Goal: Task Accomplishment & Management: Manage account settings

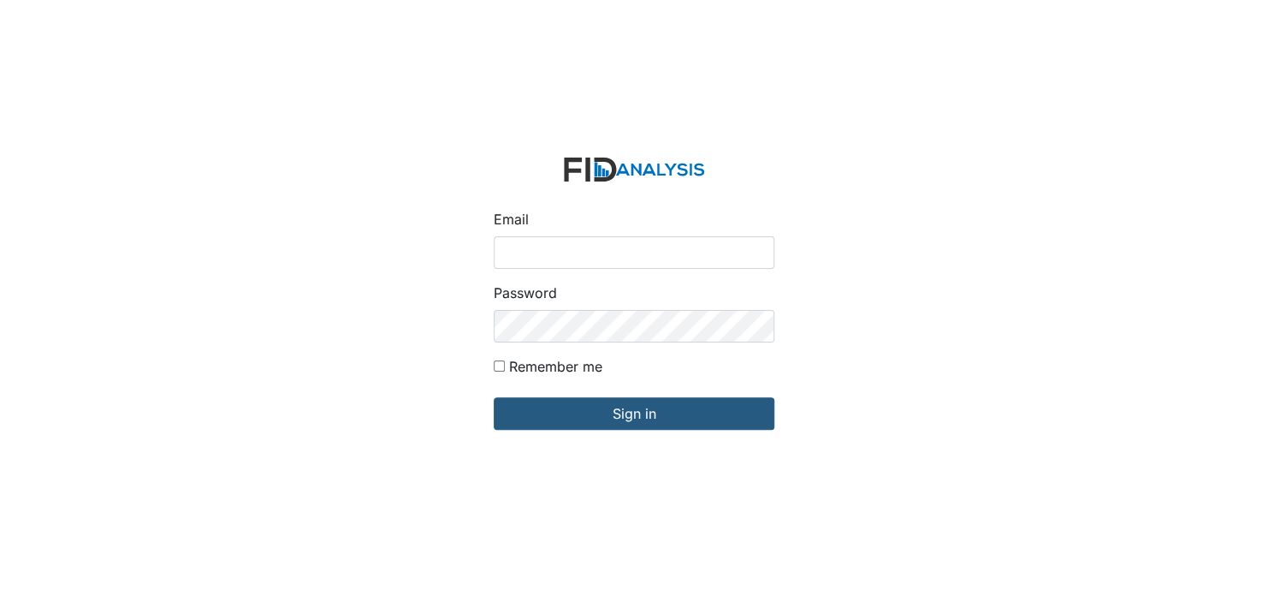
click at [555, 248] on input "Email" at bounding box center [634, 252] width 281 height 33
type input "[EMAIL_ADDRESS][DOMAIN_NAME]"
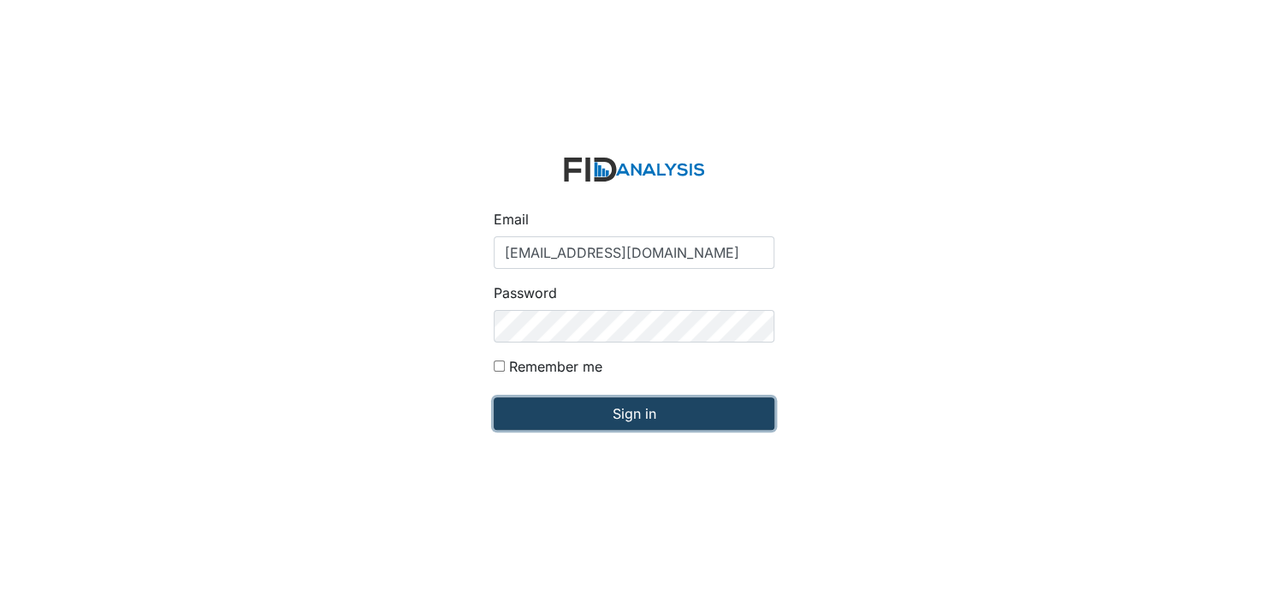
click at [652, 412] on input "Sign in" at bounding box center [634, 413] width 281 height 33
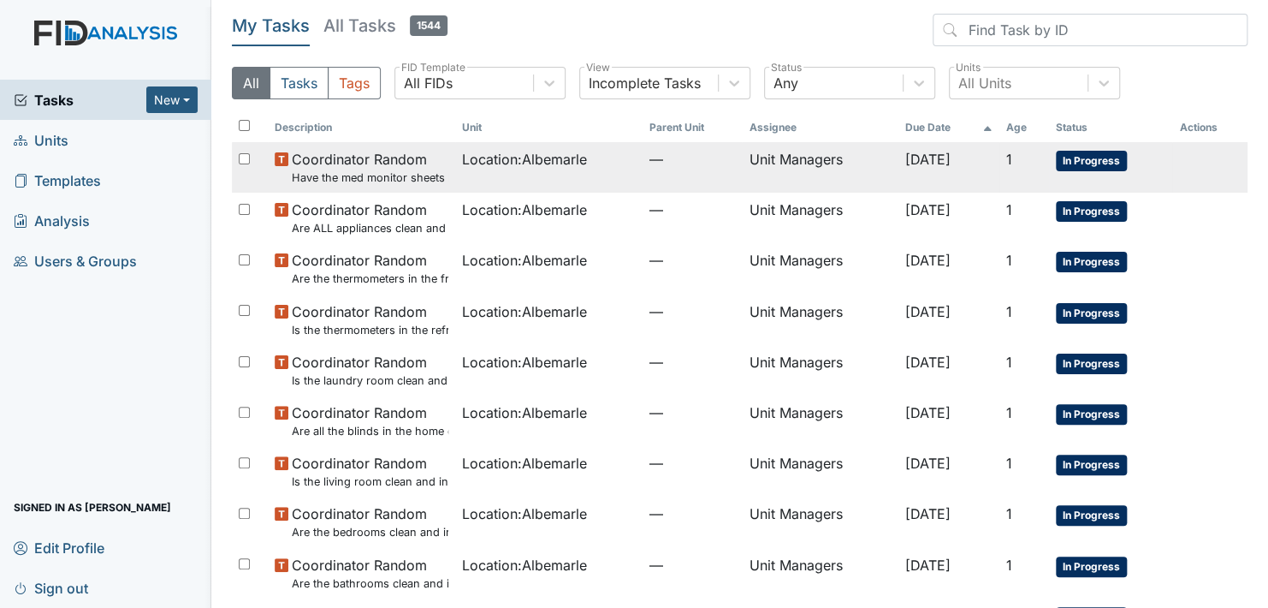
click at [1100, 156] on span "In Progress" at bounding box center [1091, 161] width 71 height 21
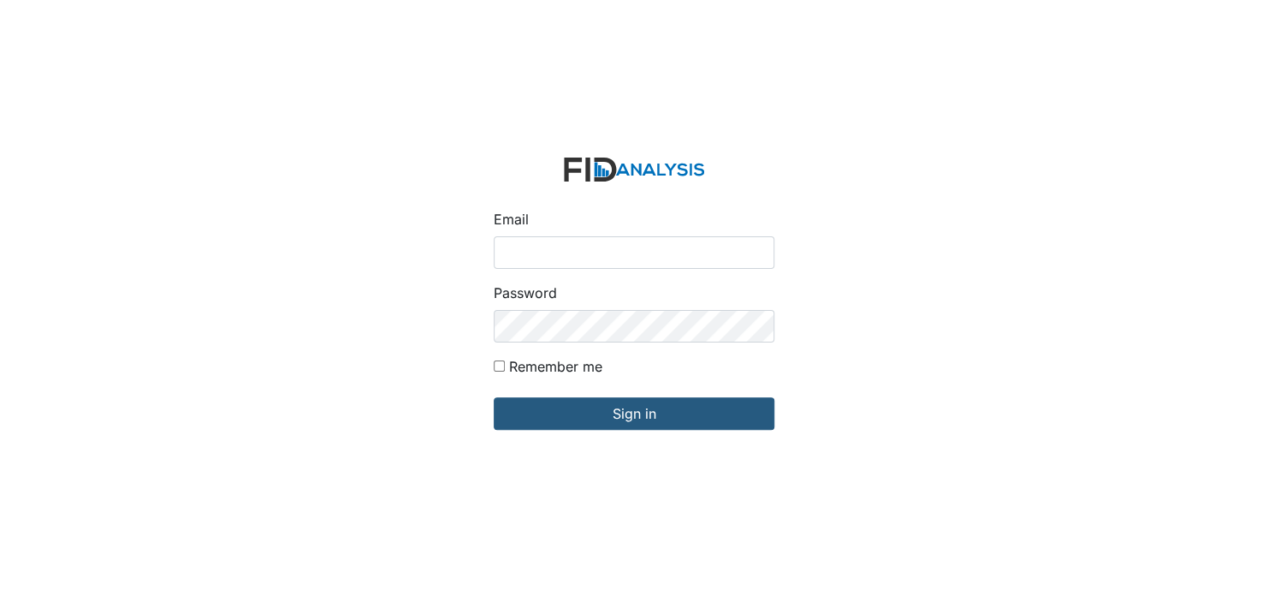
click at [550, 252] on input "Email" at bounding box center [634, 252] width 281 height 33
type input "[EMAIL_ADDRESS][DOMAIN_NAME]"
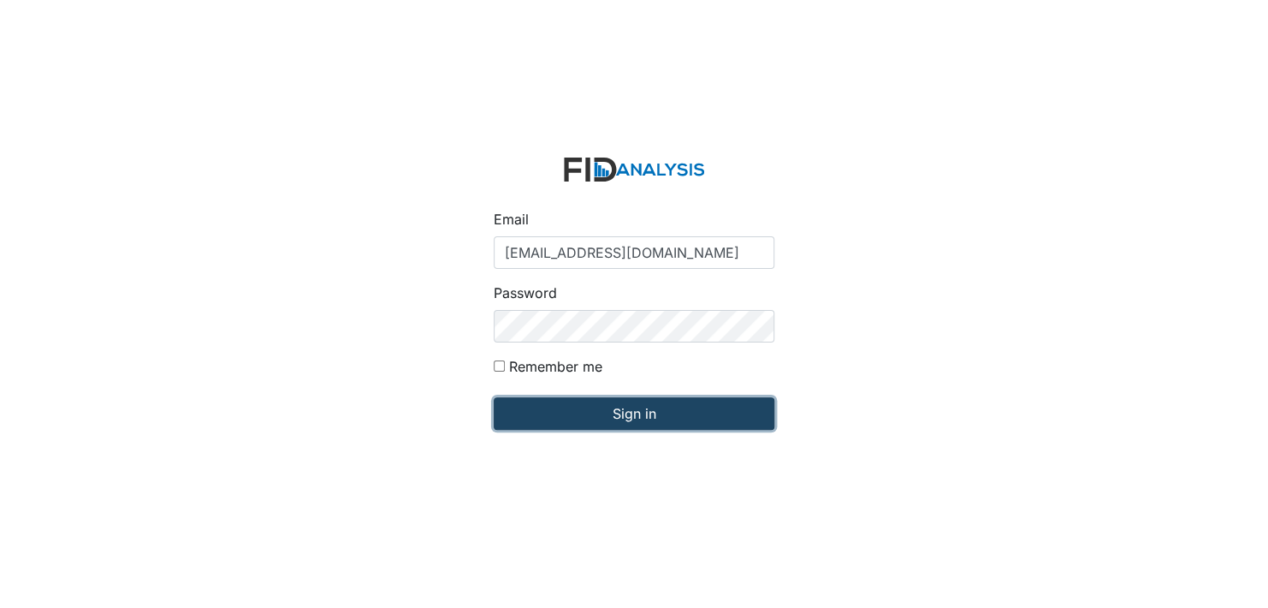
click at [608, 411] on input "Sign in" at bounding box center [634, 413] width 281 height 33
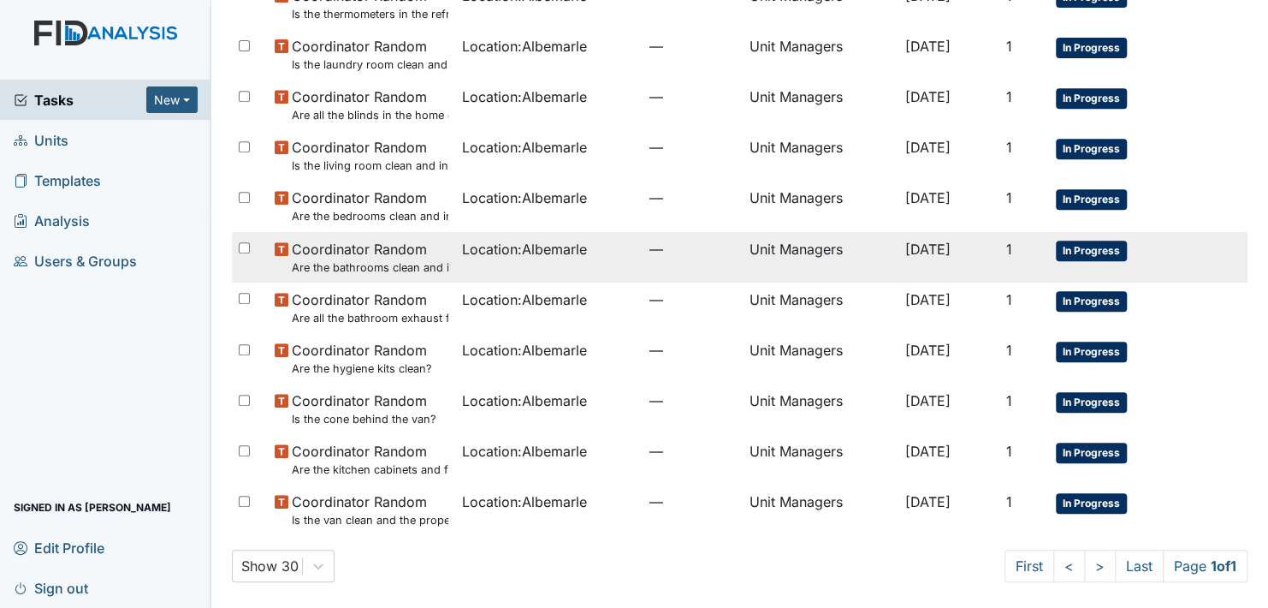
scroll to position [317, 0]
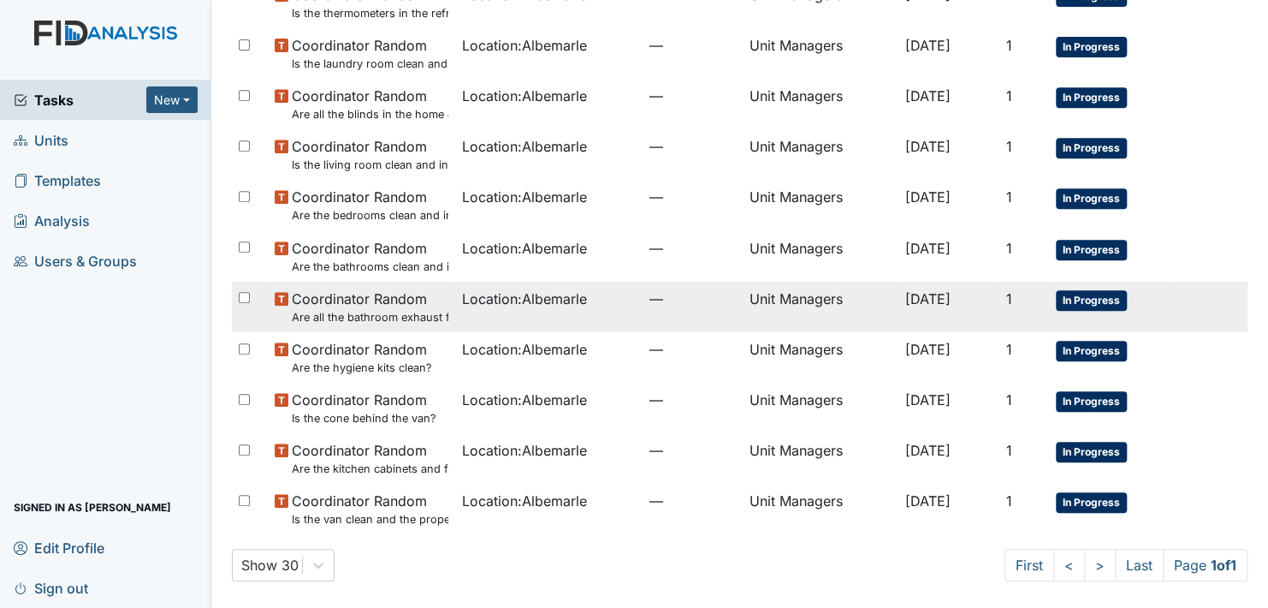
click at [1093, 295] on span "In Progress" at bounding box center [1091, 300] width 71 height 21
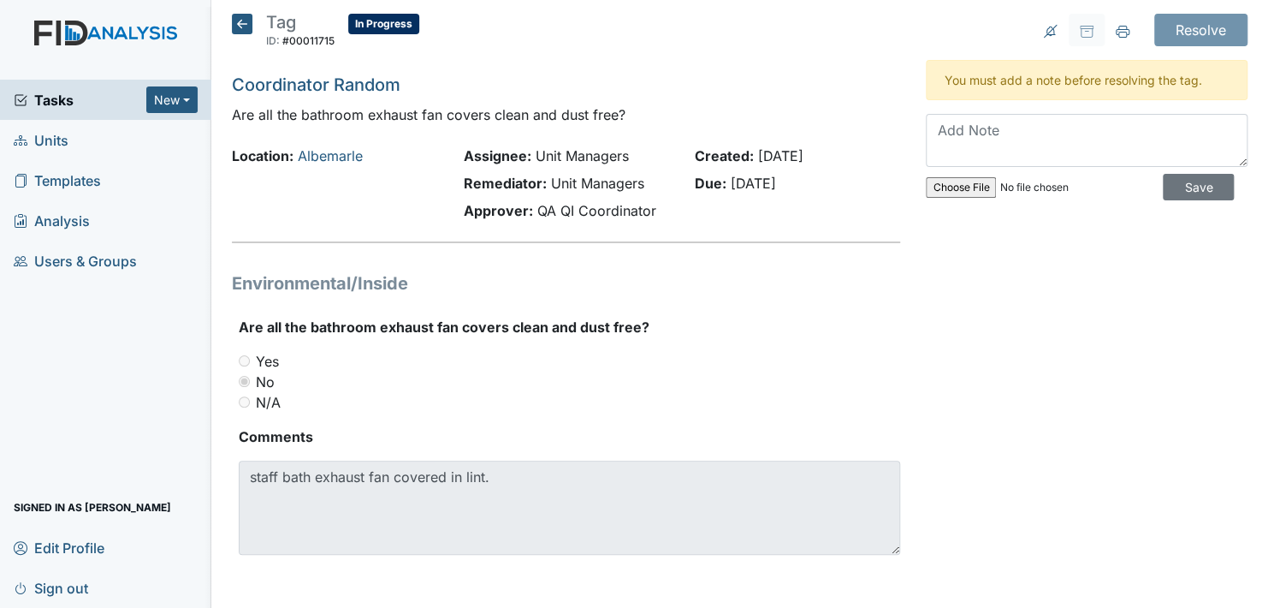
click at [239, 23] on icon at bounding box center [242, 24] width 21 height 21
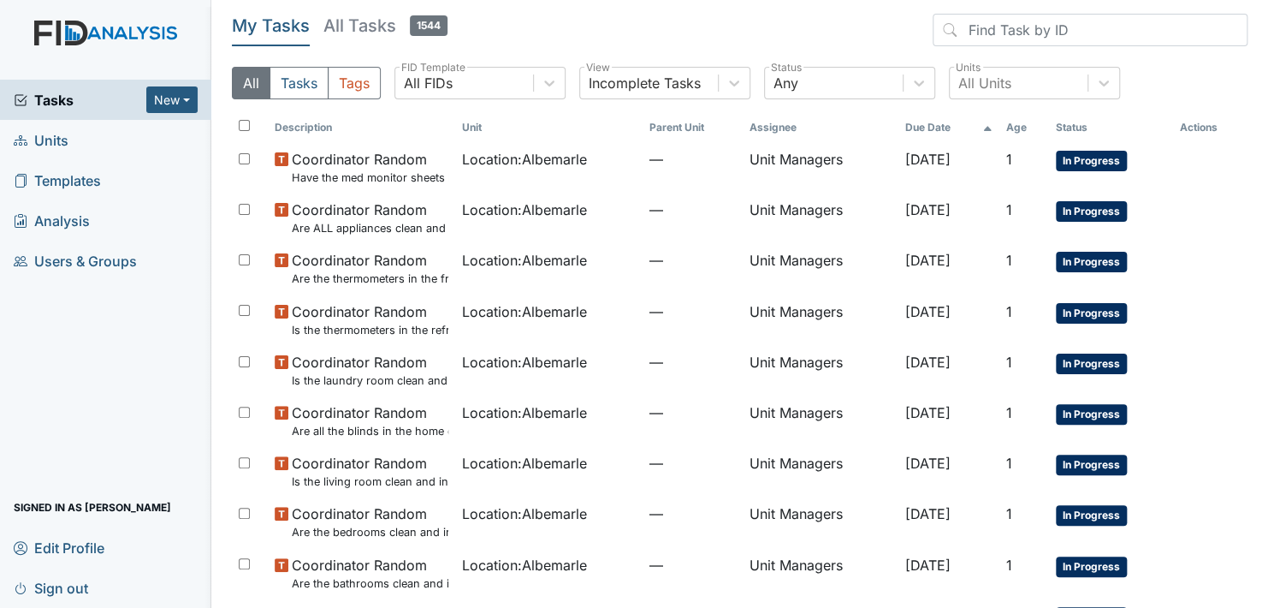
click at [72, 139] on link "Units" at bounding box center [105, 140] width 211 height 40
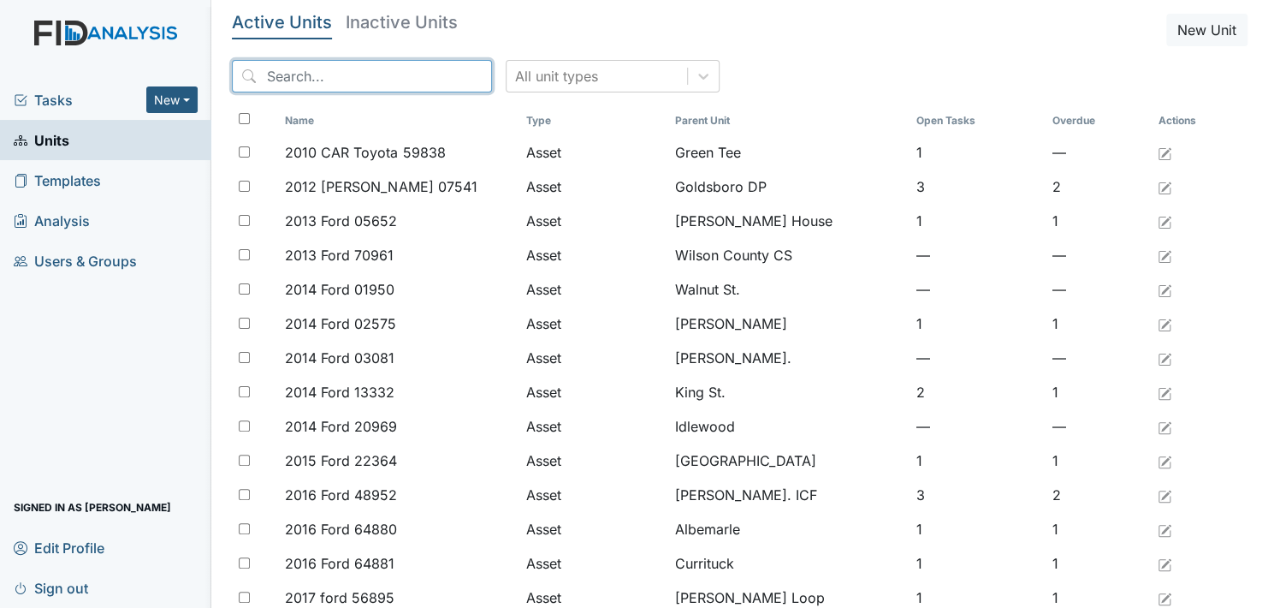
click at [281, 77] on input "search" at bounding box center [362, 76] width 260 height 33
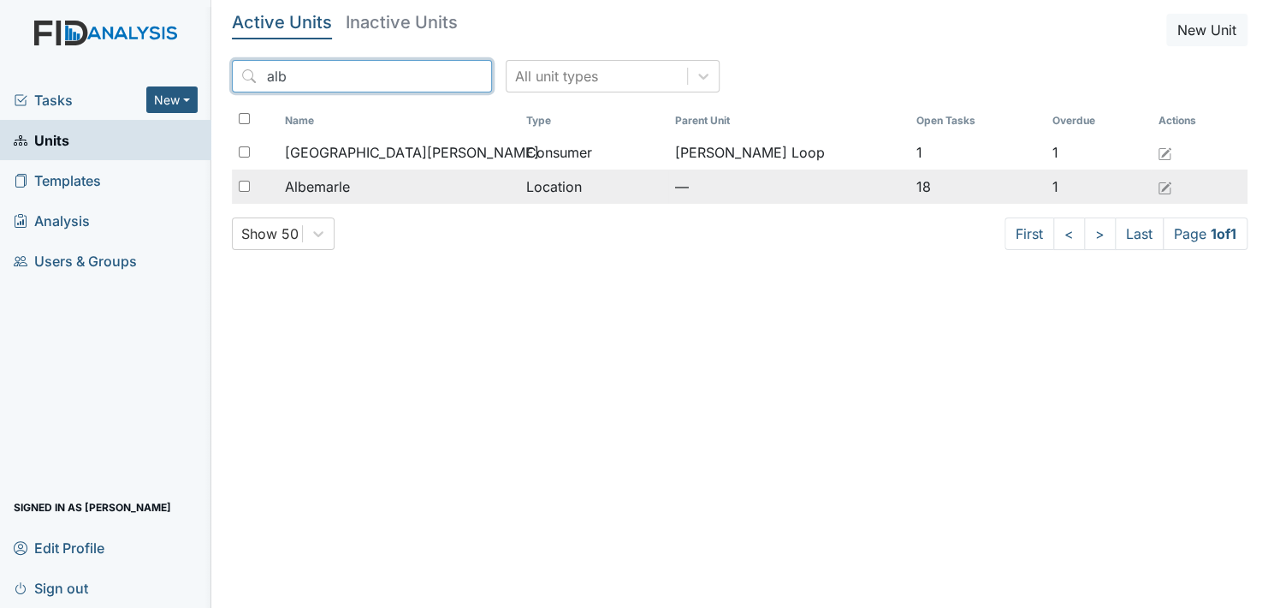
type input "alb"
click at [316, 183] on span "Albemarle" at bounding box center [317, 186] width 65 height 21
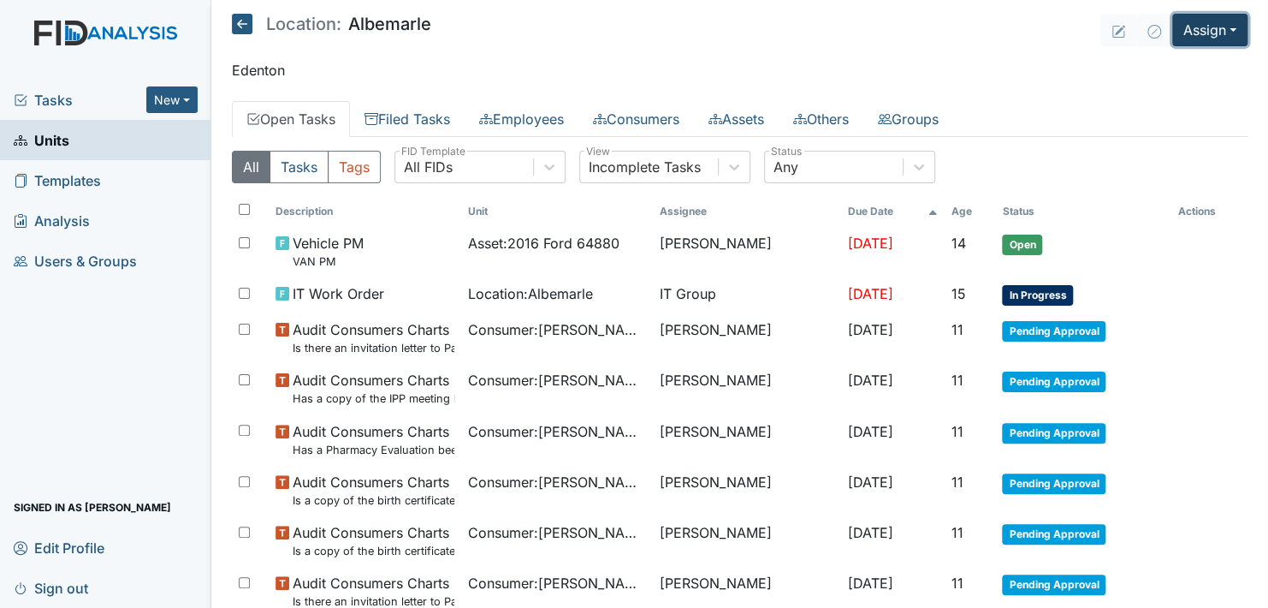
click at [1202, 21] on button "Assign" at bounding box center [1209, 30] width 75 height 33
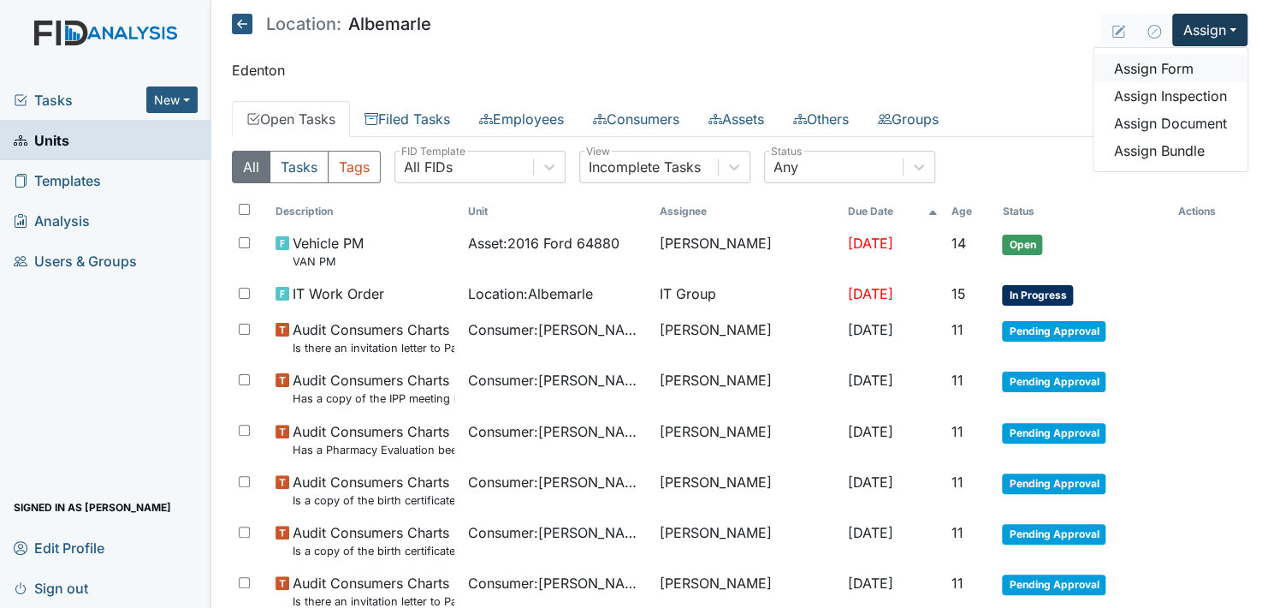
click at [1153, 66] on link "Assign Form" at bounding box center [1171, 68] width 154 height 27
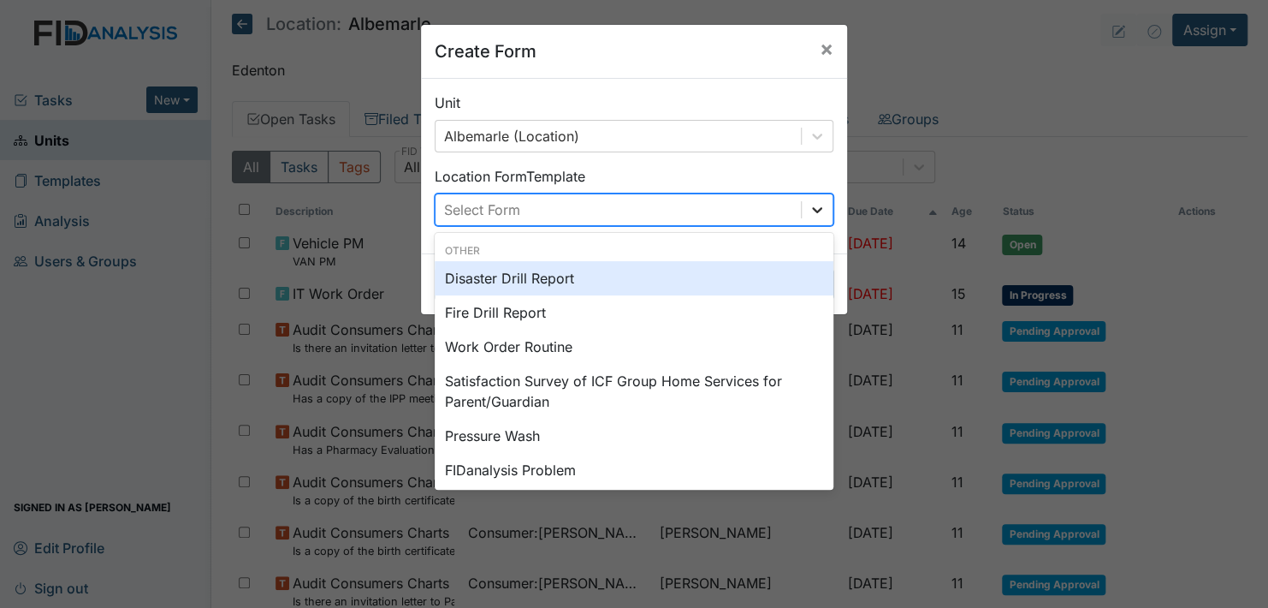
click at [809, 205] on icon at bounding box center [817, 209] width 17 height 17
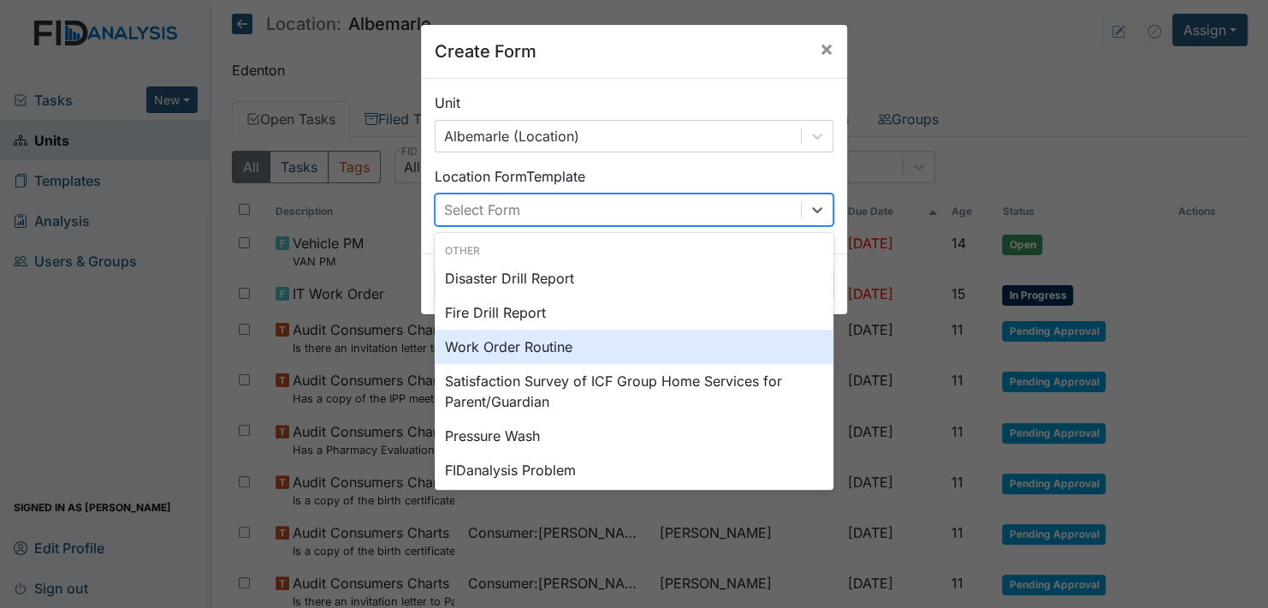
click at [555, 341] on div "Work Order Routine" at bounding box center [634, 346] width 399 height 34
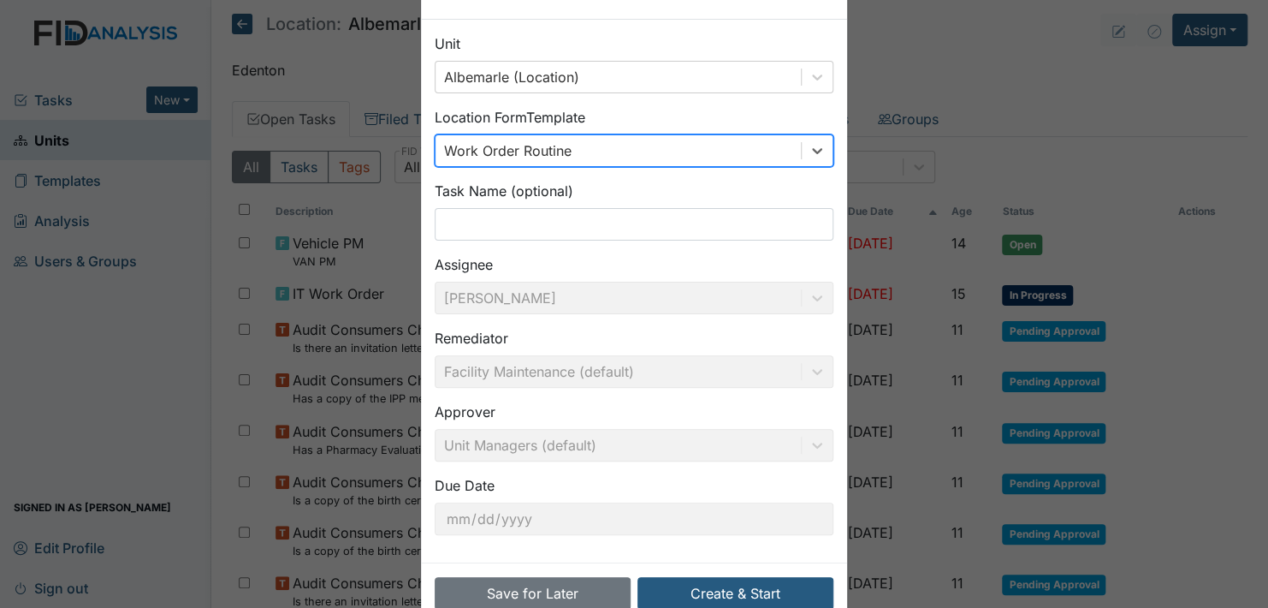
scroll to position [98, 0]
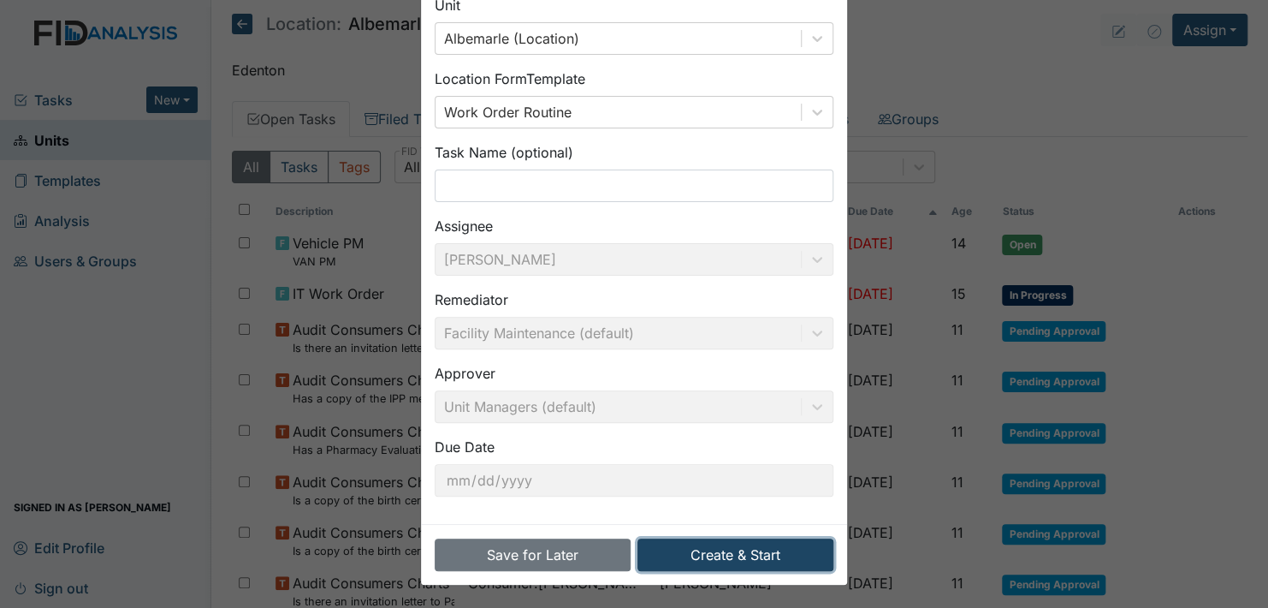
click at [734, 550] on button "Create & Start" at bounding box center [736, 554] width 196 height 33
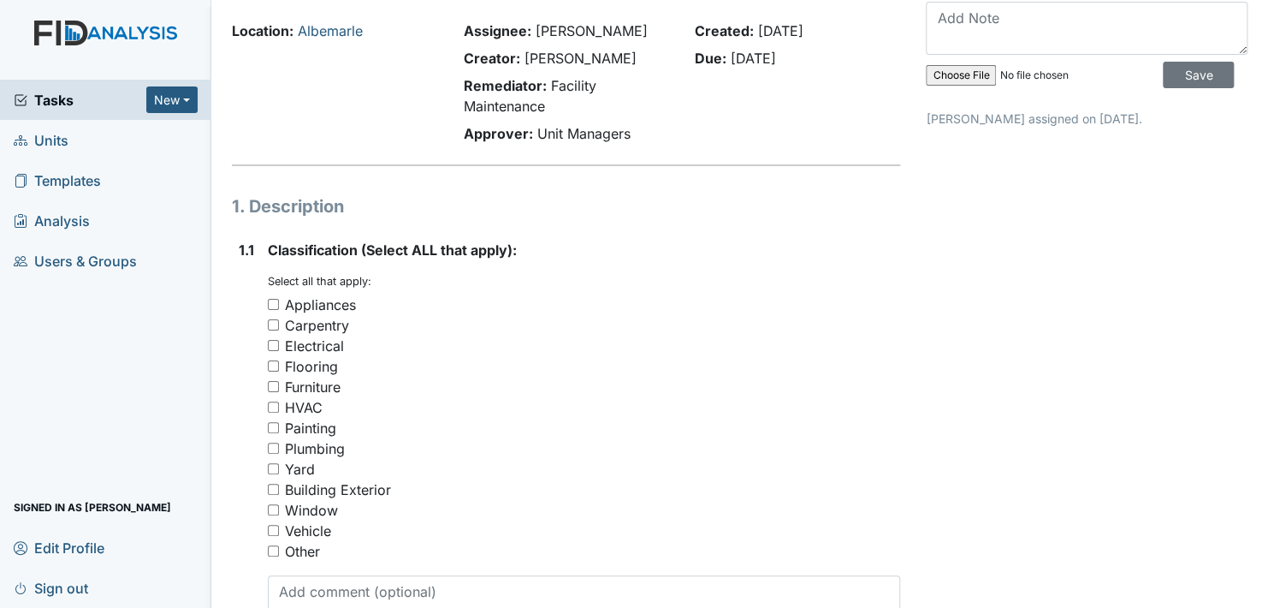
scroll to position [342, 0]
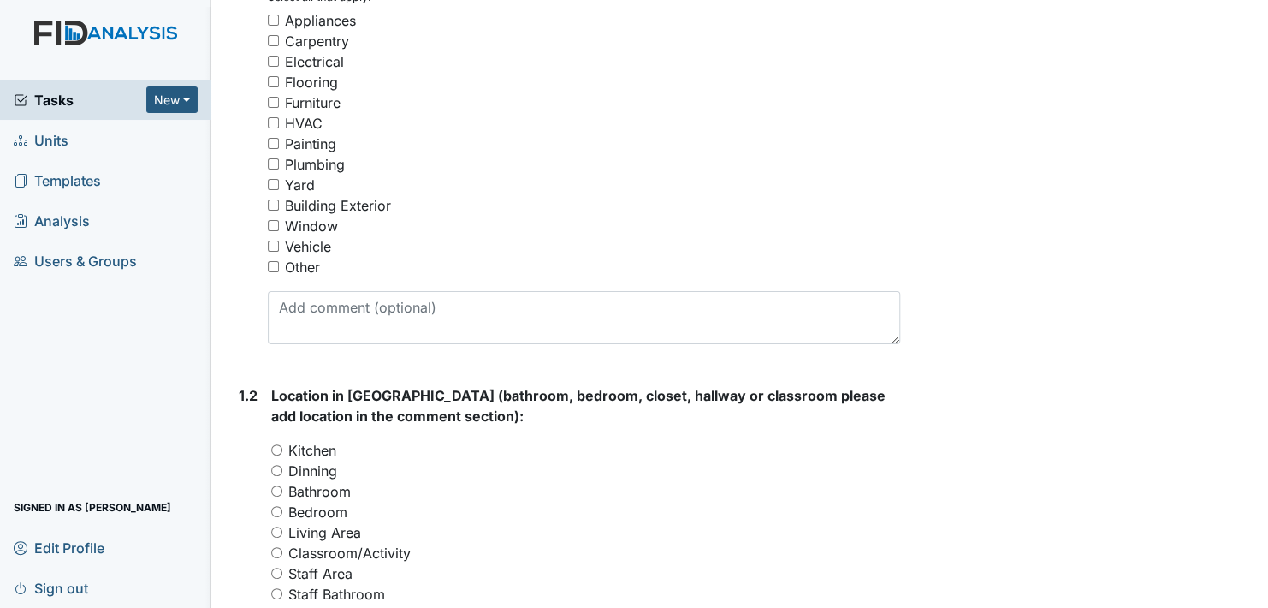
click at [271, 266] on input "Other" at bounding box center [273, 266] width 11 height 11
checkbox input "true"
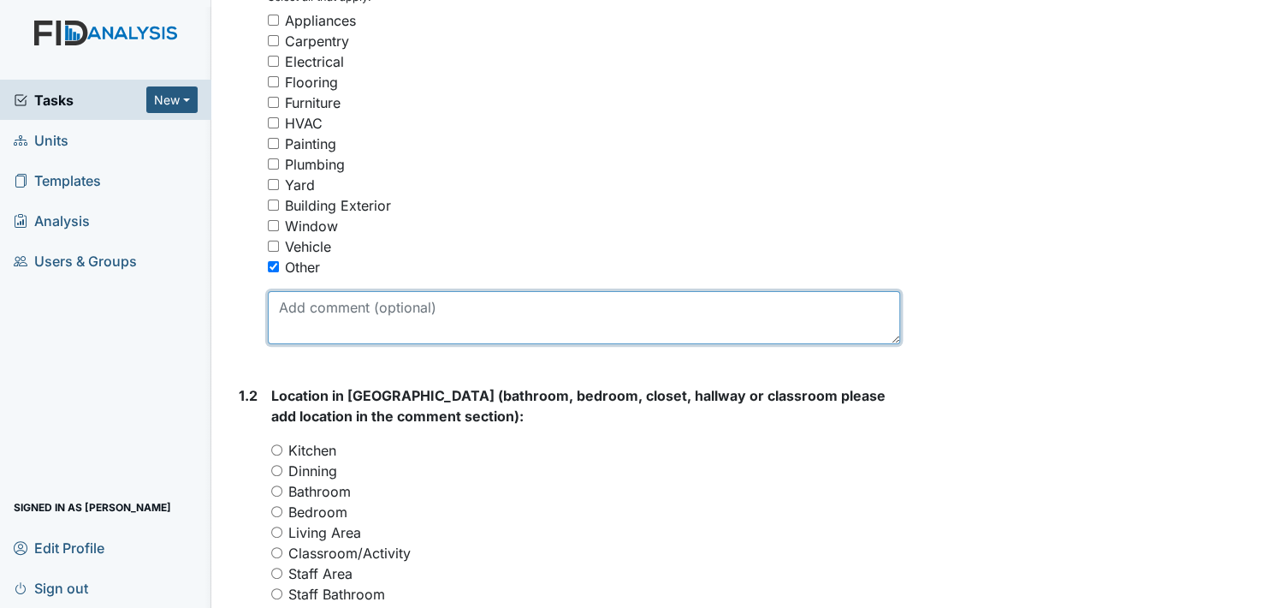
click at [364, 318] on textarea at bounding box center [584, 317] width 632 height 53
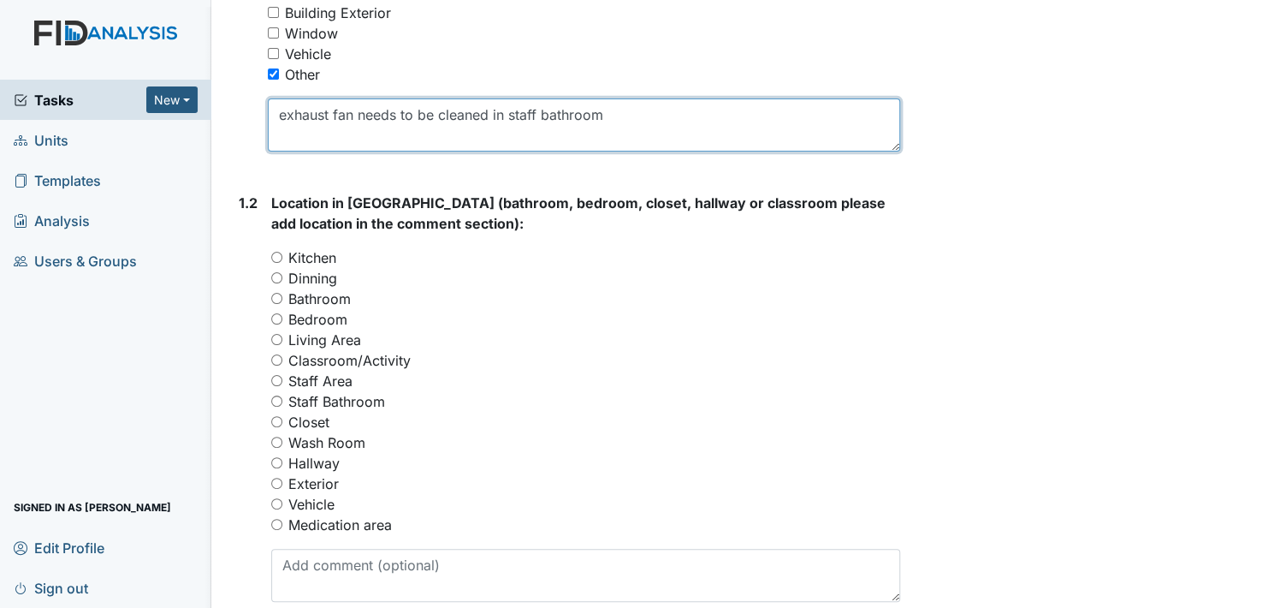
scroll to position [599, 0]
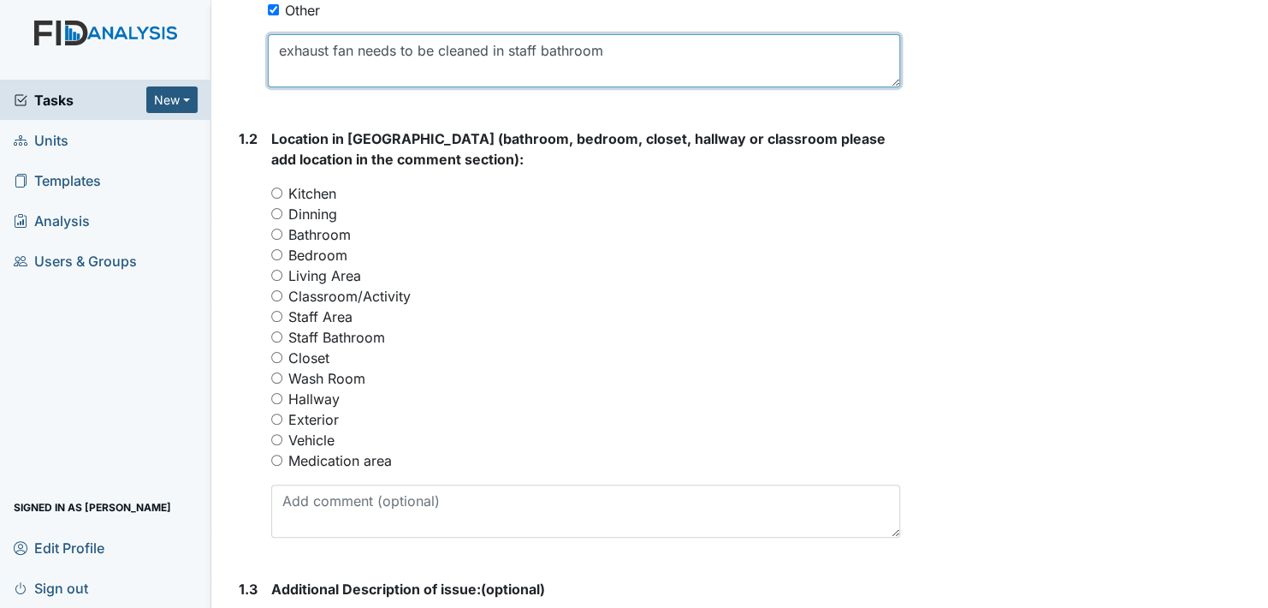
type textarea "exhaust fan needs to be cleaned in staff bathroom"
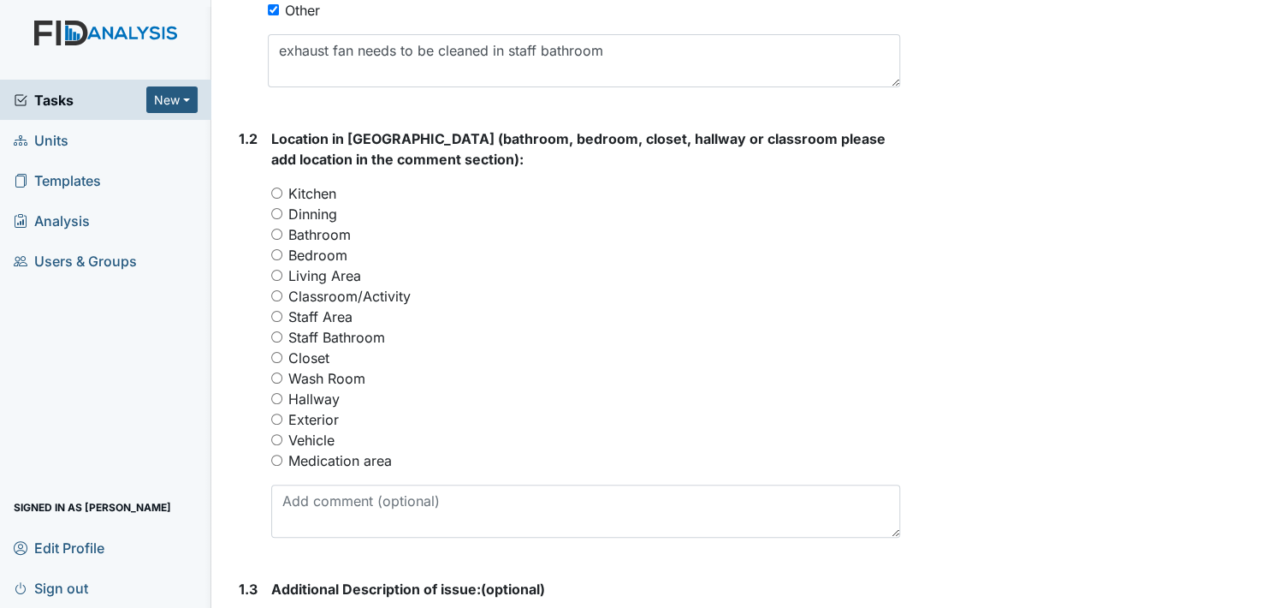
click at [279, 334] on input "Staff Bathroom" at bounding box center [276, 336] width 11 height 11
radio input "true"
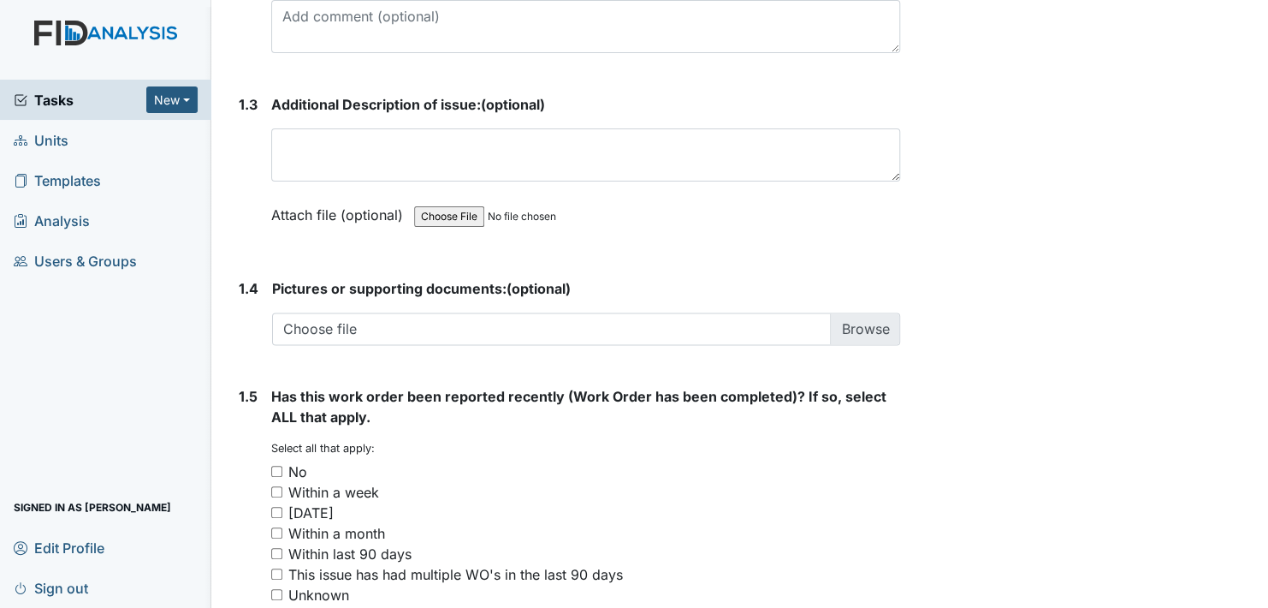
scroll to position [1112, 0]
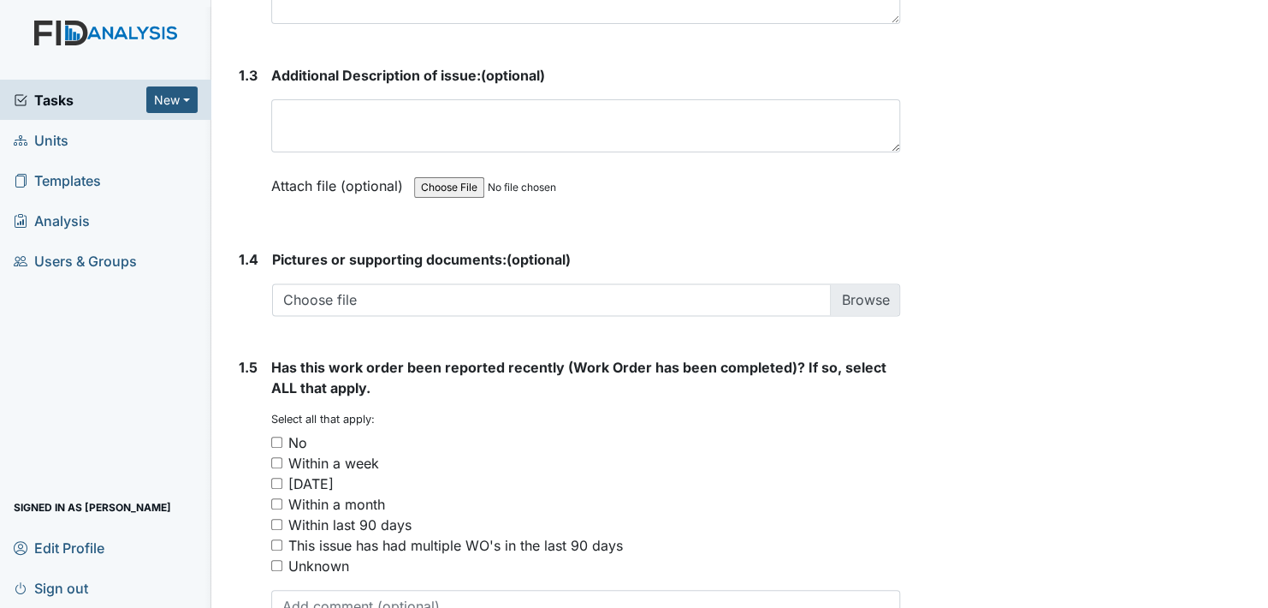
click at [272, 438] on input "No" at bounding box center [276, 441] width 11 height 11
checkbox input "true"
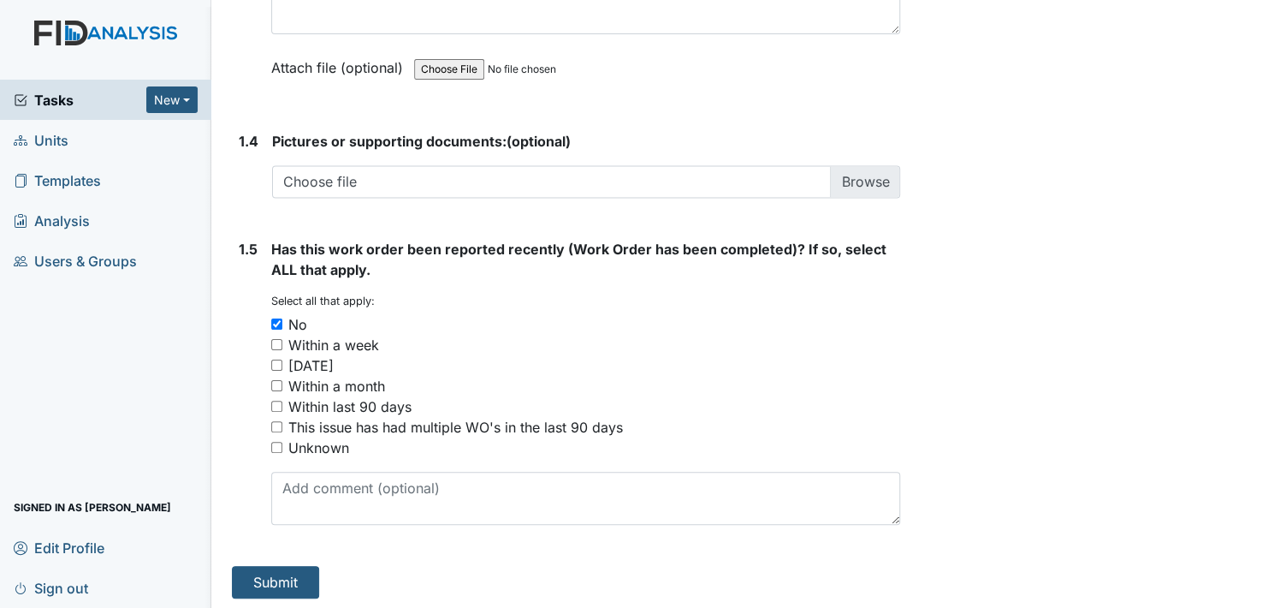
scroll to position [1232, 0]
click at [282, 572] on button "Submit" at bounding box center [275, 580] width 87 height 33
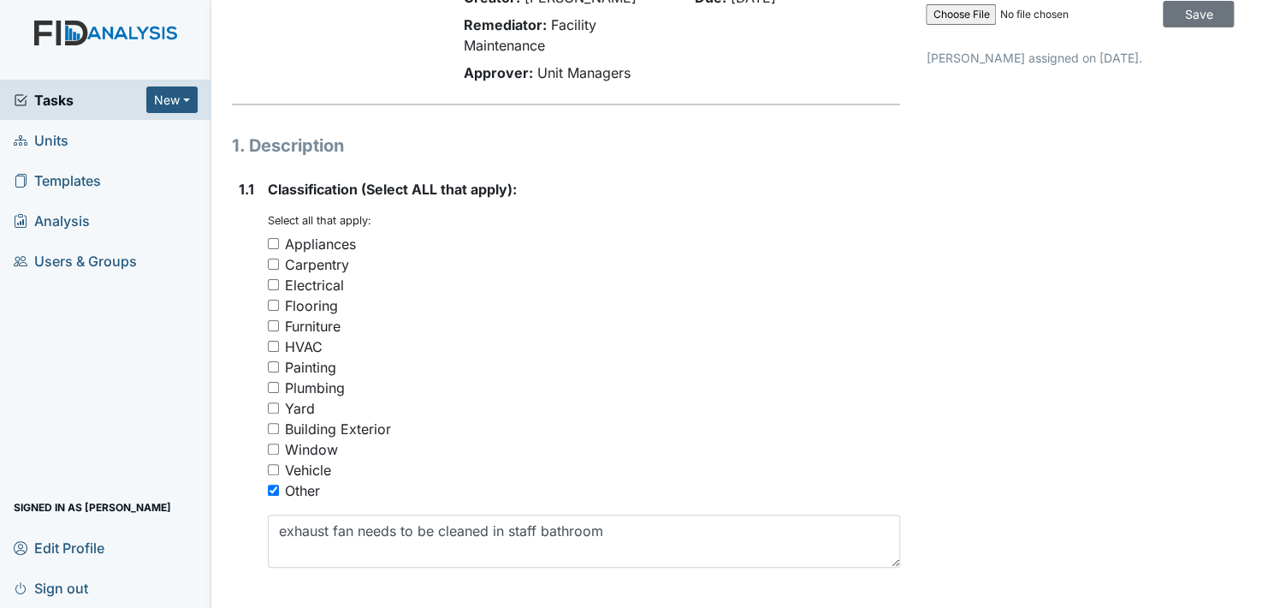
scroll to position [0, 0]
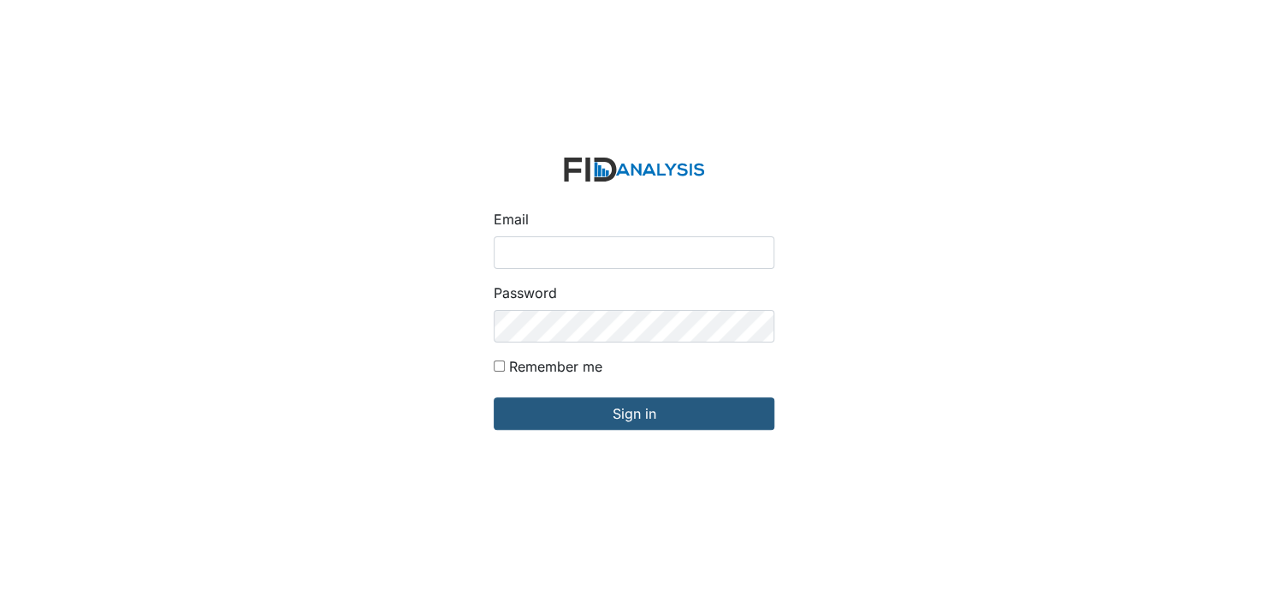
click at [551, 252] on input "Email" at bounding box center [634, 252] width 281 height 33
type input "[EMAIL_ADDRESS][DOMAIN_NAME]"
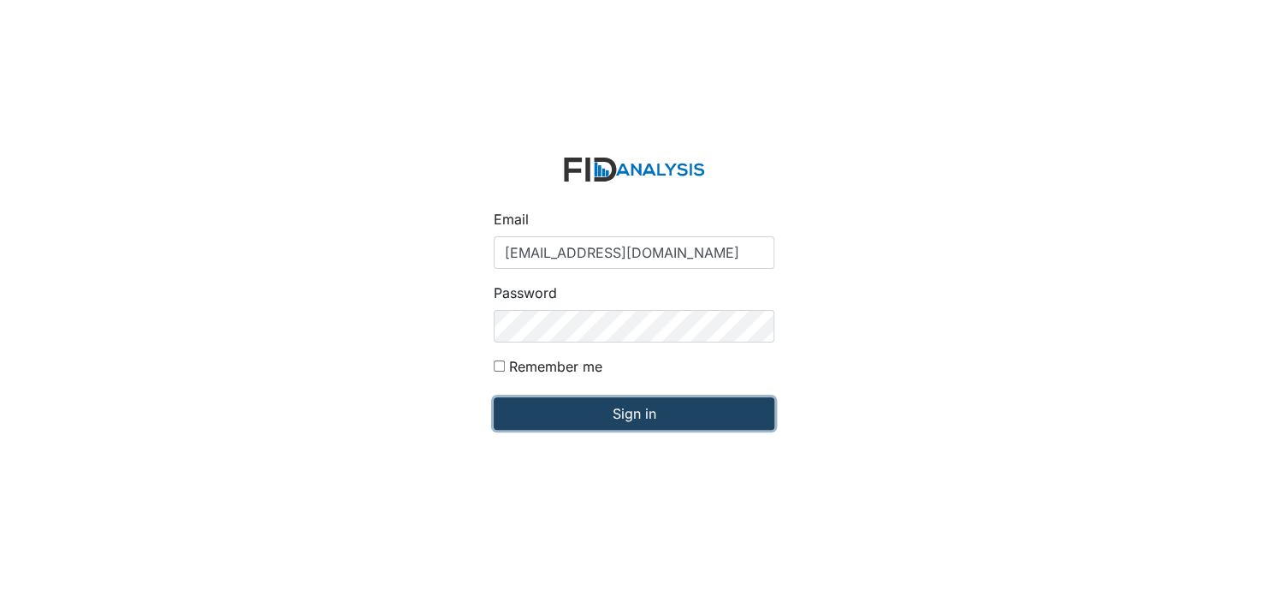
click at [633, 417] on input "Sign in" at bounding box center [634, 413] width 281 height 33
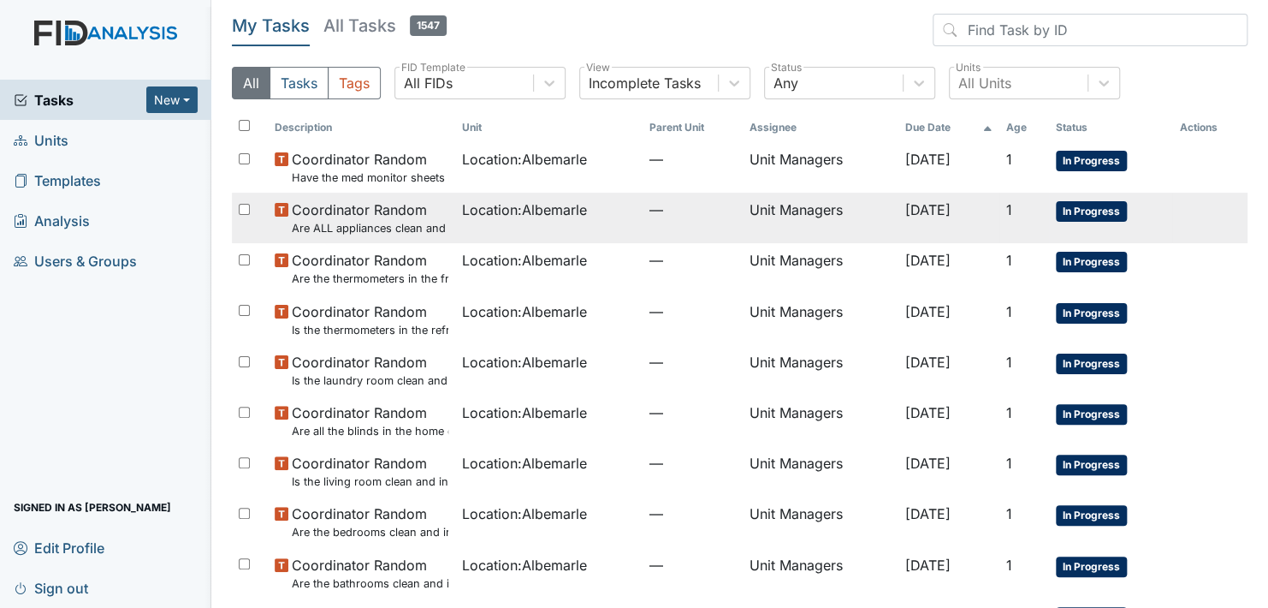
click at [1098, 209] on span "In Progress" at bounding box center [1091, 211] width 71 height 21
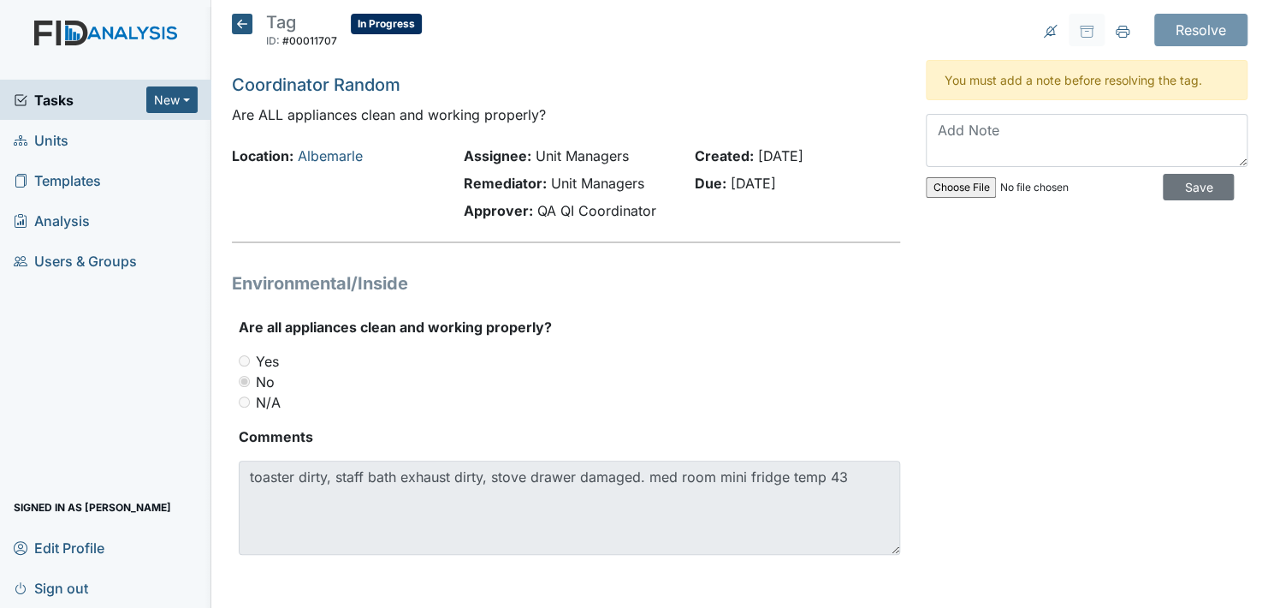
click at [241, 26] on icon at bounding box center [242, 24] width 21 height 21
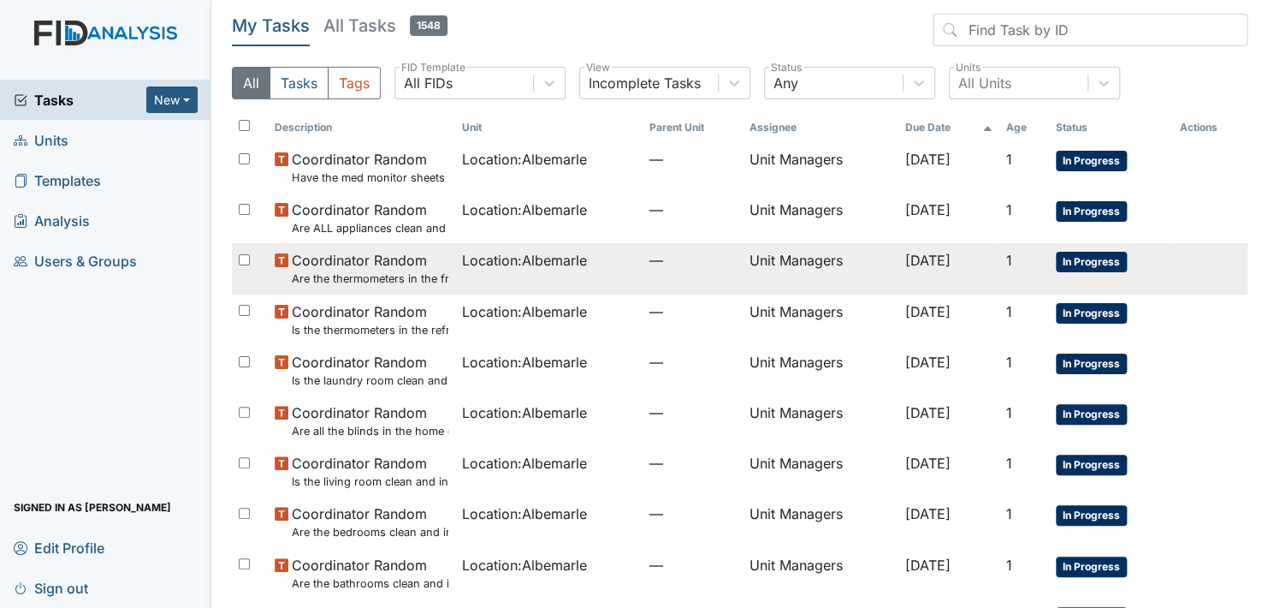
click at [1086, 261] on span "In Progress" at bounding box center [1091, 262] width 71 height 21
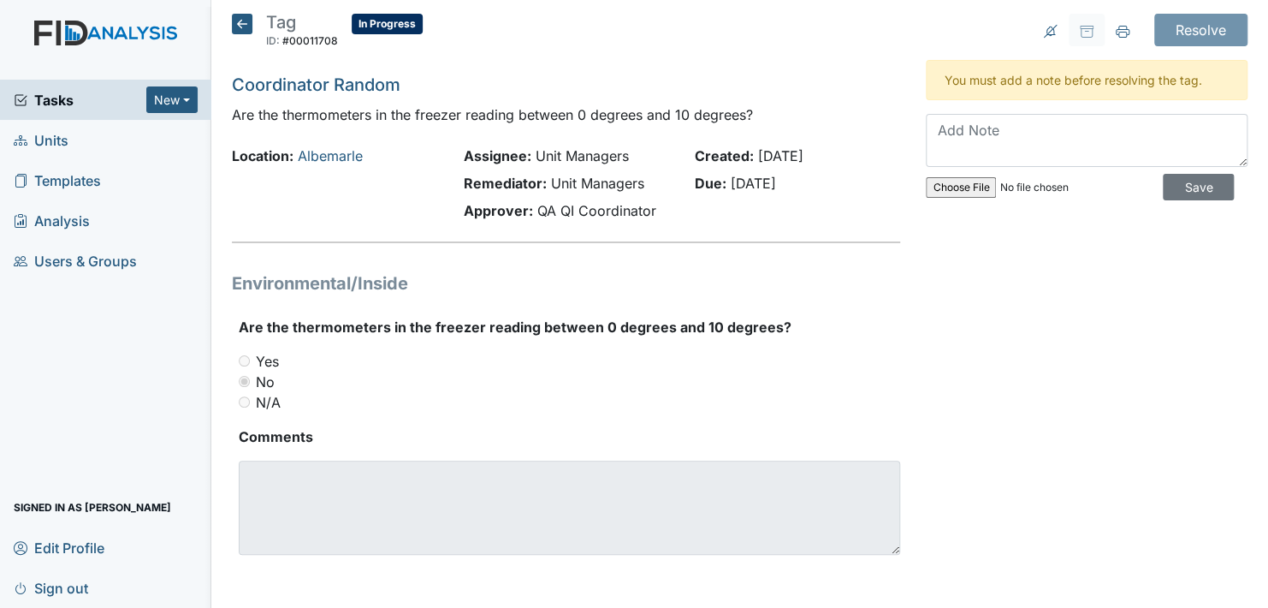
click at [243, 26] on icon at bounding box center [242, 24] width 21 height 21
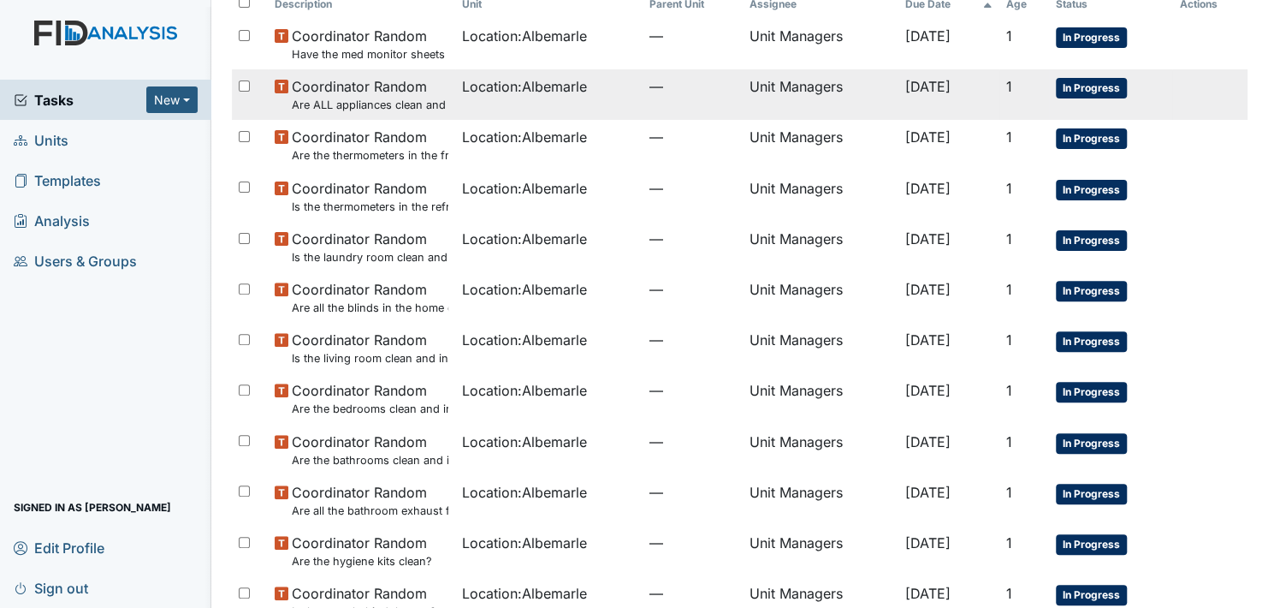
scroll to position [171, 0]
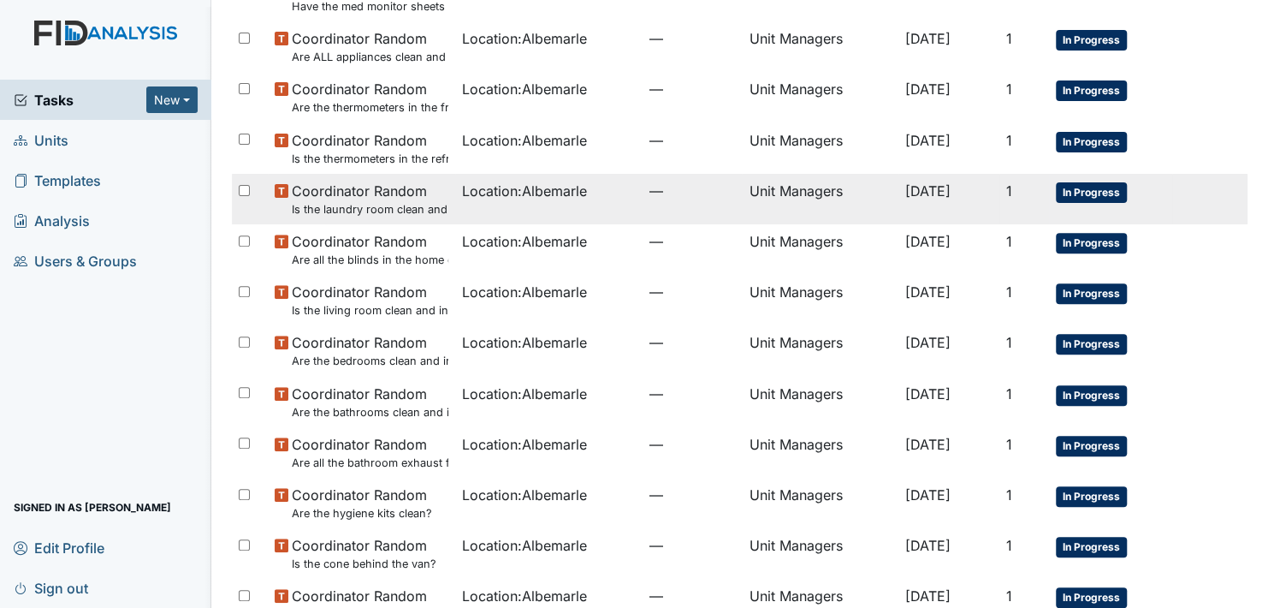
click at [1086, 187] on span "In Progress" at bounding box center [1091, 192] width 71 height 21
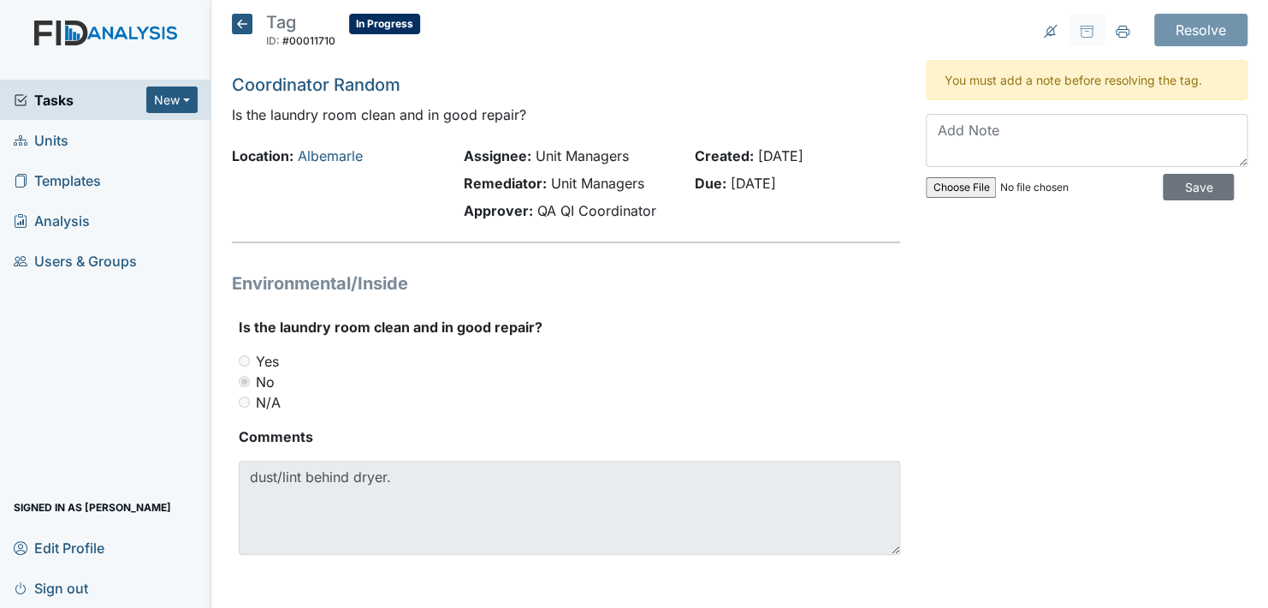
click at [244, 22] on icon at bounding box center [242, 24] width 21 height 21
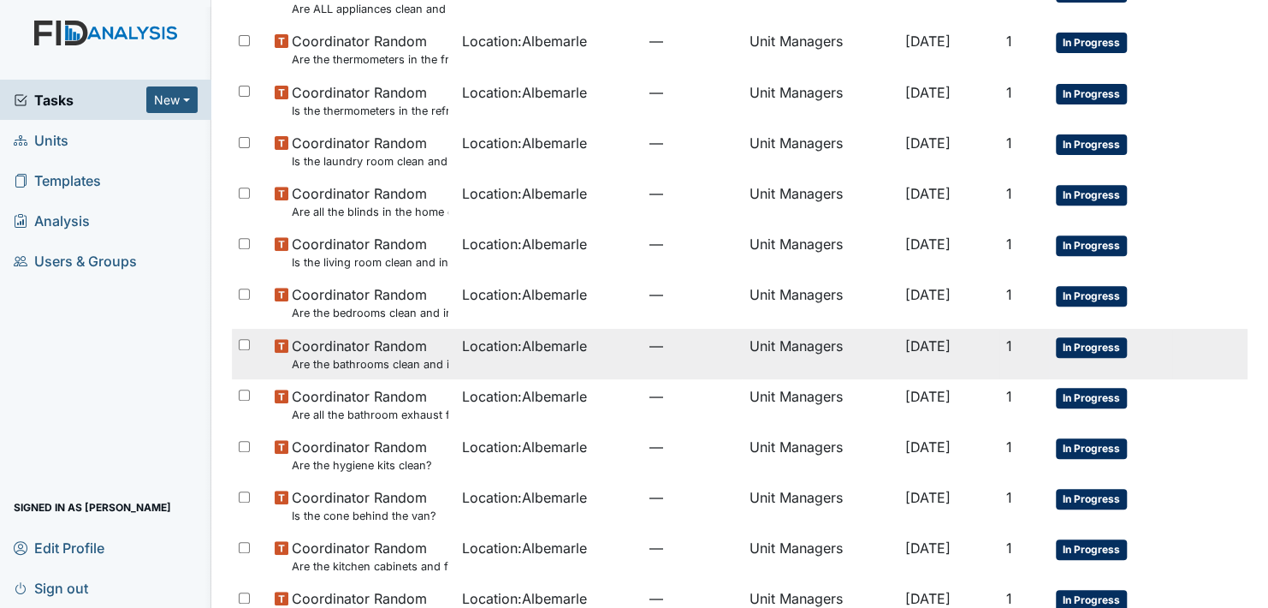
scroll to position [257, 0]
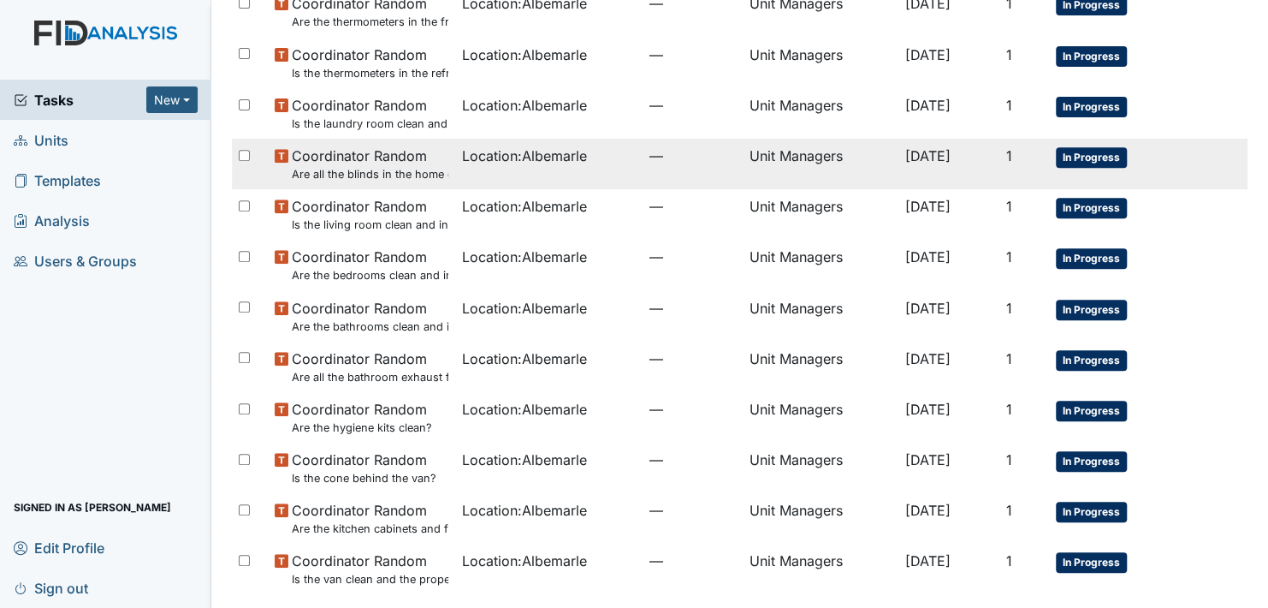
click at [1088, 153] on span "In Progress" at bounding box center [1091, 157] width 71 height 21
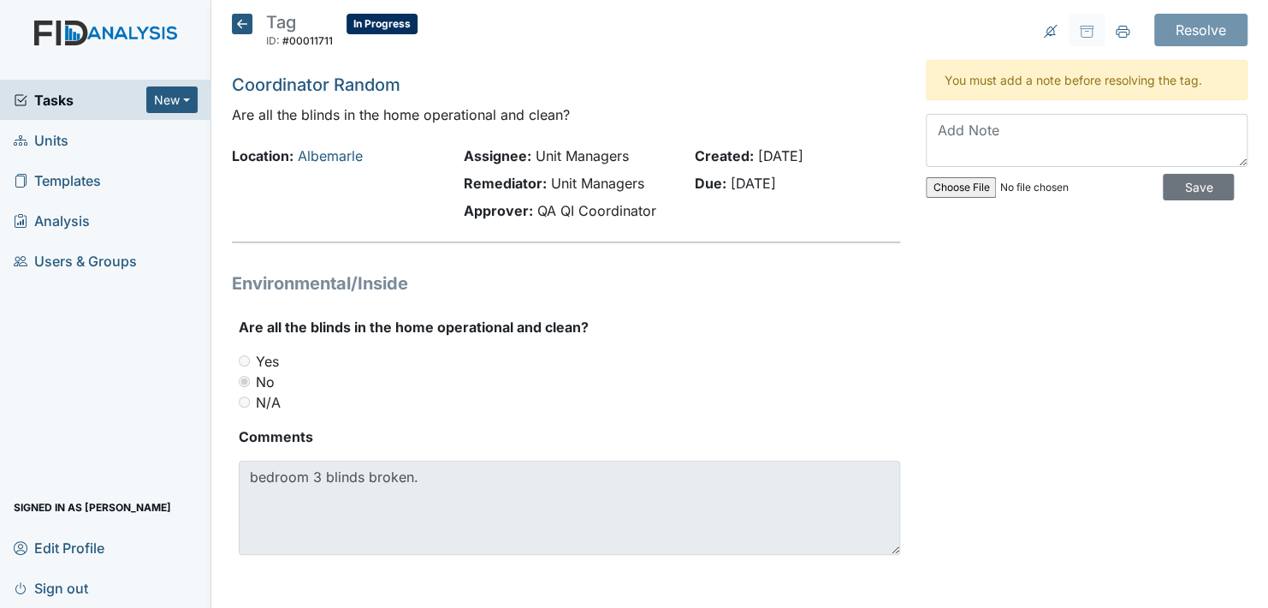
click at [245, 22] on icon at bounding box center [242, 24] width 21 height 21
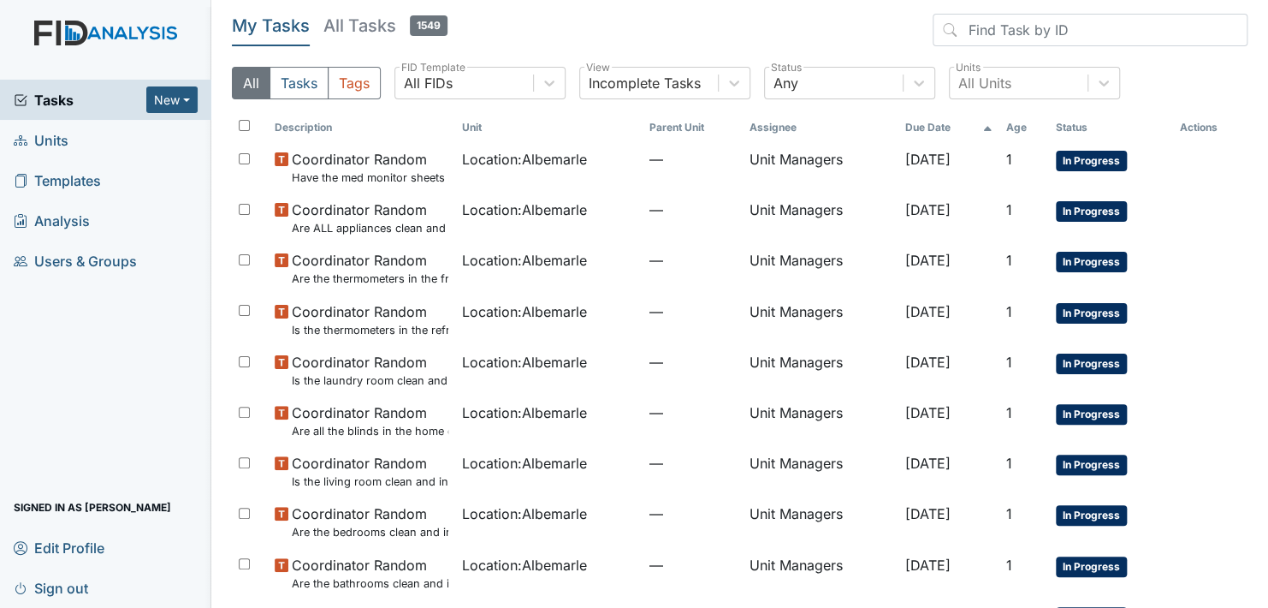
click at [52, 136] on span "Units" at bounding box center [41, 140] width 55 height 27
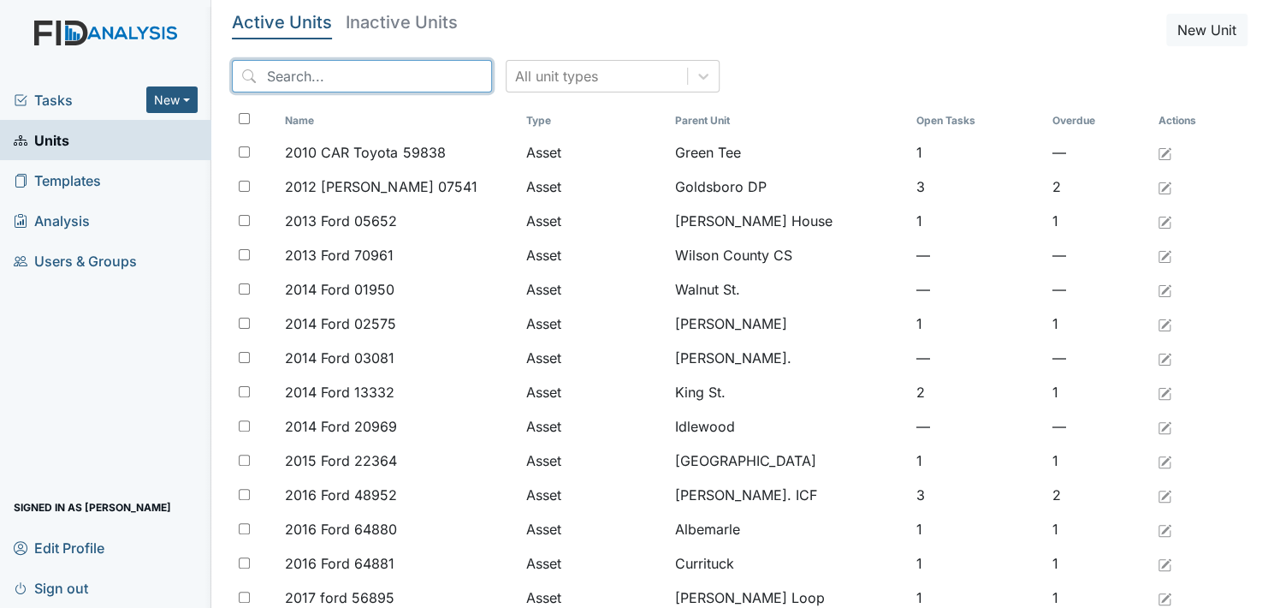
click at [303, 77] on input "search" at bounding box center [362, 76] width 260 height 33
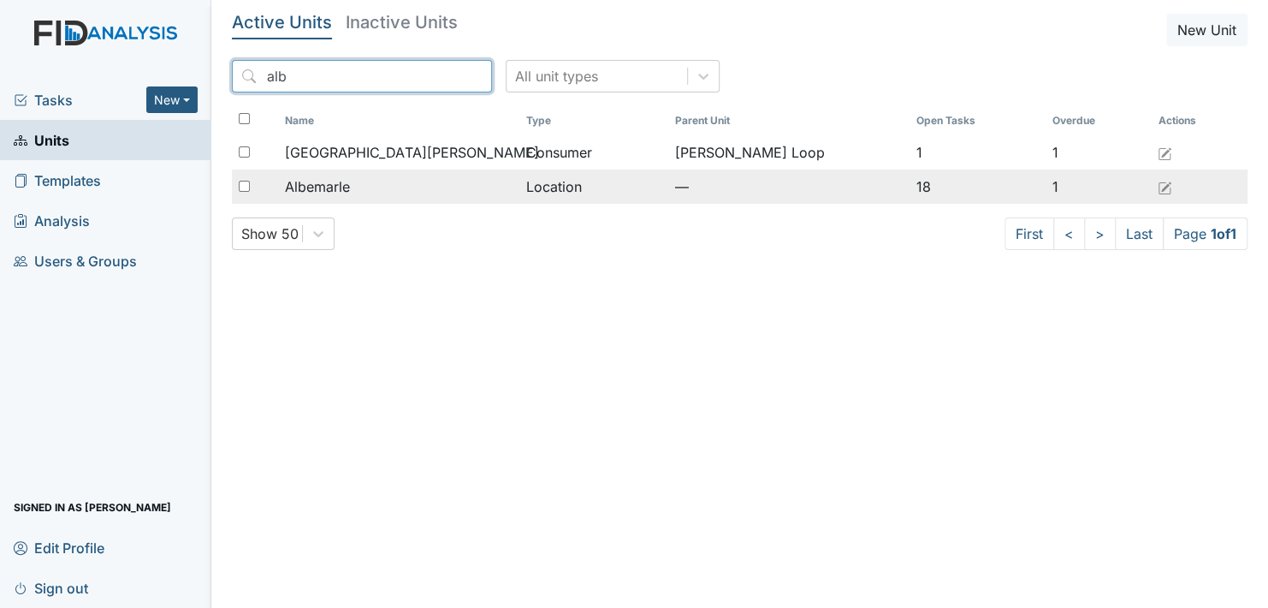
type input "alb"
click at [341, 194] on span "Albemarle" at bounding box center [317, 186] width 65 height 21
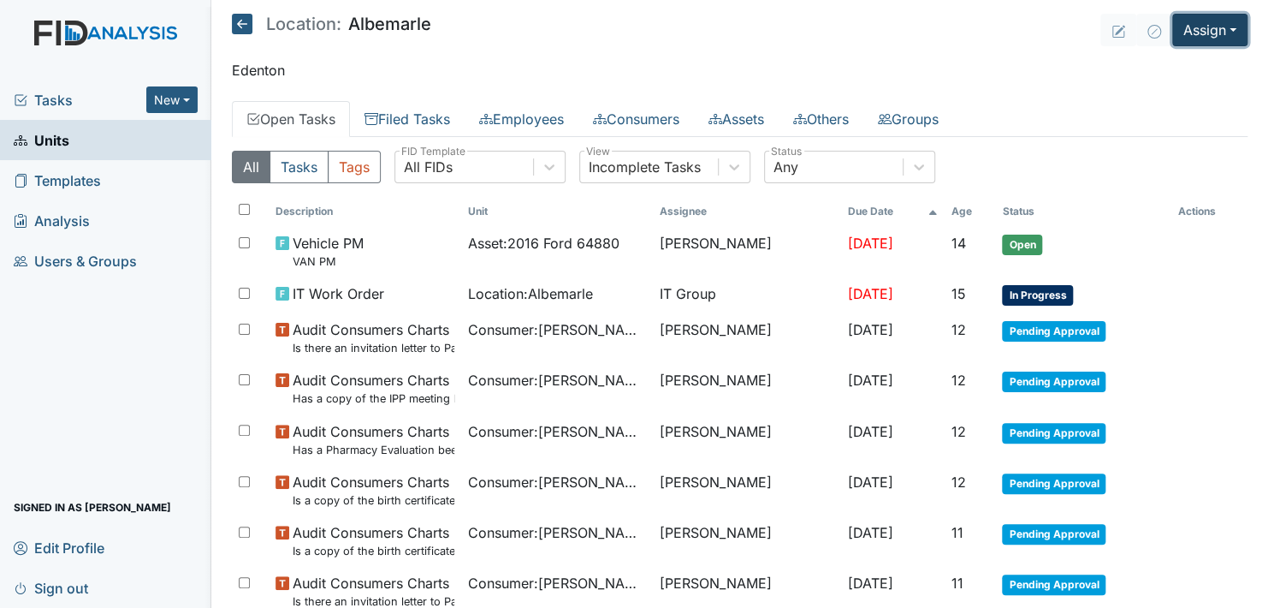
click at [1196, 33] on button "Assign" at bounding box center [1209, 30] width 75 height 33
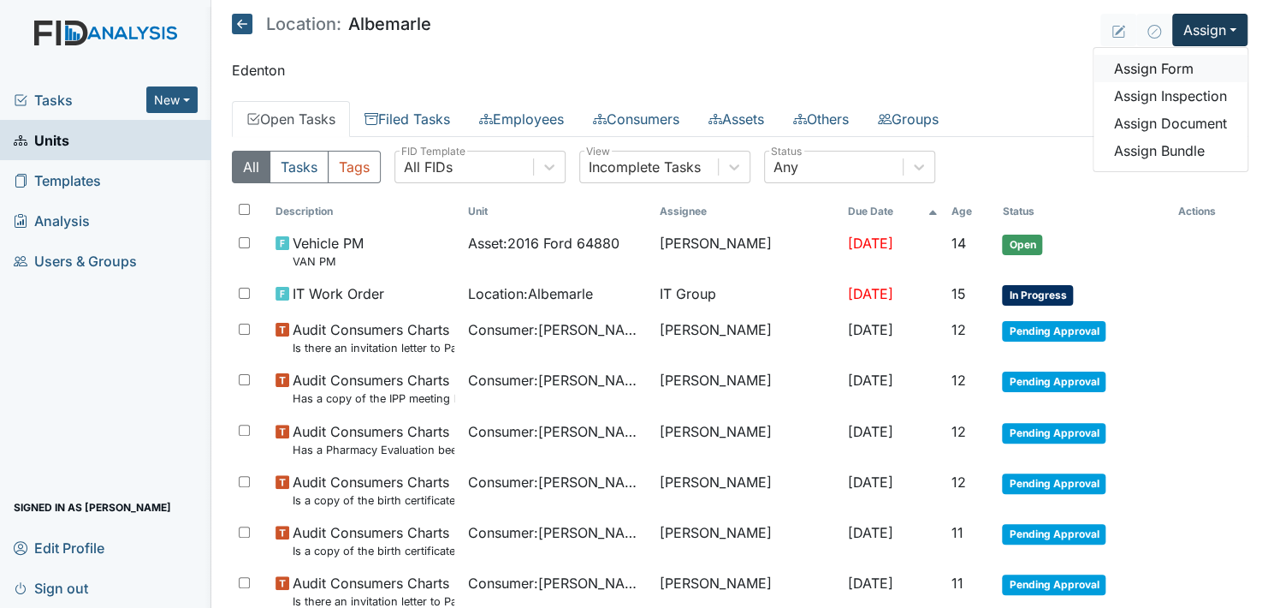
click at [1175, 68] on link "Assign Form" at bounding box center [1171, 68] width 154 height 27
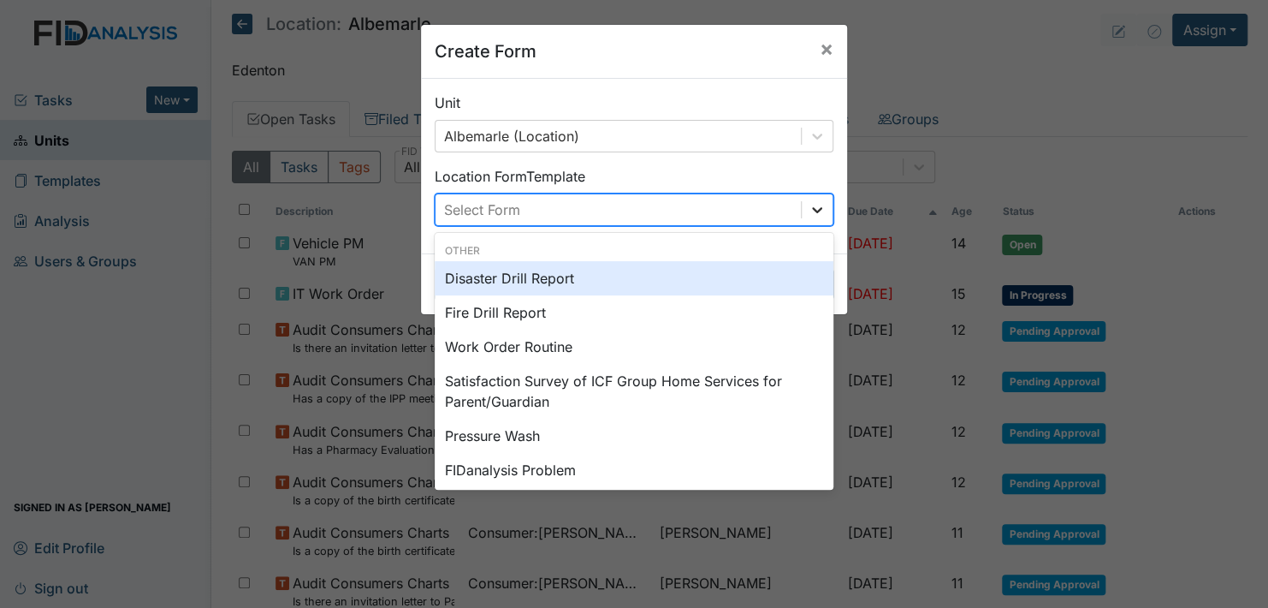
click at [809, 205] on icon at bounding box center [817, 209] width 17 height 17
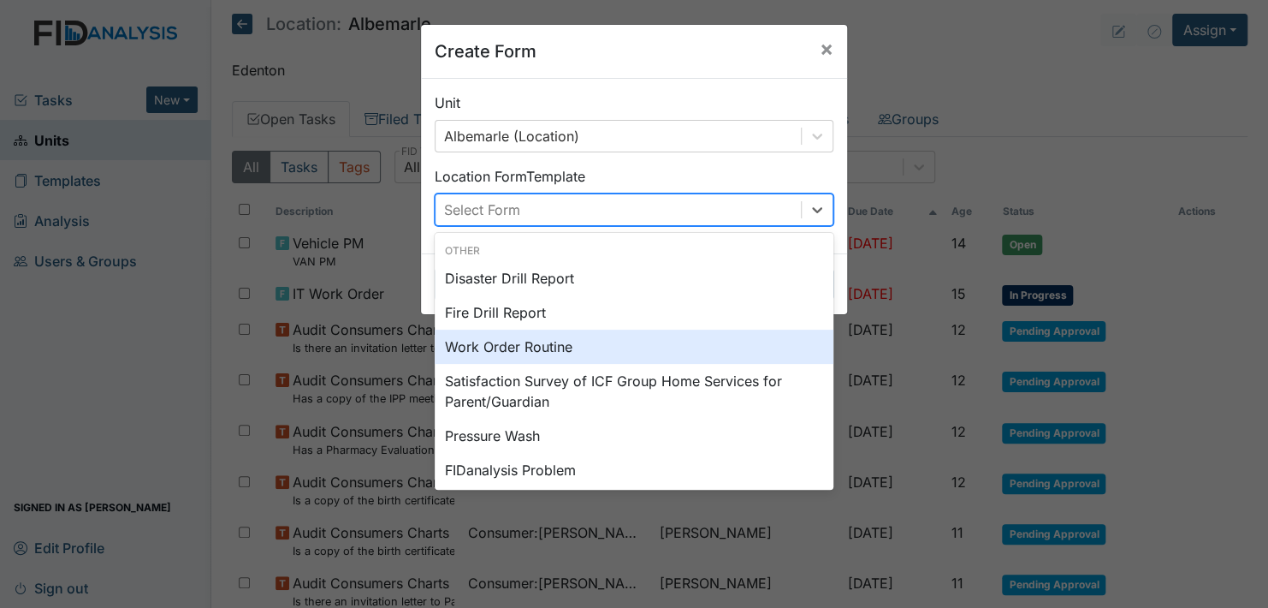
click at [560, 341] on div "Work Order Routine" at bounding box center [634, 346] width 399 height 34
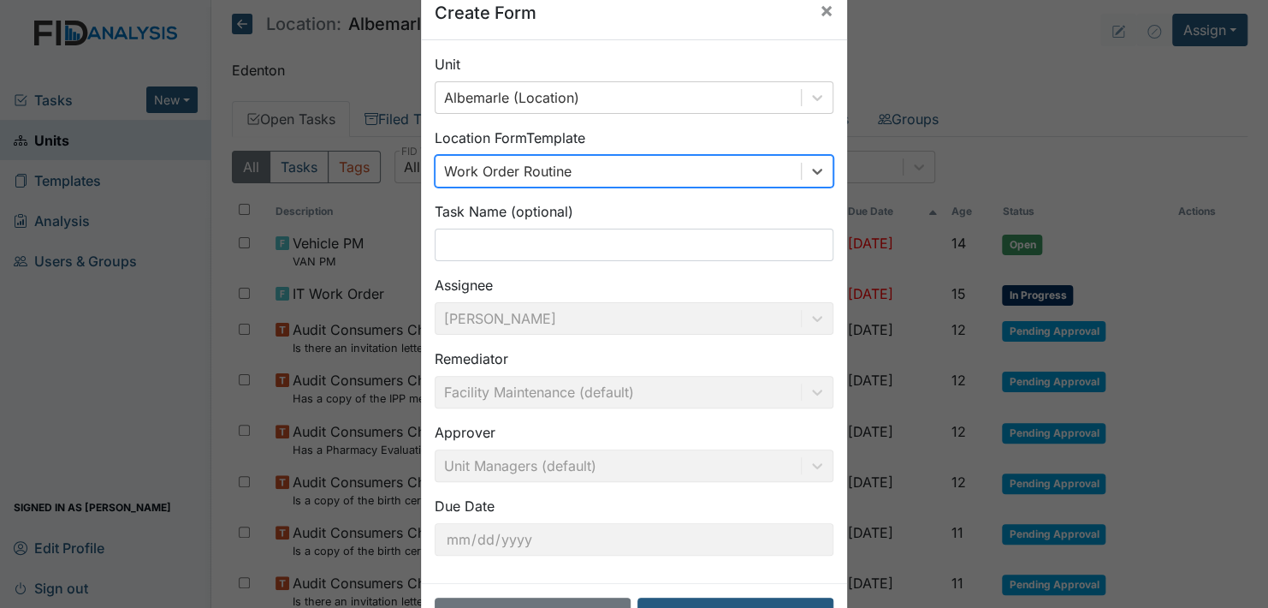
scroll to position [98, 0]
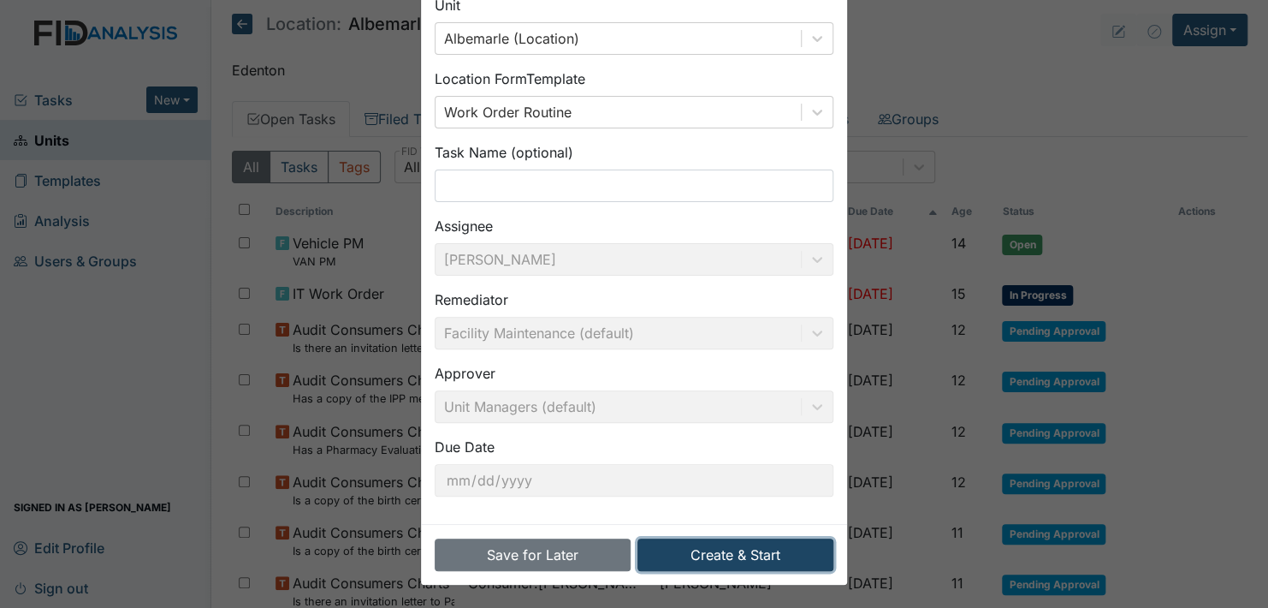
click at [747, 555] on button "Create & Start" at bounding box center [736, 554] width 196 height 33
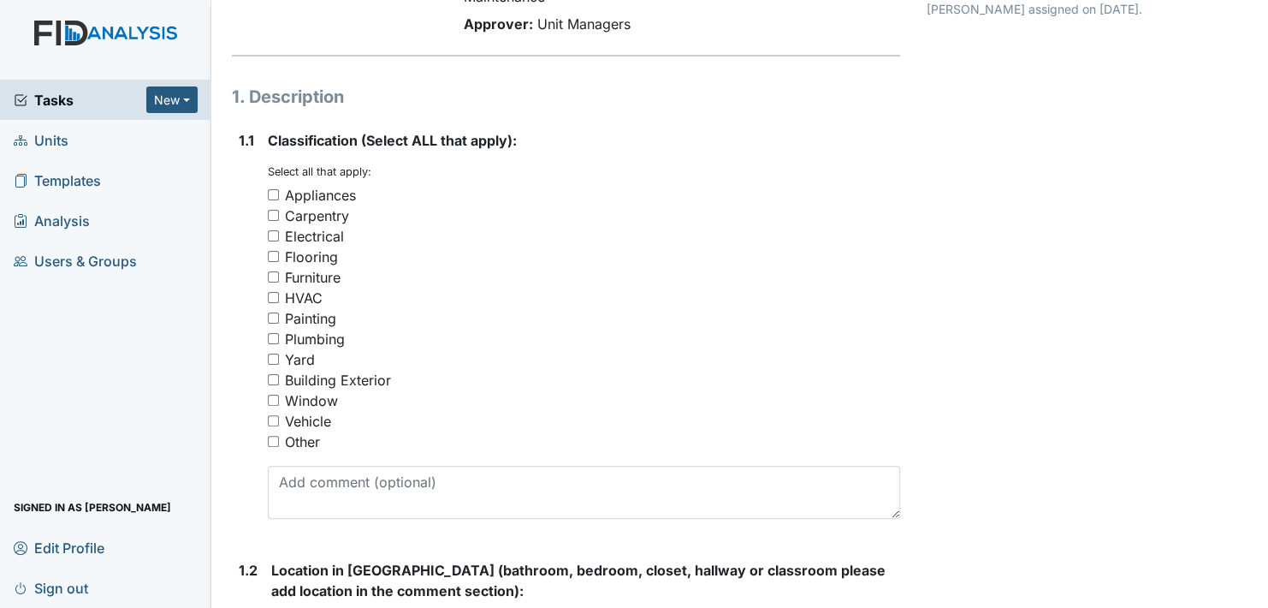
scroll to position [257, 0]
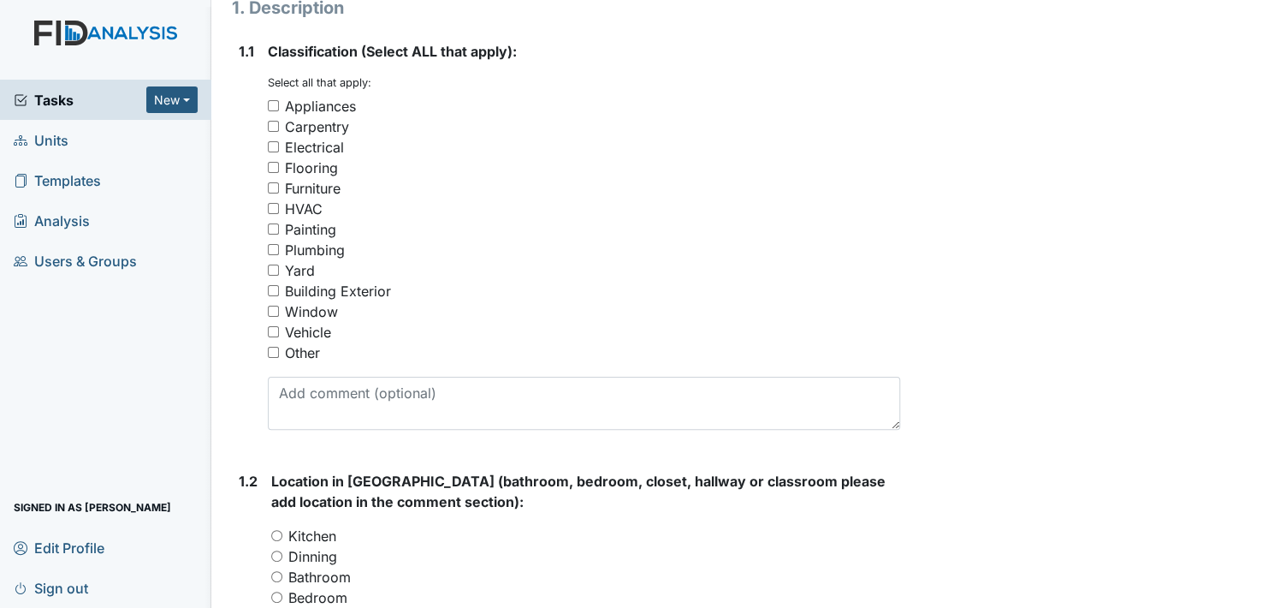
click at [275, 350] on input "Other" at bounding box center [273, 352] width 11 height 11
checkbox input "true"
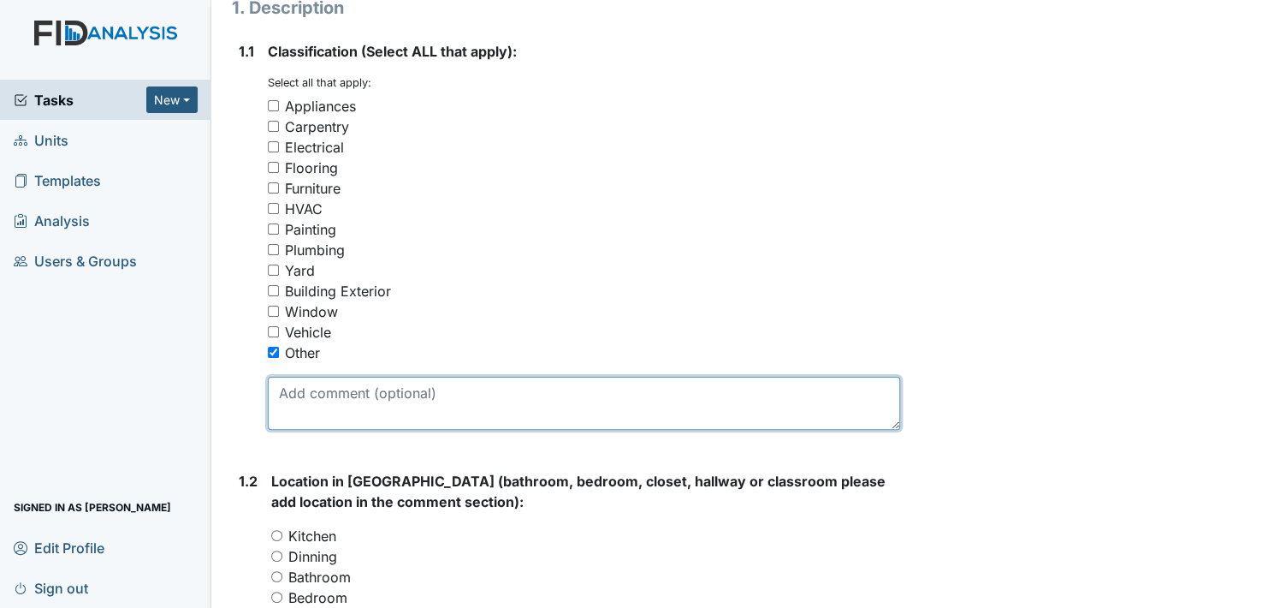
click at [313, 406] on textarea at bounding box center [584, 403] width 632 height 53
type textarea "b"
type textarea "B"
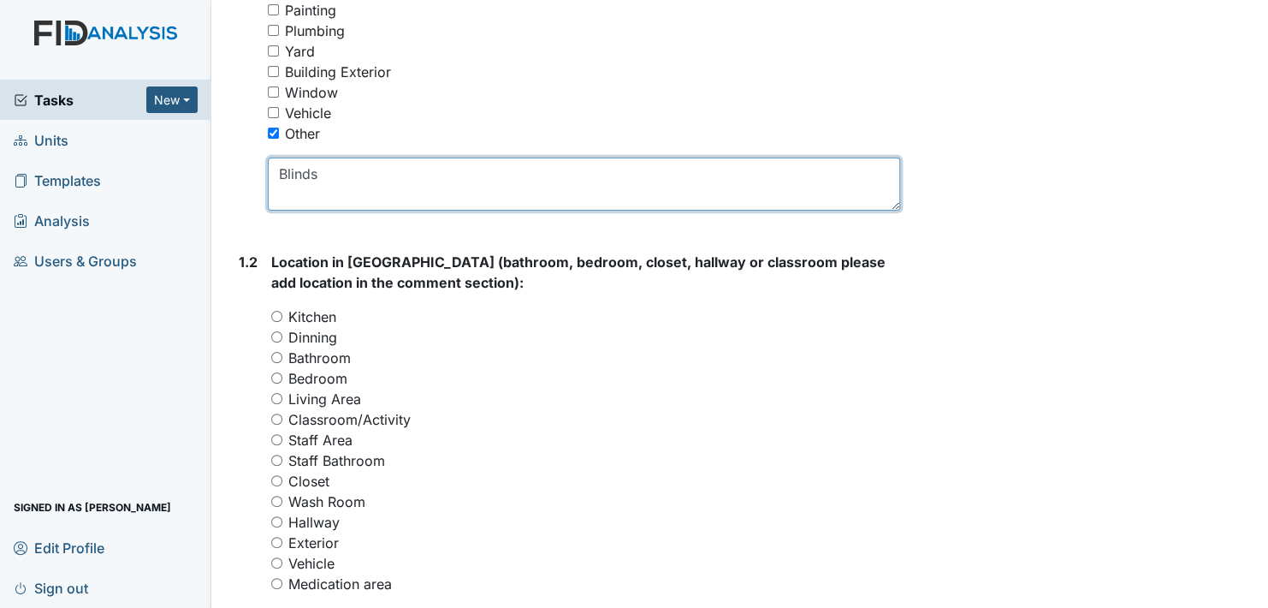
scroll to position [513, 0]
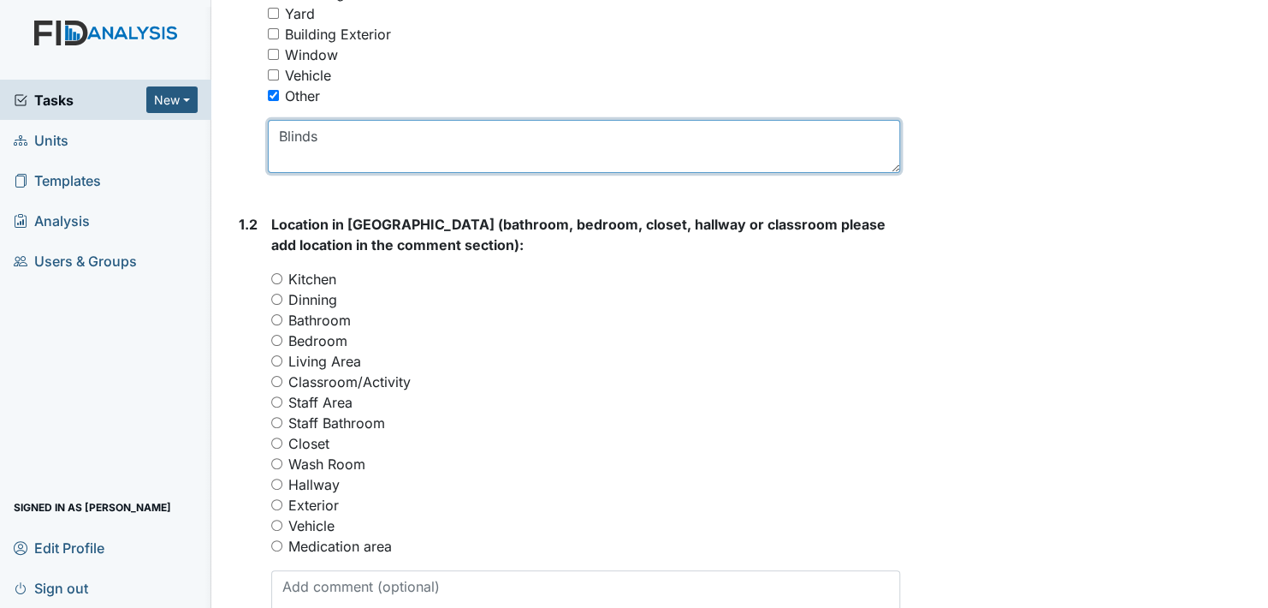
type textarea "Blinds"
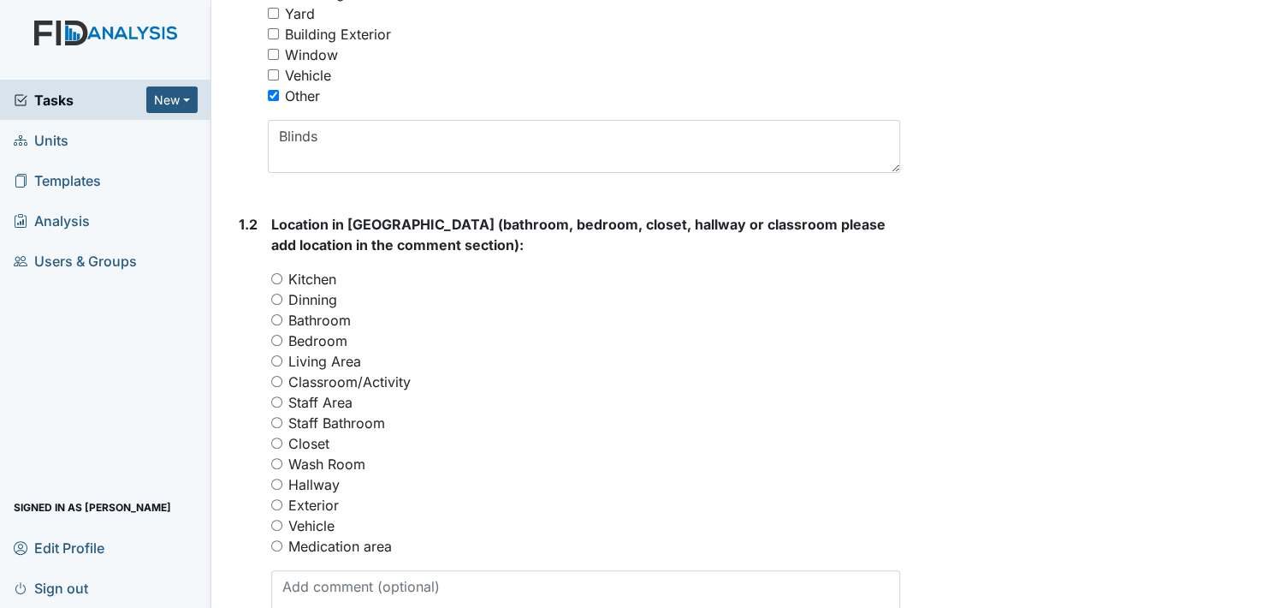
drag, startPoint x: 274, startPoint y: 339, endPoint x: 335, endPoint y: 348, distance: 62.3
click at [275, 339] on input "Bedroom" at bounding box center [276, 340] width 11 height 11
radio input "true"
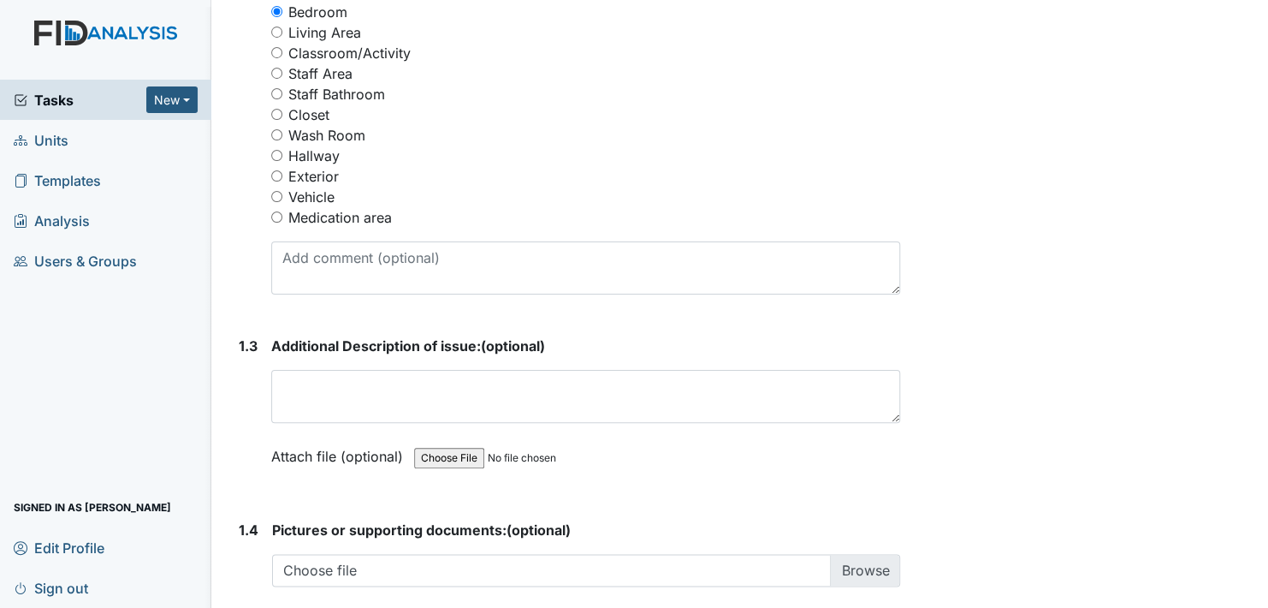
scroll to position [856, 0]
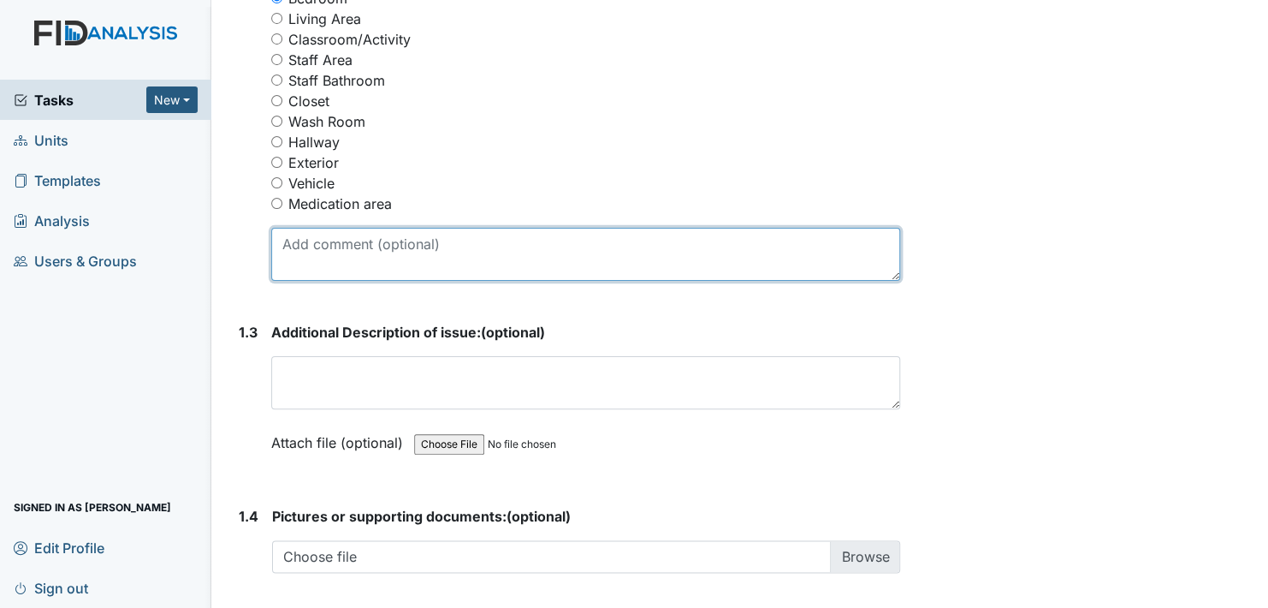
click at [333, 261] on textarea at bounding box center [585, 254] width 629 height 53
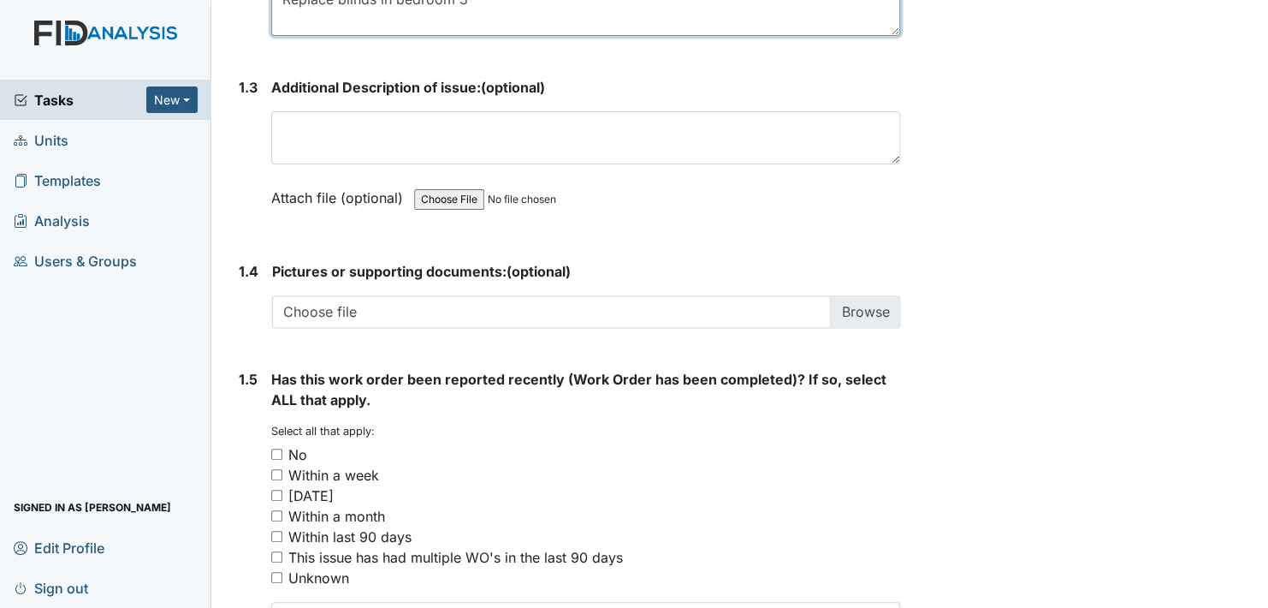
scroll to position [1112, 0]
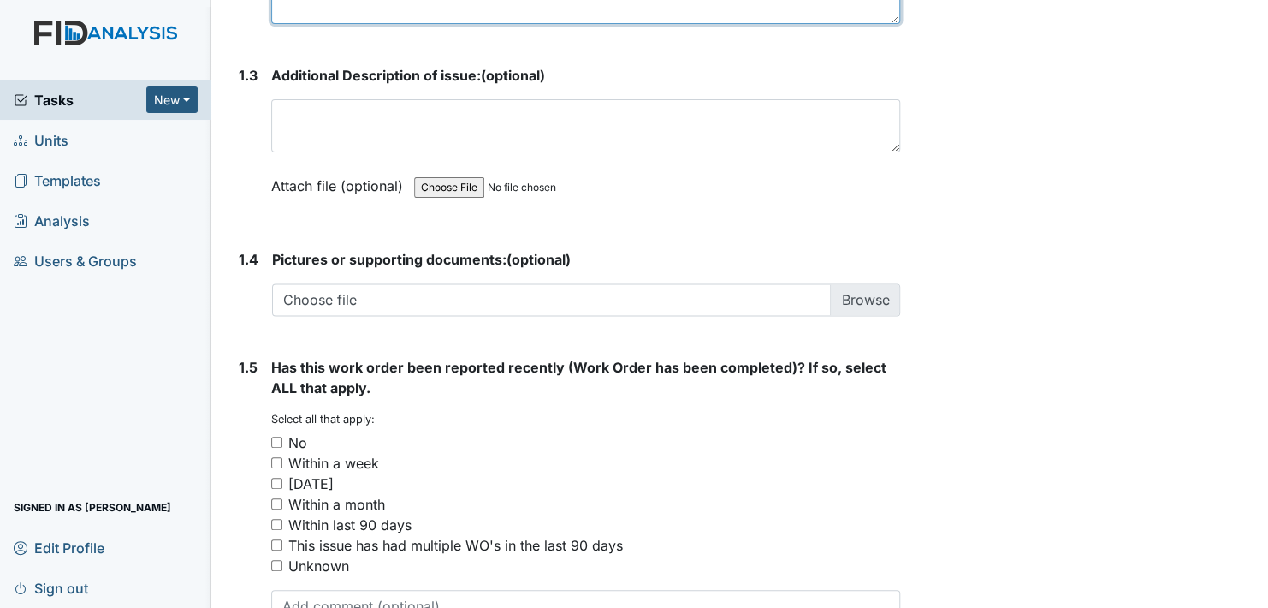
type textarea "Replace blinds in bedroom 3"
click at [275, 436] on input "No" at bounding box center [276, 441] width 11 height 11
checkbox input "true"
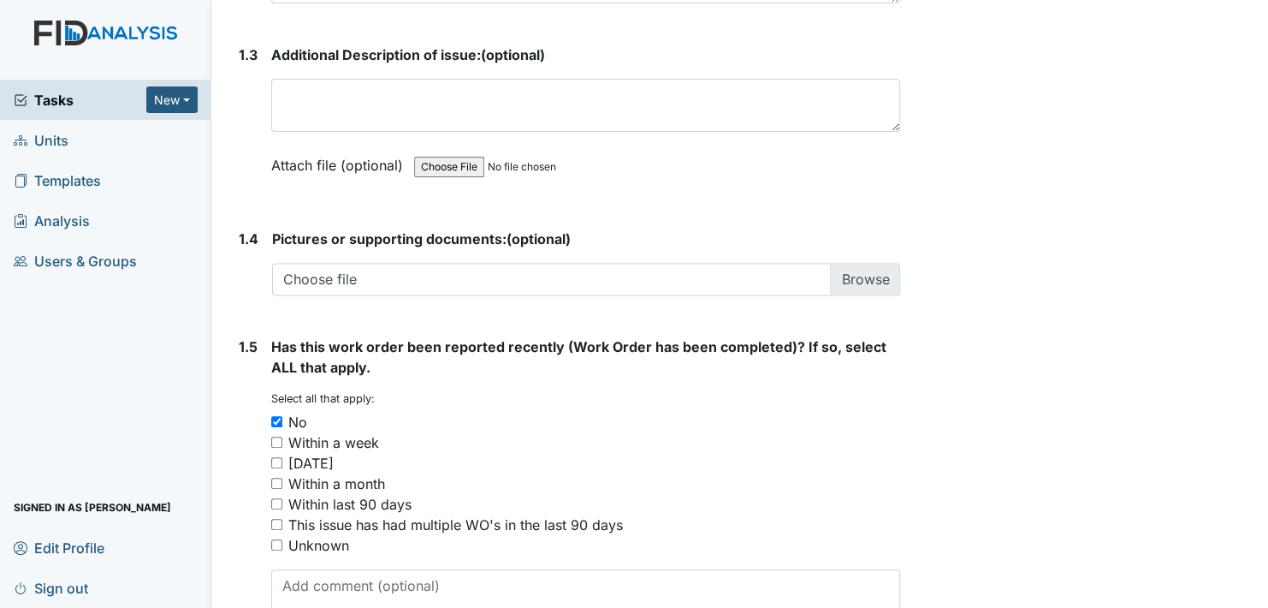
scroll to position [1232, 0]
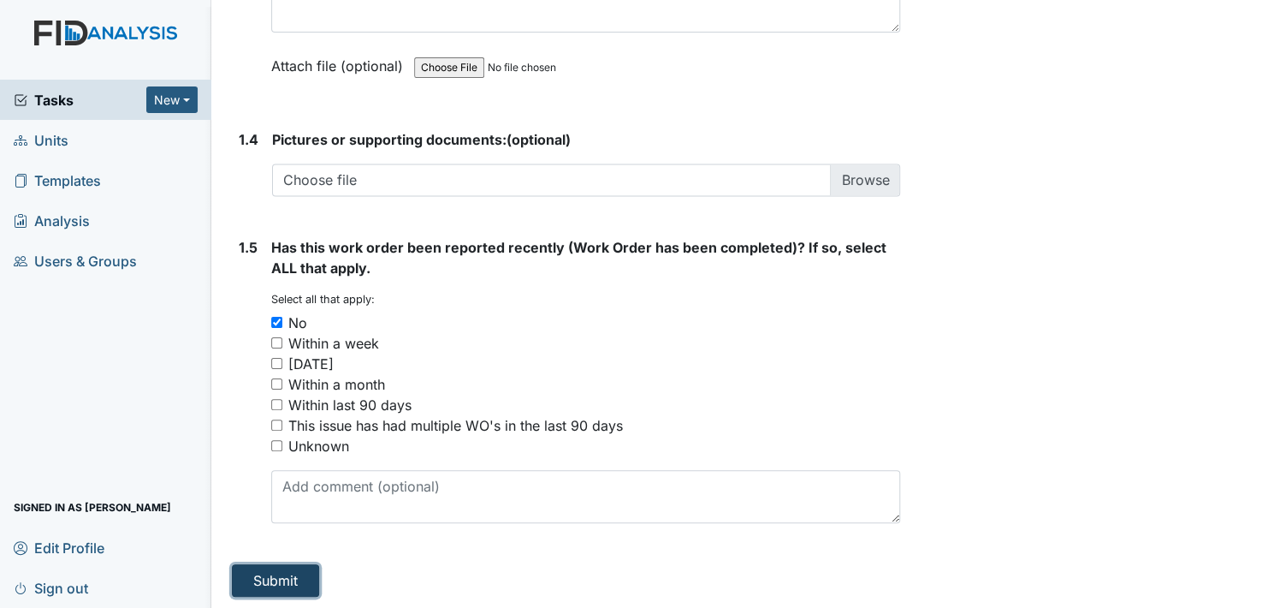
click at [269, 575] on button "Submit" at bounding box center [275, 580] width 87 height 33
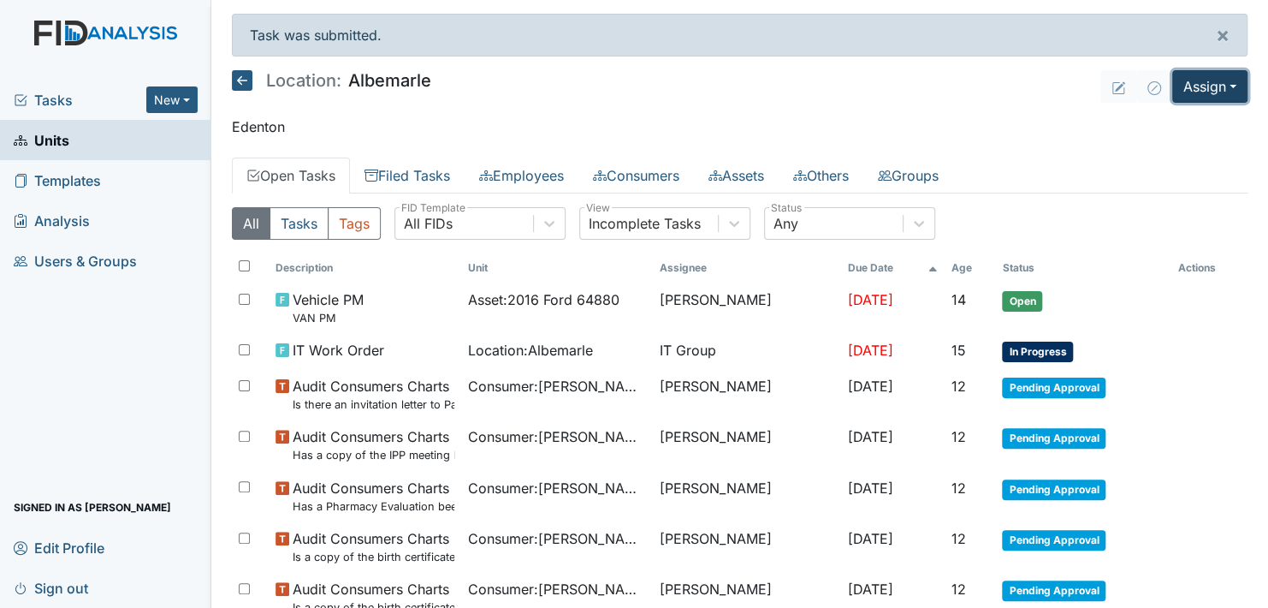
click at [1205, 87] on button "Assign" at bounding box center [1209, 86] width 75 height 33
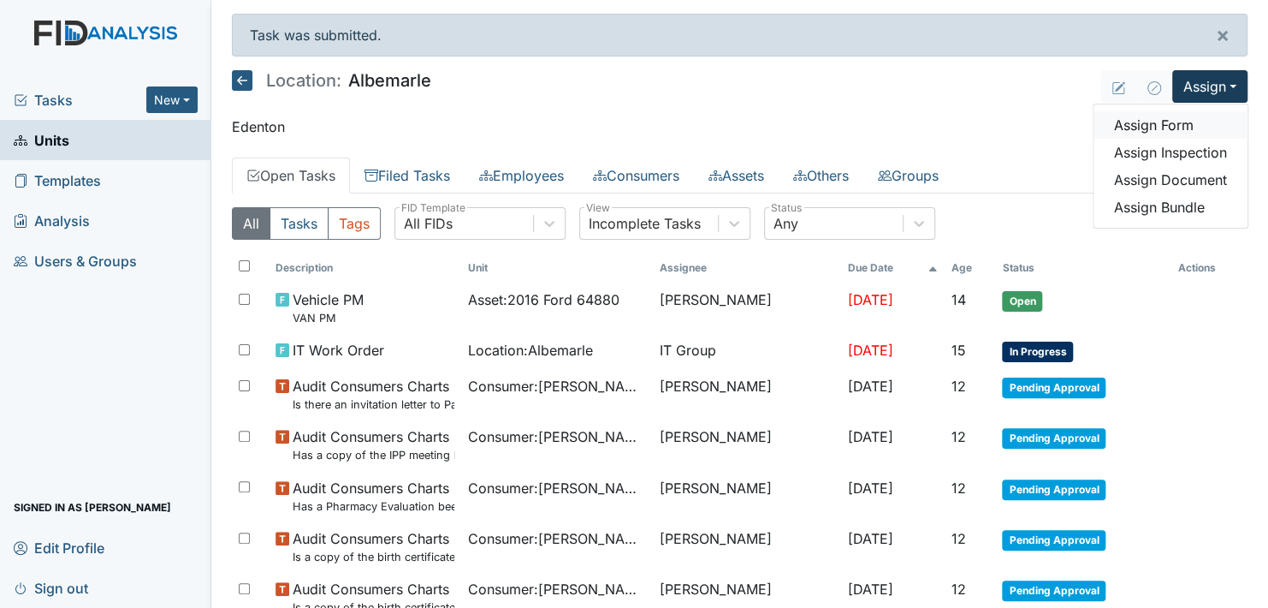
click at [1174, 128] on link "Assign Form" at bounding box center [1171, 124] width 154 height 27
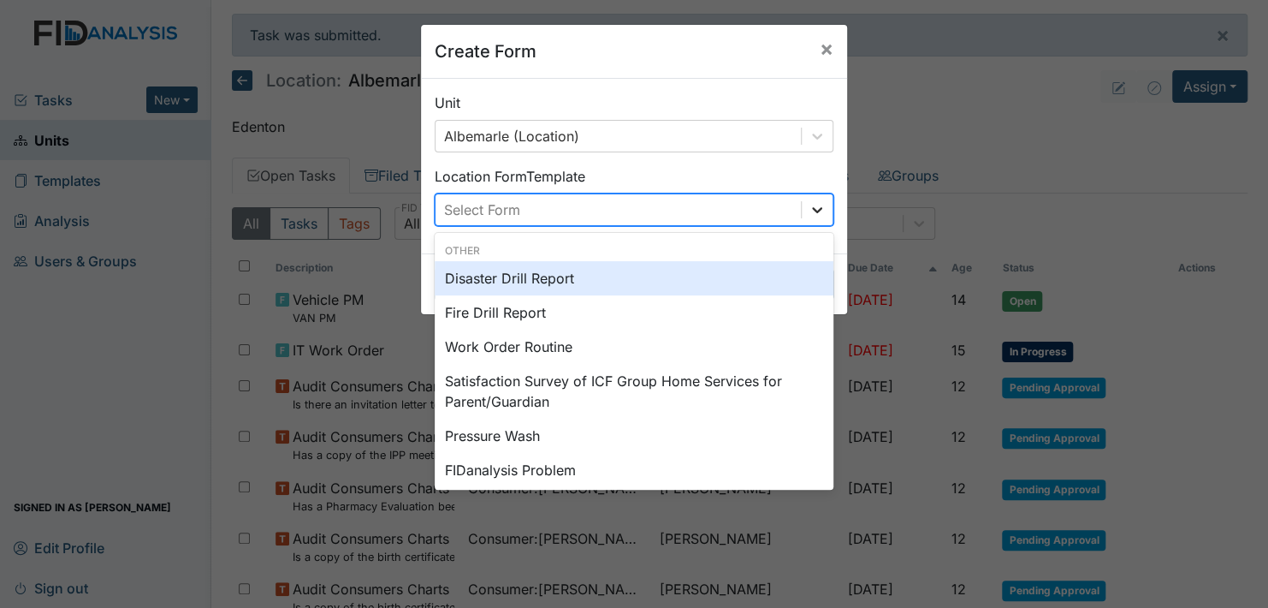
click at [815, 208] on icon at bounding box center [817, 210] width 10 height 6
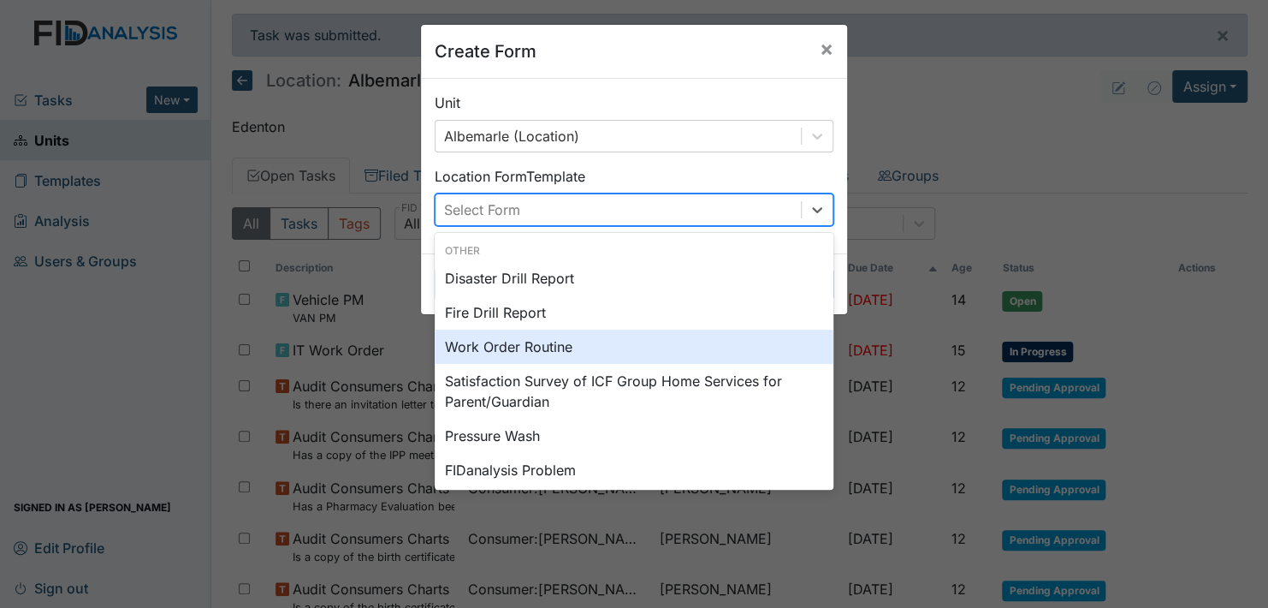
click at [542, 346] on div "Work Order Routine" at bounding box center [634, 346] width 399 height 34
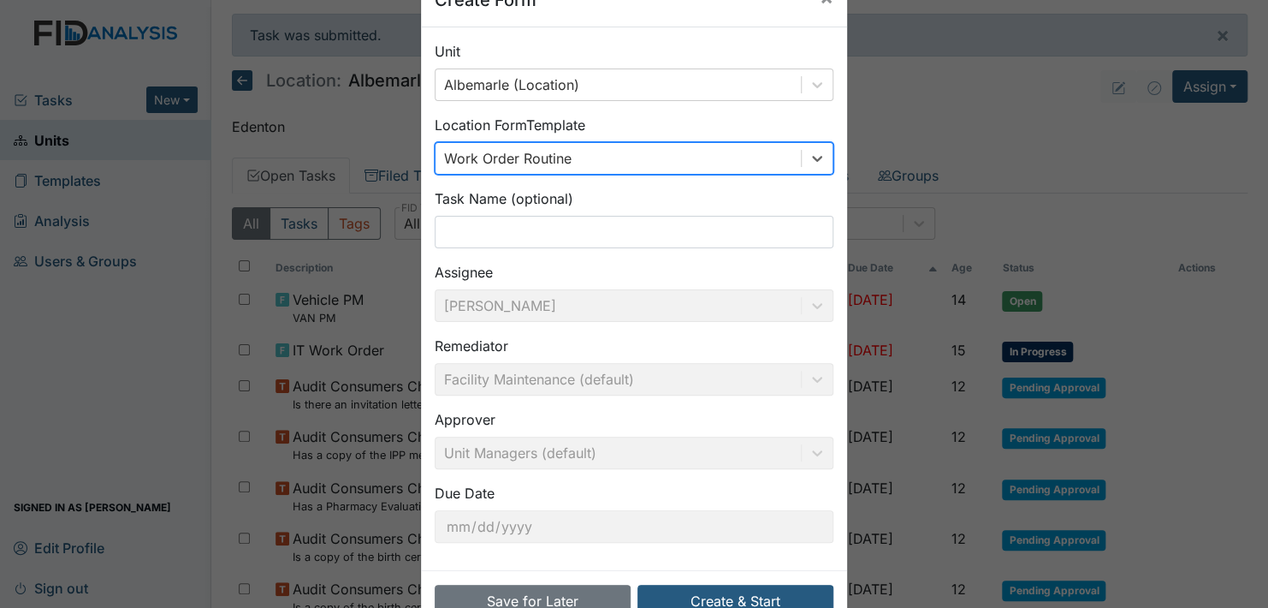
scroll to position [98, 0]
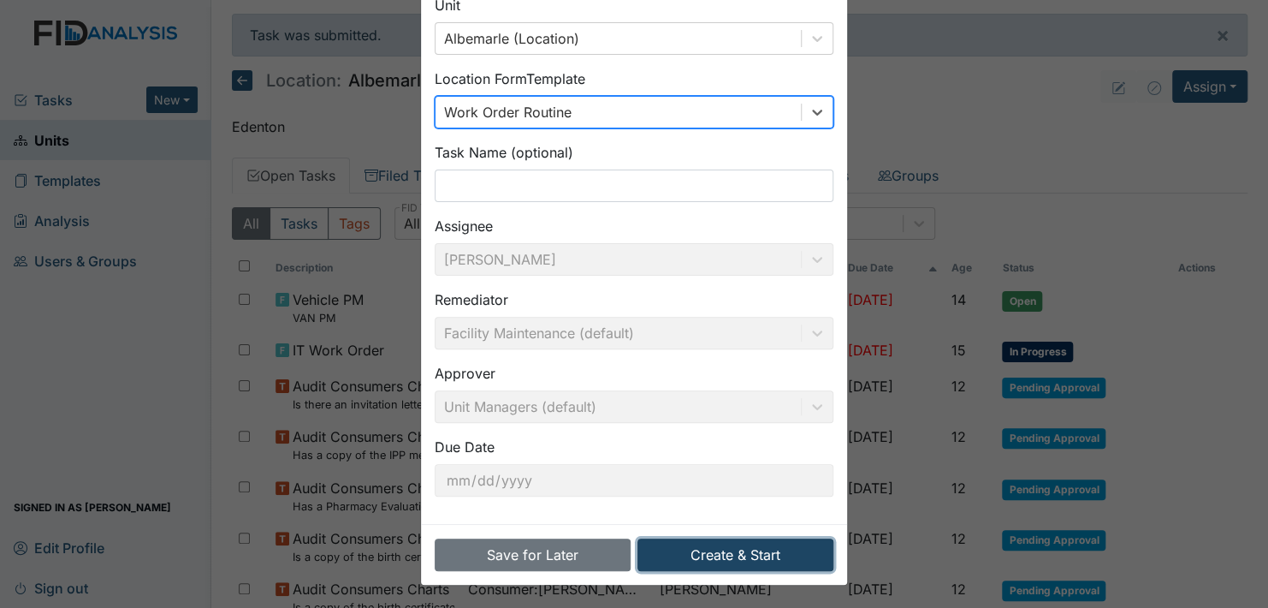
click at [730, 555] on button "Create & Start" at bounding box center [736, 554] width 196 height 33
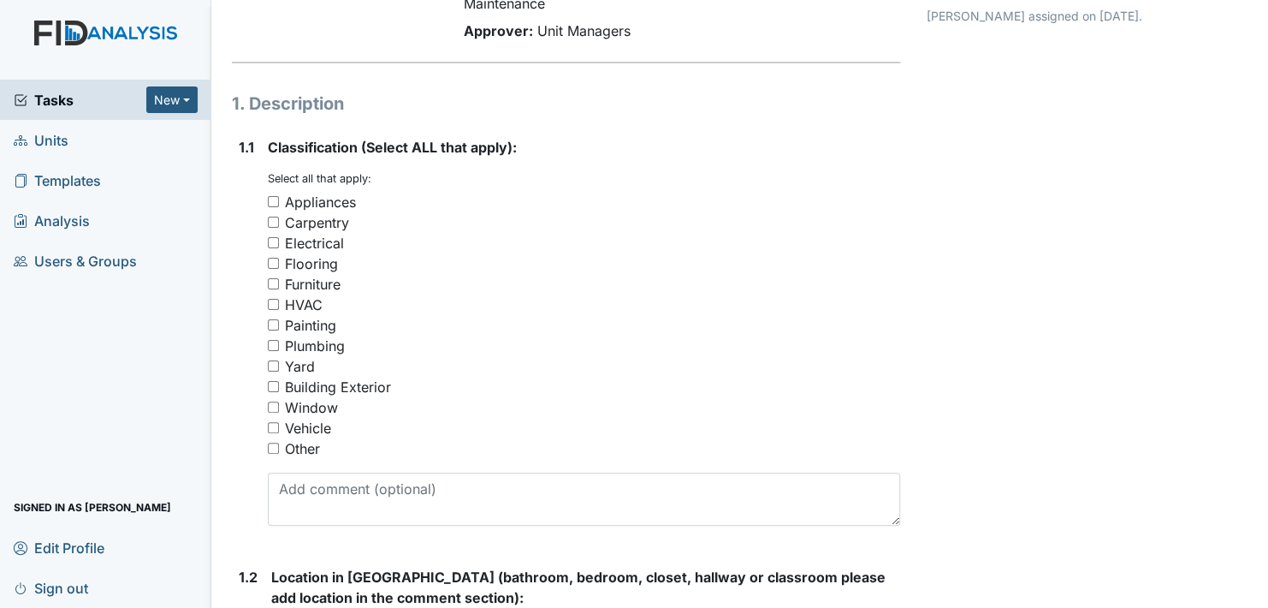
scroll to position [171, 0]
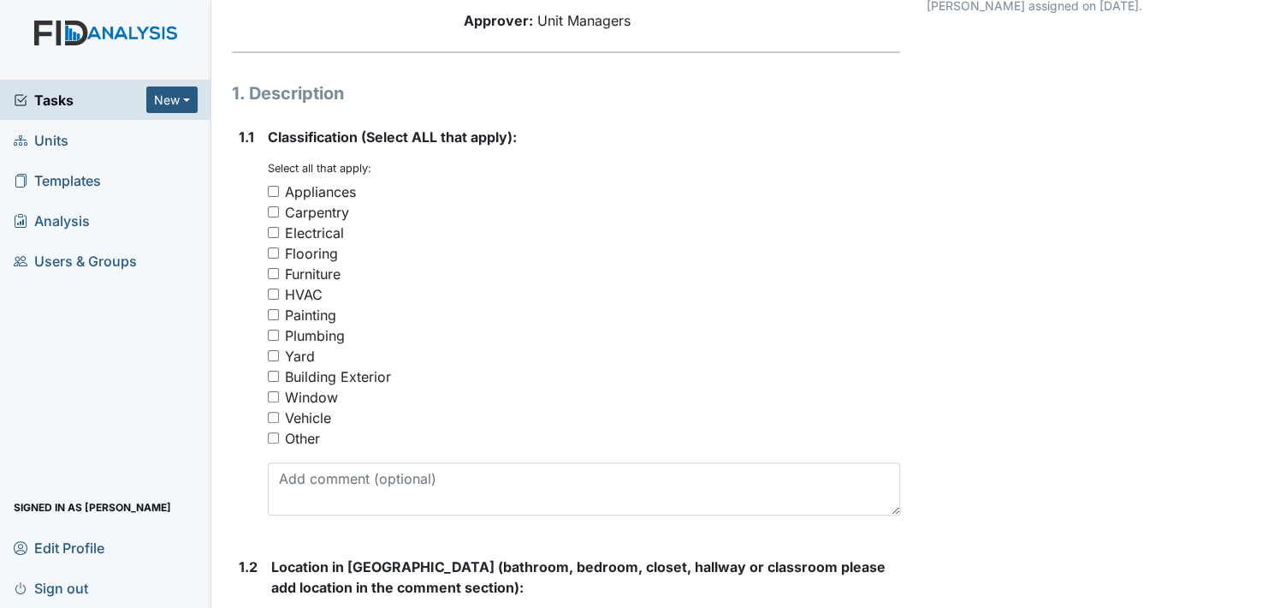
click at [272, 436] on input "Other" at bounding box center [273, 437] width 11 height 11
checkbox input "true"
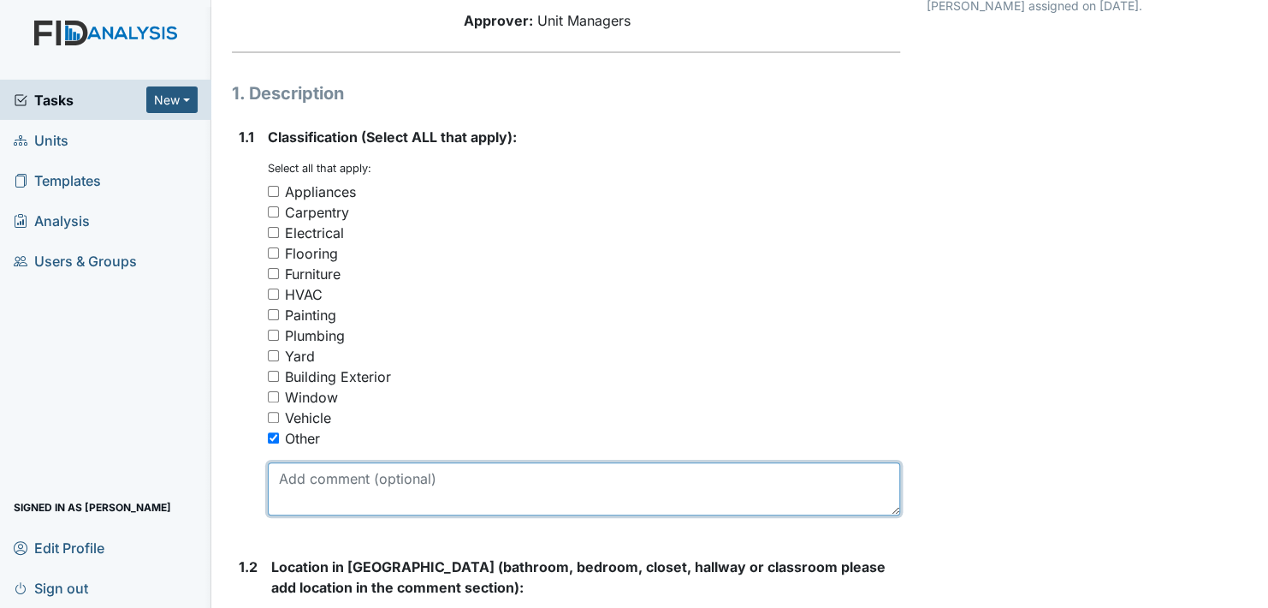
drag, startPoint x: 335, startPoint y: 481, endPoint x: 414, endPoint y: 427, distance: 95.4
click at [347, 483] on textarea at bounding box center [584, 488] width 632 height 53
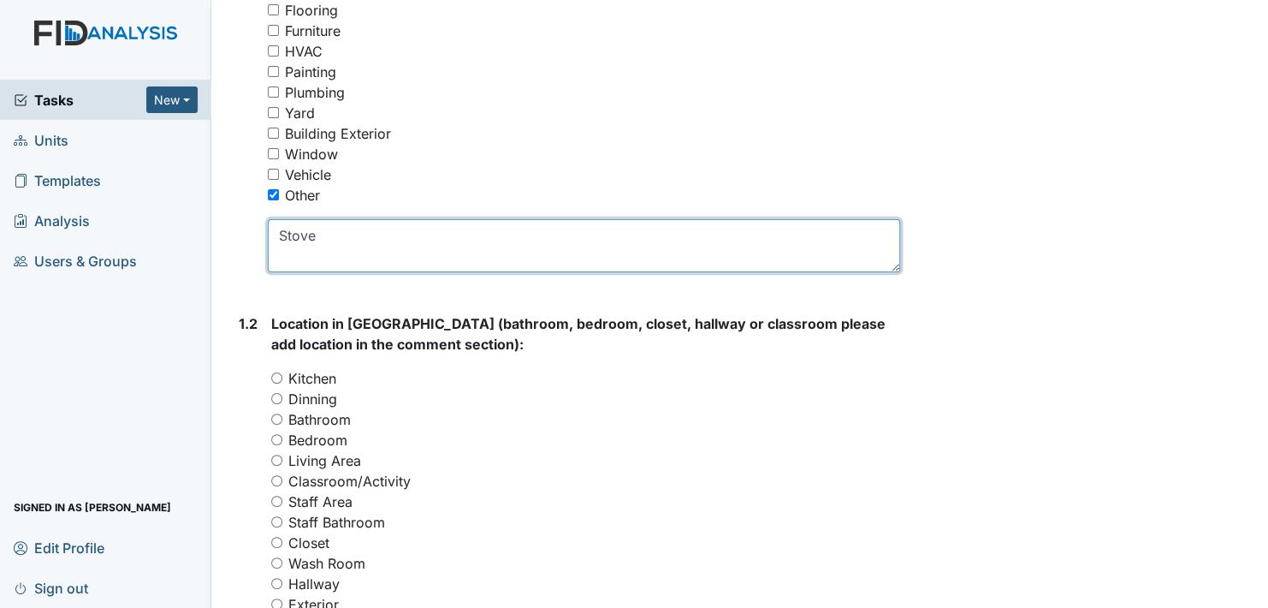
scroll to position [428, 0]
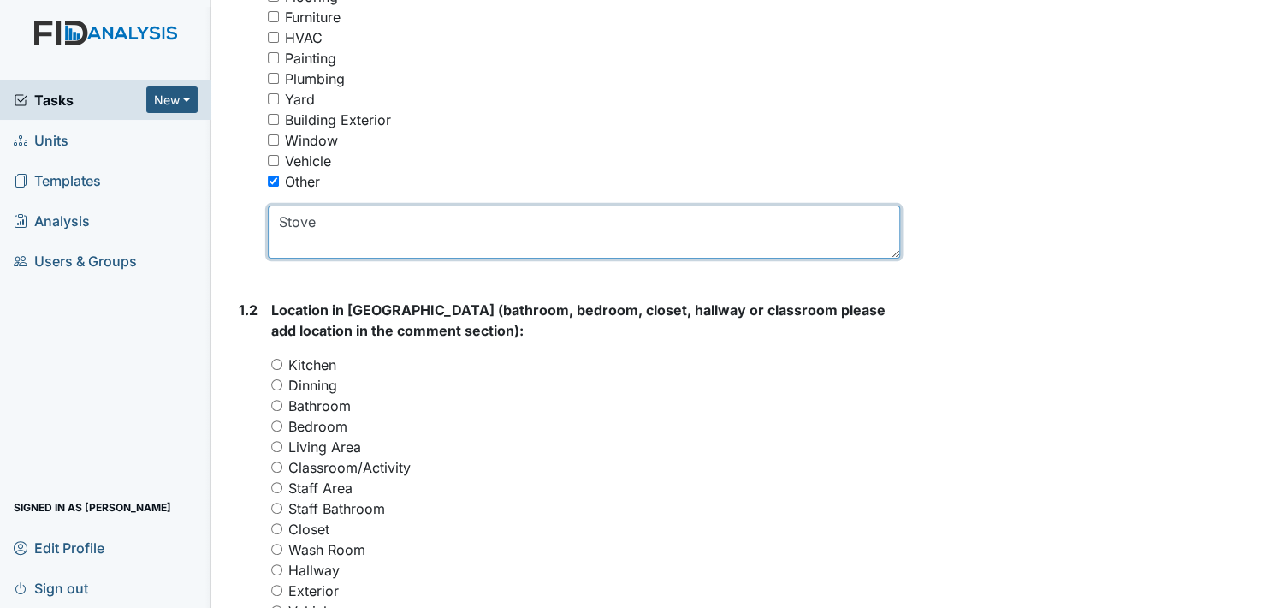
type textarea "Stove"
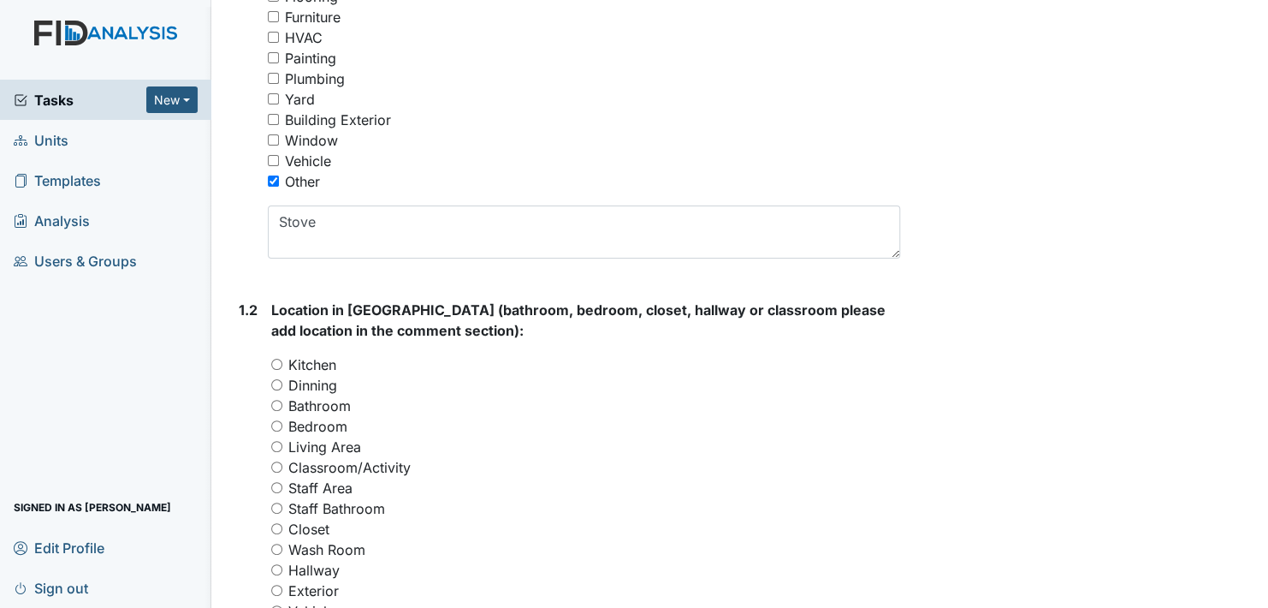
click at [281, 362] on input "Kitchen" at bounding box center [276, 364] width 11 height 11
radio input "true"
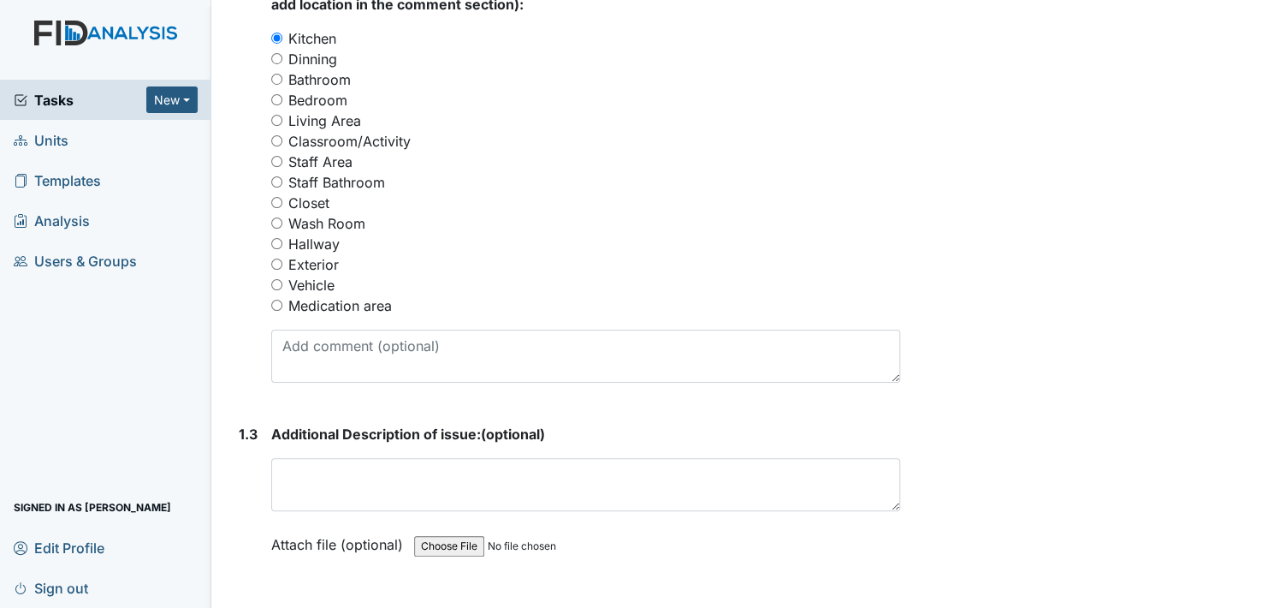
scroll to position [770, 0]
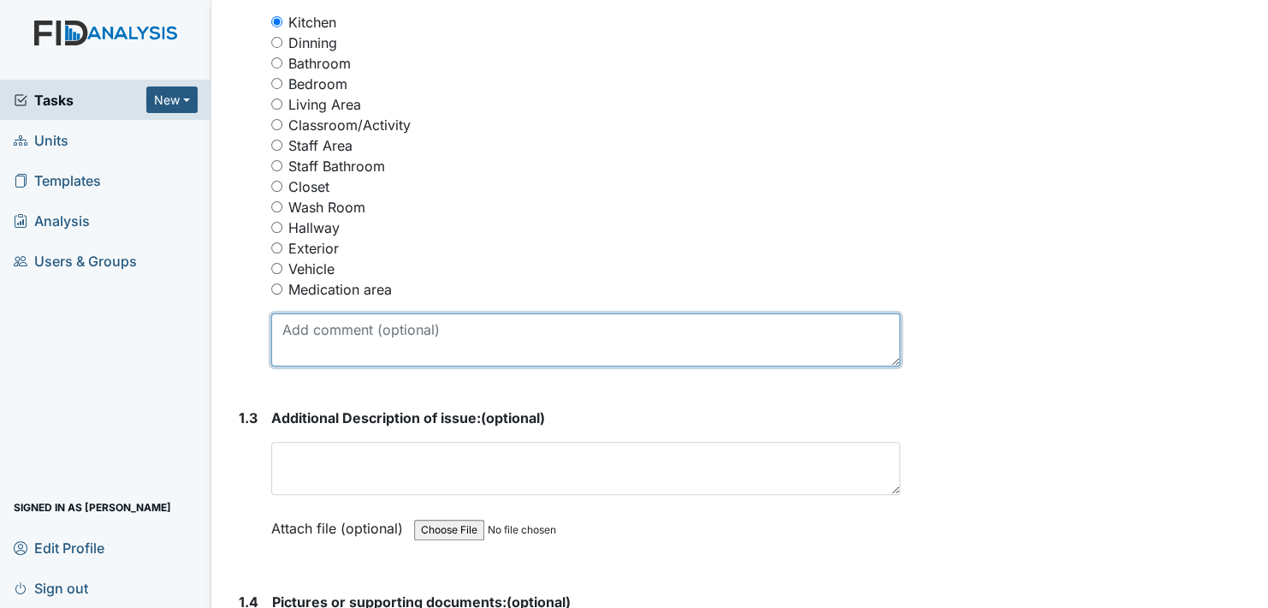
click at [344, 343] on textarea at bounding box center [585, 339] width 629 height 53
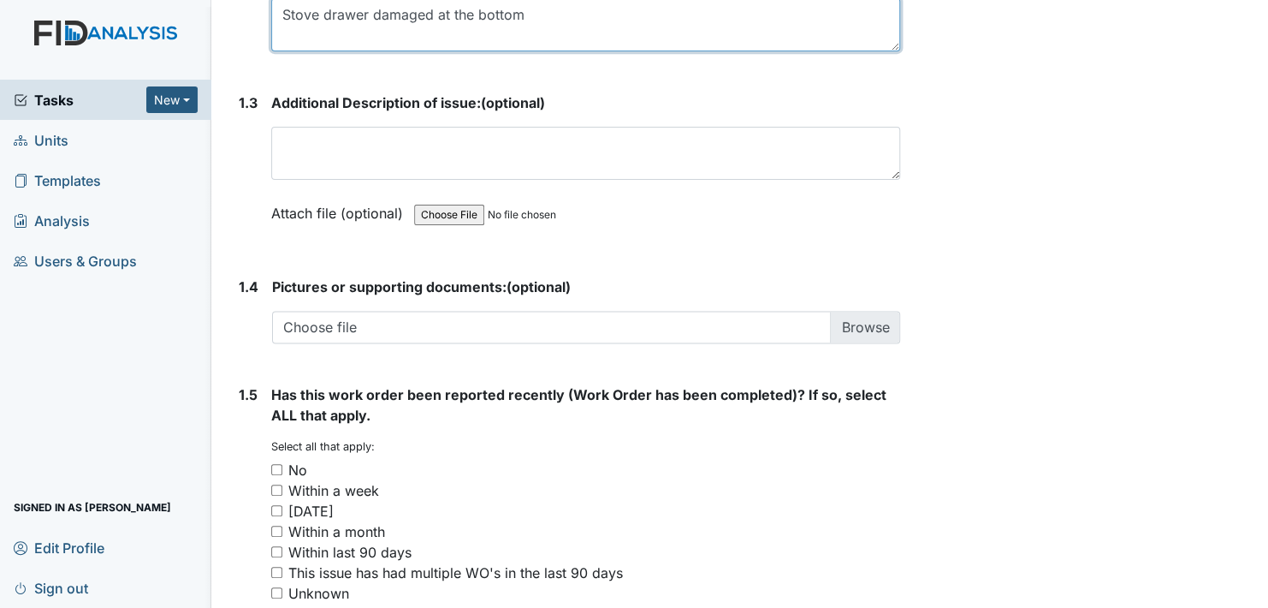
scroll to position [1112, 0]
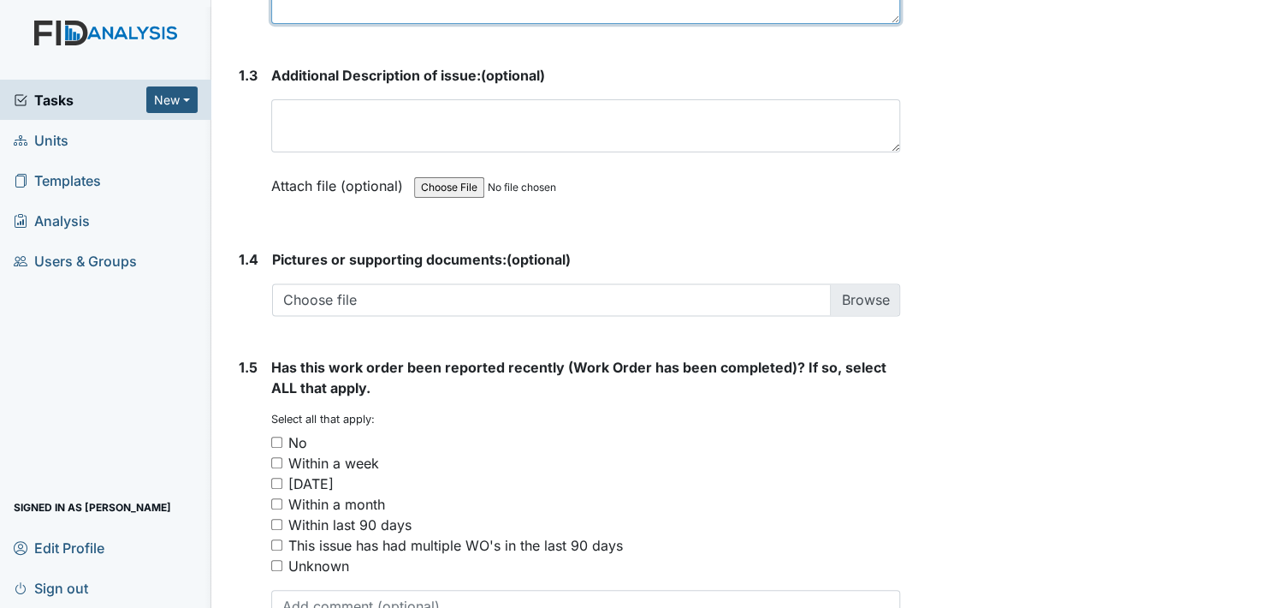
type textarea "Stove drawer damaged at the bottom"
click at [282, 439] on input "No" at bounding box center [276, 441] width 11 height 11
checkbox input "true"
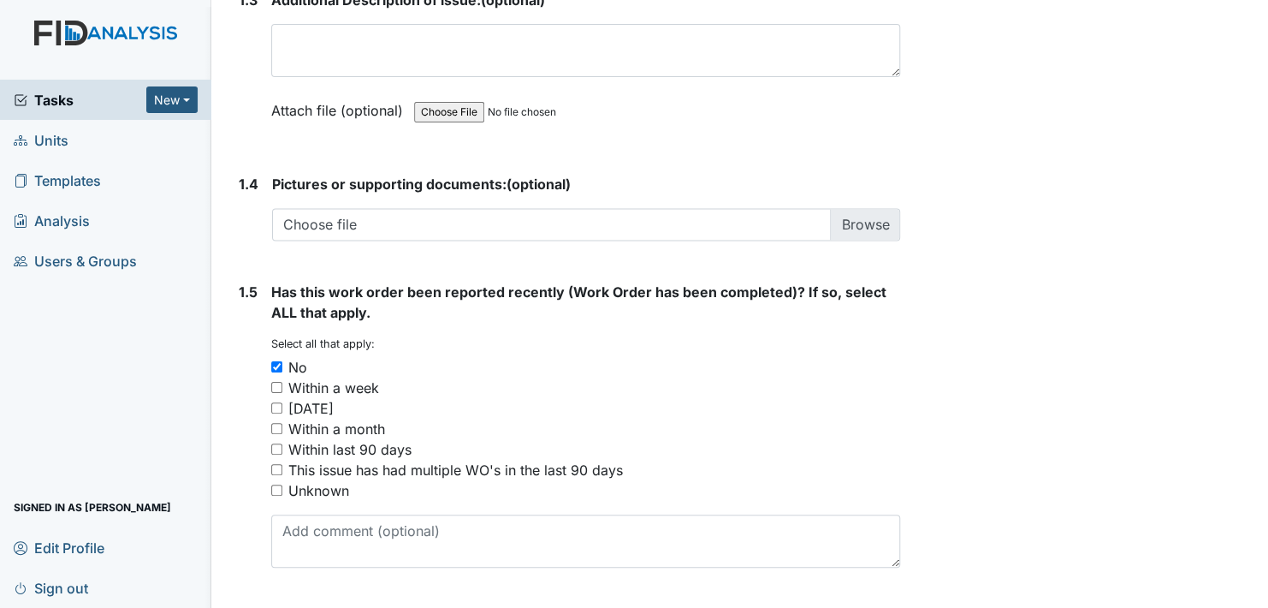
scroll to position [1232, 0]
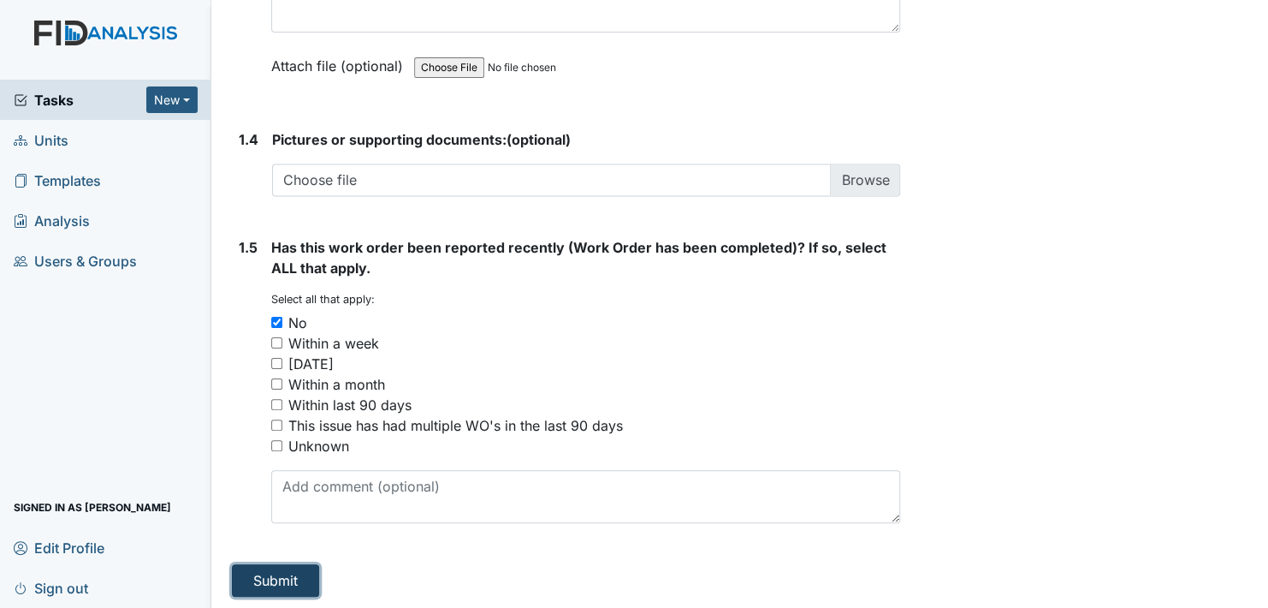
click at [279, 573] on button "Submit" at bounding box center [275, 580] width 87 height 33
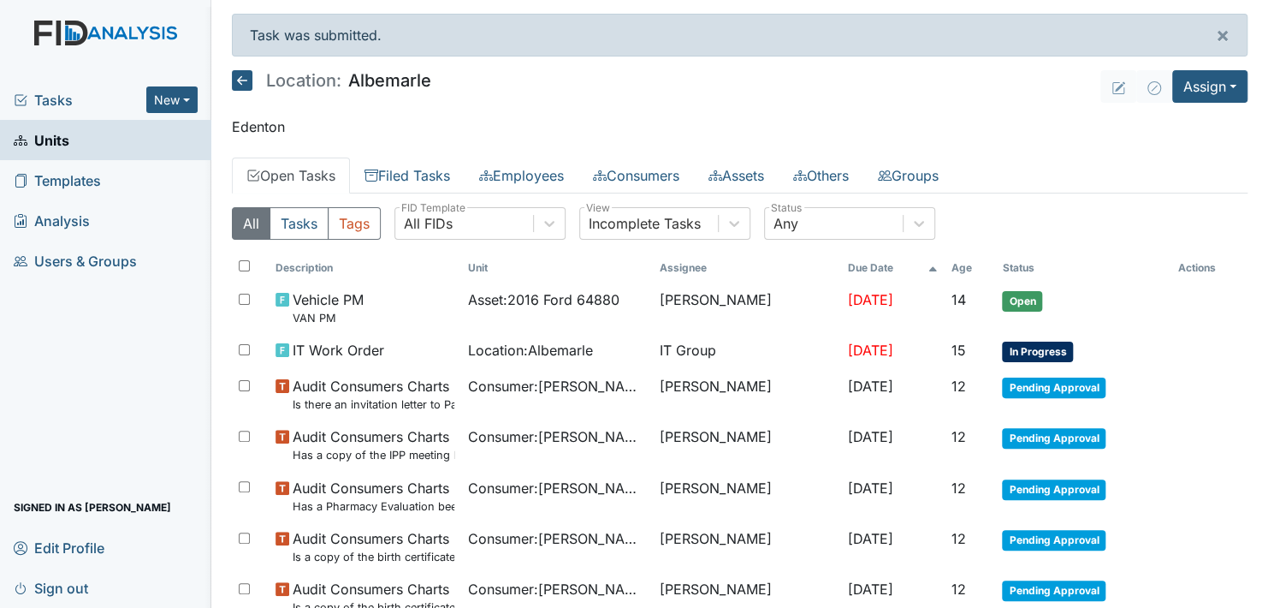
click at [243, 76] on icon at bounding box center [242, 80] width 21 height 21
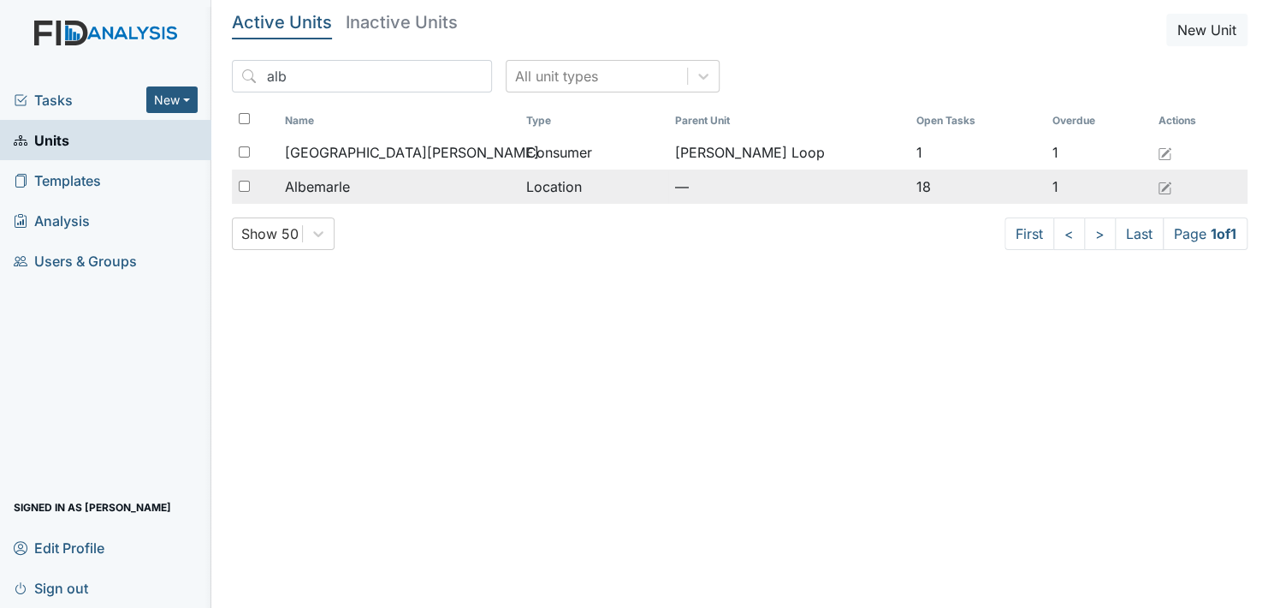
click at [346, 184] on span "Albemarle" at bounding box center [317, 186] width 65 height 21
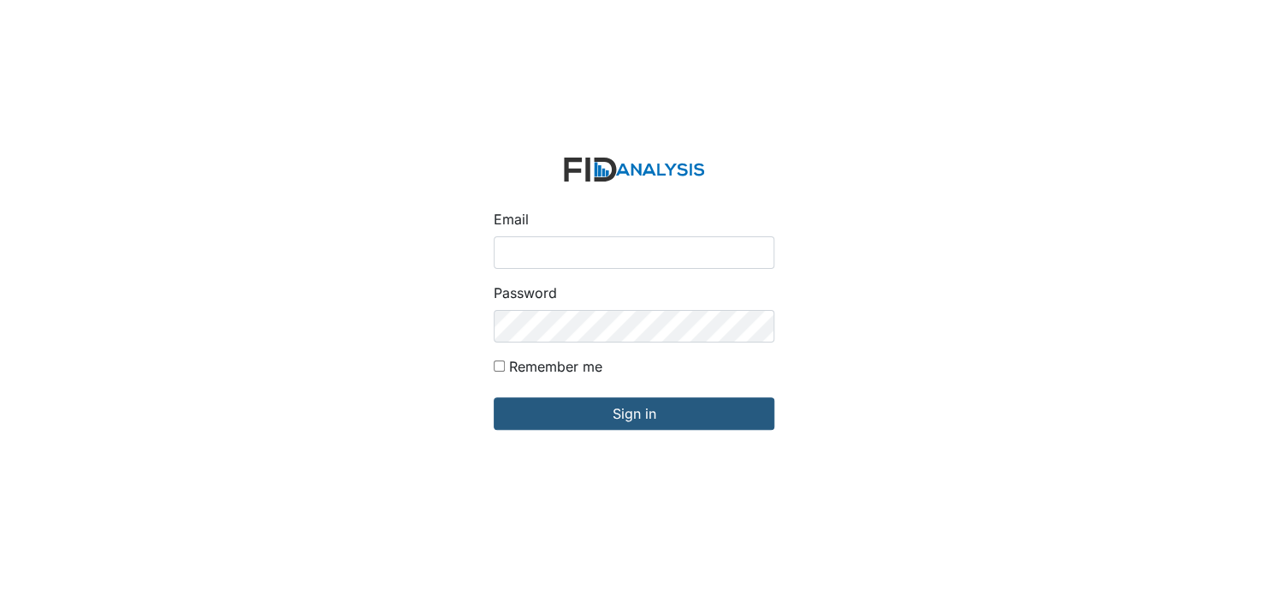
click at [538, 258] on input "Email" at bounding box center [634, 252] width 281 height 33
type input "[EMAIL_ADDRESS][DOMAIN_NAME]"
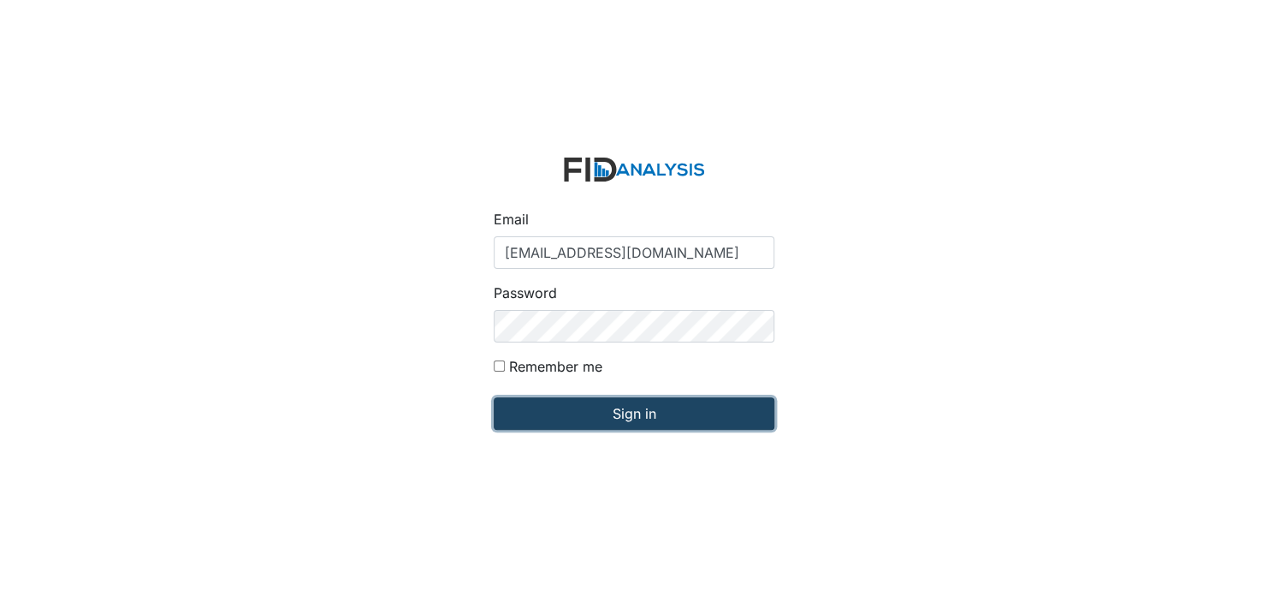
click at [638, 420] on input "Sign in" at bounding box center [634, 413] width 281 height 33
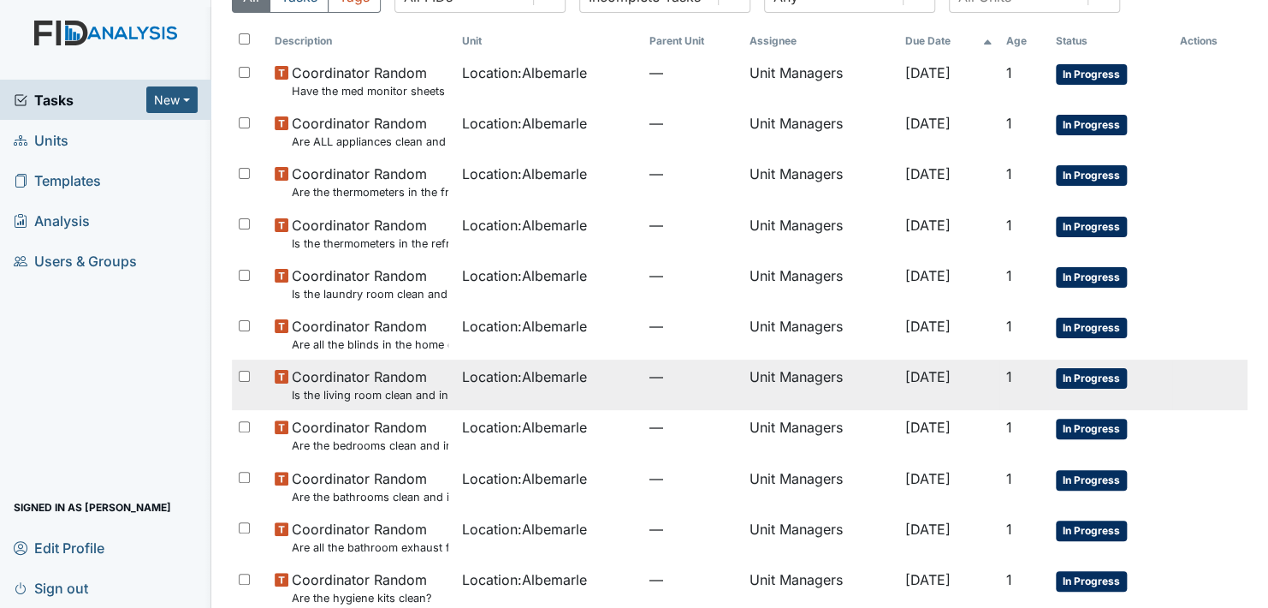
scroll to position [171, 0]
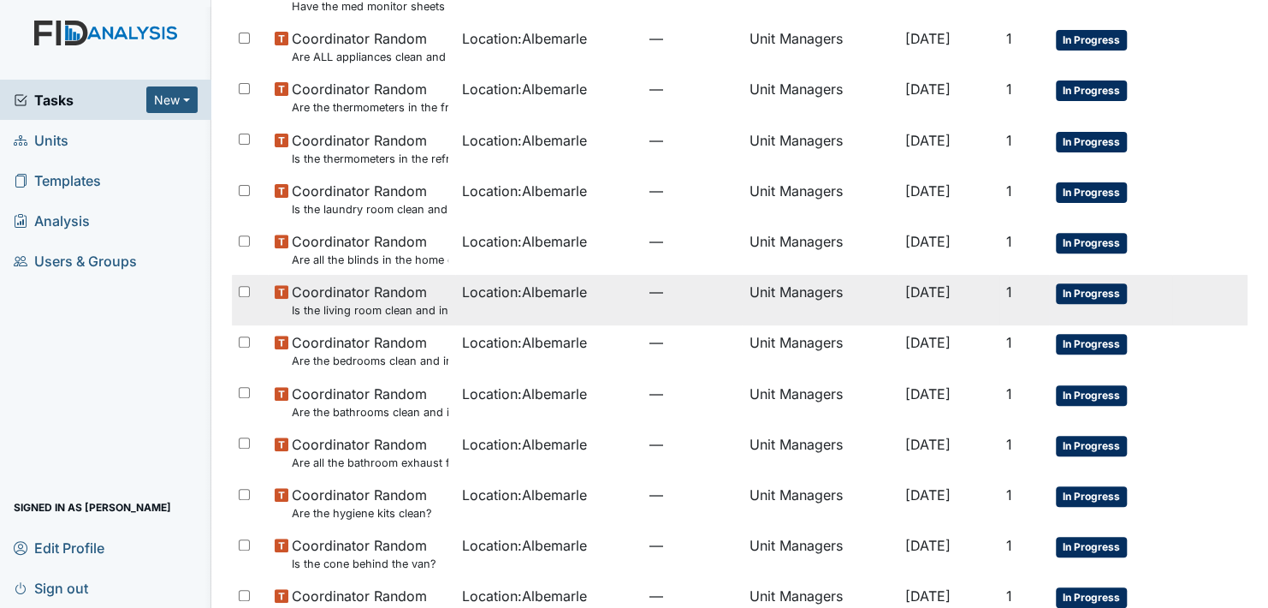
click at [1081, 290] on span "In Progress" at bounding box center [1091, 293] width 71 height 21
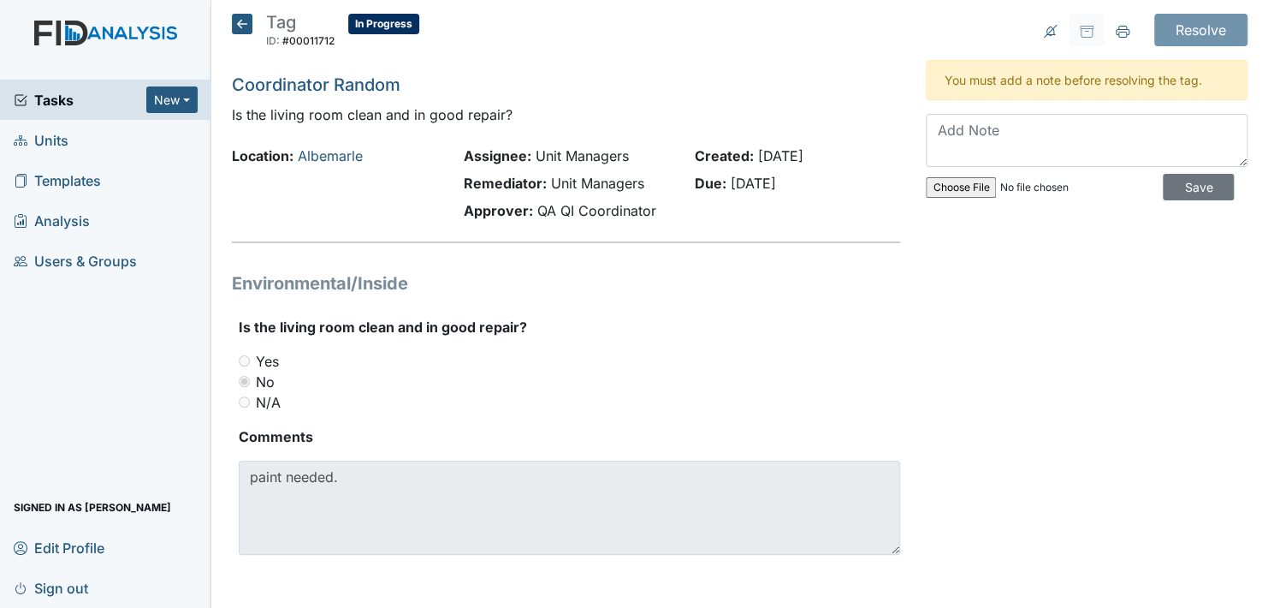
click at [246, 22] on icon at bounding box center [242, 24] width 21 height 21
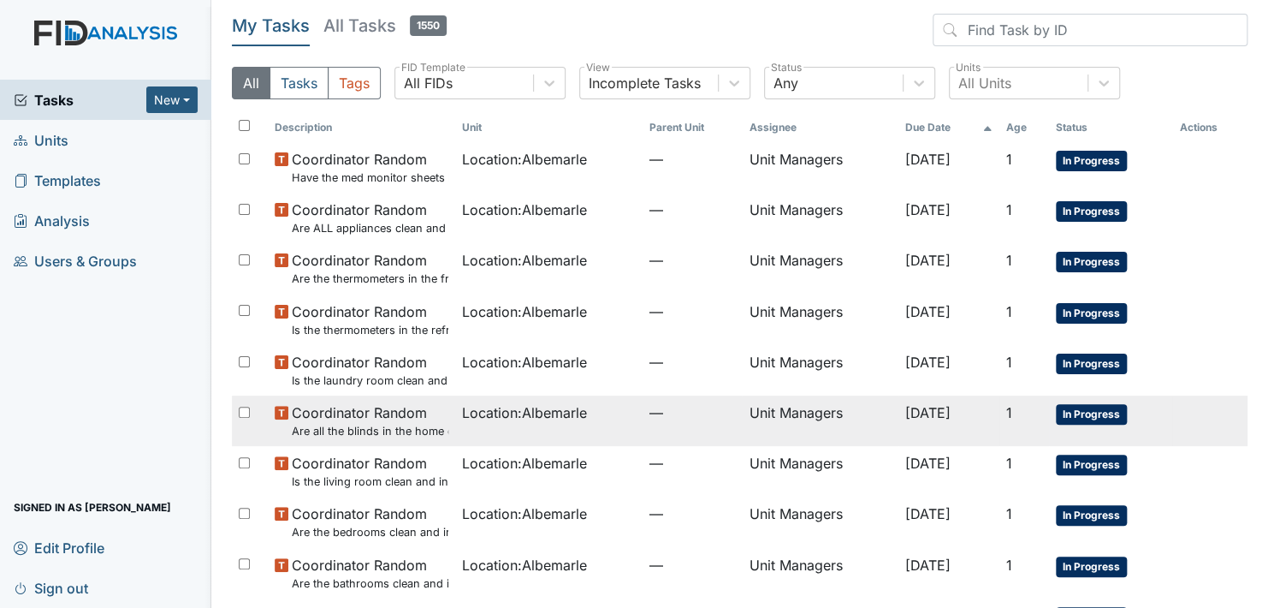
click at [1093, 409] on span "In Progress" at bounding box center [1091, 414] width 71 height 21
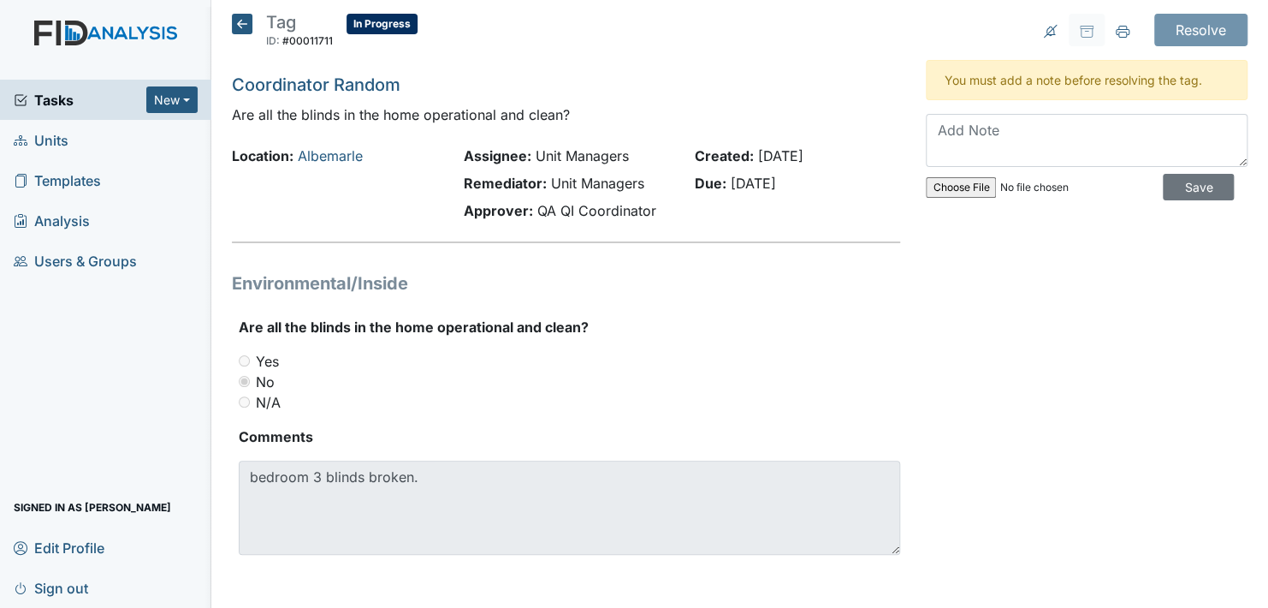
click at [237, 19] on icon at bounding box center [242, 24] width 21 height 21
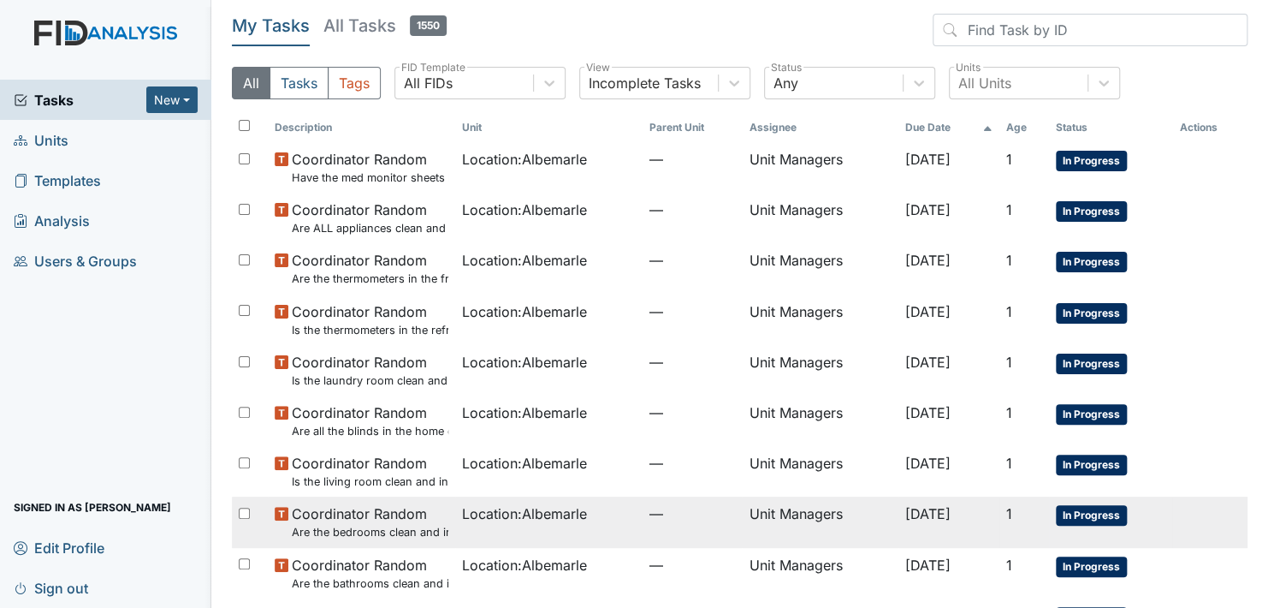
click at [1077, 520] on span "In Progress" at bounding box center [1091, 515] width 71 height 21
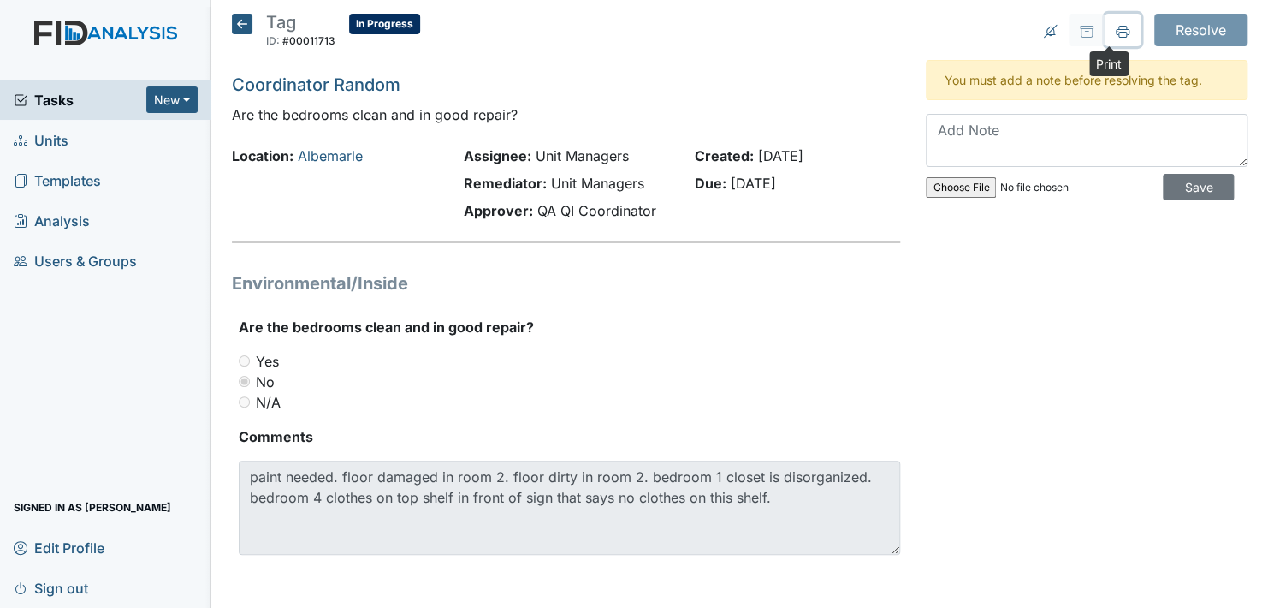
click at [1116, 28] on icon at bounding box center [1123, 30] width 14 height 9
click at [244, 23] on icon at bounding box center [242, 24] width 21 height 21
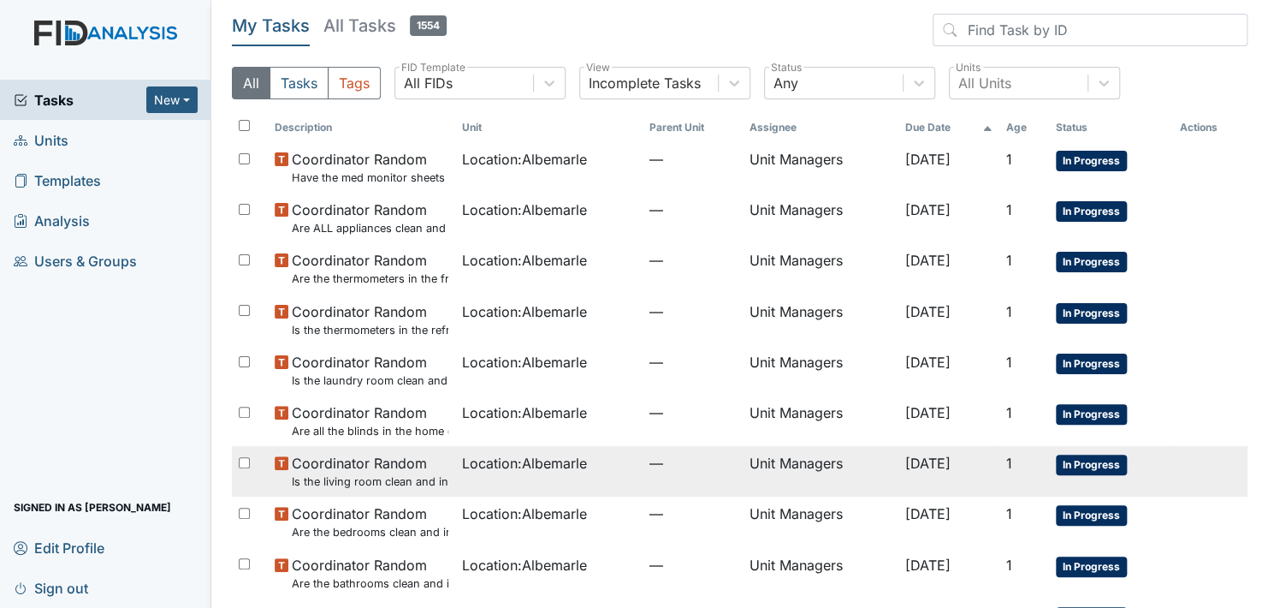
click at [1086, 459] on span "In Progress" at bounding box center [1091, 464] width 71 height 21
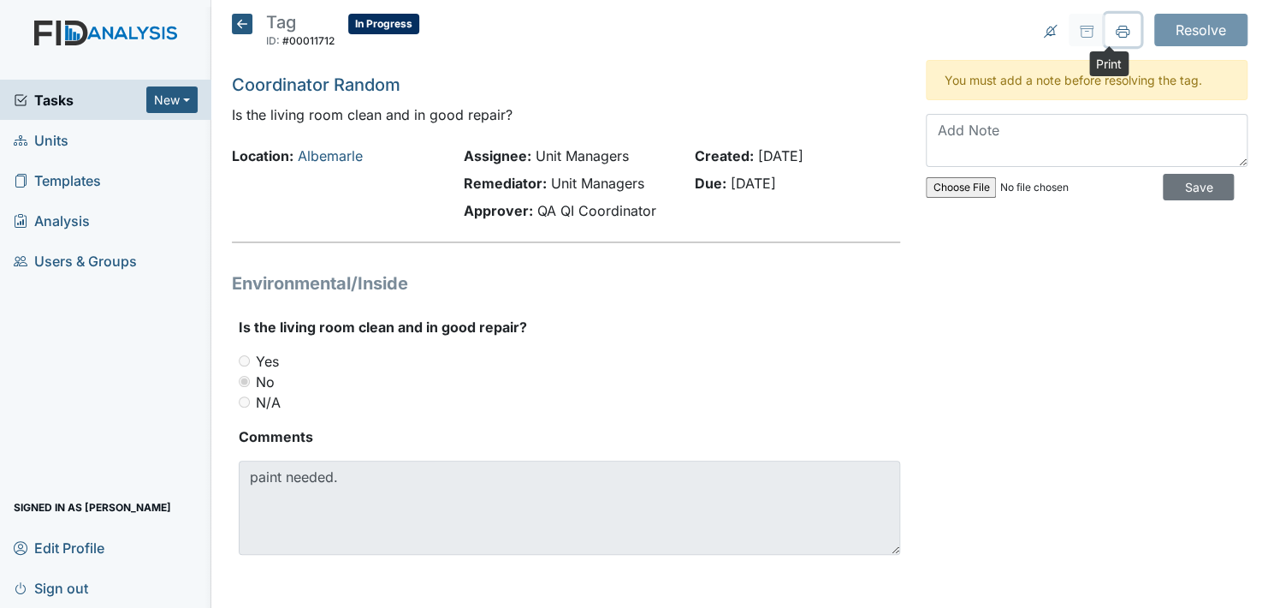
click at [1116, 29] on icon at bounding box center [1123, 32] width 14 height 14
click at [243, 24] on icon at bounding box center [242, 24] width 21 height 21
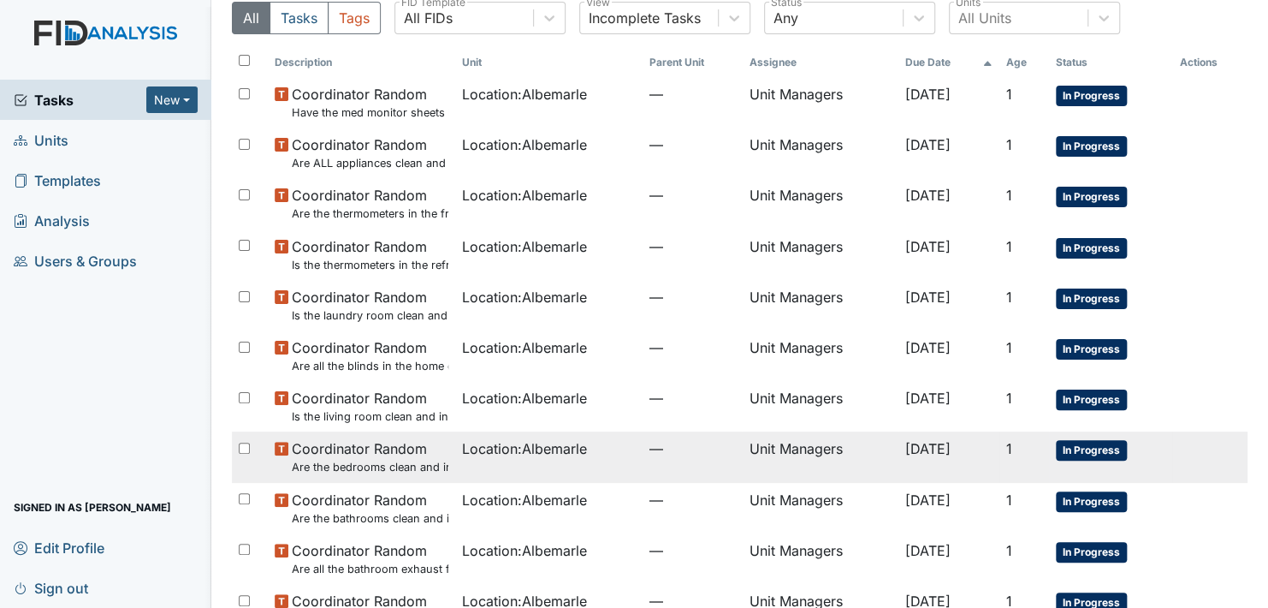
scroll to position [257, 0]
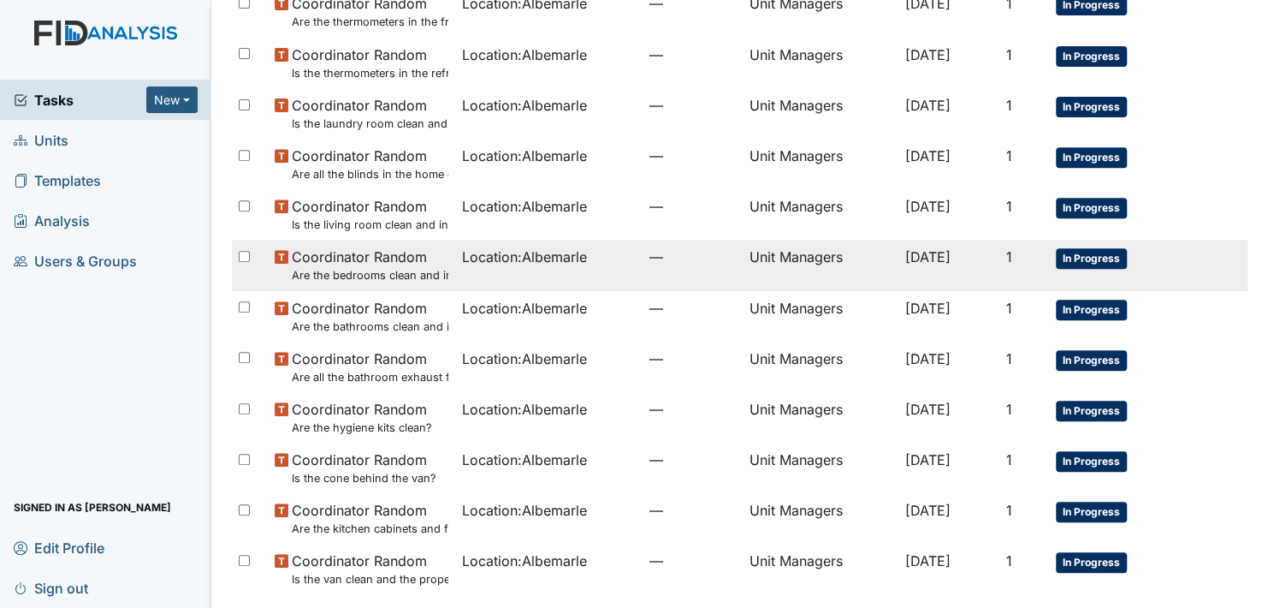
click at [1088, 256] on span "In Progress" at bounding box center [1091, 258] width 71 height 21
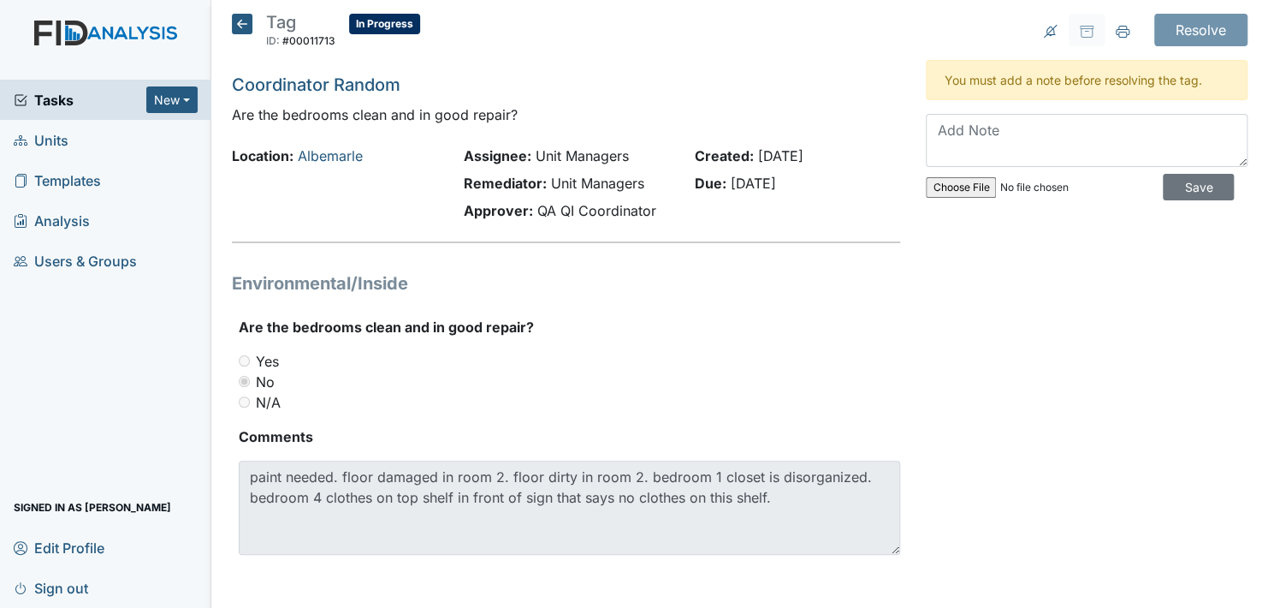
click at [236, 26] on icon at bounding box center [242, 24] width 21 height 21
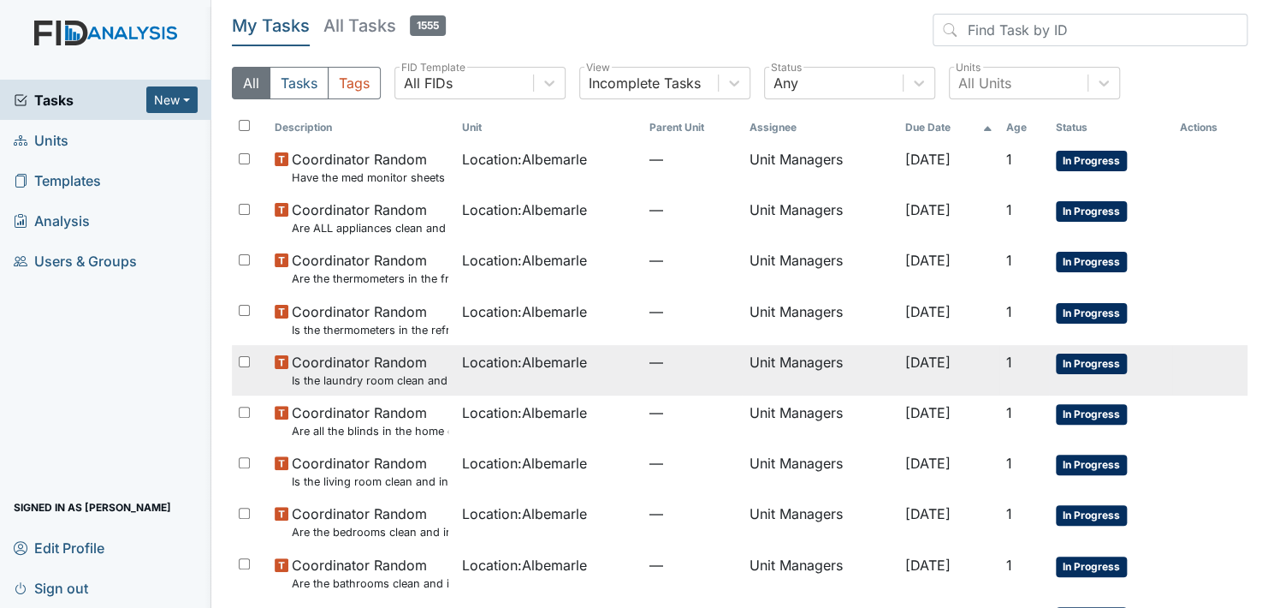
click at [1078, 359] on span "In Progress" at bounding box center [1091, 363] width 71 height 21
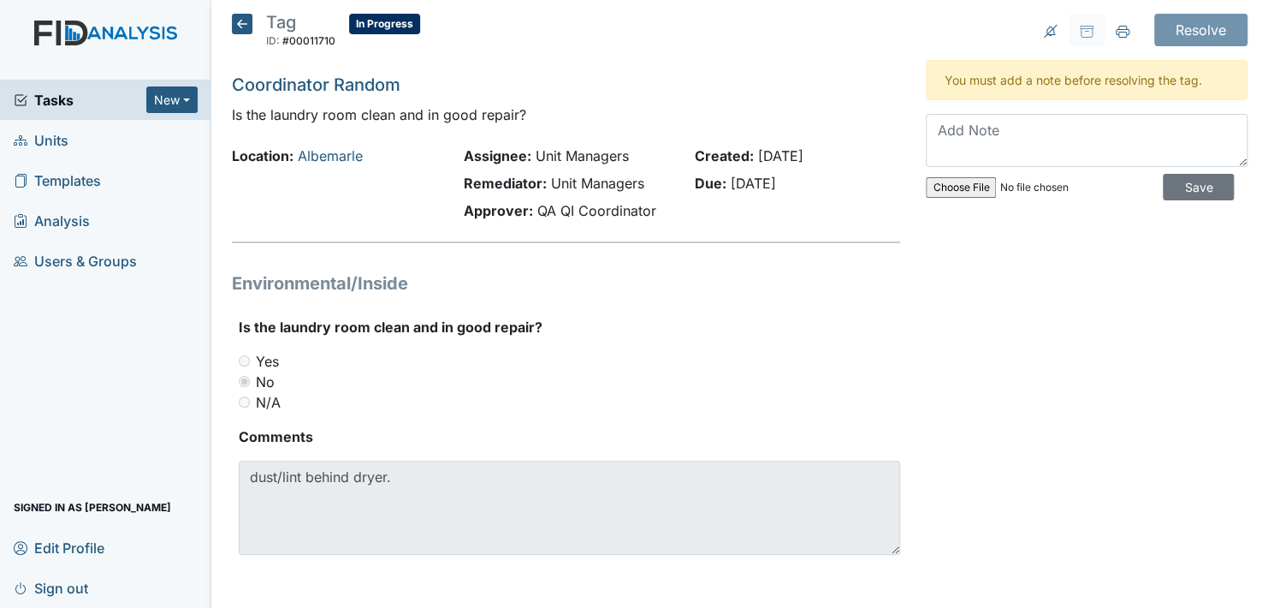
click at [246, 26] on icon at bounding box center [242, 24] width 21 height 21
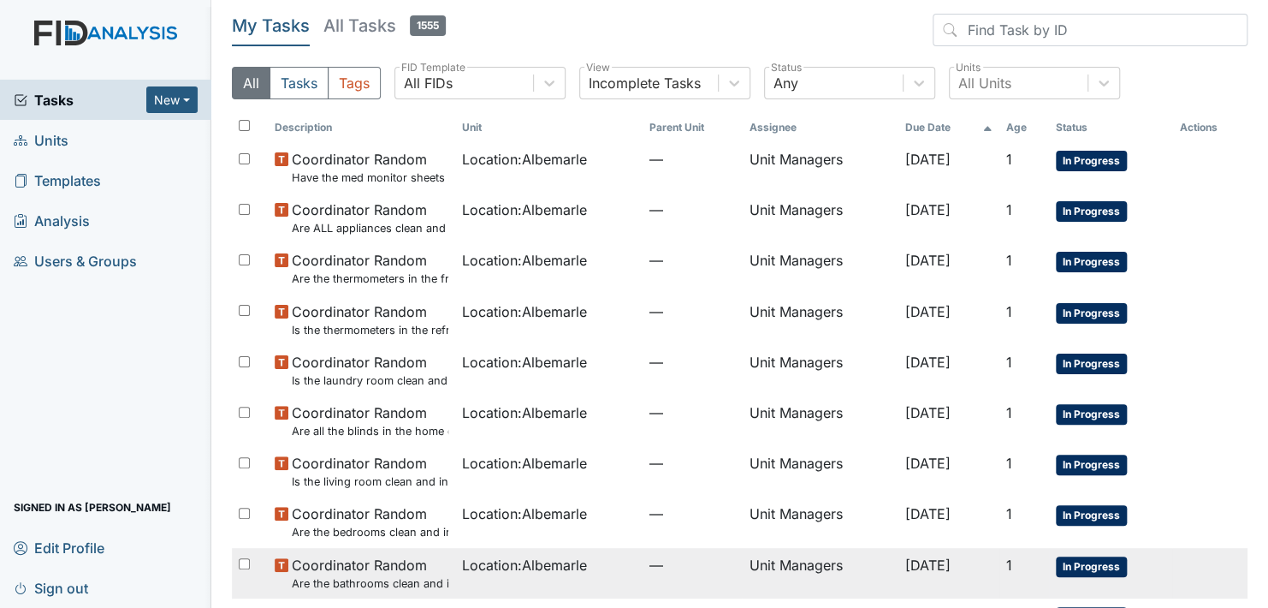
scroll to position [86, 0]
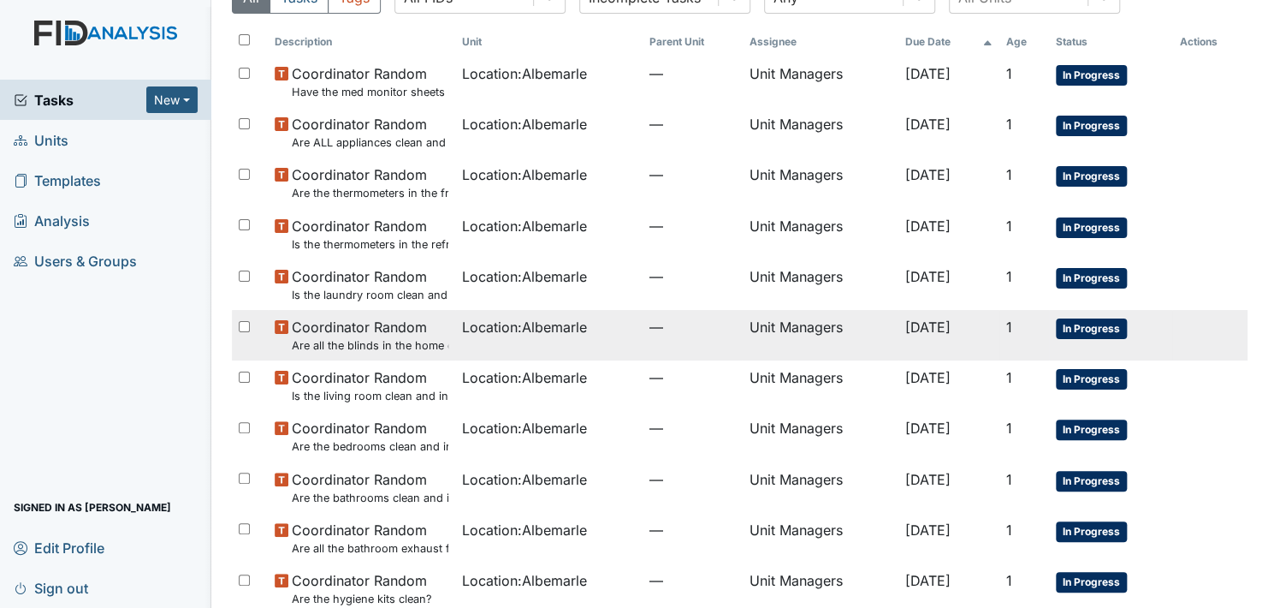
click at [1078, 327] on span "In Progress" at bounding box center [1091, 328] width 71 height 21
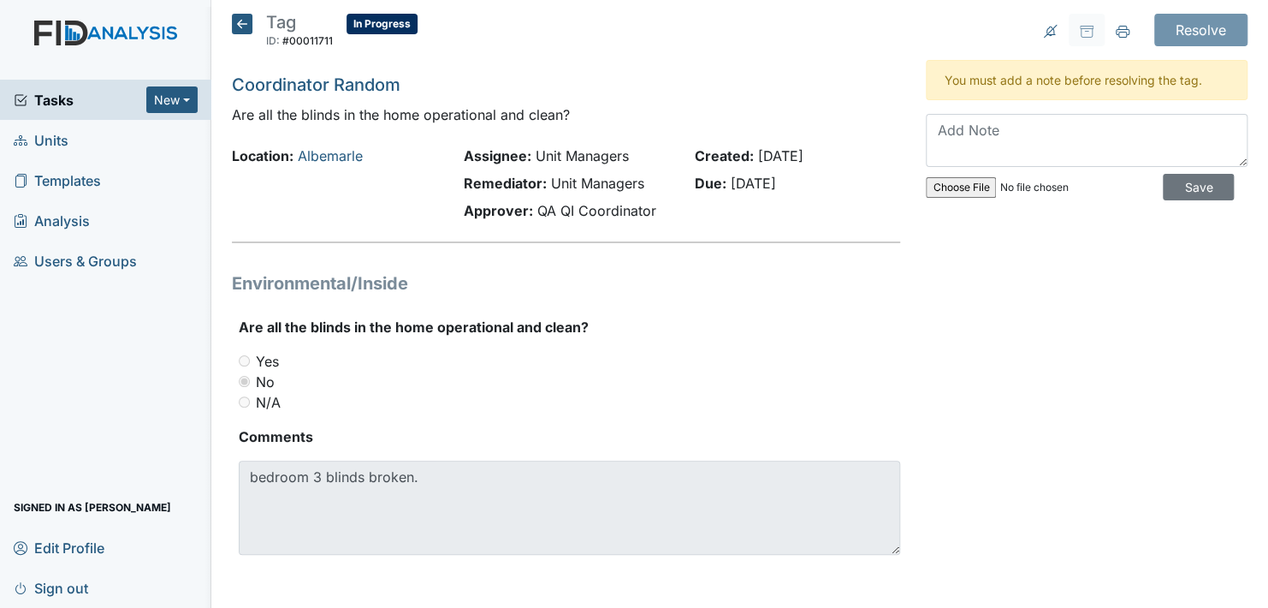
click at [243, 19] on icon at bounding box center [242, 24] width 21 height 21
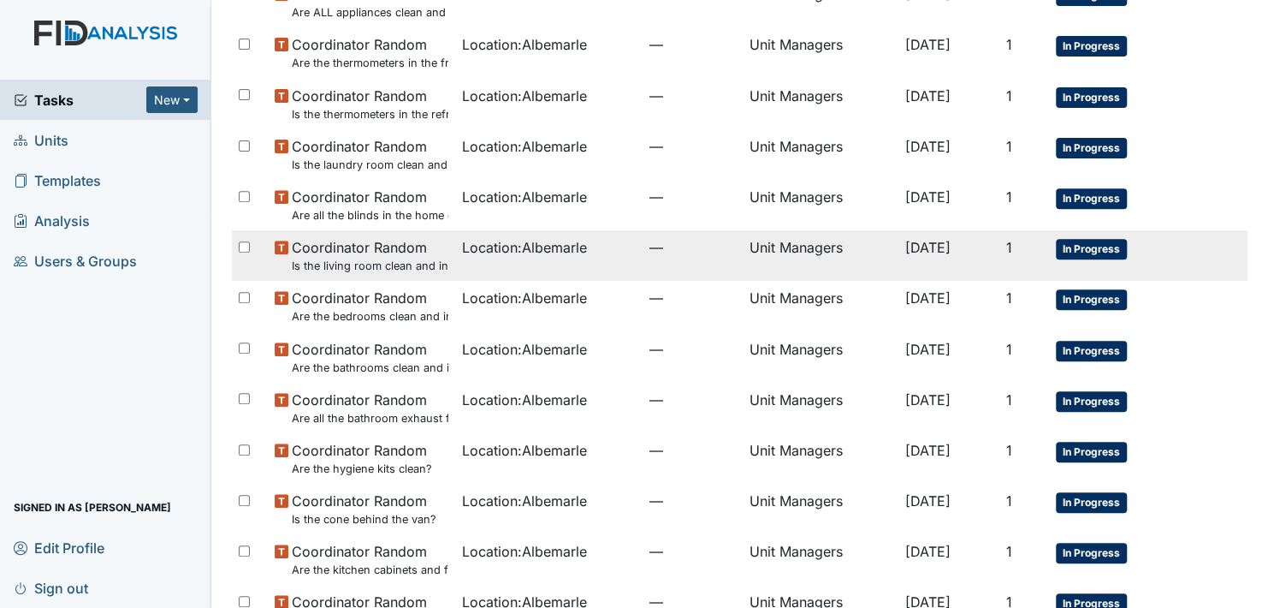
scroll to position [257, 0]
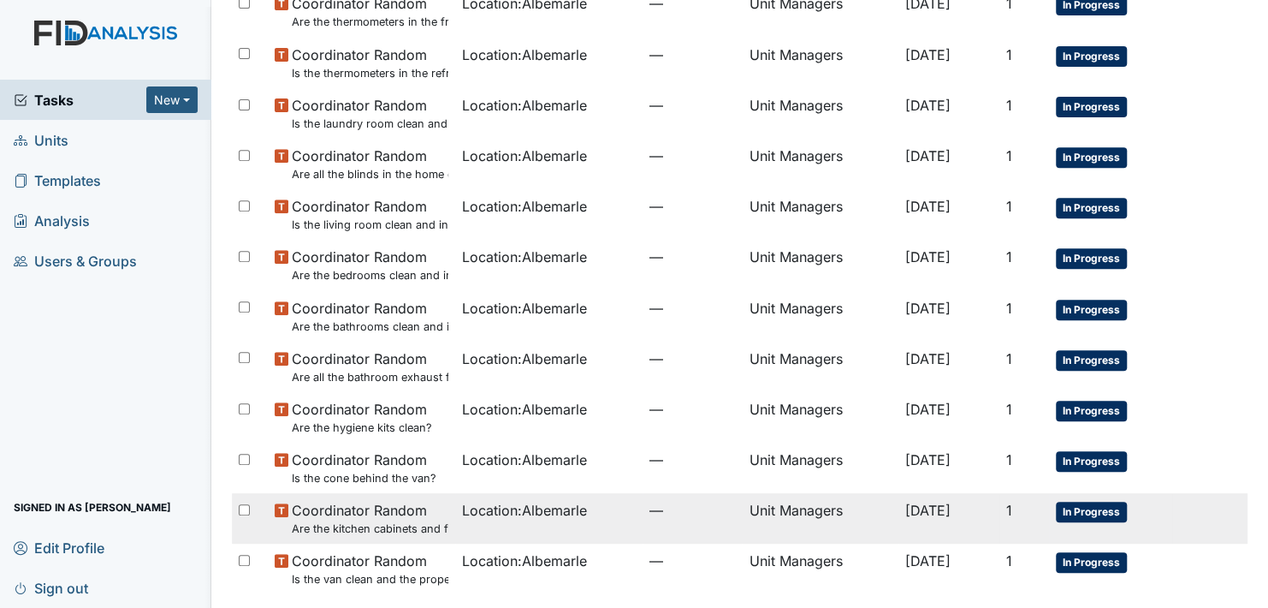
click at [1077, 509] on span "In Progress" at bounding box center [1091, 511] width 71 height 21
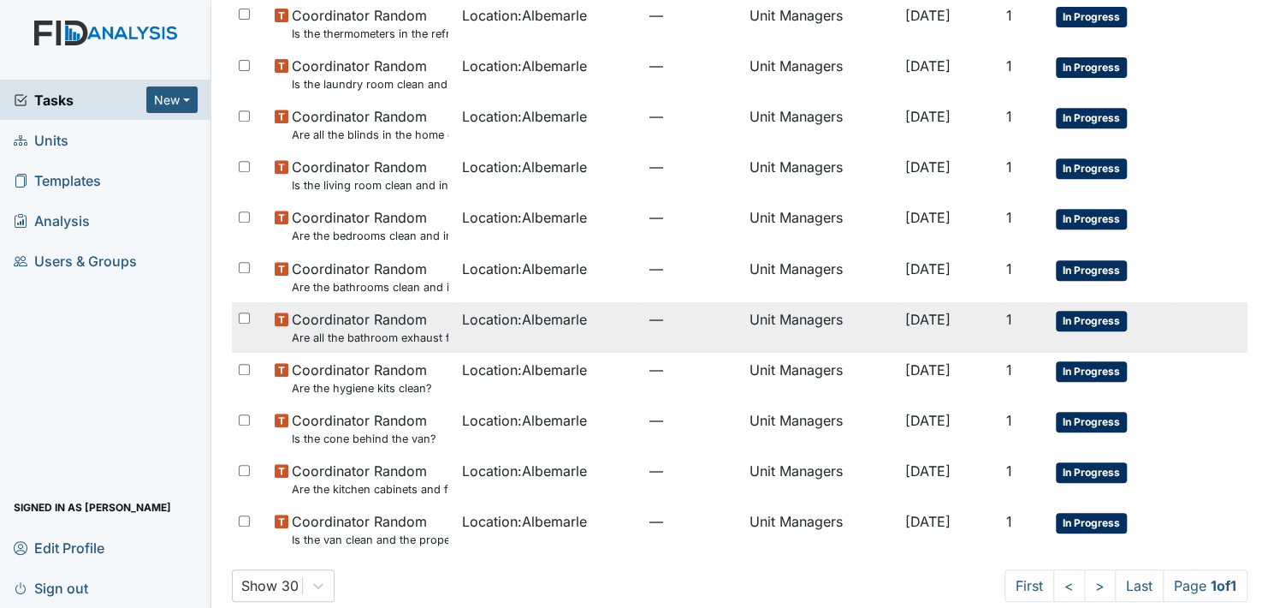
scroll to position [317, 0]
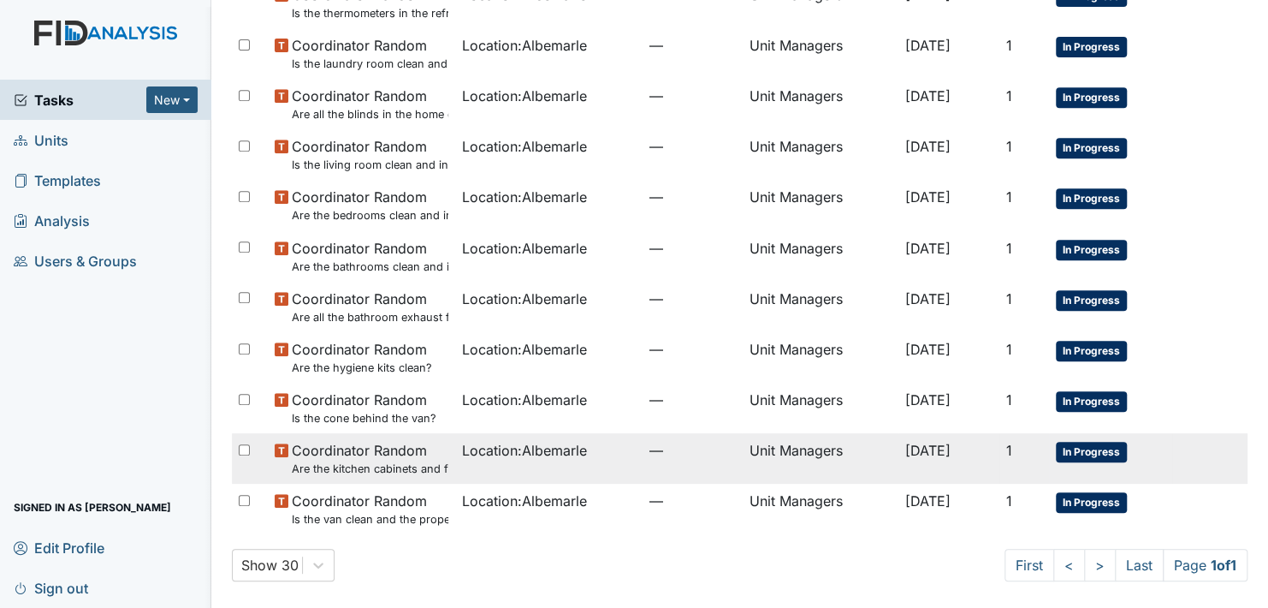
click at [1085, 454] on span "In Progress" at bounding box center [1091, 452] width 71 height 21
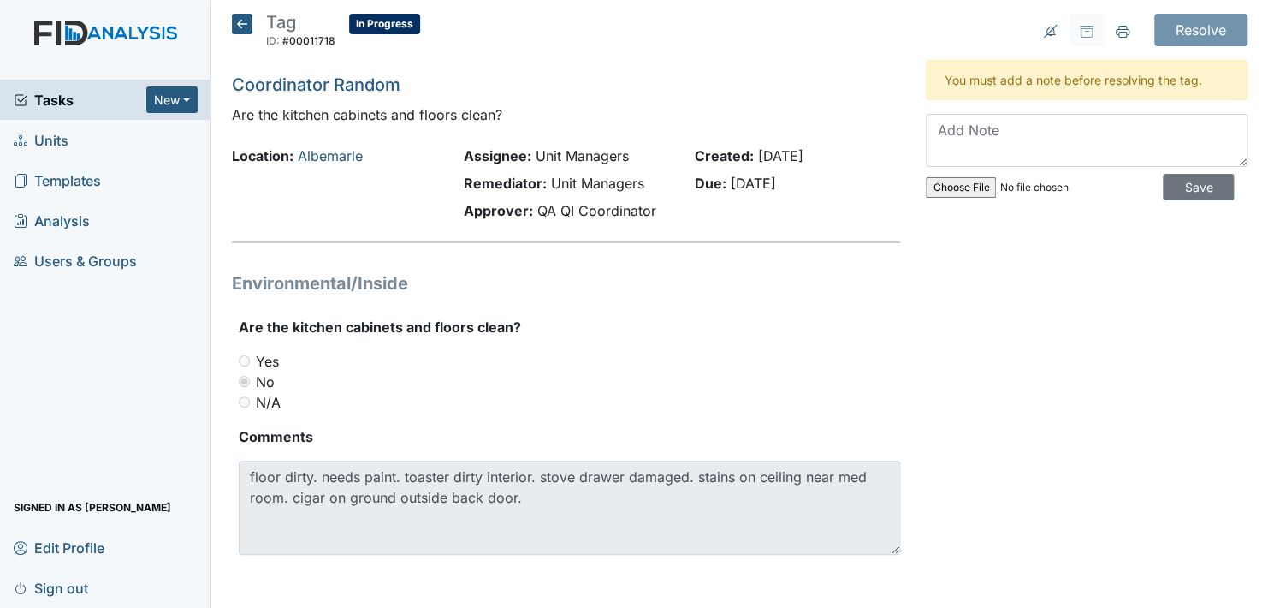
click at [237, 24] on icon at bounding box center [242, 24] width 21 height 21
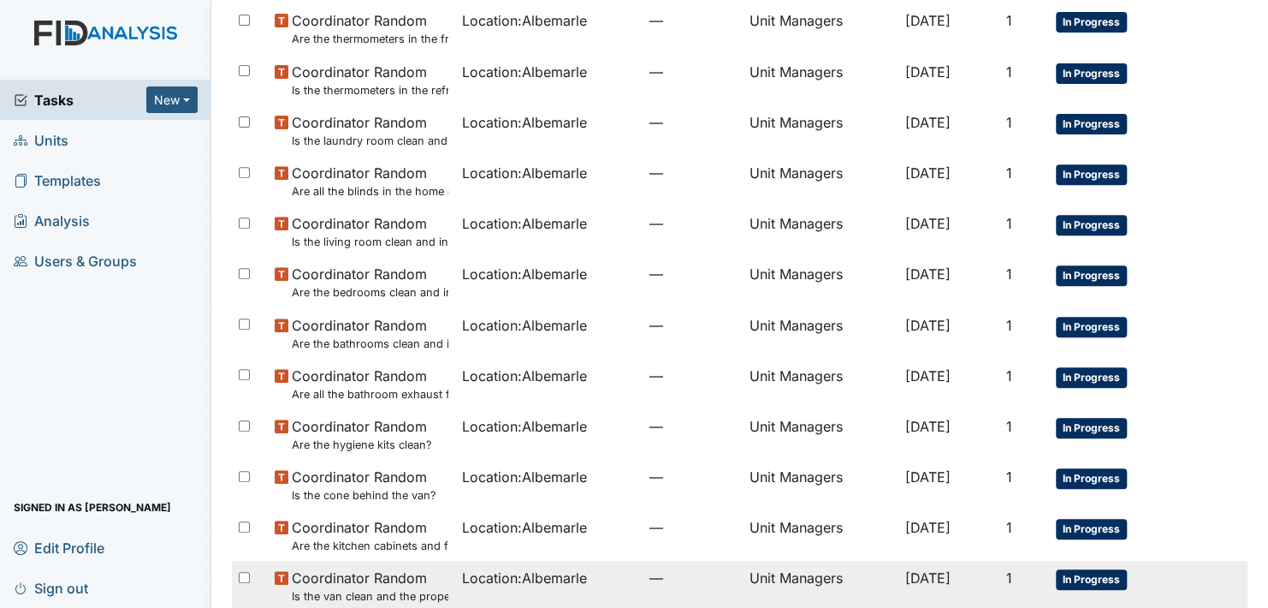
scroll to position [317, 0]
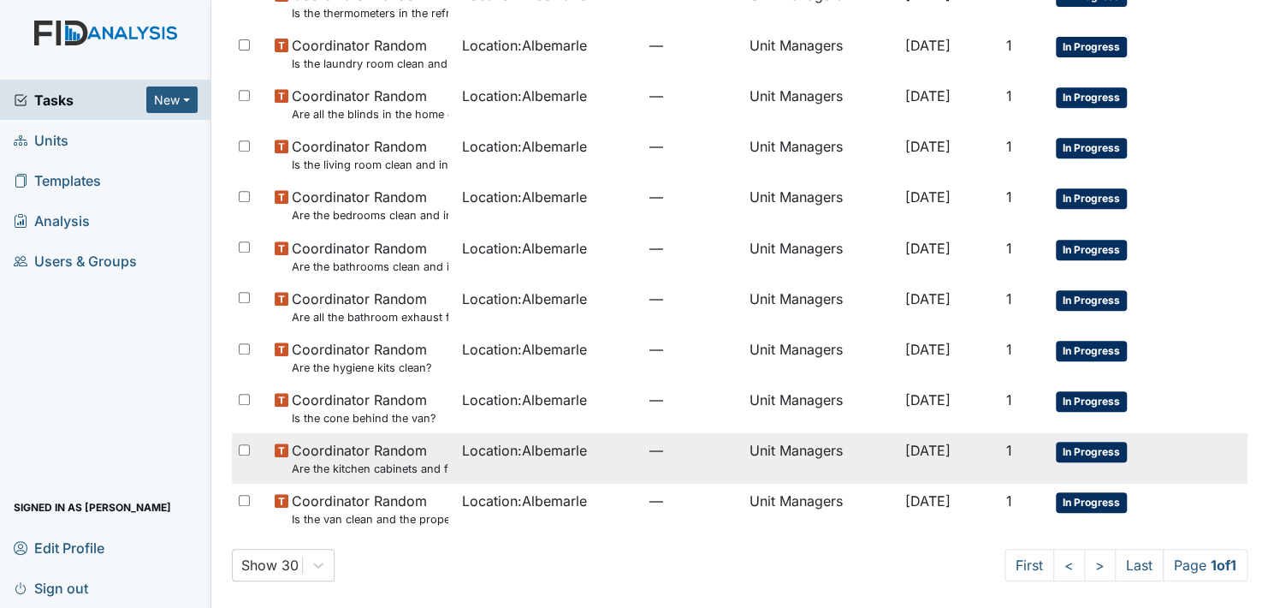
click at [1083, 453] on span "In Progress" at bounding box center [1091, 452] width 71 height 21
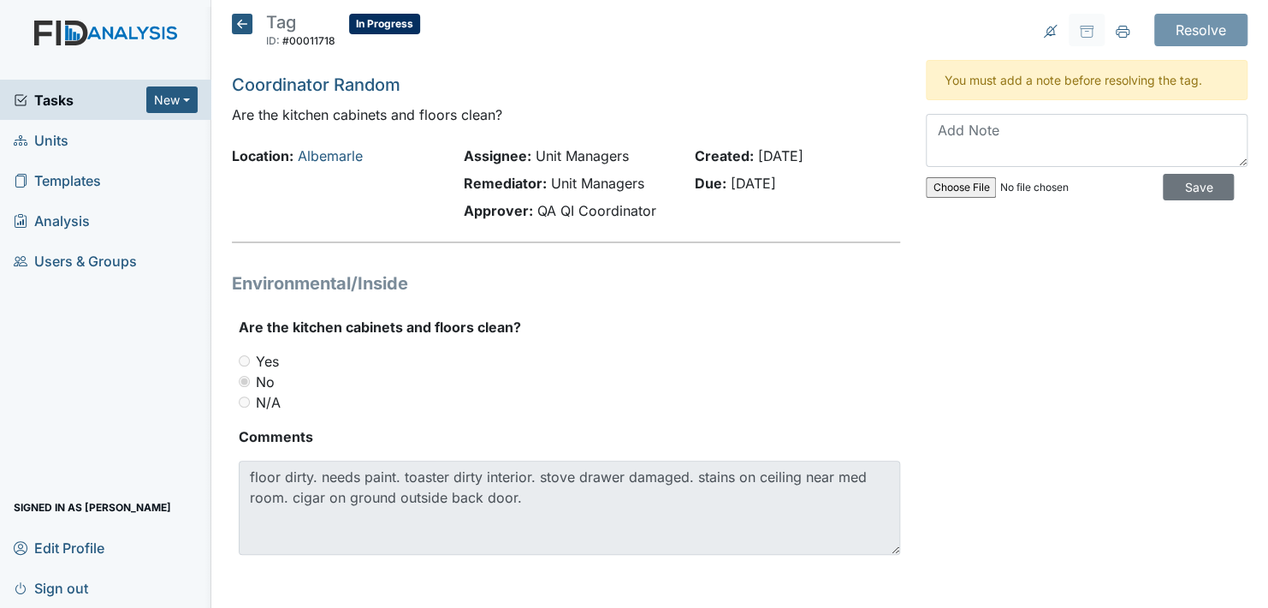
click at [240, 23] on icon at bounding box center [242, 24] width 21 height 21
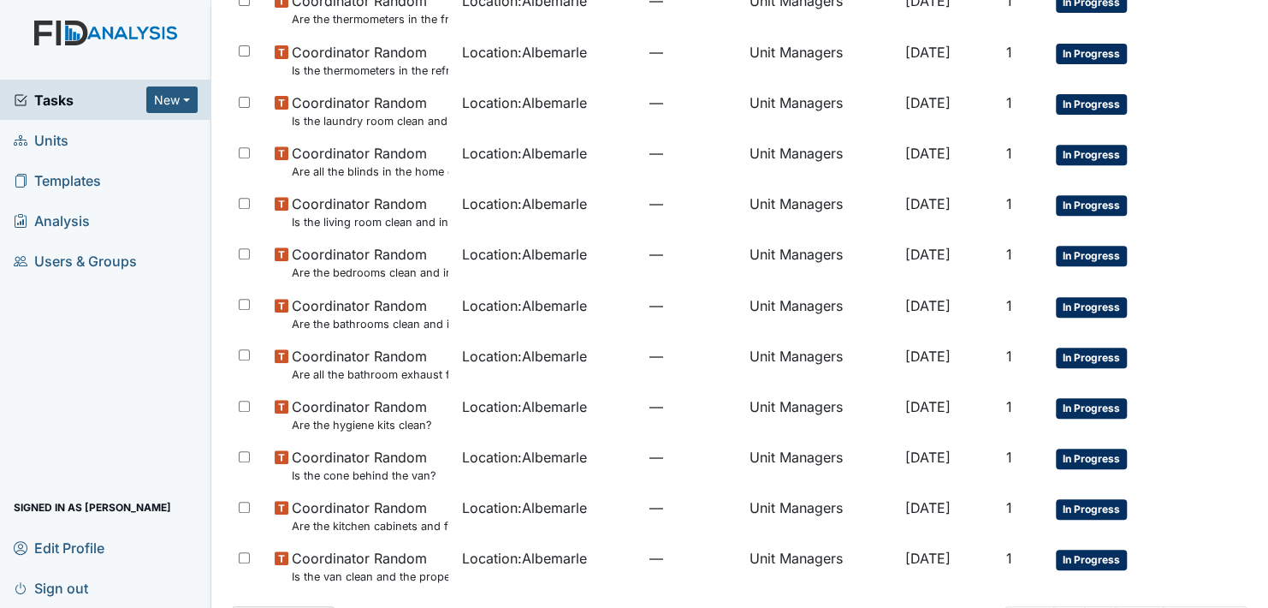
scroll to position [231, 0]
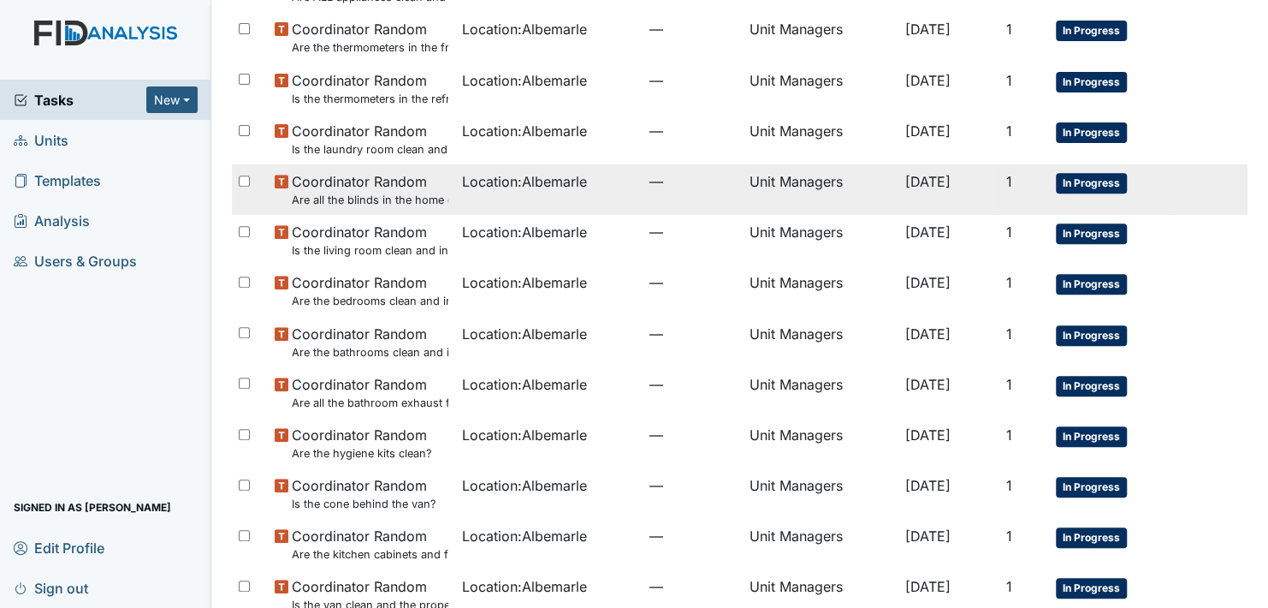
drag, startPoint x: 210, startPoint y: 651, endPoint x: 1200, endPoint y: 201, distance: 1087.6
click at [1200, 201] on tr "Coordinator Random Are all the blinds in the home operational and clean? Locati…" at bounding box center [740, 189] width 1016 height 50
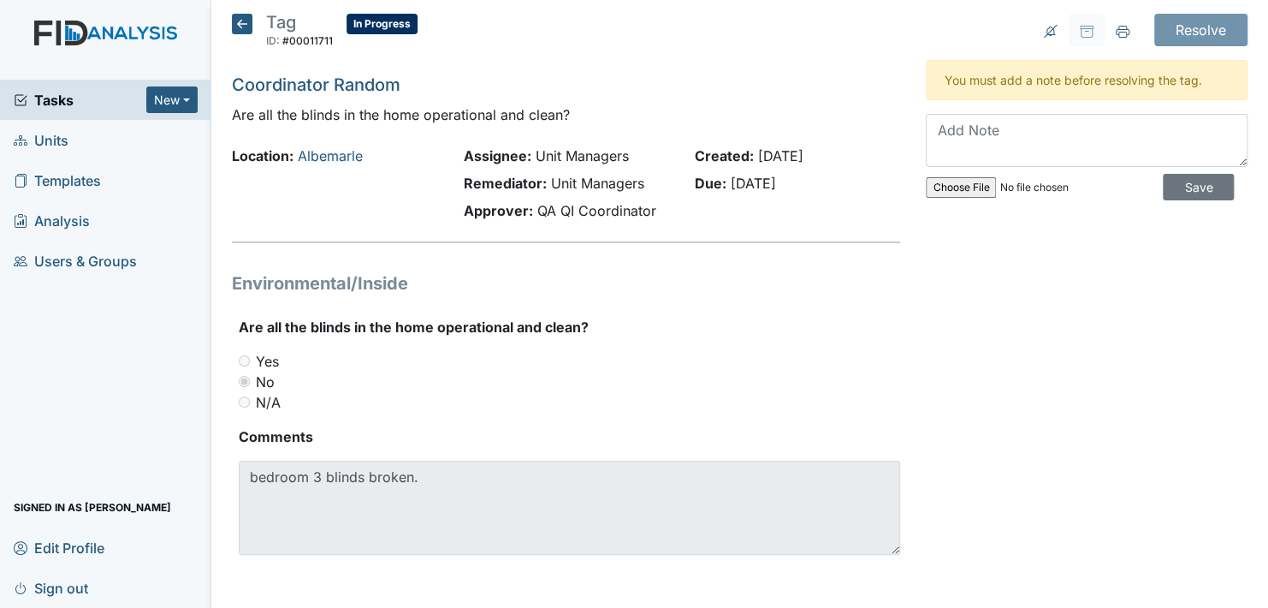
click at [239, 20] on icon at bounding box center [242, 24] width 21 height 21
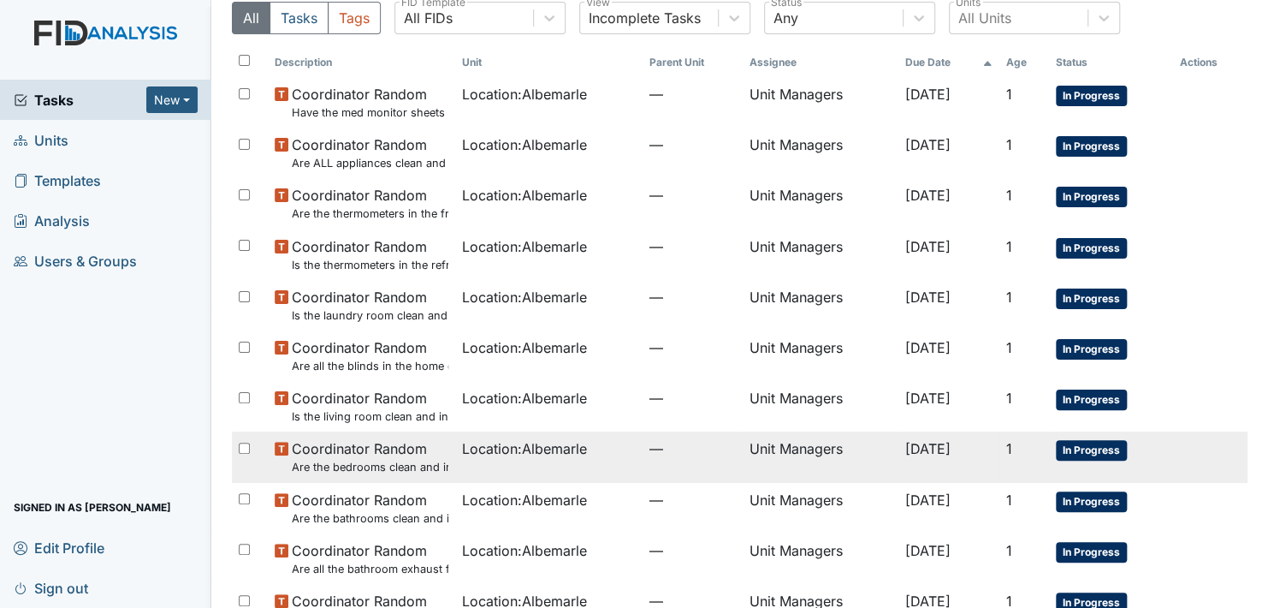
scroll to position [171, 0]
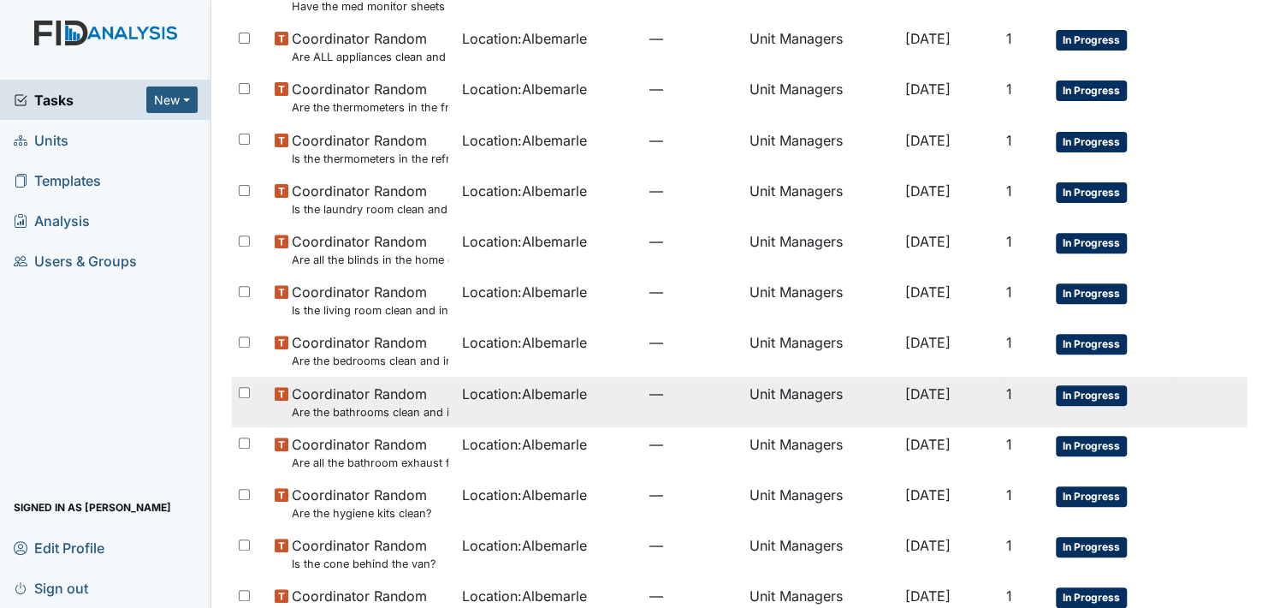
click at [1091, 391] on span "In Progress" at bounding box center [1091, 395] width 71 height 21
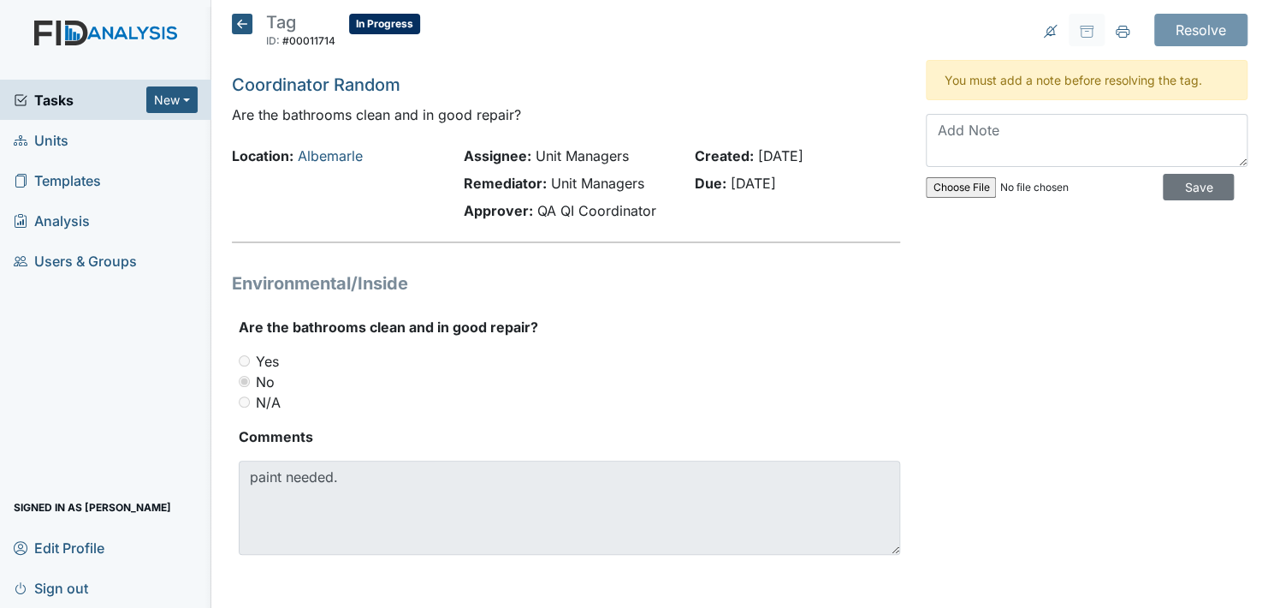
click at [243, 25] on icon at bounding box center [242, 24] width 21 height 21
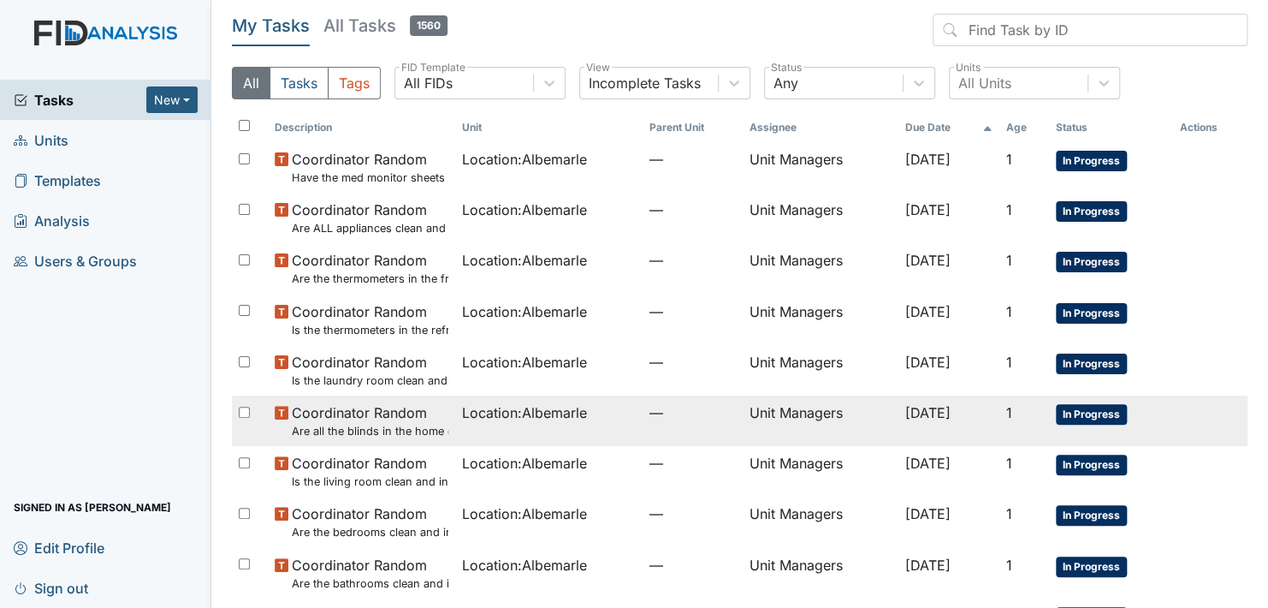
click at [1088, 408] on span "In Progress" at bounding box center [1091, 414] width 71 height 21
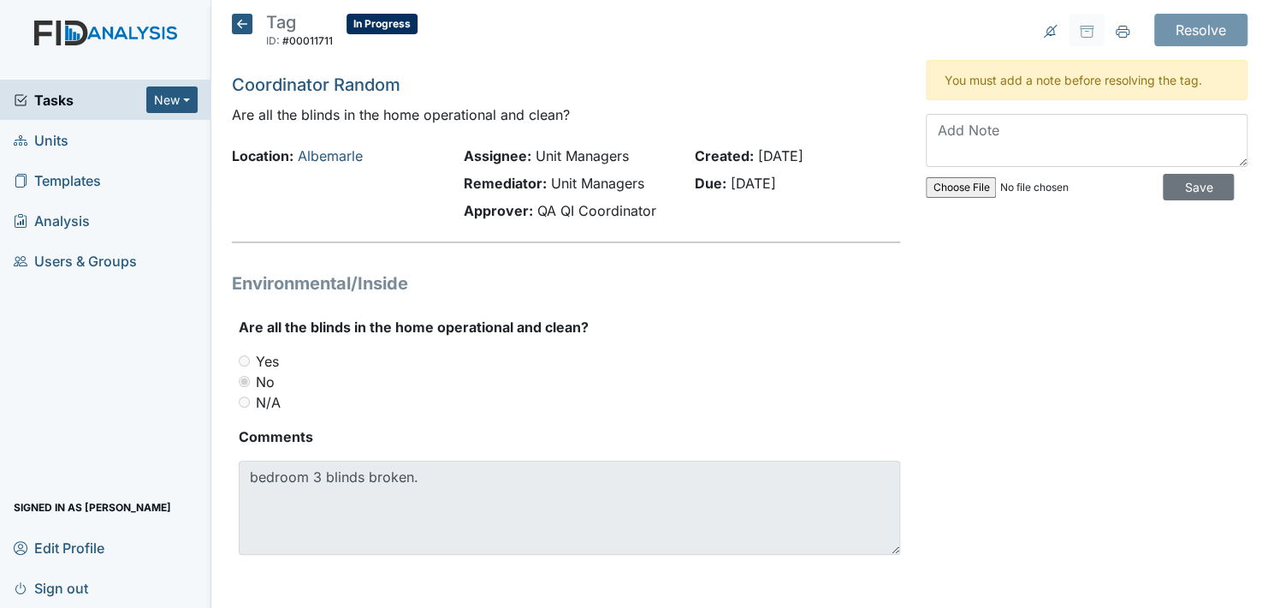
click at [240, 21] on icon at bounding box center [242, 24] width 21 height 21
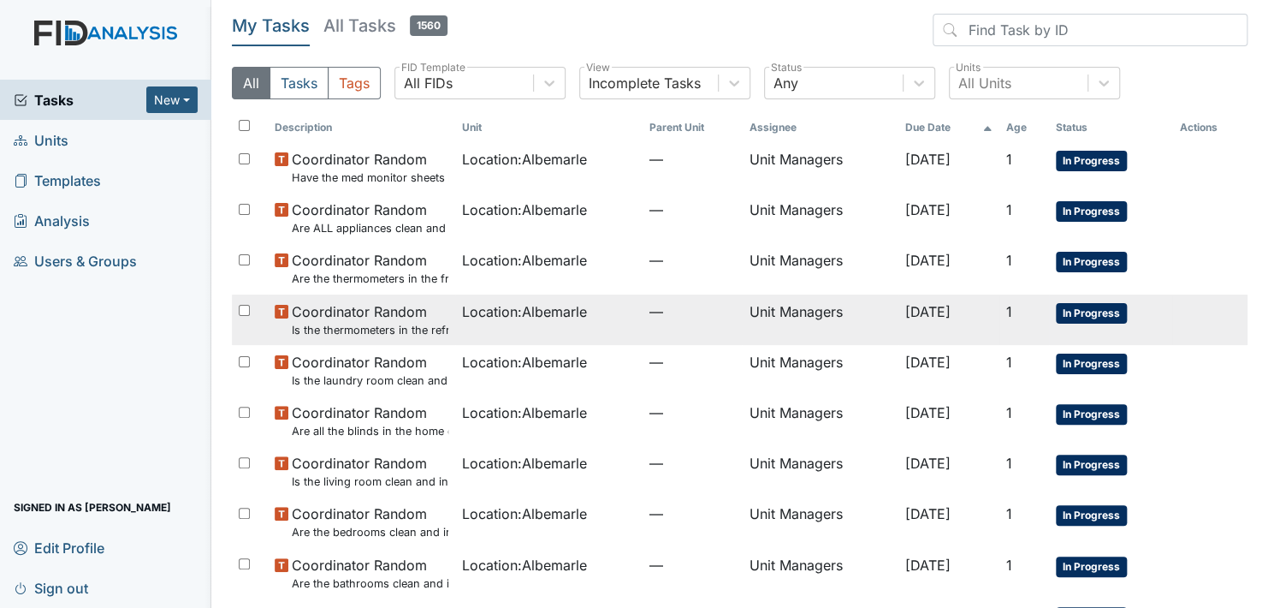
click at [1080, 310] on span "In Progress" at bounding box center [1091, 313] width 71 height 21
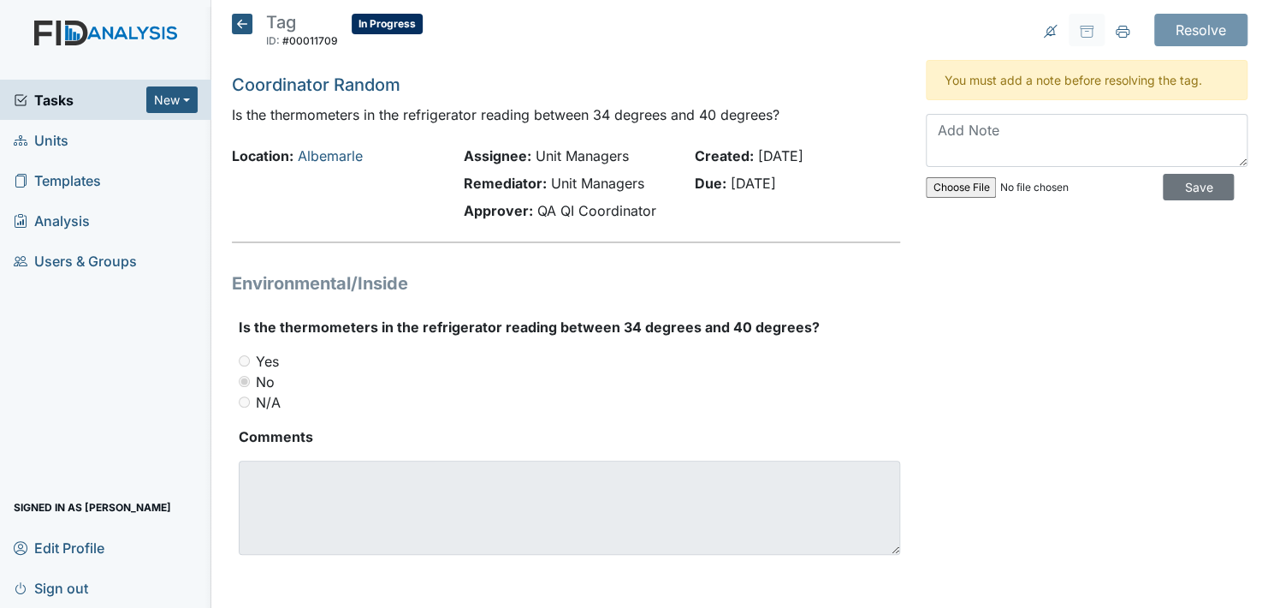
click at [238, 27] on icon at bounding box center [242, 24] width 21 height 21
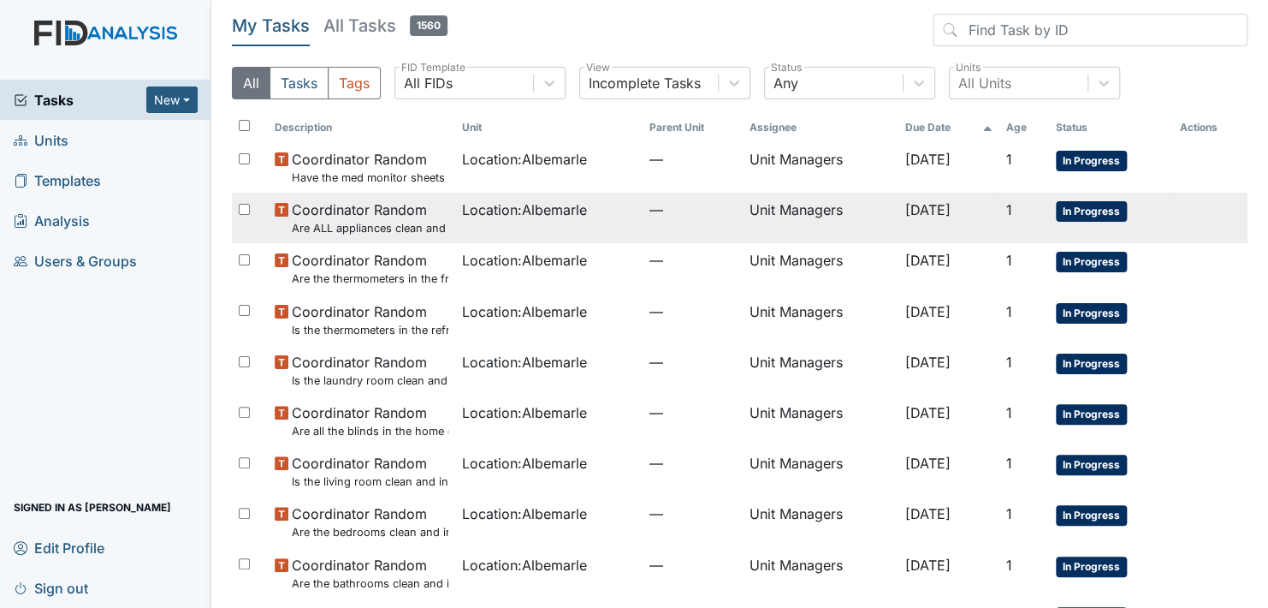
click at [1082, 207] on span "In Progress" at bounding box center [1091, 211] width 71 height 21
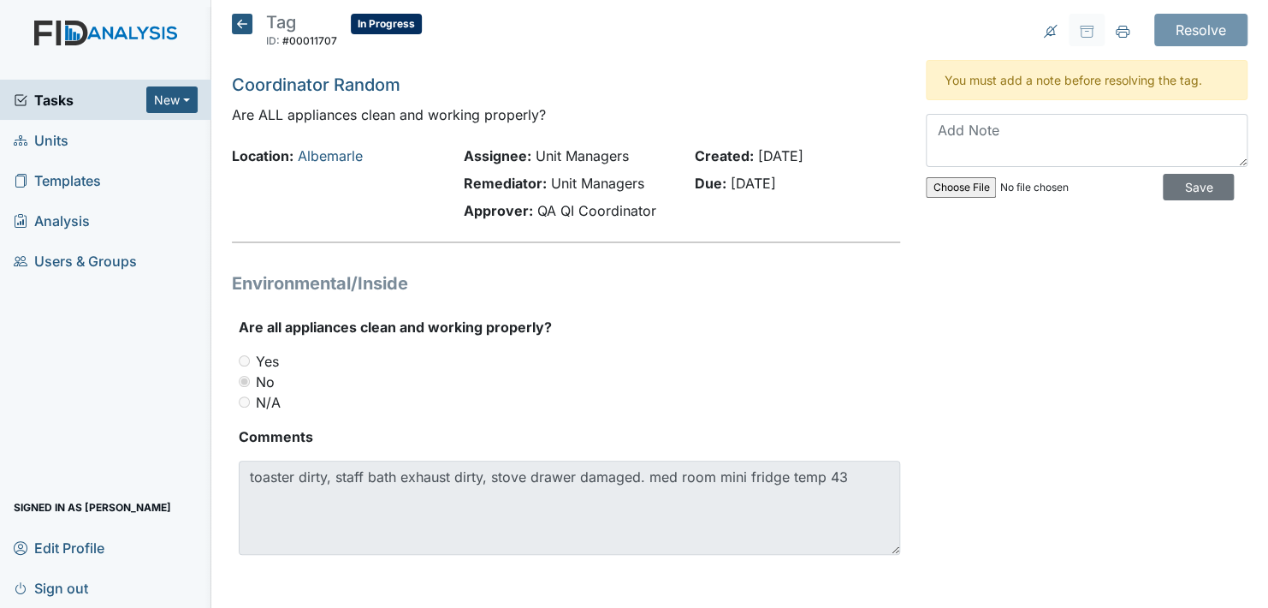
click at [240, 26] on icon at bounding box center [242, 24] width 21 height 21
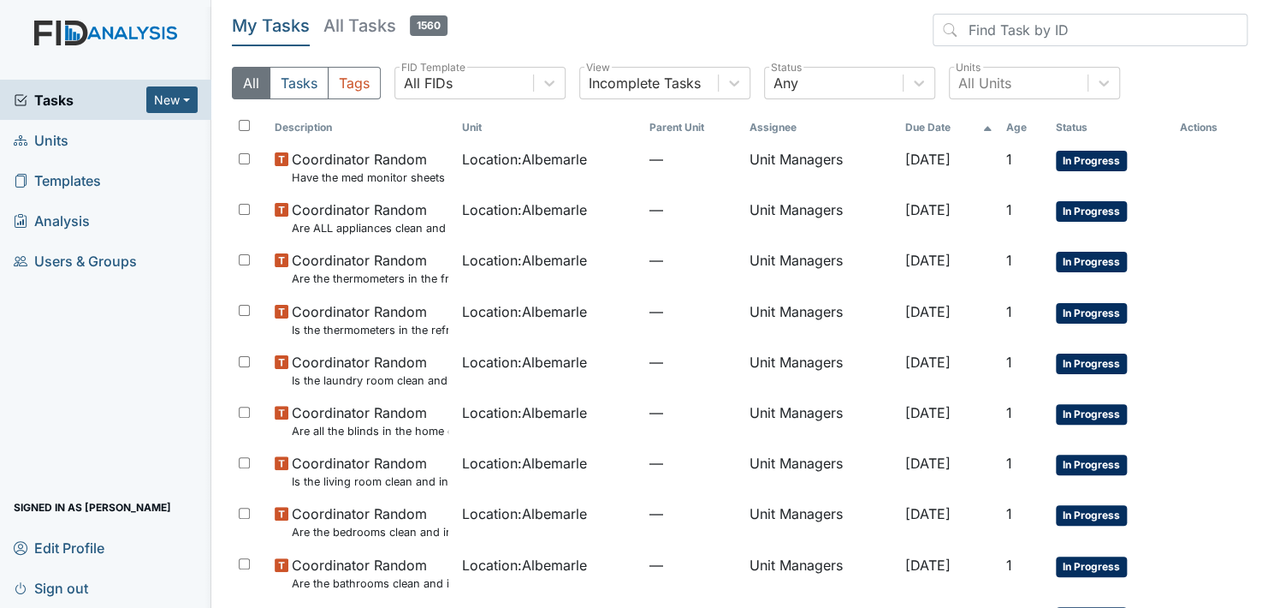
click at [100, 143] on link "Units" at bounding box center [105, 140] width 211 height 40
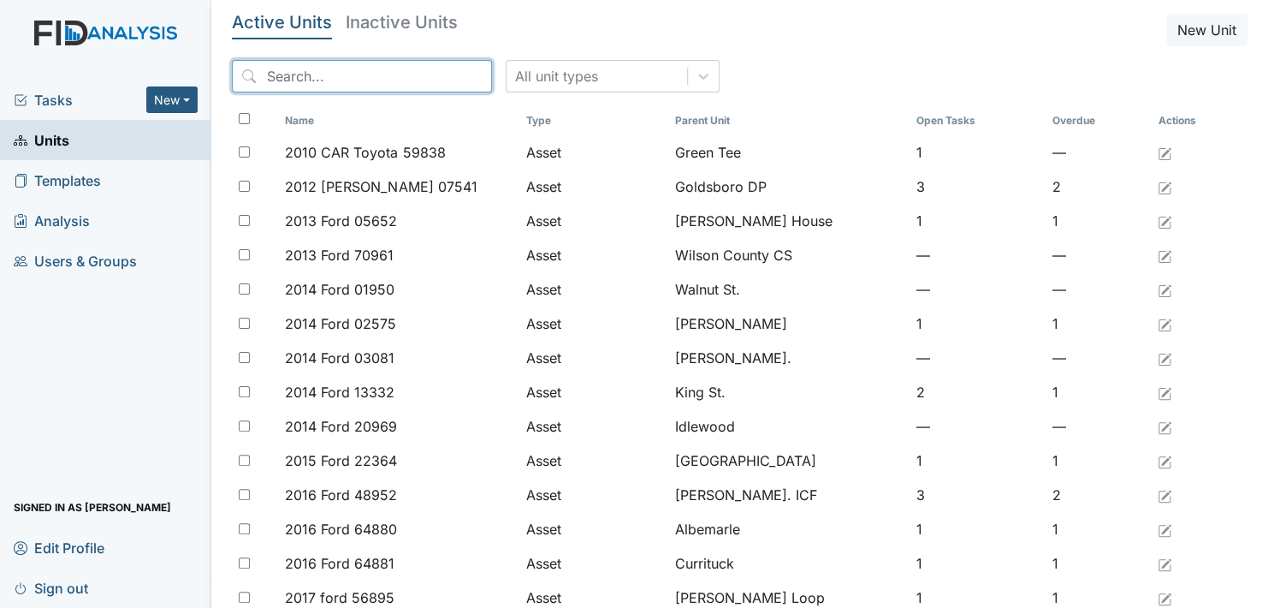
click at [323, 80] on input "search" at bounding box center [362, 76] width 260 height 33
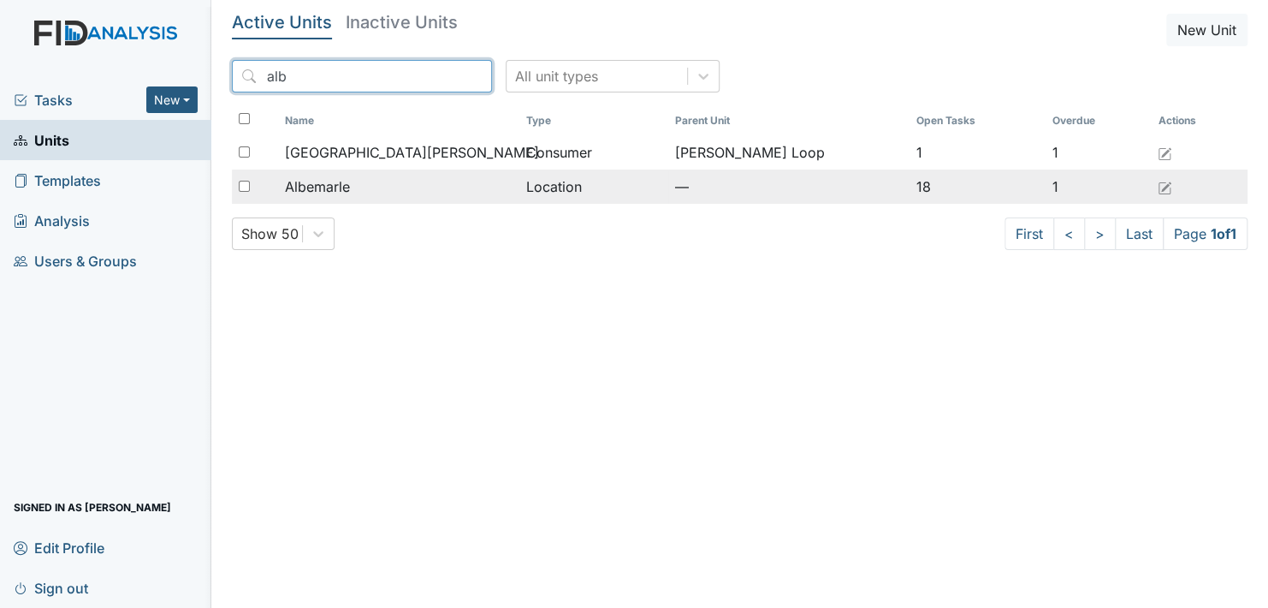
type input "alb"
click at [336, 183] on span "Albemarle" at bounding box center [317, 186] width 65 height 21
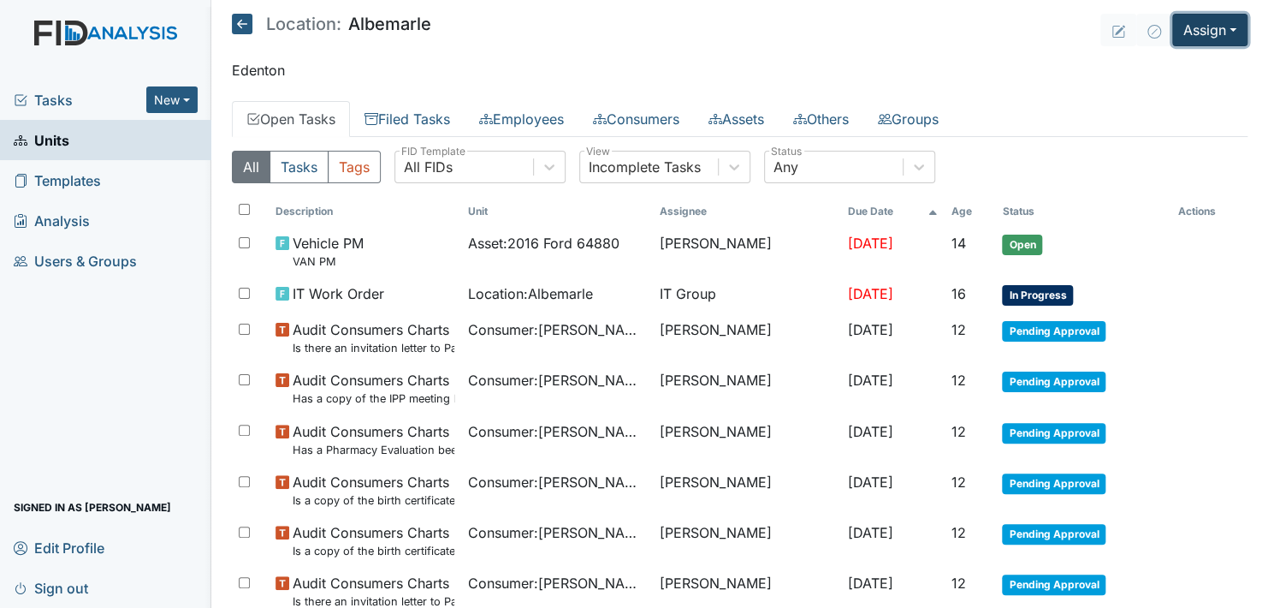
click at [1224, 28] on button "Assign" at bounding box center [1209, 30] width 75 height 33
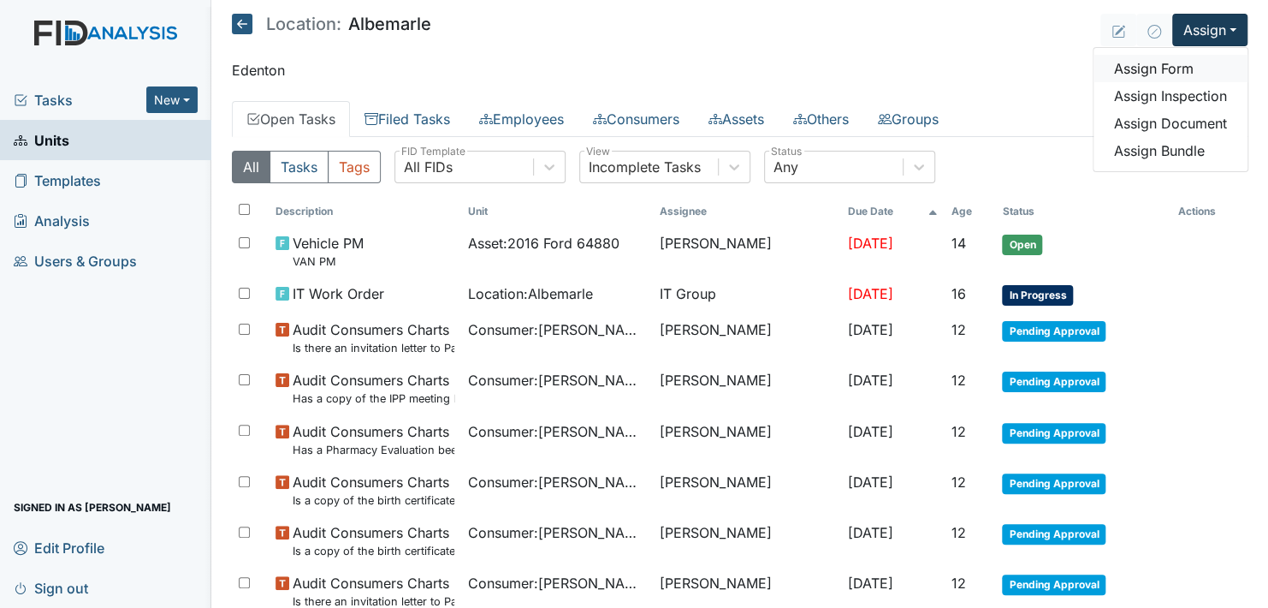
click at [1176, 68] on link "Assign Form" at bounding box center [1171, 68] width 154 height 27
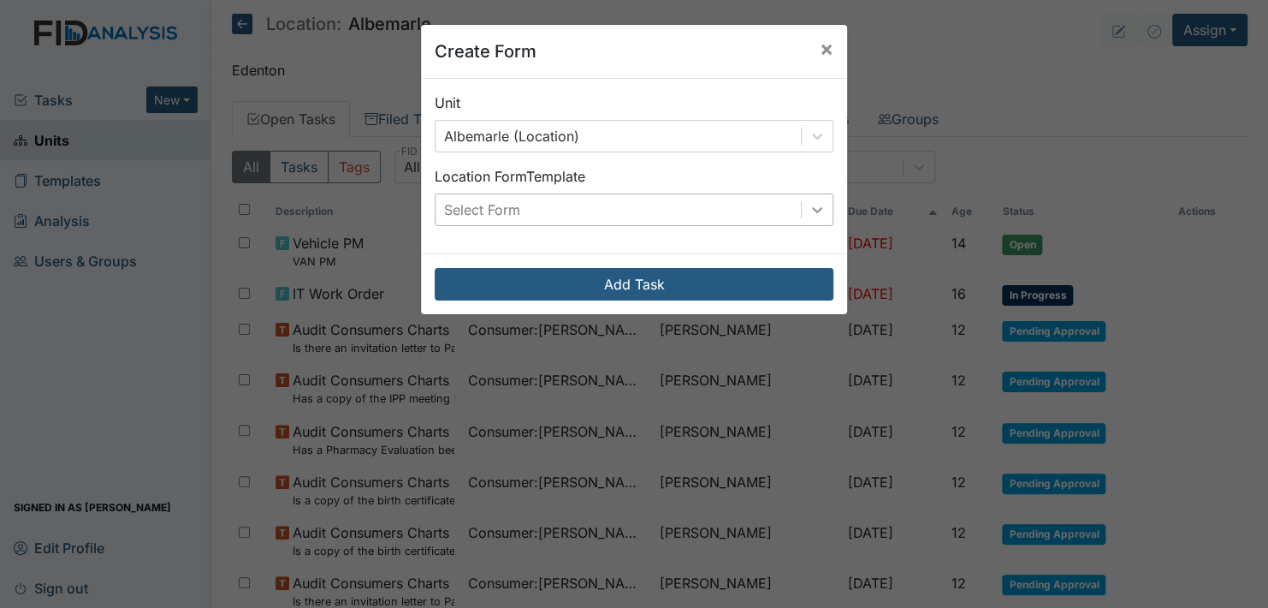
click at [811, 204] on icon at bounding box center [817, 209] width 17 height 17
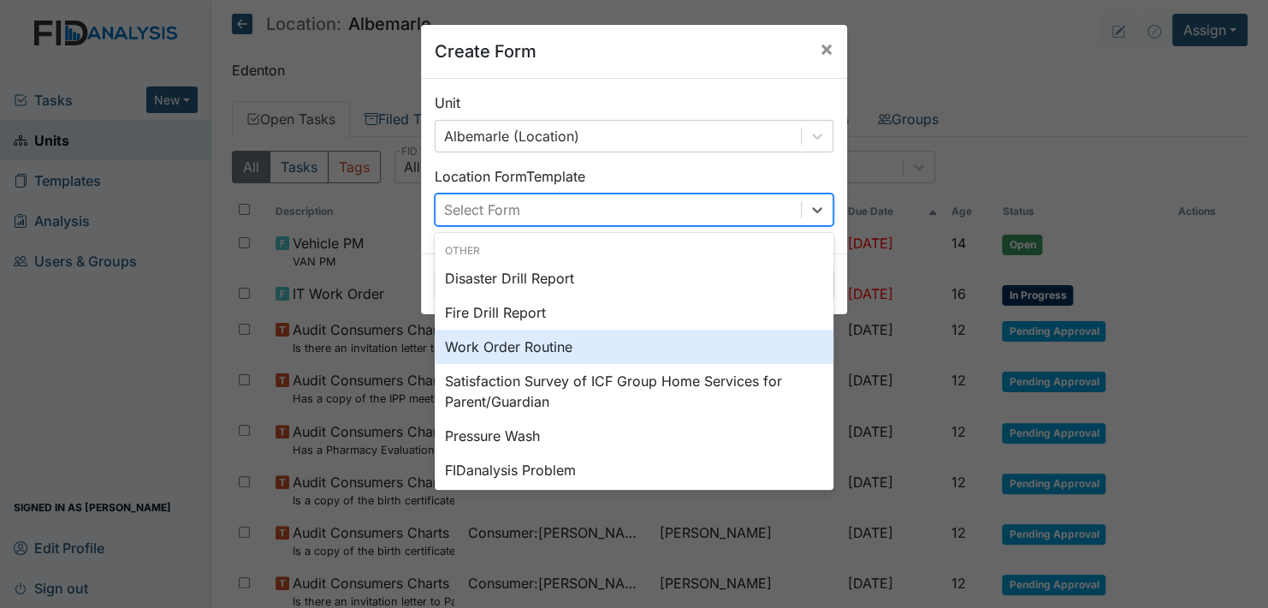
click at [649, 343] on div "Work Order Routine" at bounding box center [634, 346] width 399 height 34
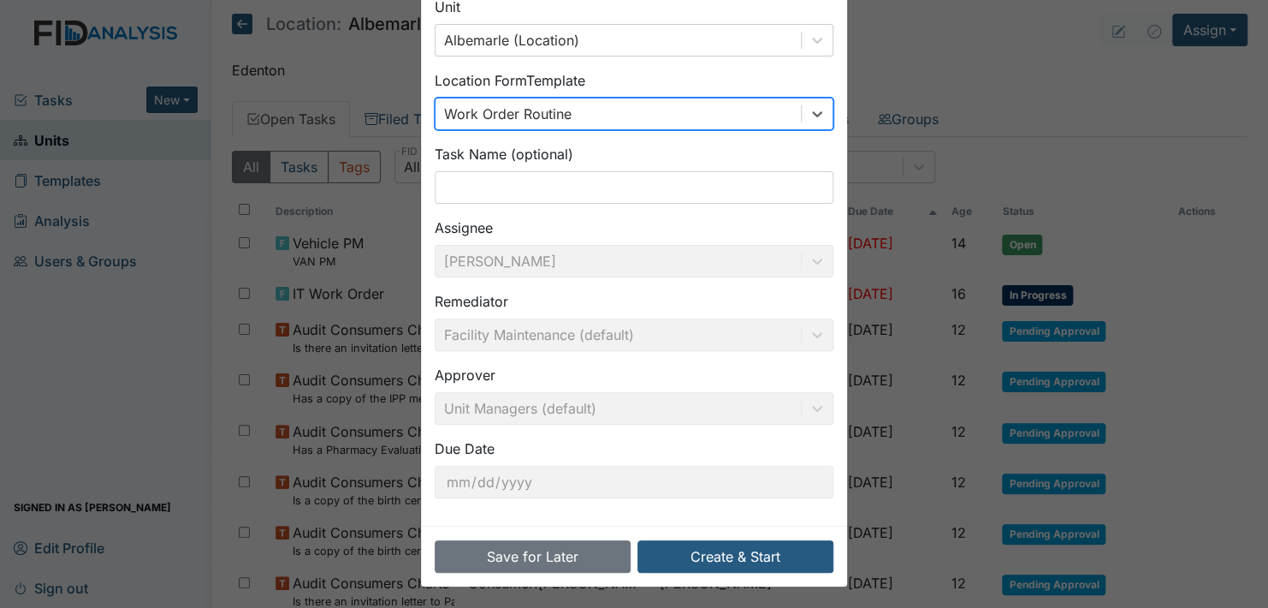
scroll to position [98, 0]
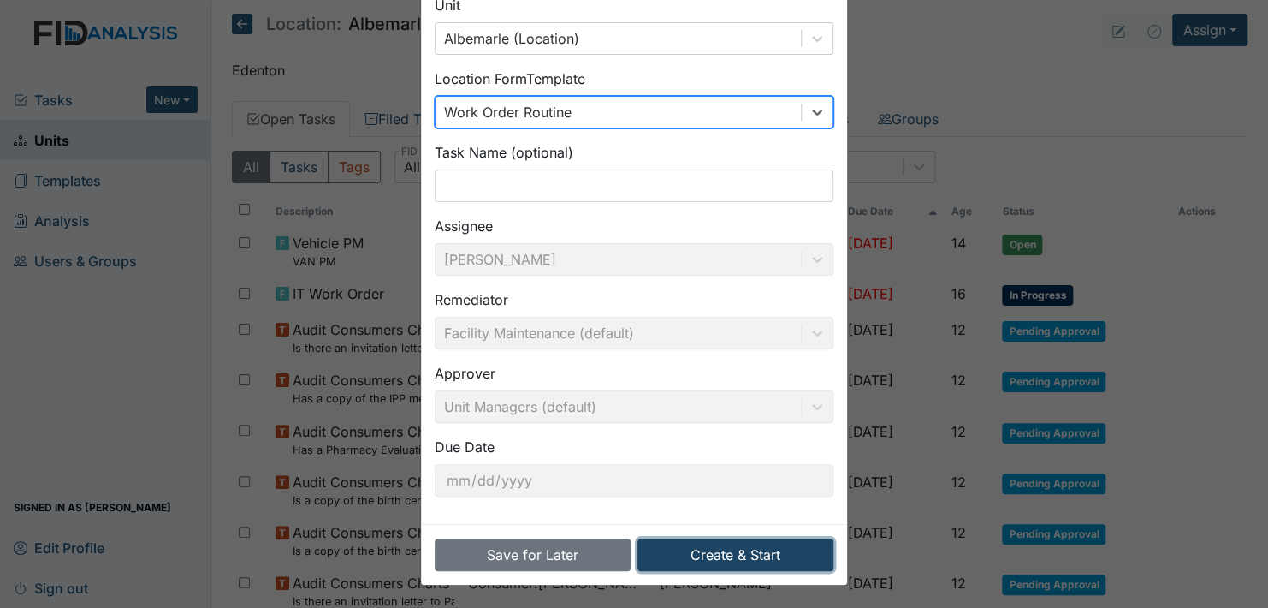
click at [750, 555] on button "Create & Start" at bounding box center [736, 554] width 196 height 33
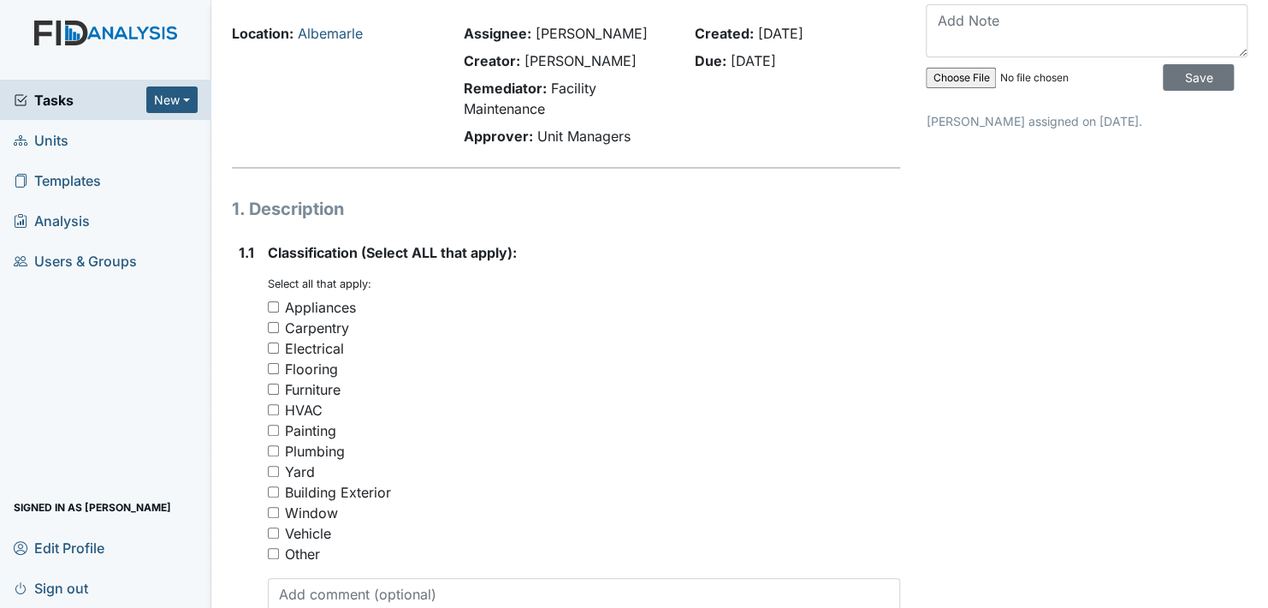
scroll to position [86, 0]
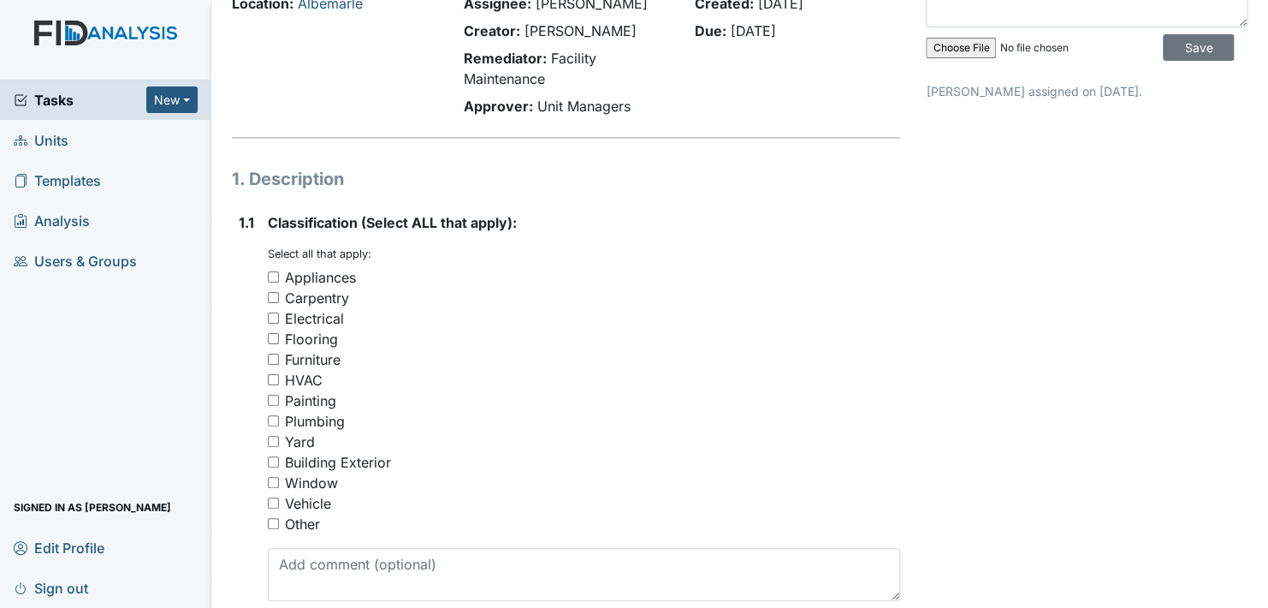
click at [268, 520] on input "Other" at bounding box center [273, 523] width 11 height 11
checkbox input "true"
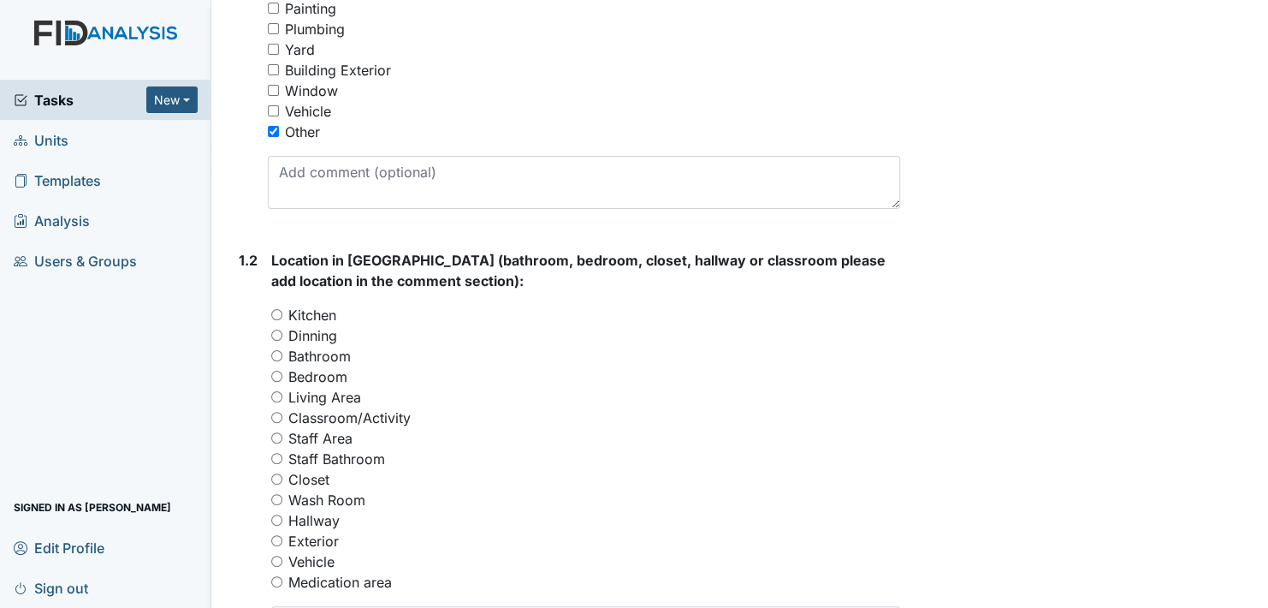
scroll to position [513, 0]
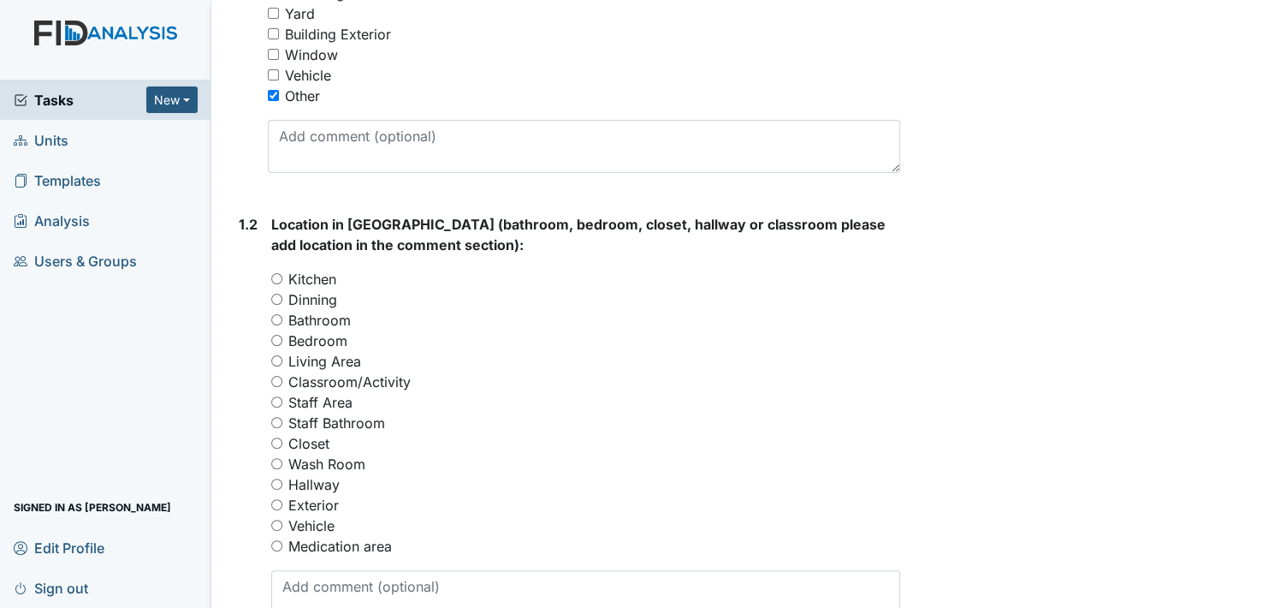
drag, startPoint x: 275, startPoint y: 358, endPoint x: 307, endPoint y: 369, distance: 34.4
click at [277, 353] on div "Living Area" at bounding box center [585, 361] width 629 height 21
click at [278, 357] on input "Living Area" at bounding box center [276, 360] width 11 height 11
radio input "true"
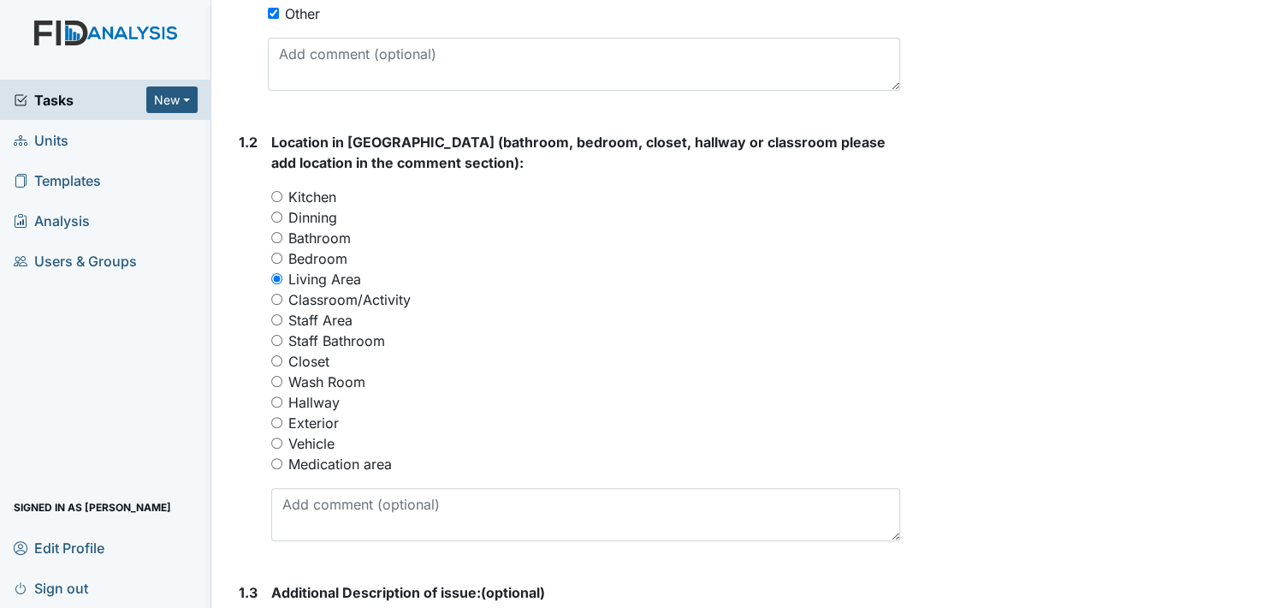
scroll to position [770, 0]
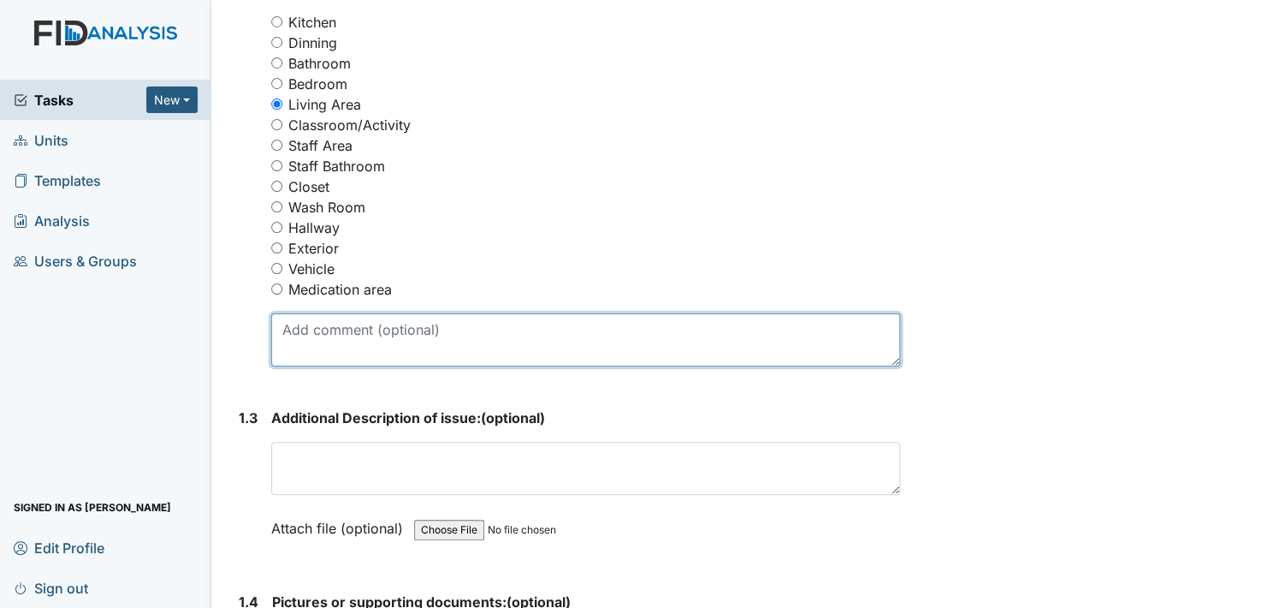
click at [365, 349] on textarea at bounding box center [585, 339] width 629 height 53
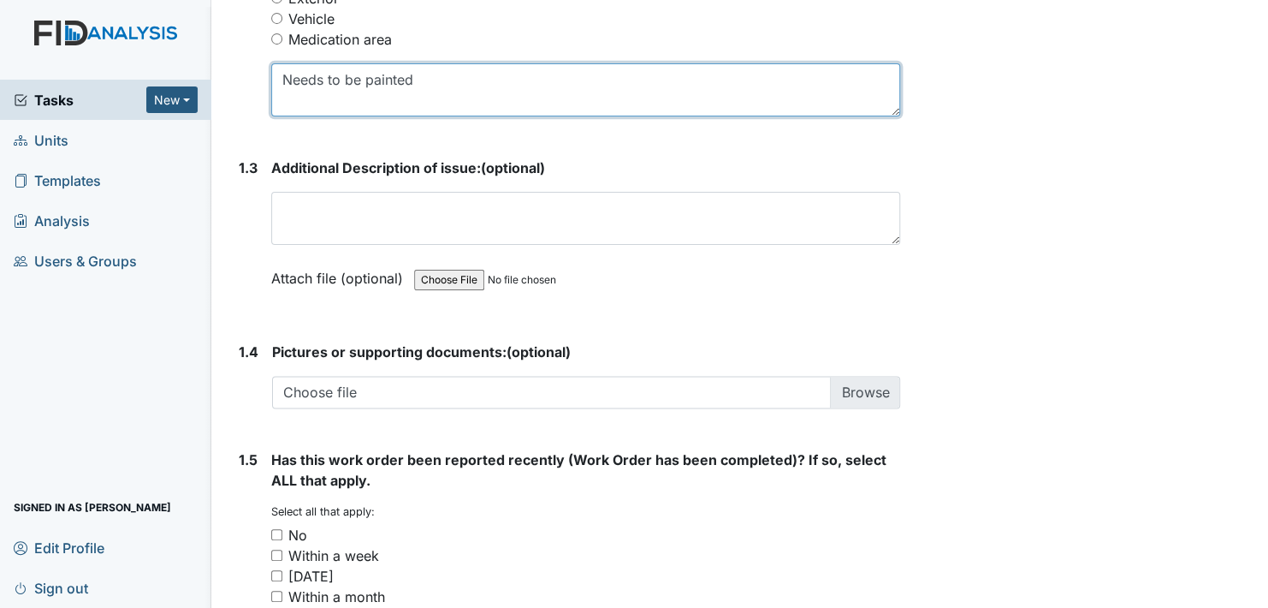
scroll to position [1027, 0]
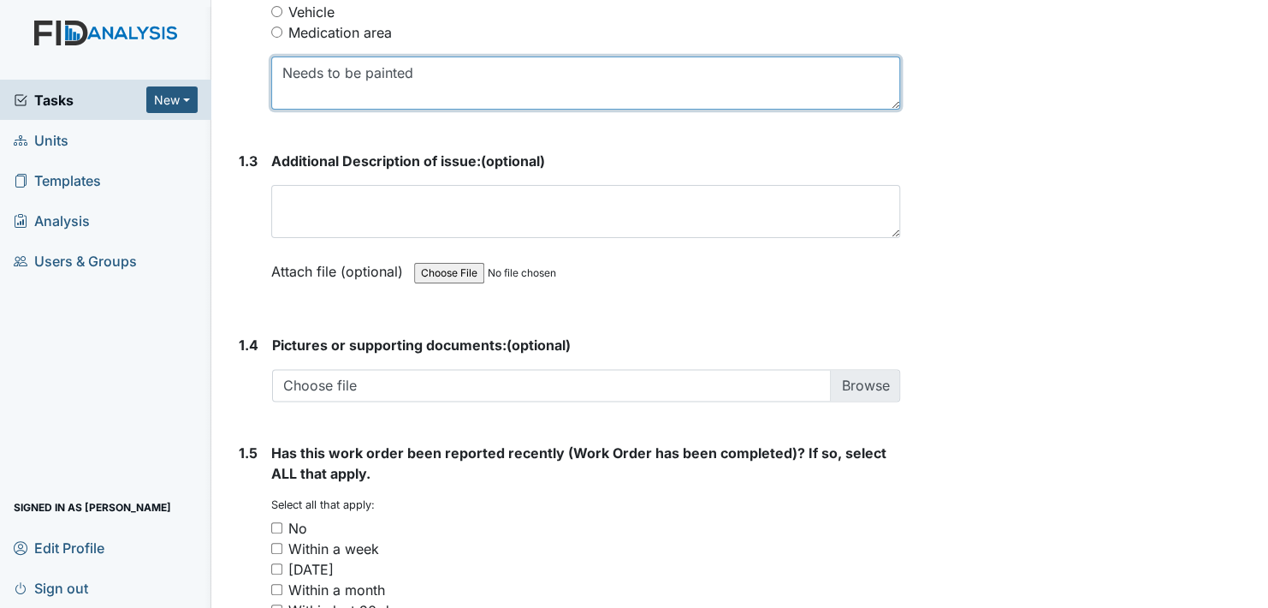
type textarea "Needs to be painted"
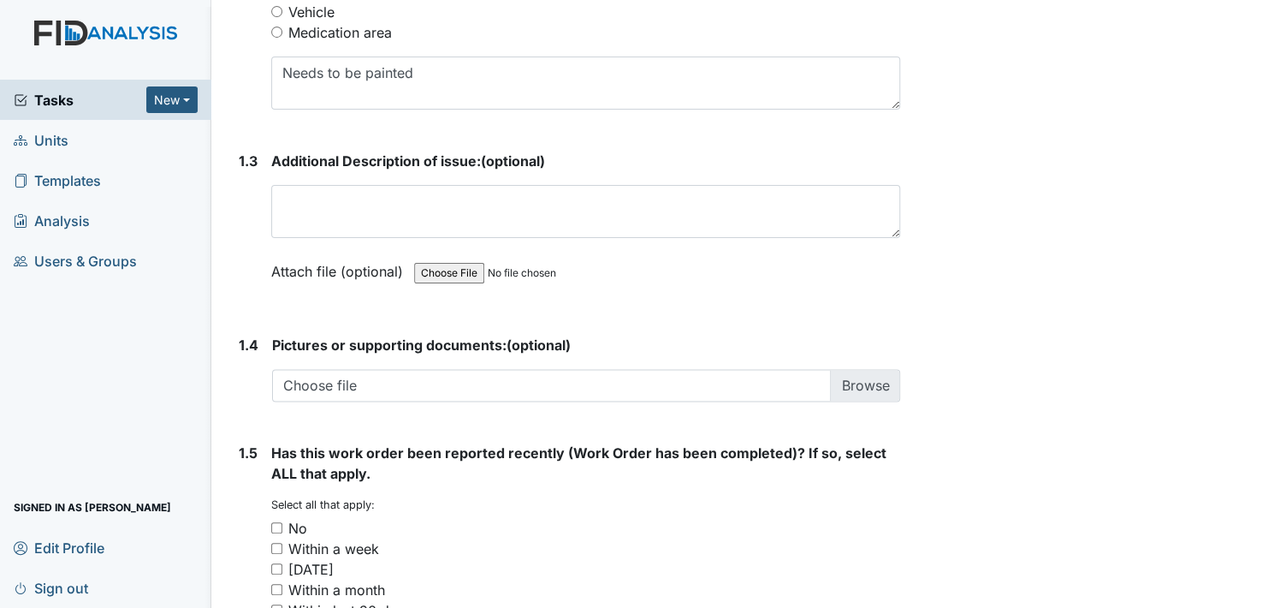
drag, startPoint x: 278, startPoint y: 525, endPoint x: 328, endPoint y: 521, distance: 49.8
click at [278, 523] on input "No" at bounding box center [276, 527] width 11 height 11
checkbox input "true"
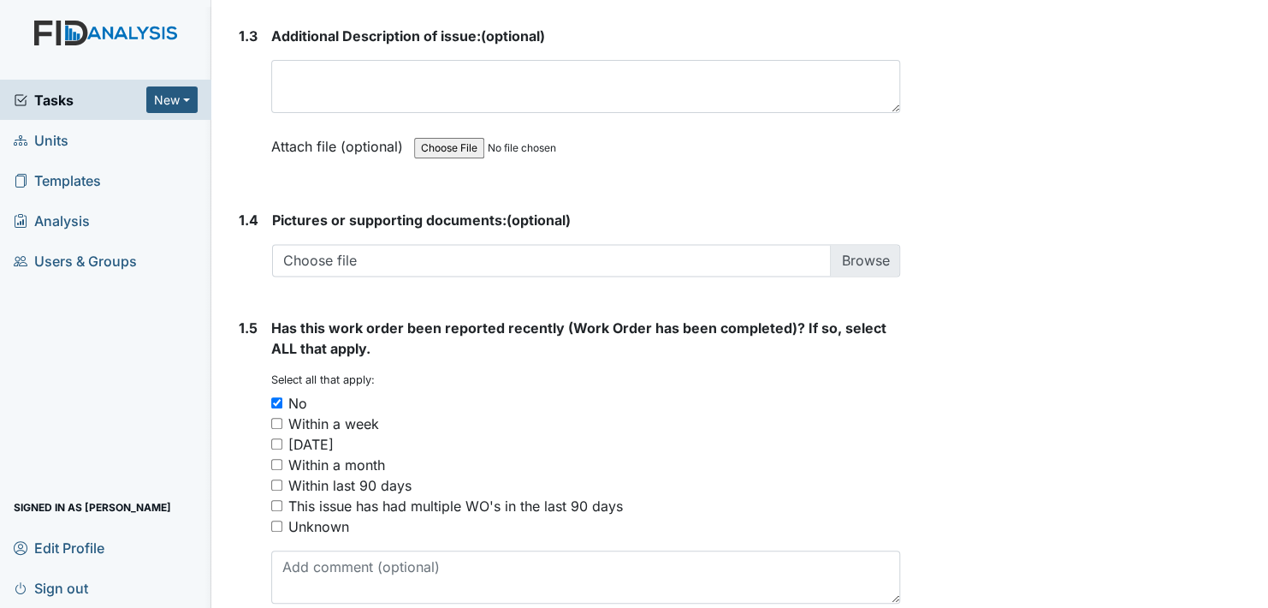
scroll to position [1232, 0]
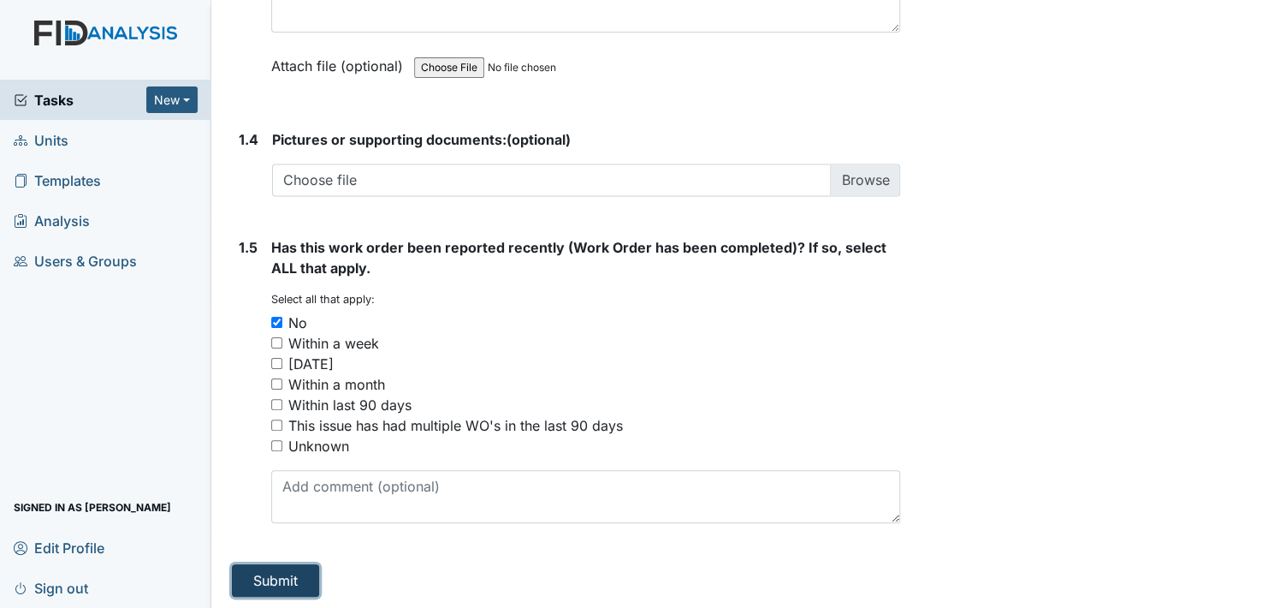
click at [267, 573] on button "Submit" at bounding box center [275, 580] width 87 height 33
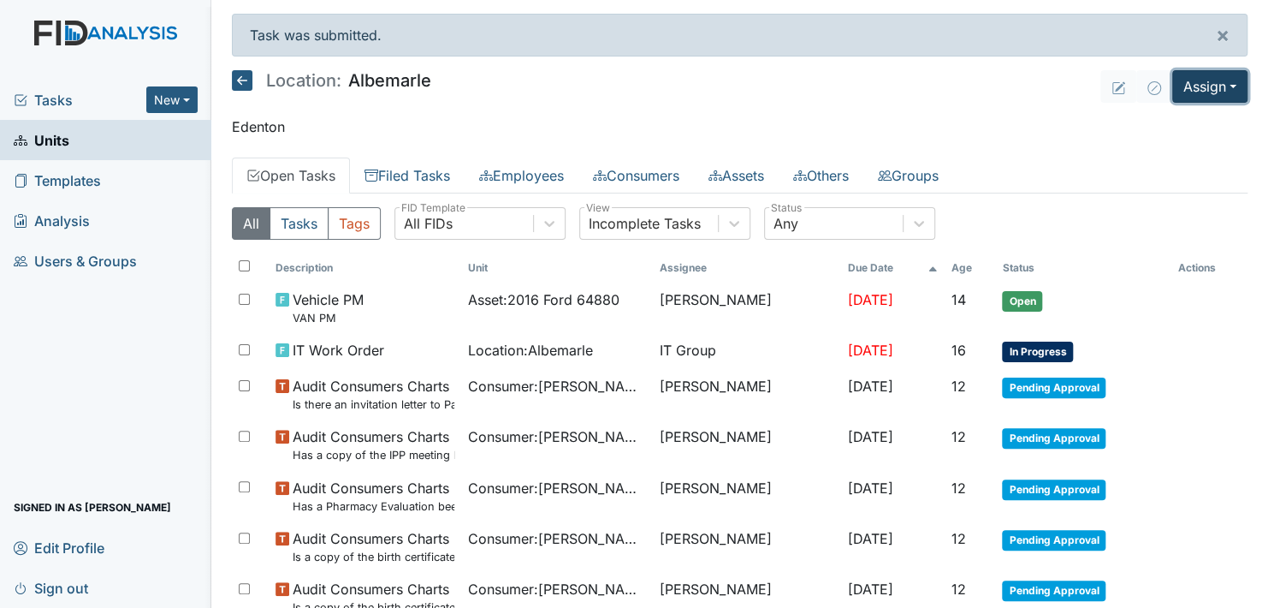
click at [1199, 85] on button "Assign" at bounding box center [1209, 86] width 75 height 33
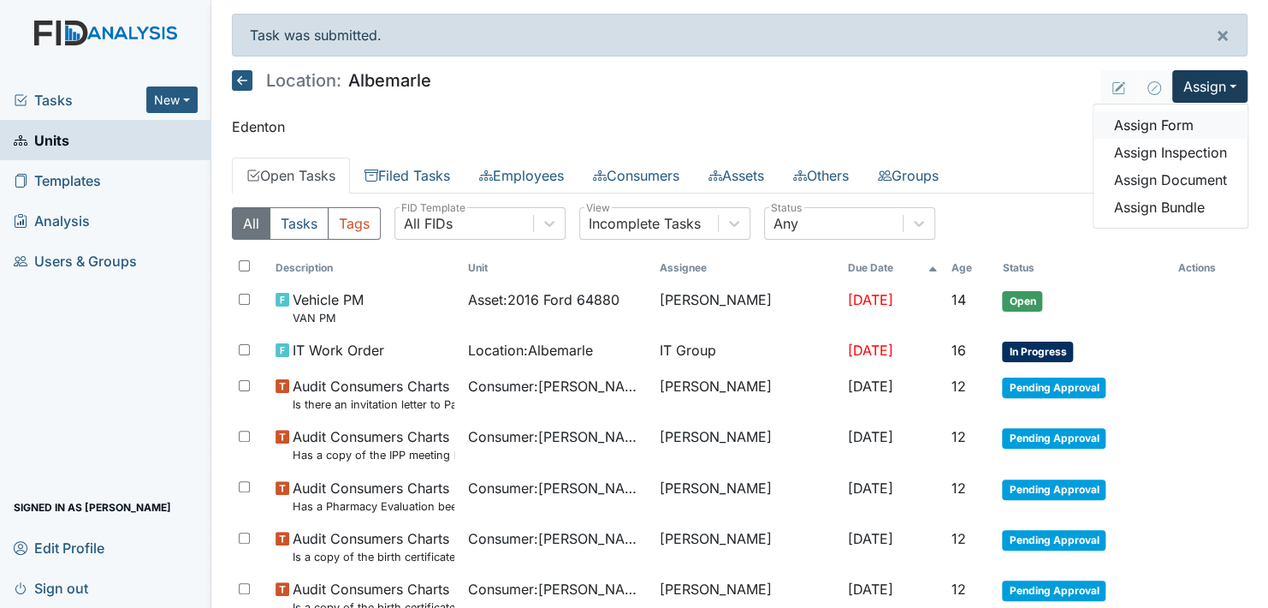
click at [1185, 122] on link "Assign Form" at bounding box center [1171, 124] width 154 height 27
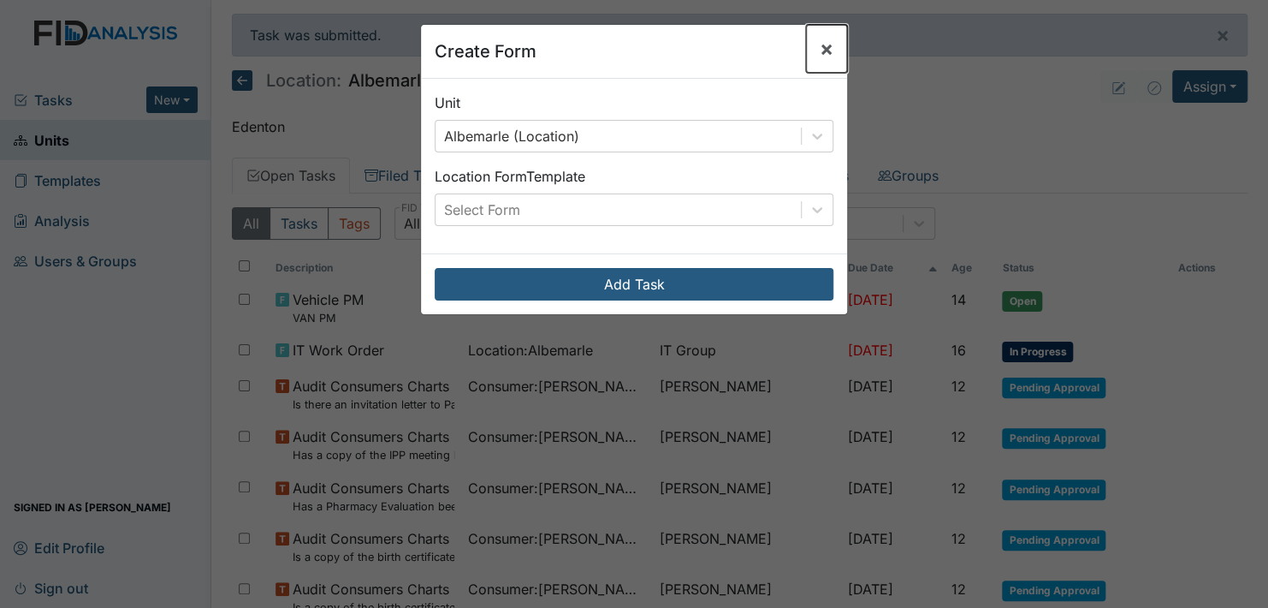
click at [820, 49] on span "×" at bounding box center [827, 48] width 14 height 25
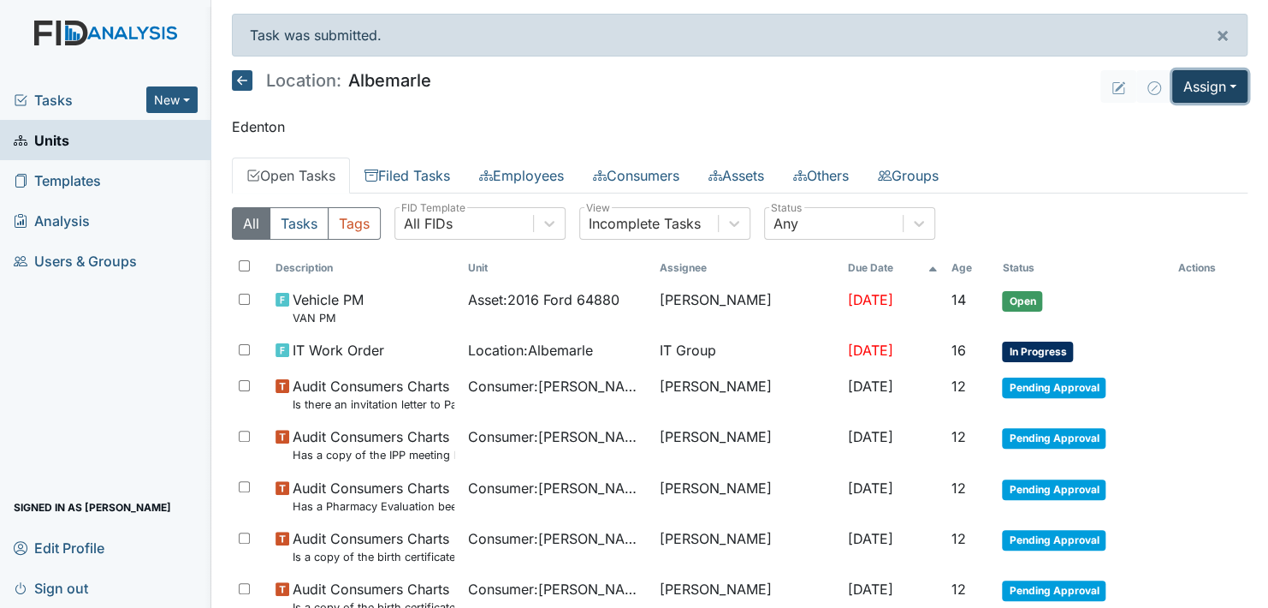
click at [1219, 80] on button "Assign" at bounding box center [1209, 86] width 75 height 33
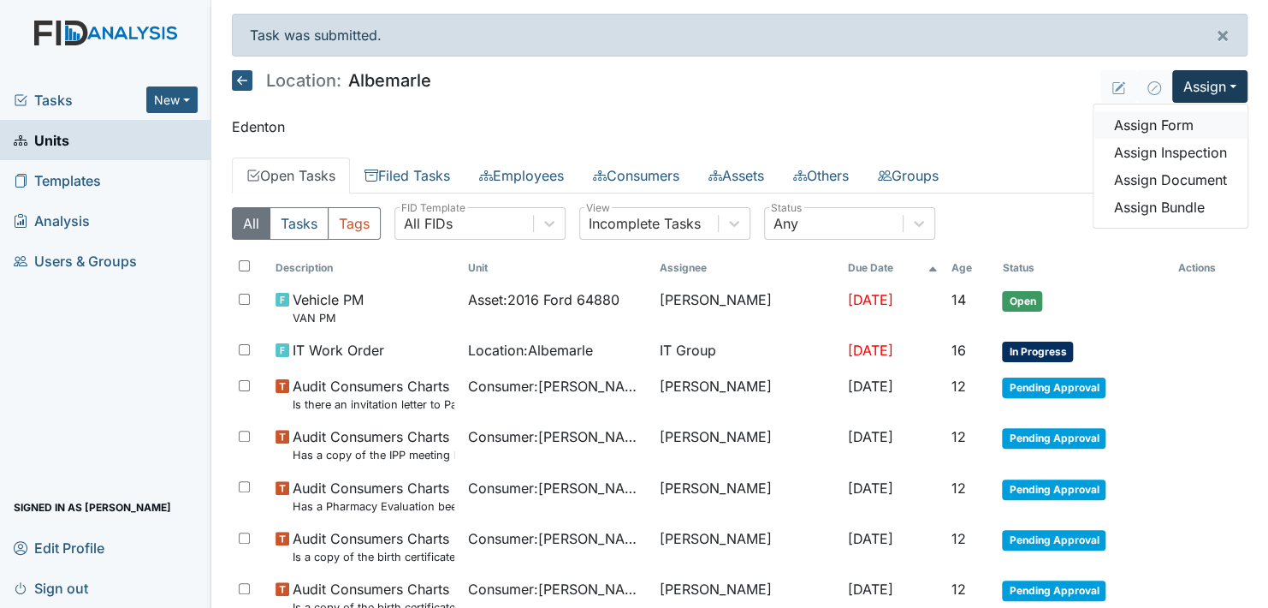
click at [1169, 122] on link "Assign Form" at bounding box center [1171, 124] width 154 height 27
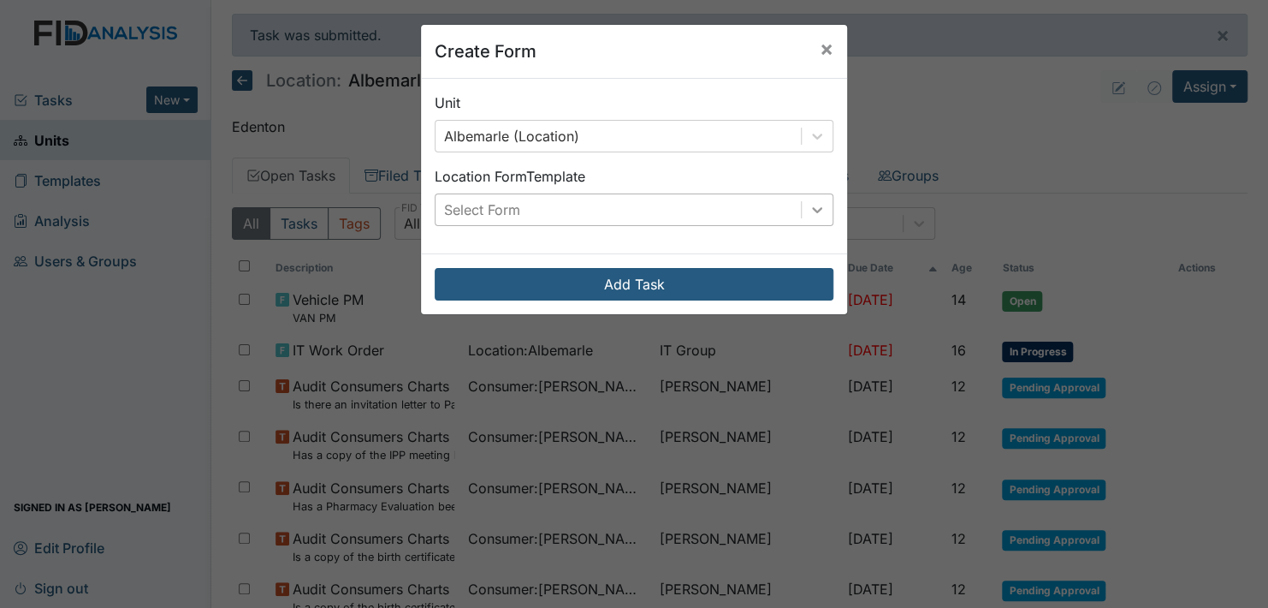
click at [815, 201] on icon at bounding box center [817, 209] width 17 height 17
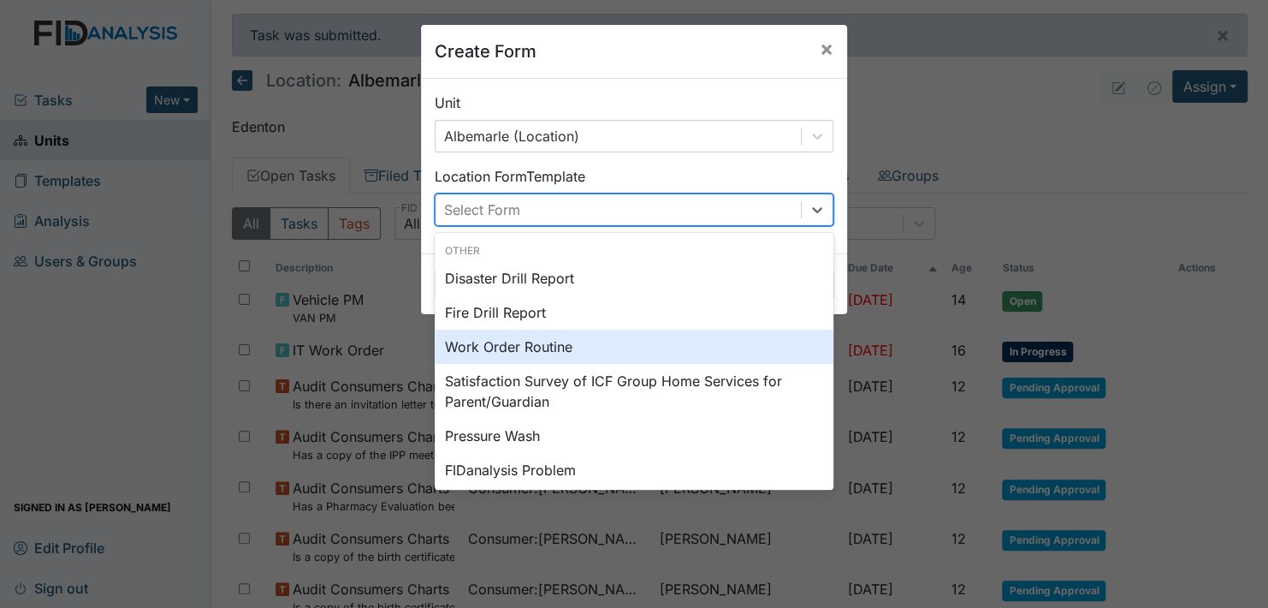
click at [661, 346] on div "Work Order Routine" at bounding box center [634, 346] width 399 height 34
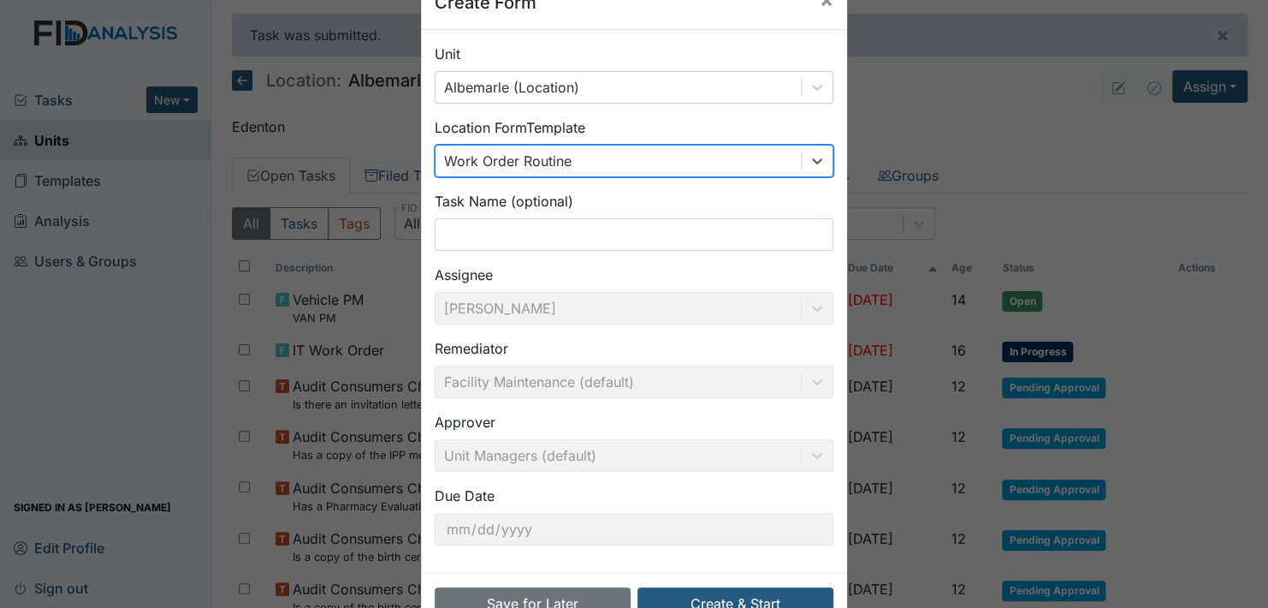
scroll to position [98, 0]
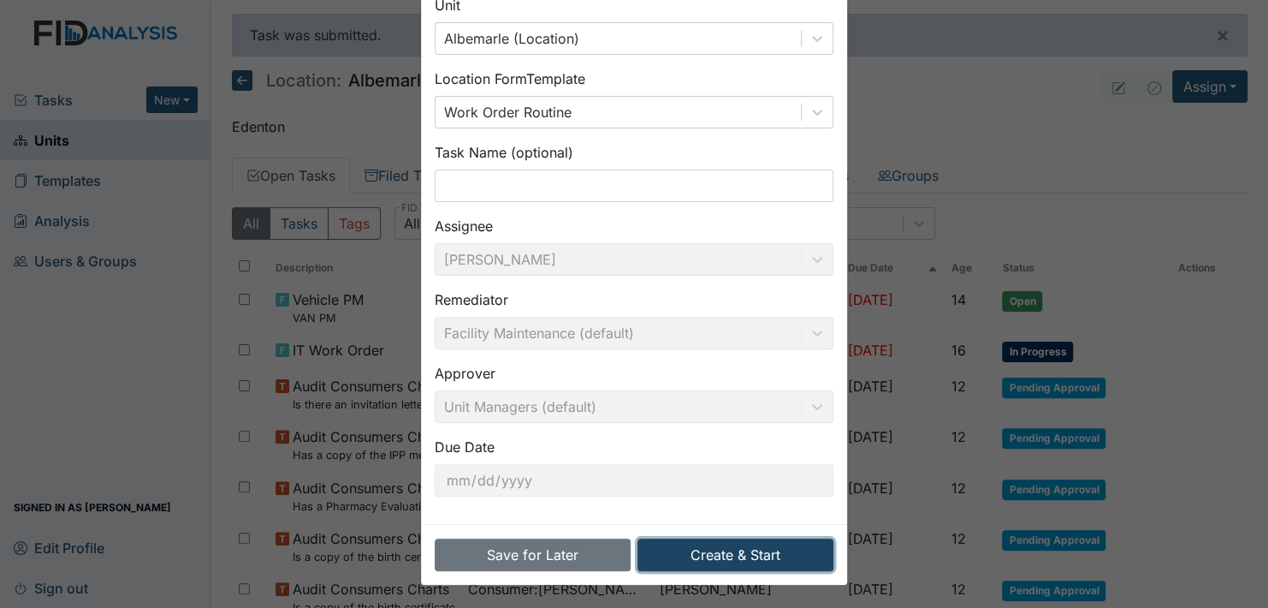
click at [720, 547] on button "Create & Start" at bounding box center [736, 554] width 196 height 33
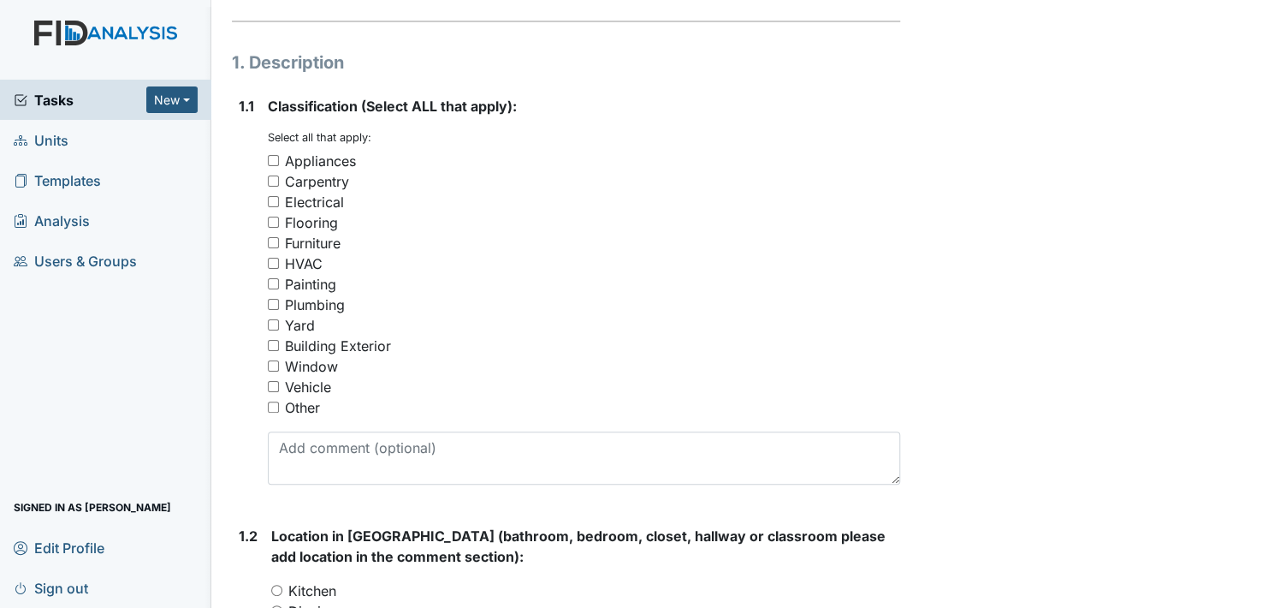
scroll to position [257, 0]
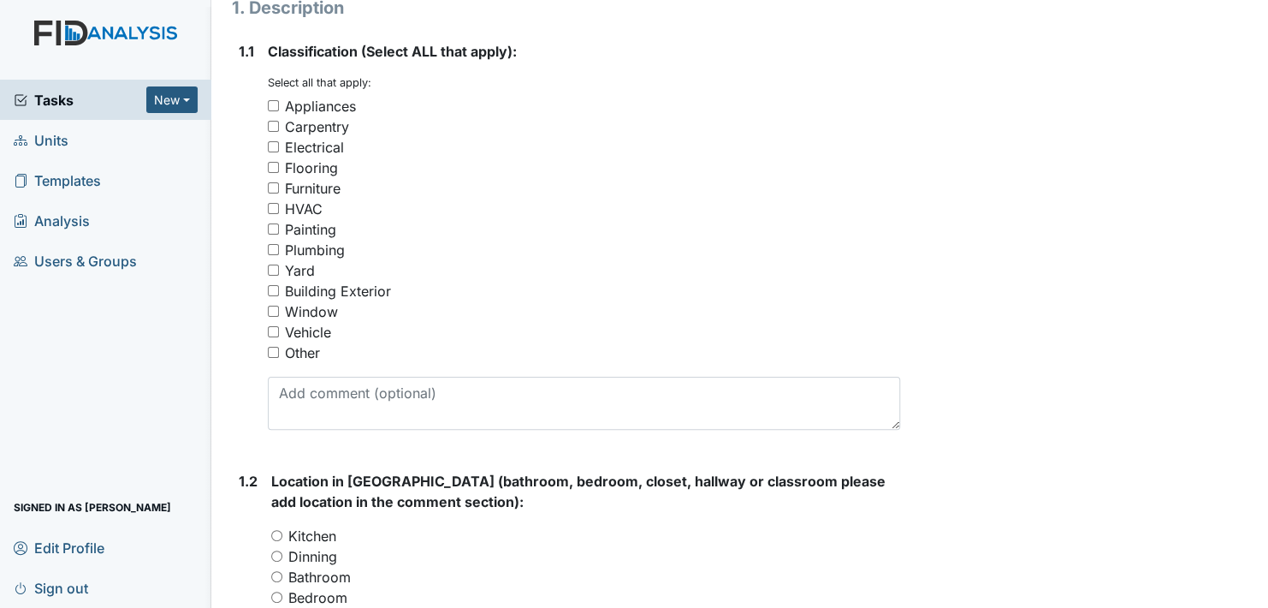
click at [269, 165] on input "Flooring" at bounding box center [273, 167] width 11 height 11
checkbox input "true"
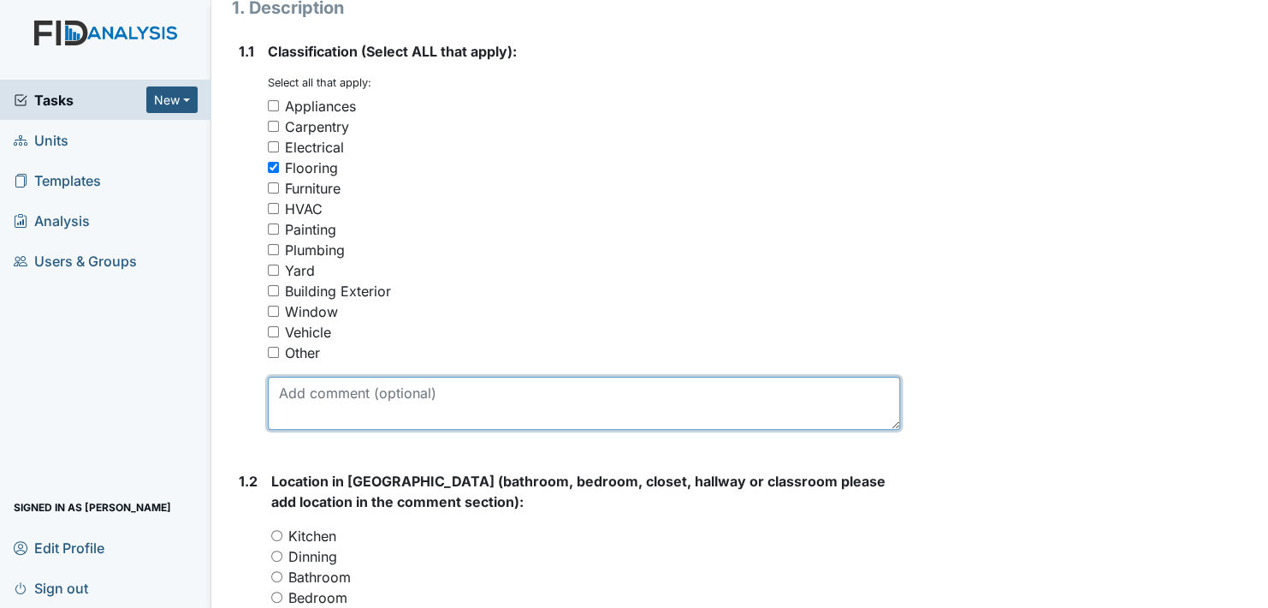
drag, startPoint x: 349, startPoint y: 398, endPoint x: 674, endPoint y: 369, distance: 326.5
click at [355, 395] on textarea at bounding box center [584, 403] width 632 height 53
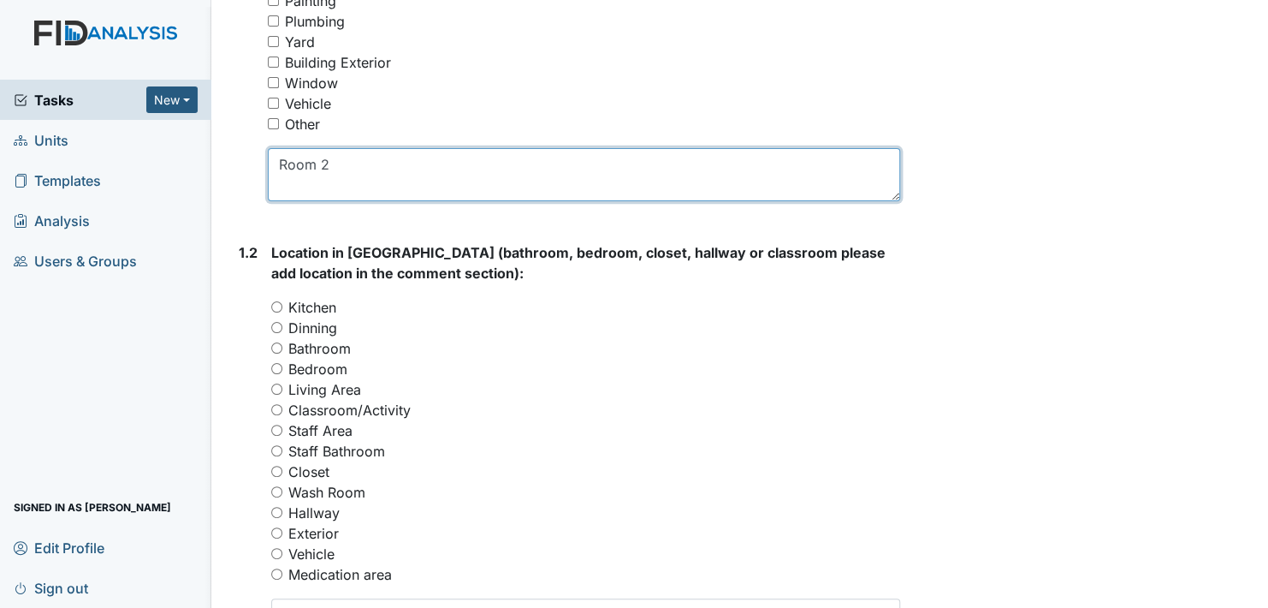
scroll to position [513, 0]
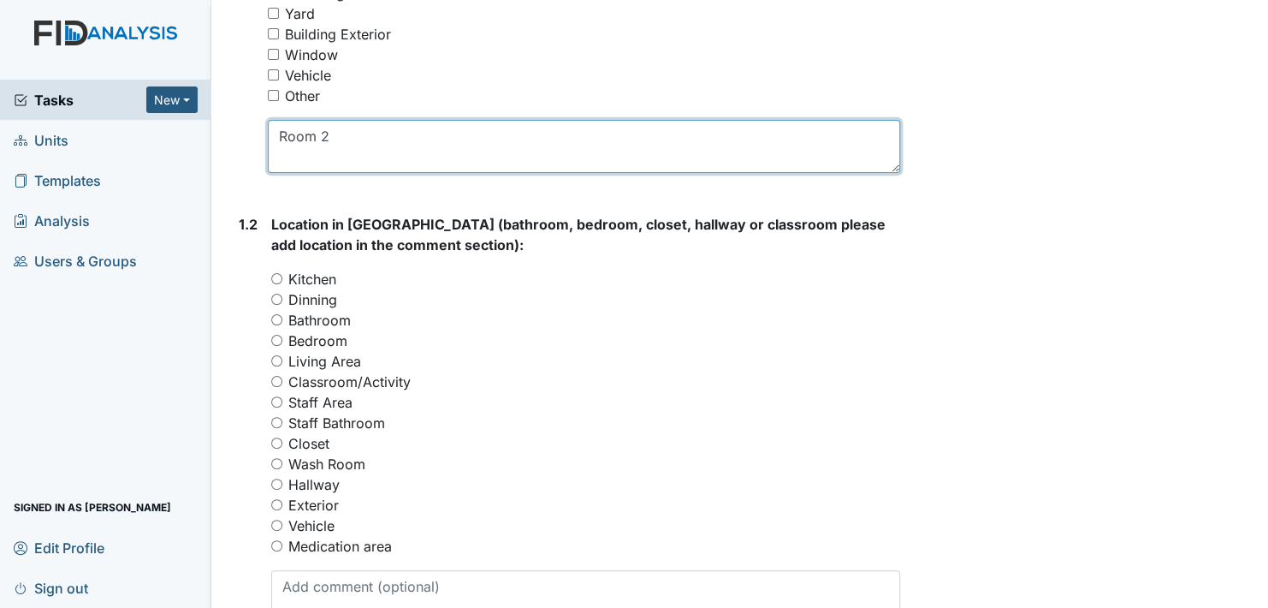
type textarea "Room 2"
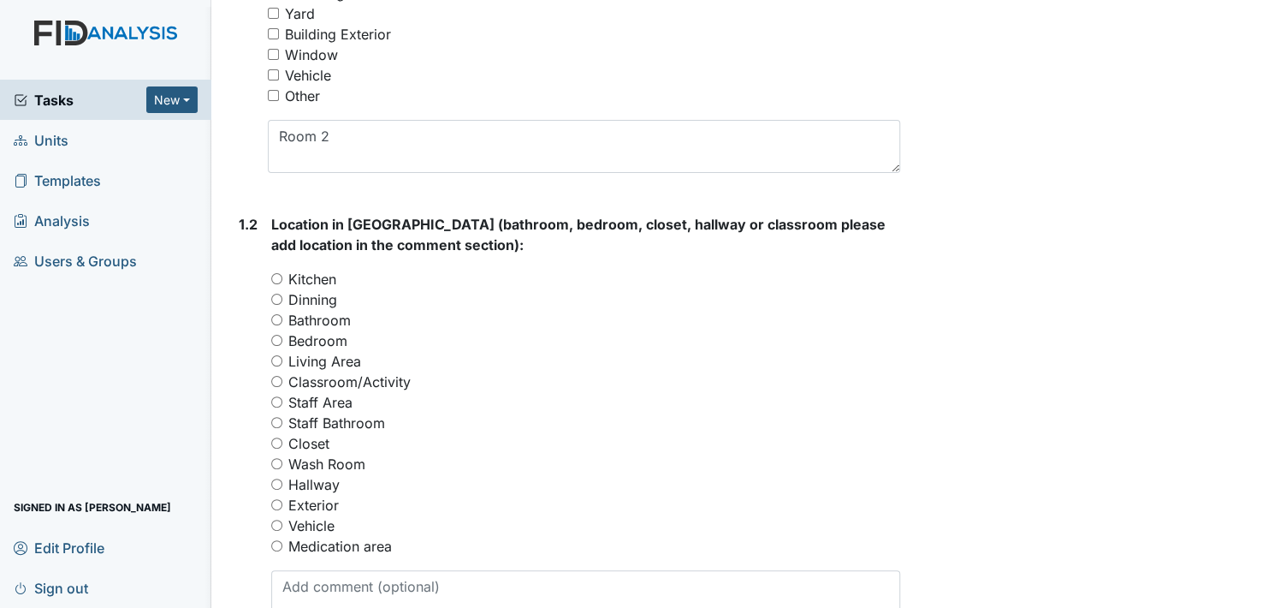
click at [276, 338] on input "Bedroom" at bounding box center [276, 340] width 11 height 11
radio input "true"
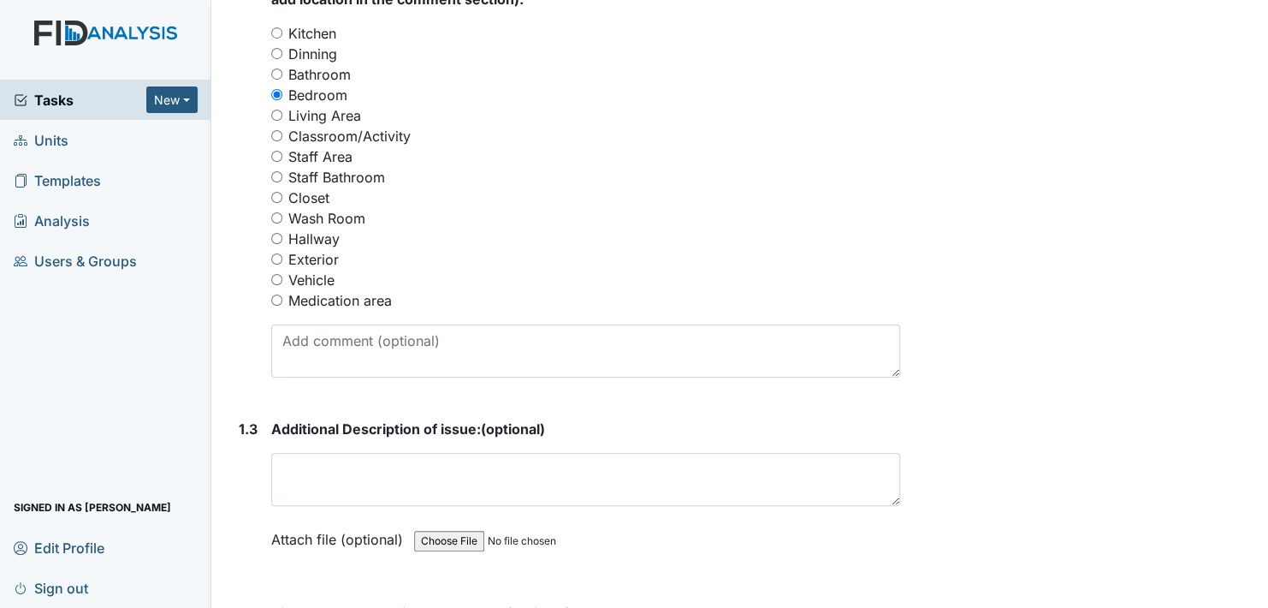
scroll to position [770, 0]
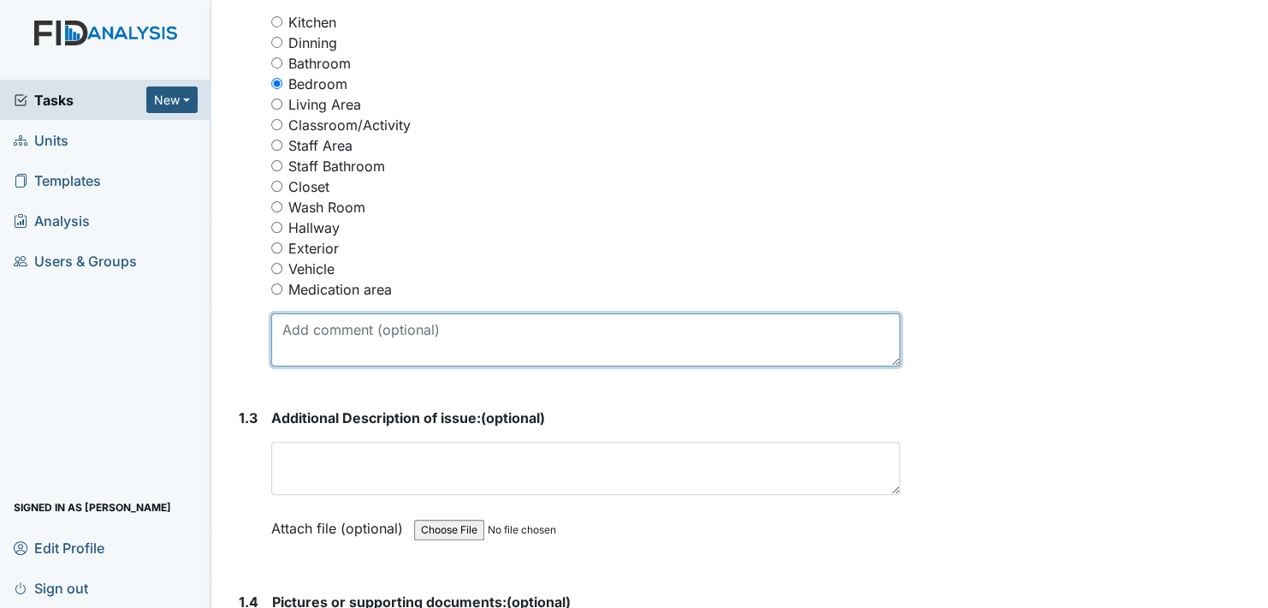
click at [352, 342] on textarea at bounding box center [585, 339] width 629 height 53
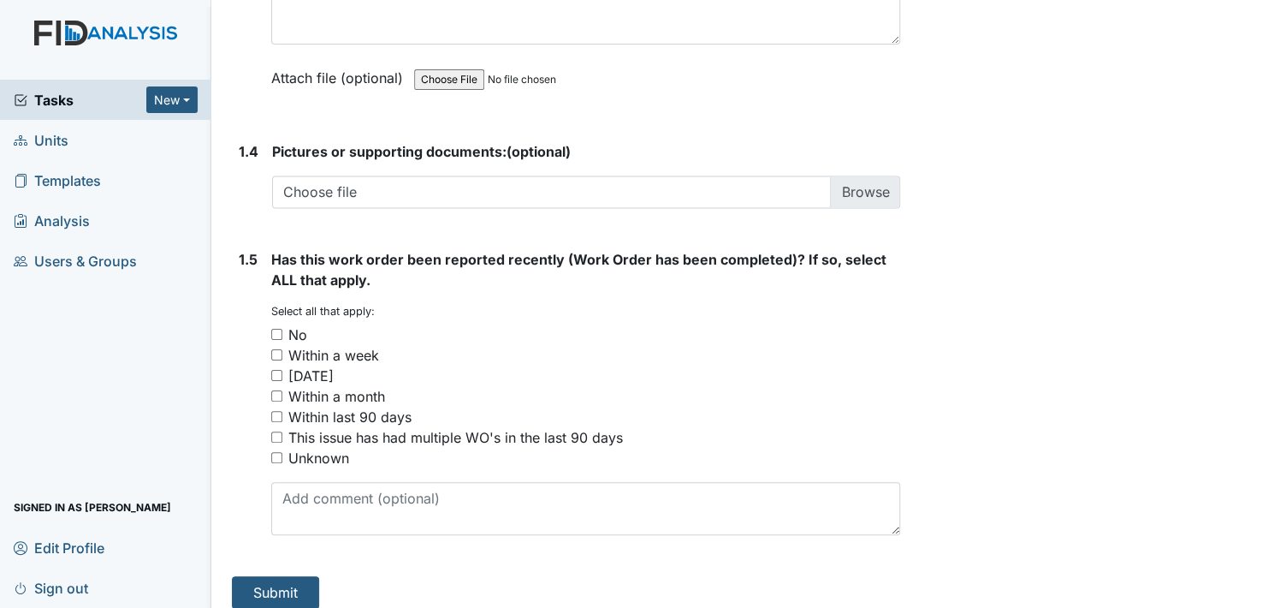
scroll to position [1232, 0]
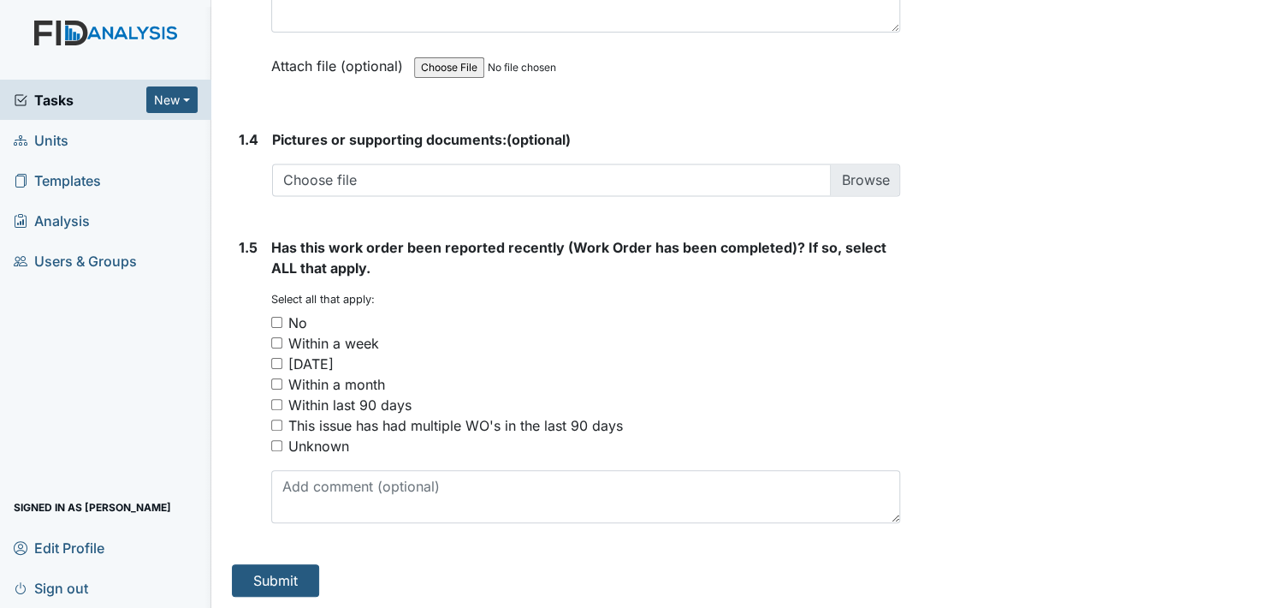
type textarea "Floor damaged in room 2"
click at [276, 317] on input "No" at bounding box center [276, 322] width 11 height 11
checkbox input "true"
click at [296, 576] on button "Submit" at bounding box center [275, 580] width 87 height 33
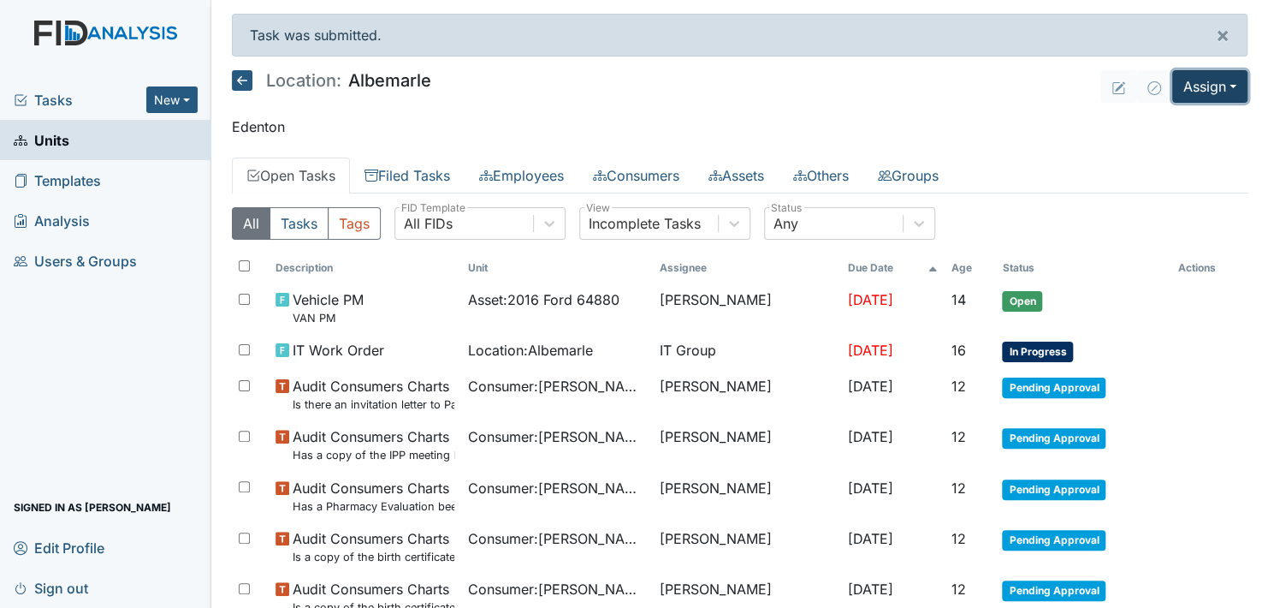
click at [1219, 87] on button "Assign" at bounding box center [1209, 86] width 75 height 33
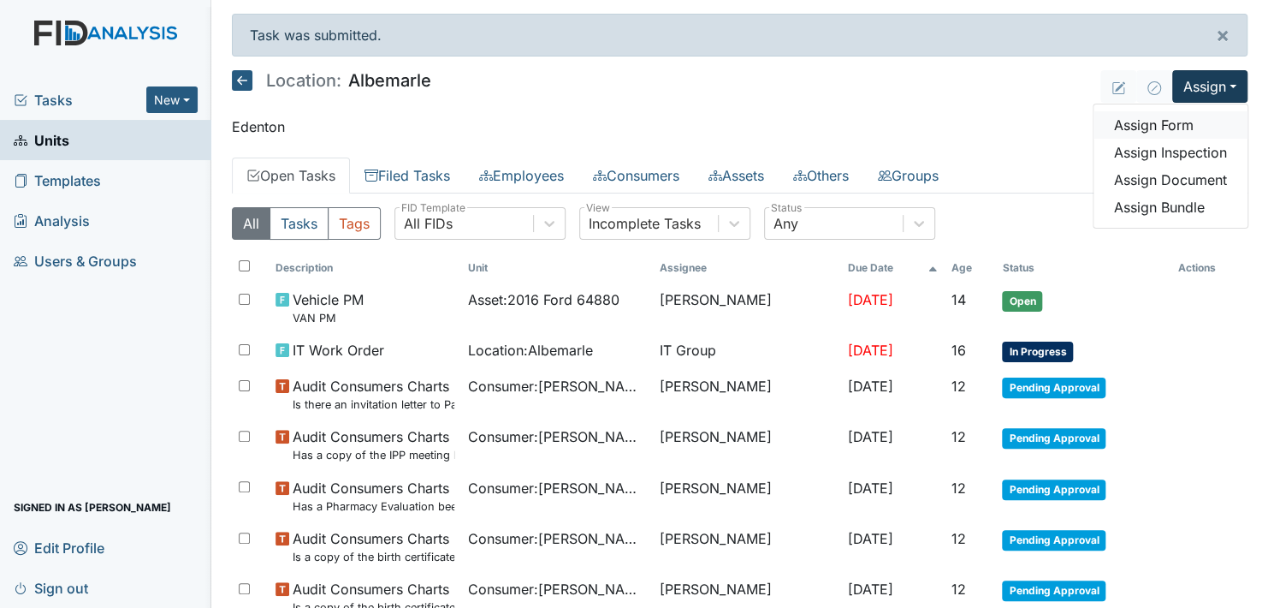
click at [1154, 122] on link "Assign Form" at bounding box center [1171, 124] width 154 height 27
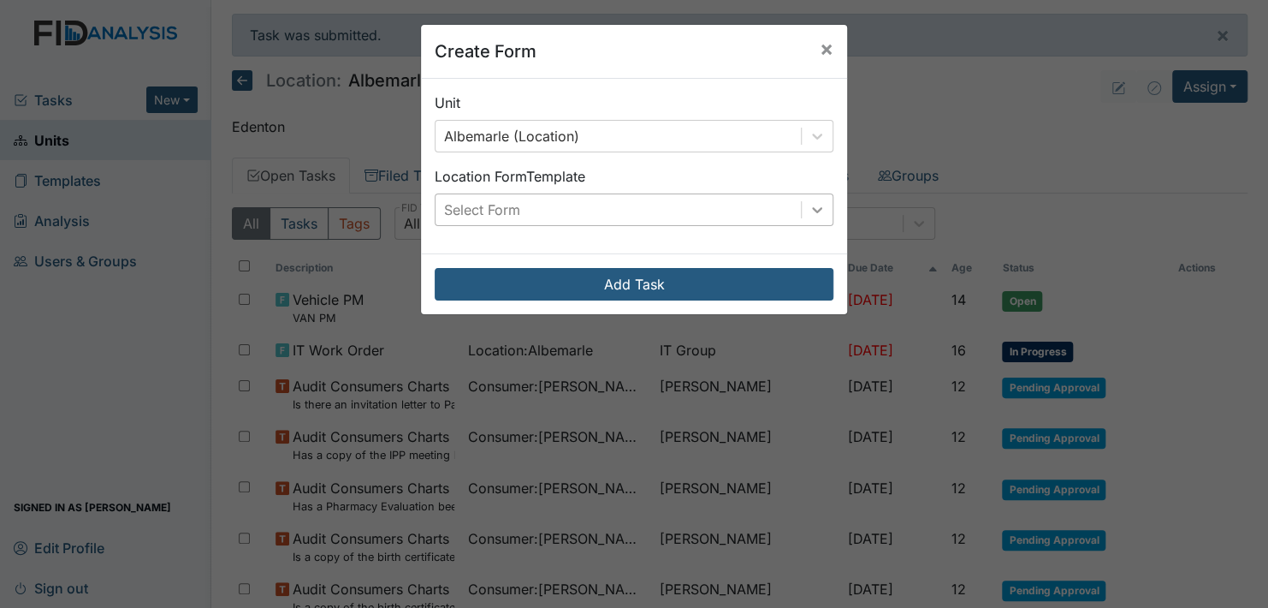
drag, startPoint x: 805, startPoint y: 206, endPoint x: 800, endPoint y: 214, distance: 9.3
click at [809, 206] on icon at bounding box center [817, 209] width 17 height 17
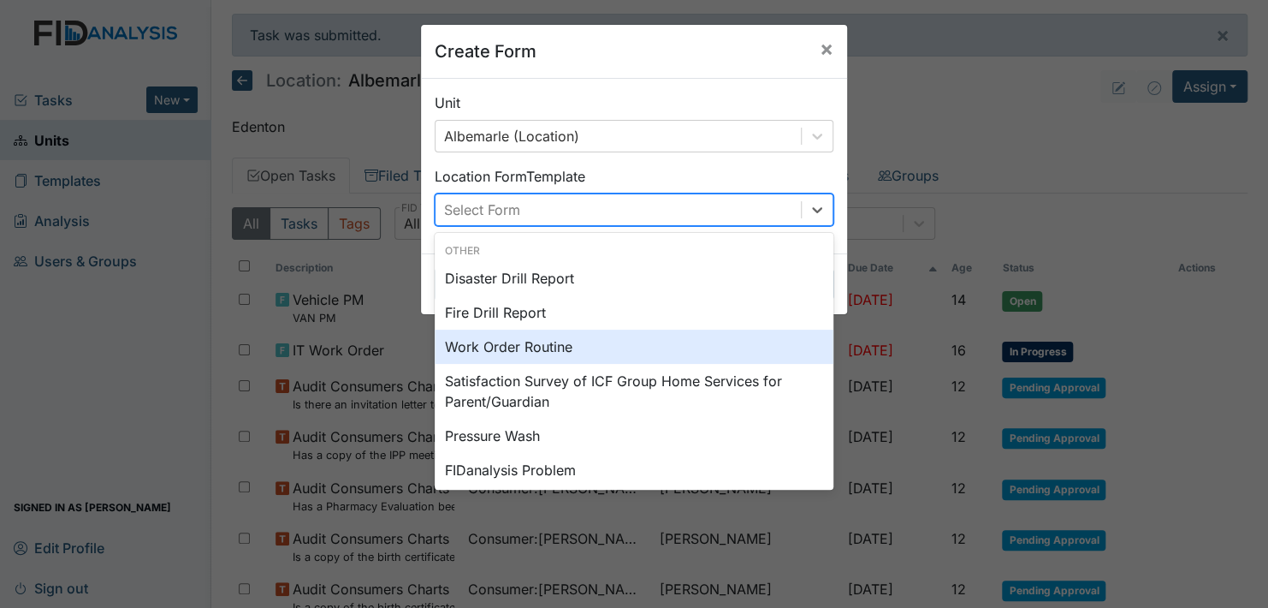
click at [551, 351] on div "Work Order Routine" at bounding box center [634, 346] width 399 height 34
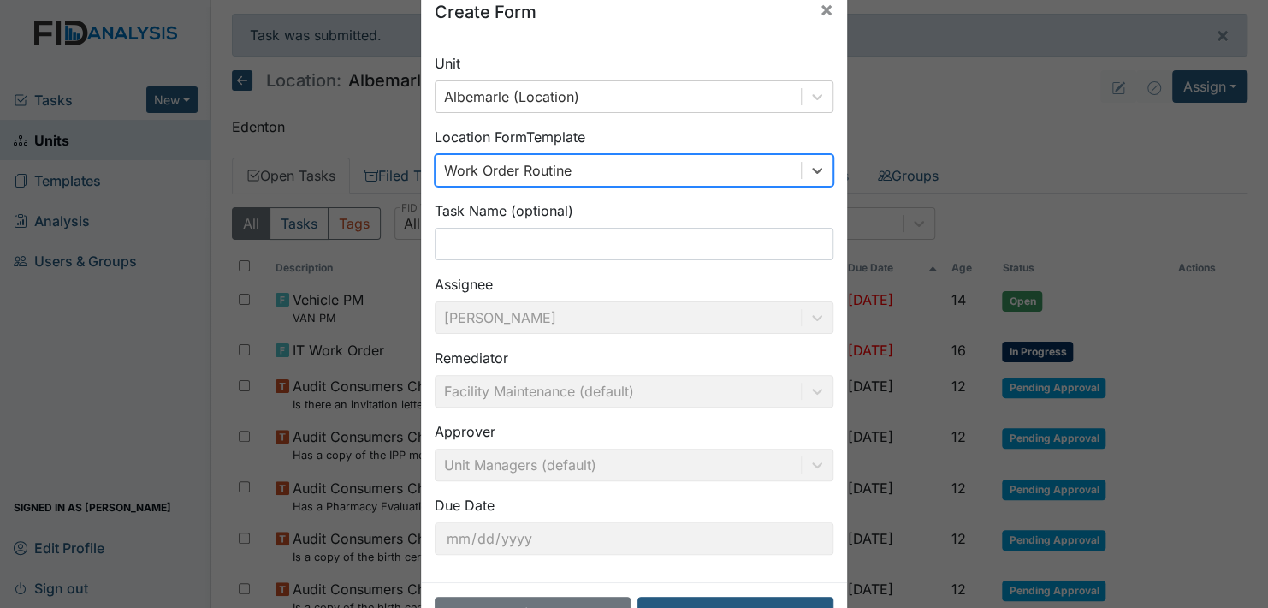
scroll to position [98, 0]
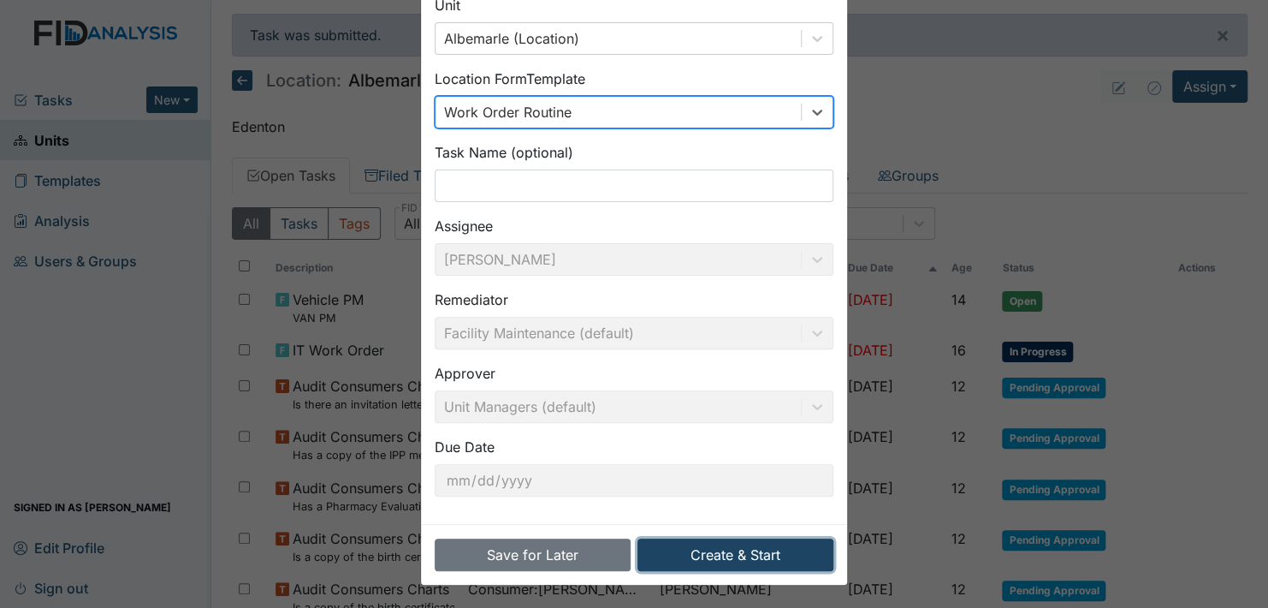
click at [716, 546] on button "Create & Start" at bounding box center [736, 554] width 196 height 33
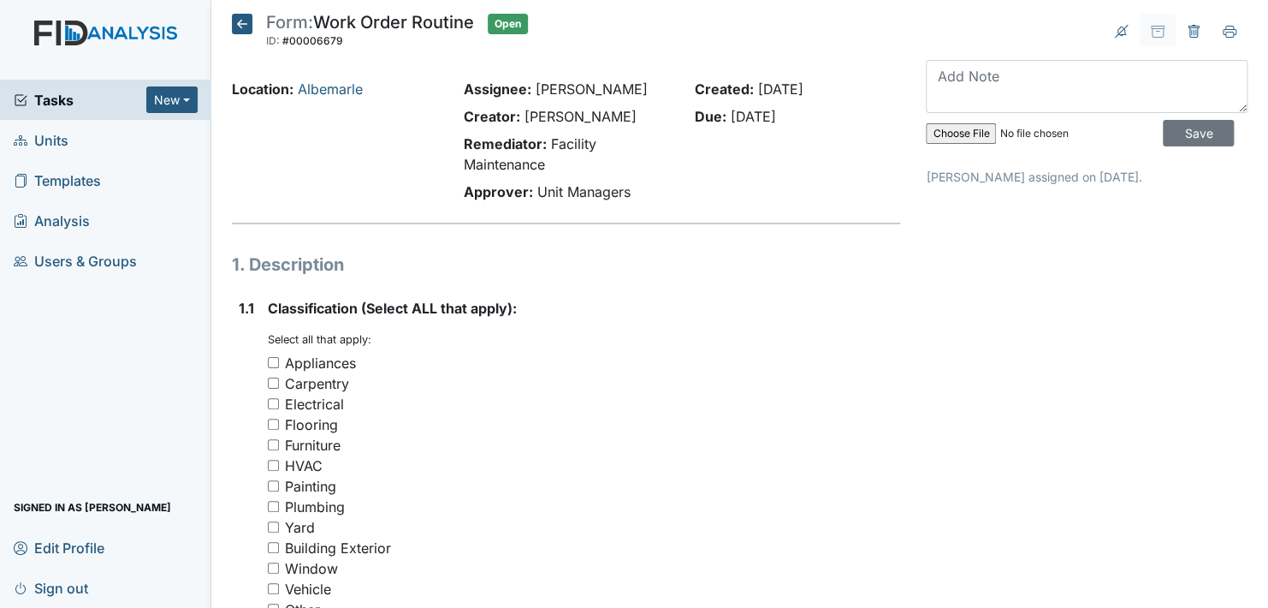
scroll to position [86, 0]
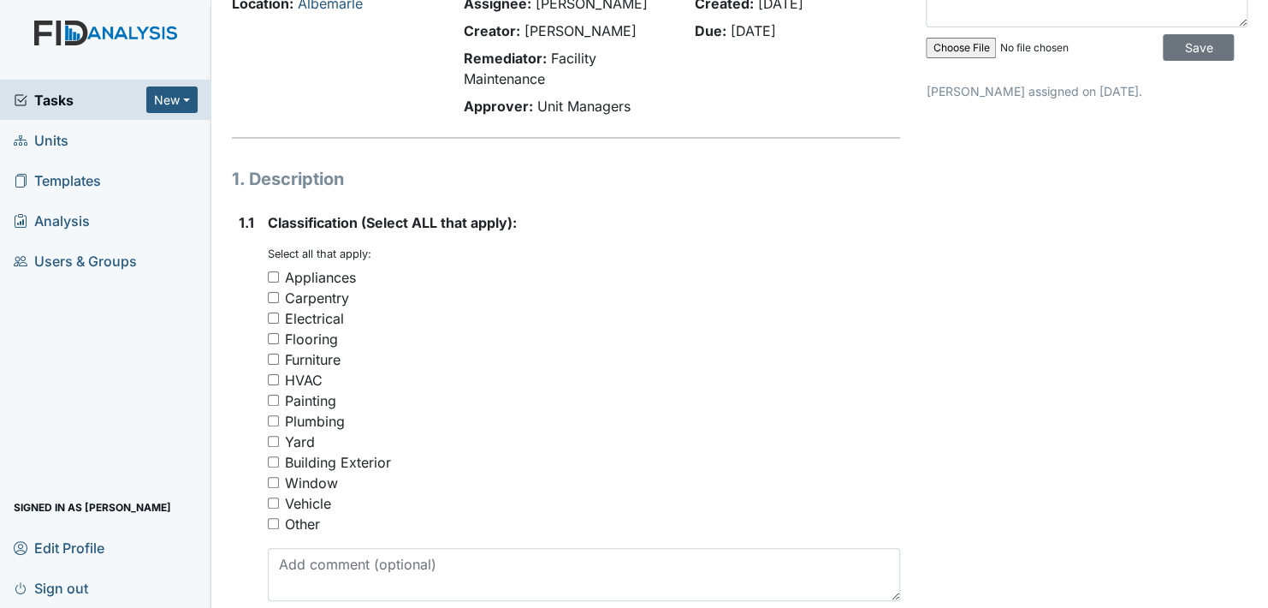
click at [274, 523] on input "Other" at bounding box center [273, 523] width 11 height 11
checkbox input "true"
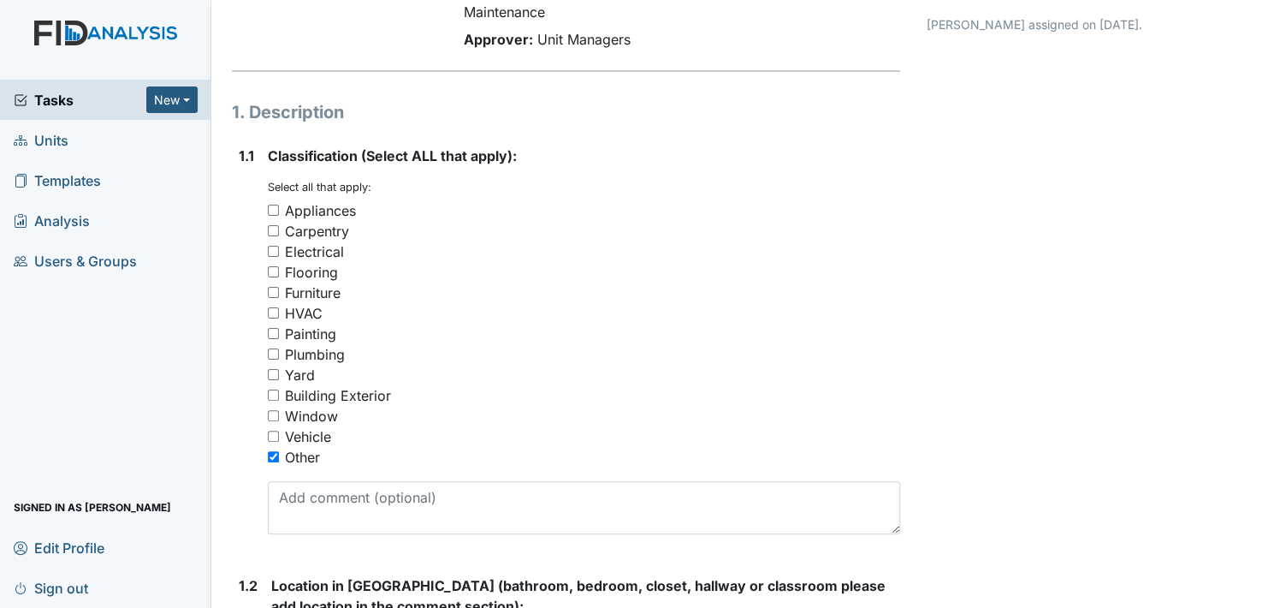
scroll to position [171, 0]
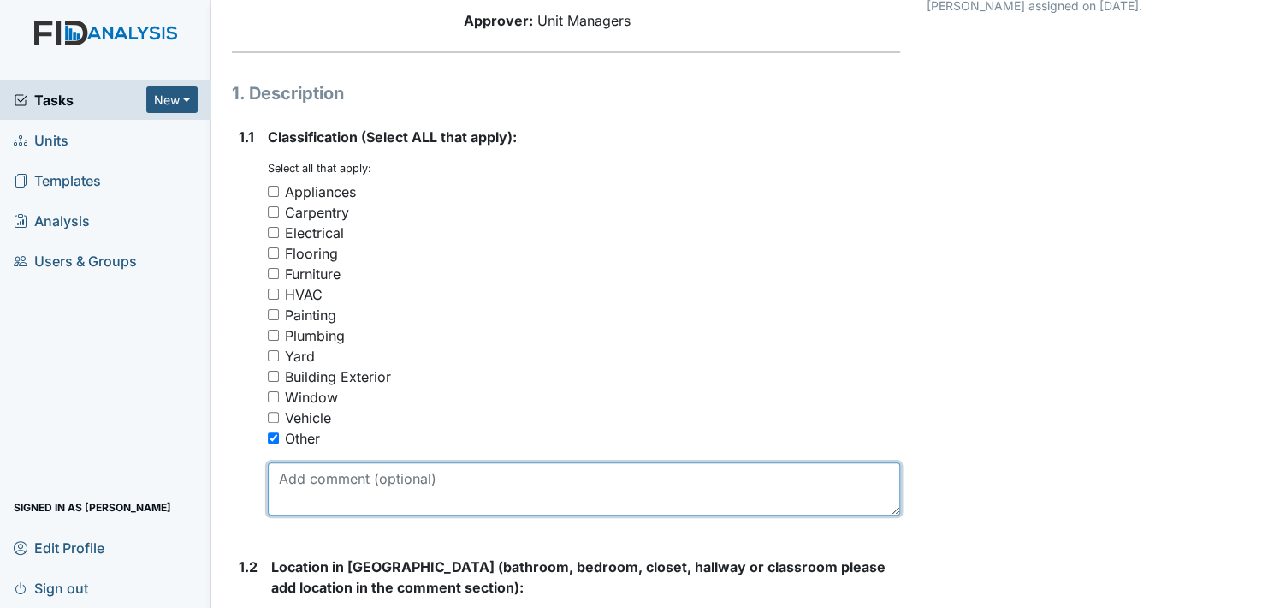
click at [365, 489] on textarea at bounding box center [584, 488] width 632 height 53
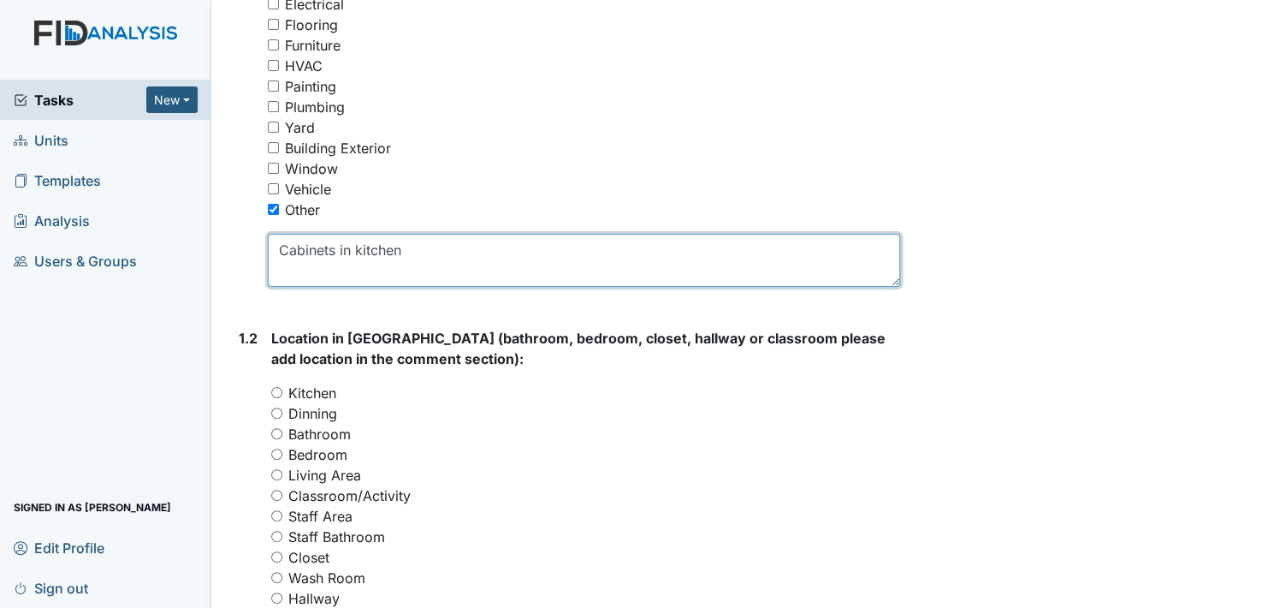
scroll to position [428, 0]
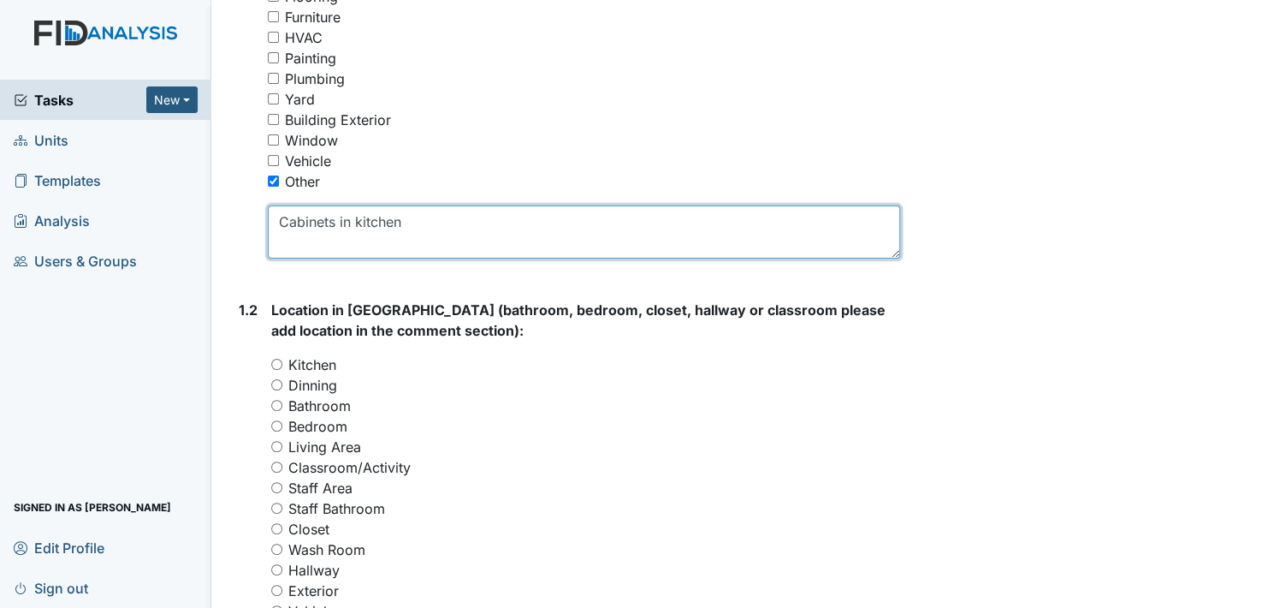
type textarea "Cabinets in kitchen"
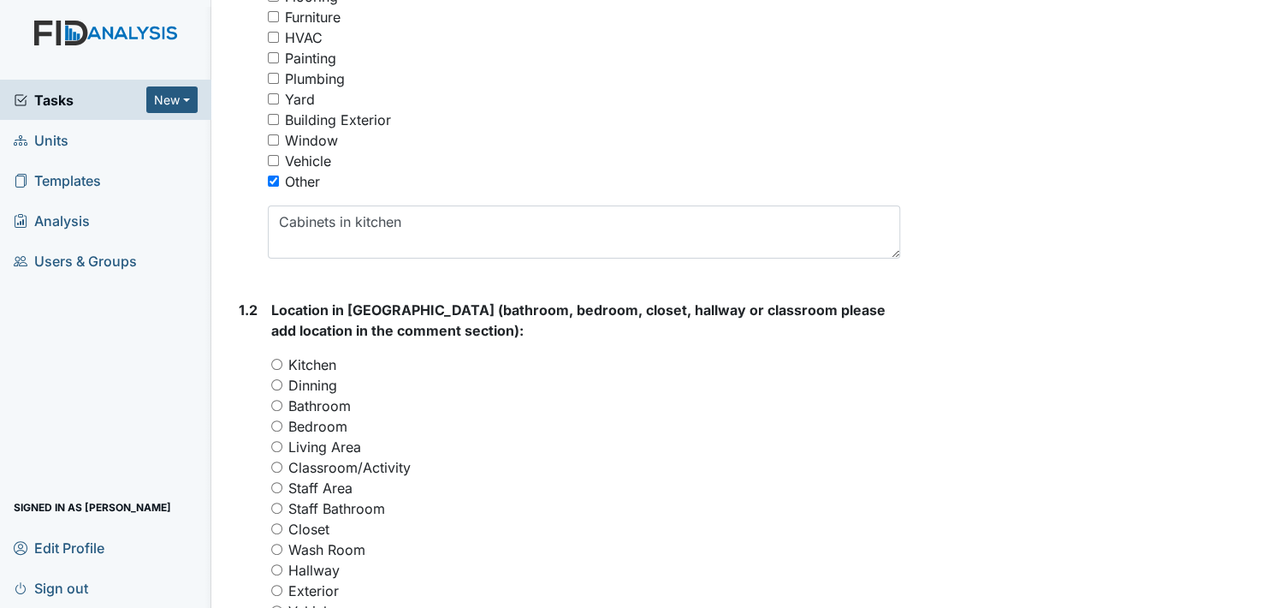
click at [285, 361] on div "Kitchen" at bounding box center [585, 364] width 629 height 21
click at [276, 370] on div "Kitchen" at bounding box center [585, 364] width 629 height 21
click at [281, 358] on div "Kitchen" at bounding box center [585, 364] width 629 height 21
click at [278, 362] on input "Kitchen" at bounding box center [276, 364] width 11 height 11
radio input "true"
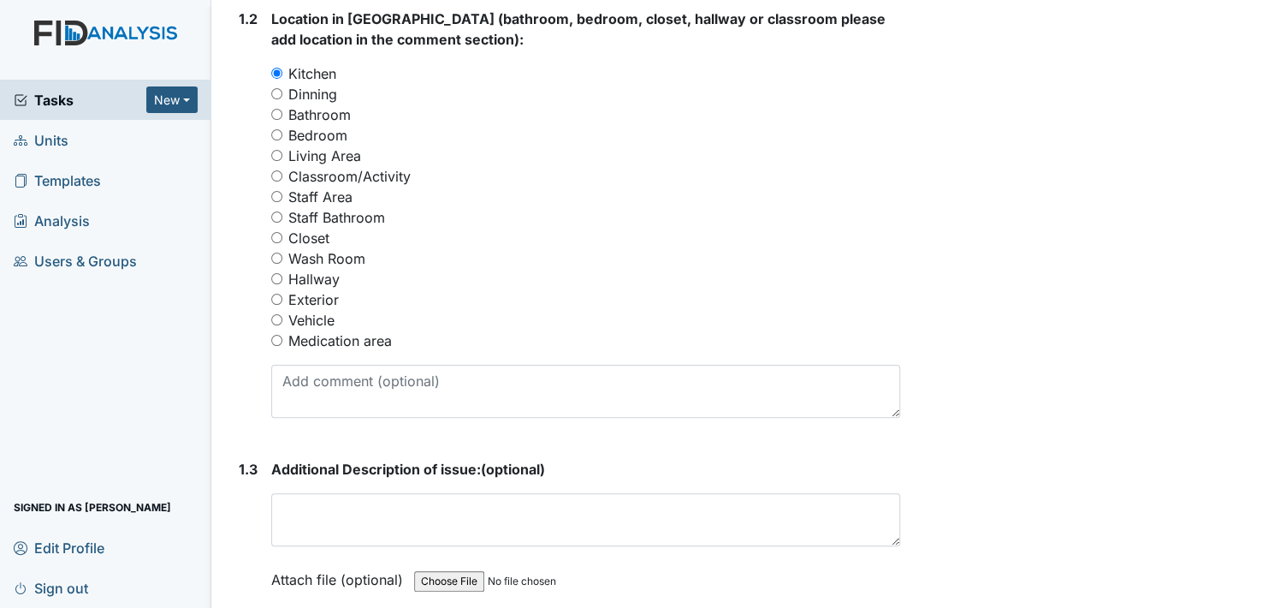
scroll to position [770, 0]
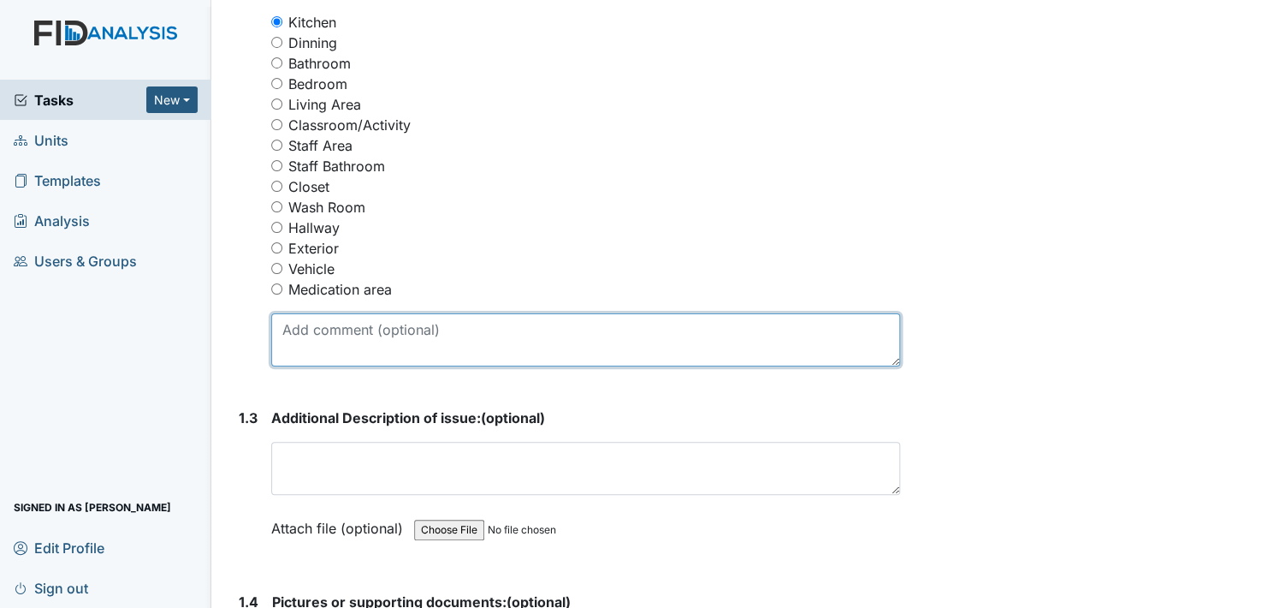
click at [411, 344] on textarea at bounding box center [585, 339] width 629 height 53
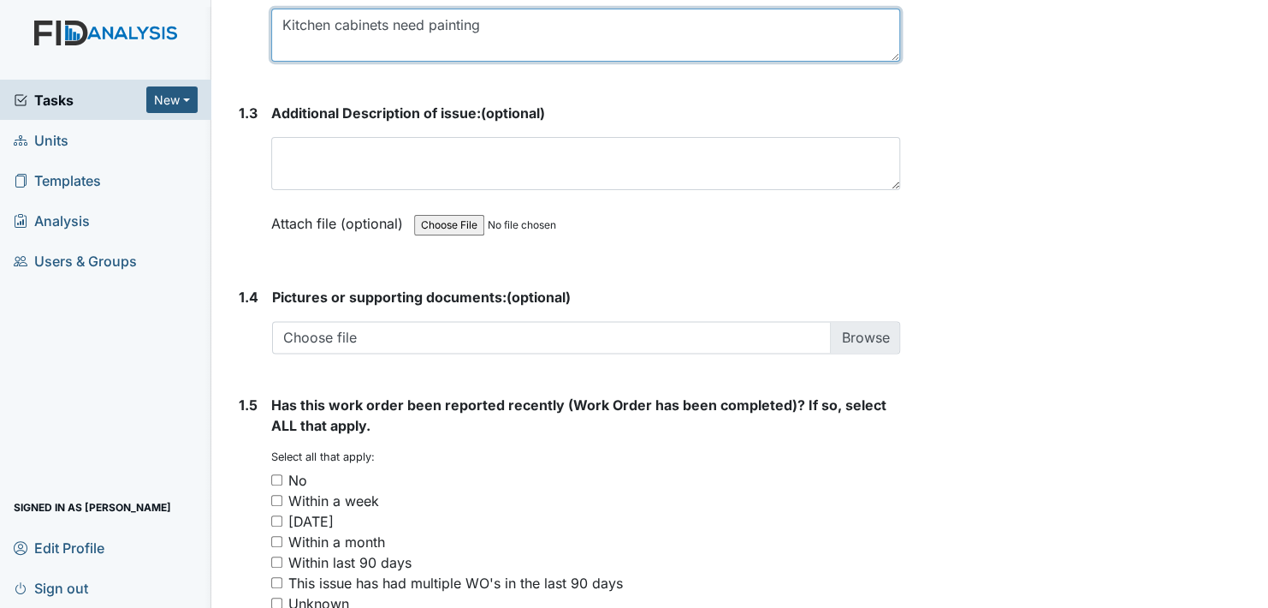
scroll to position [1232, 0]
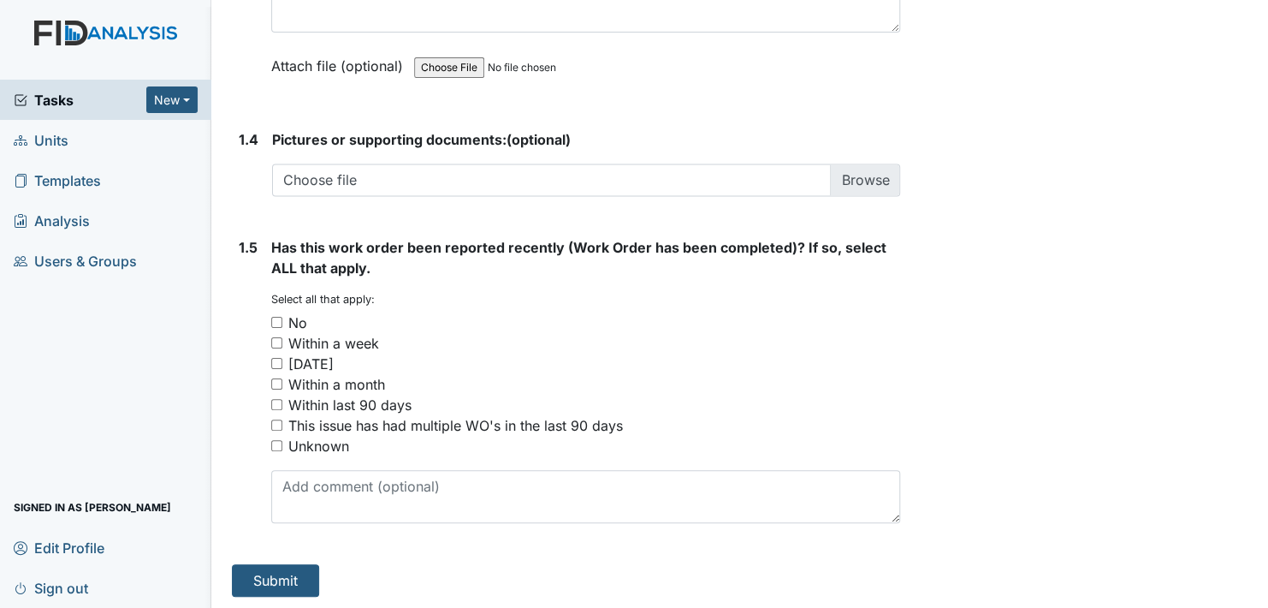
type textarea "Kitchen cabinets need painting"
click at [278, 319] on input "No" at bounding box center [276, 322] width 11 height 11
checkbox input "true"
click at [283, 576] on button "Submit" at bounding box center [275, 580] width 87 height 33
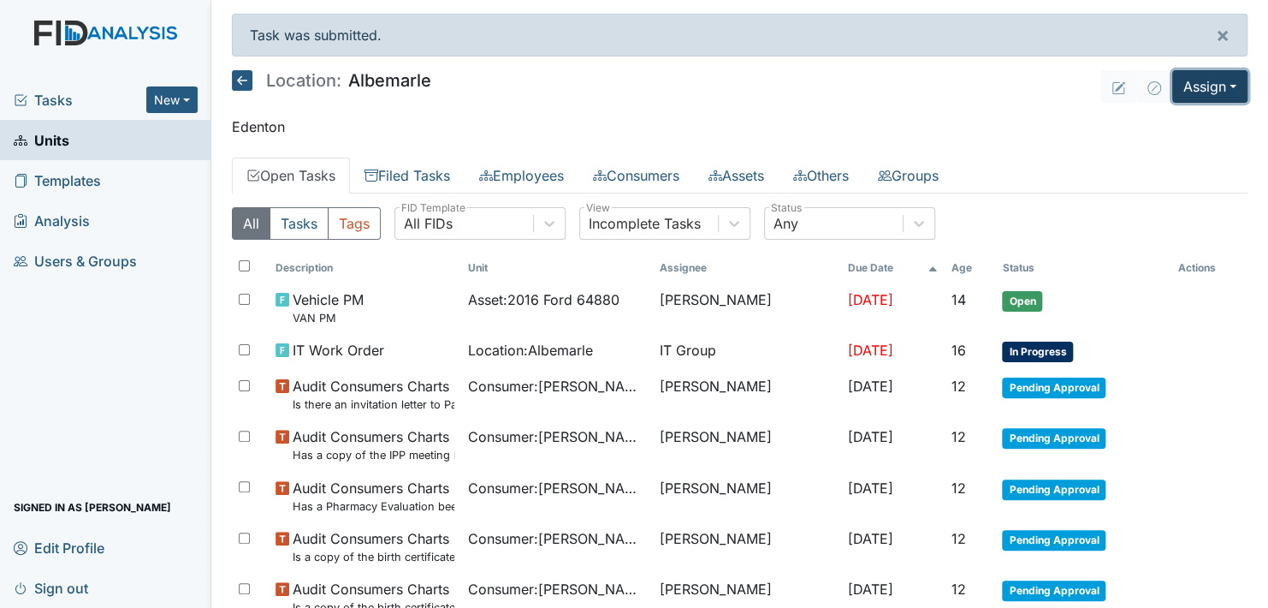
click at [1194, 86] on button "Assign" at bounding box center [1209, 86] width 75 height 33
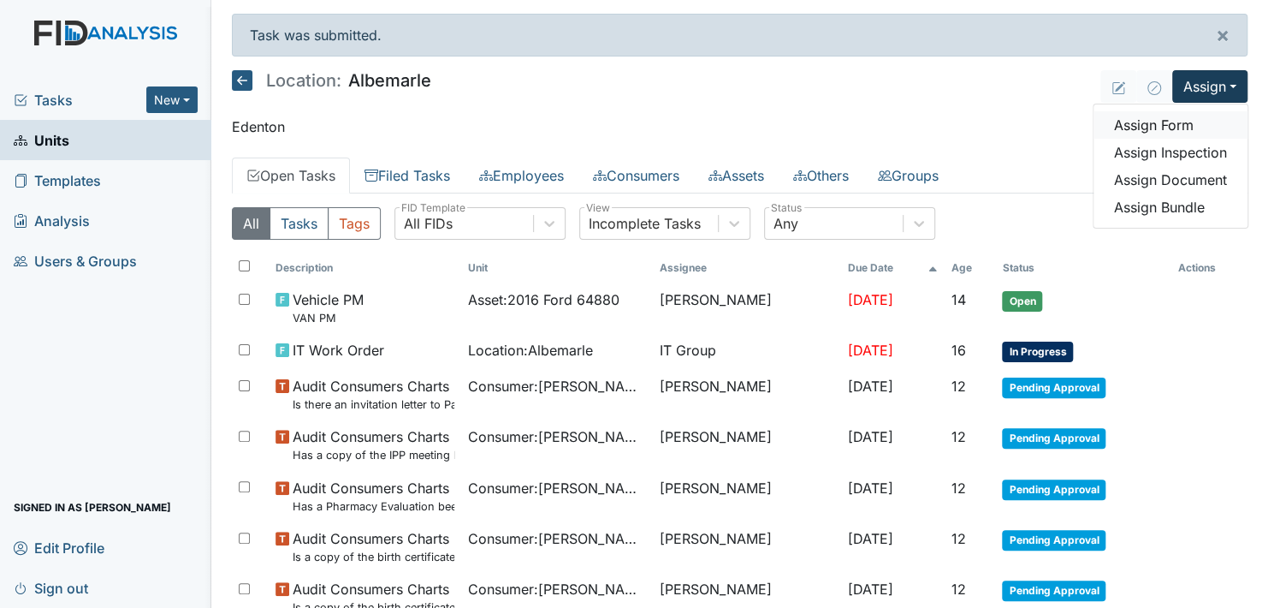
click at [1166, 125] on link "Assign Form" at bounding box center [1171, 124] width 154 height 27
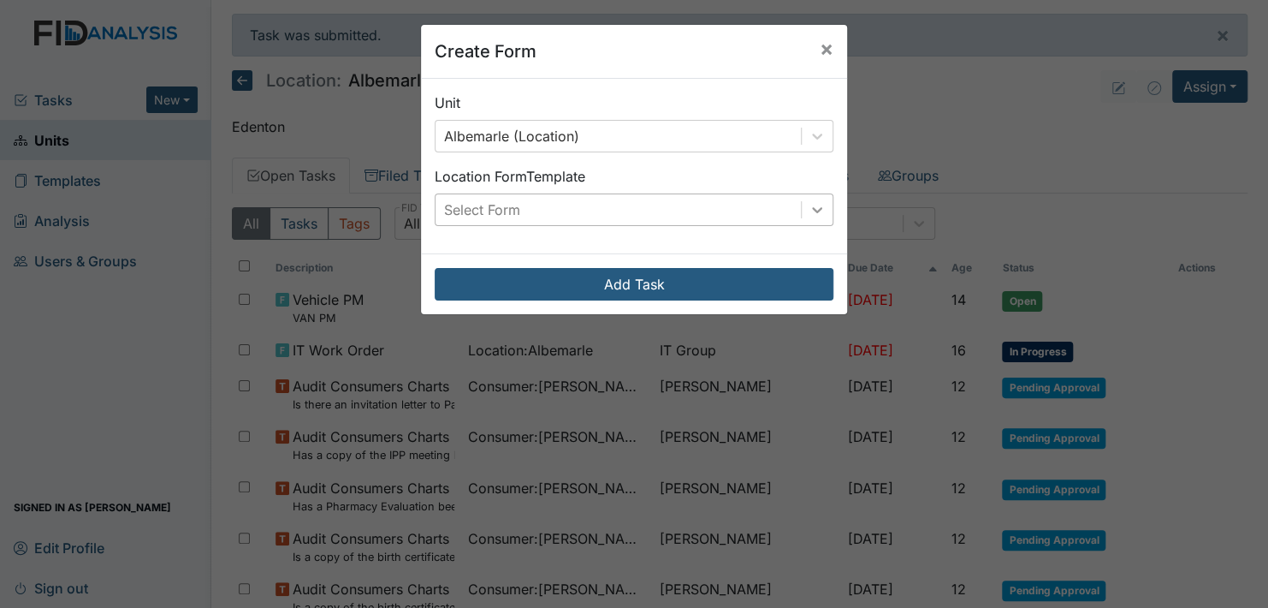
click at [815, 205] on icon at bounding box center [817, 209] width 17 height 17
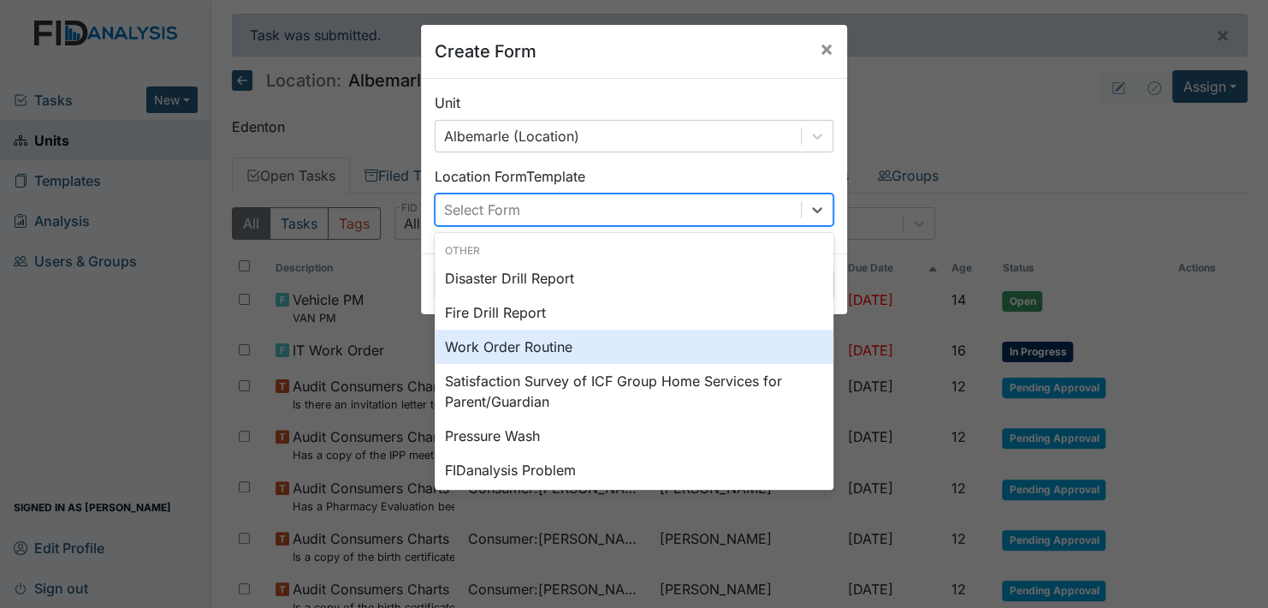
click at [588, 346] on div "Work Order Routine" at bounding box center [634, 346] width 399 height 34
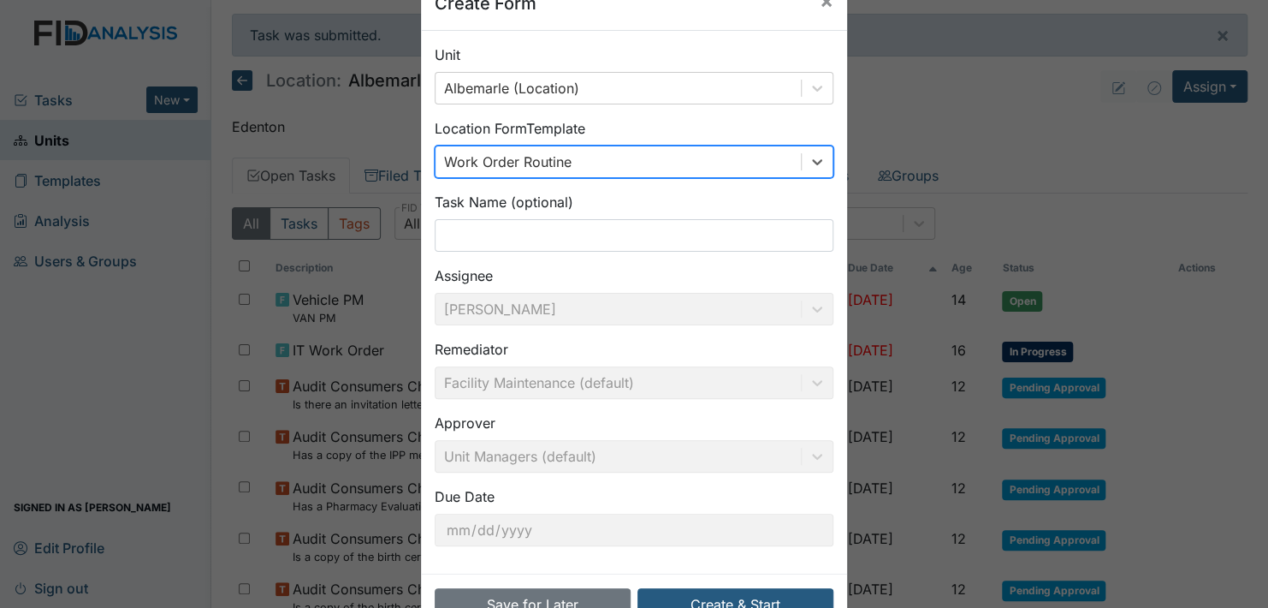
scroll to position [98, 0]
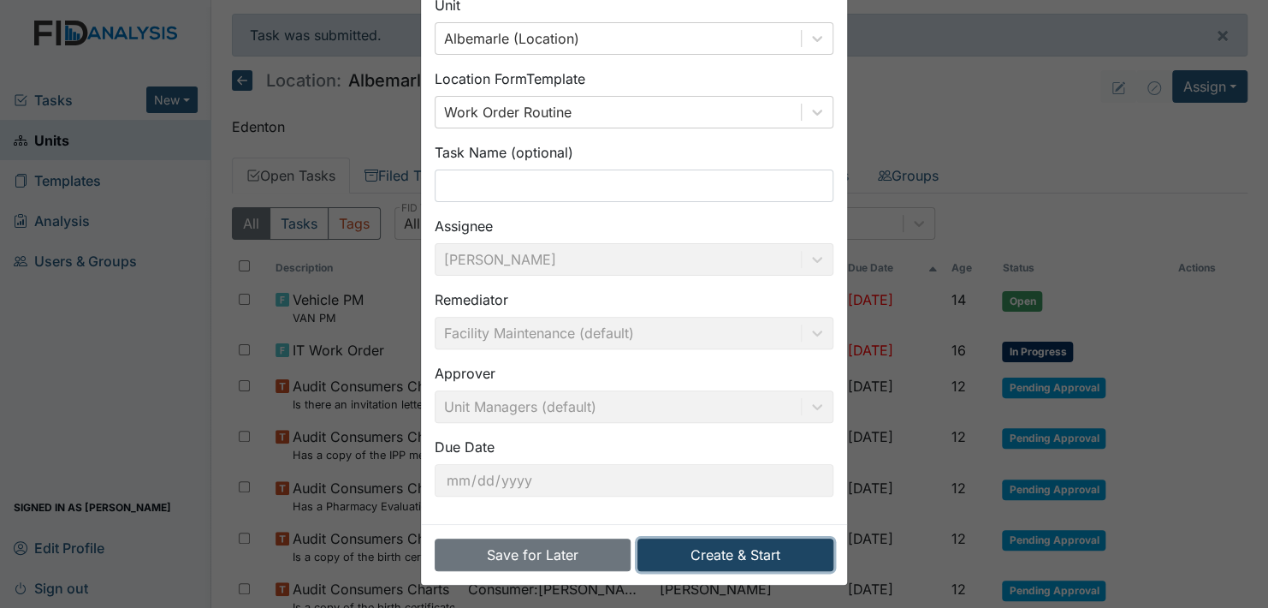
click at [733, 551] on button "Create & Start" at bounding box center [736, 554] width 196 height 33
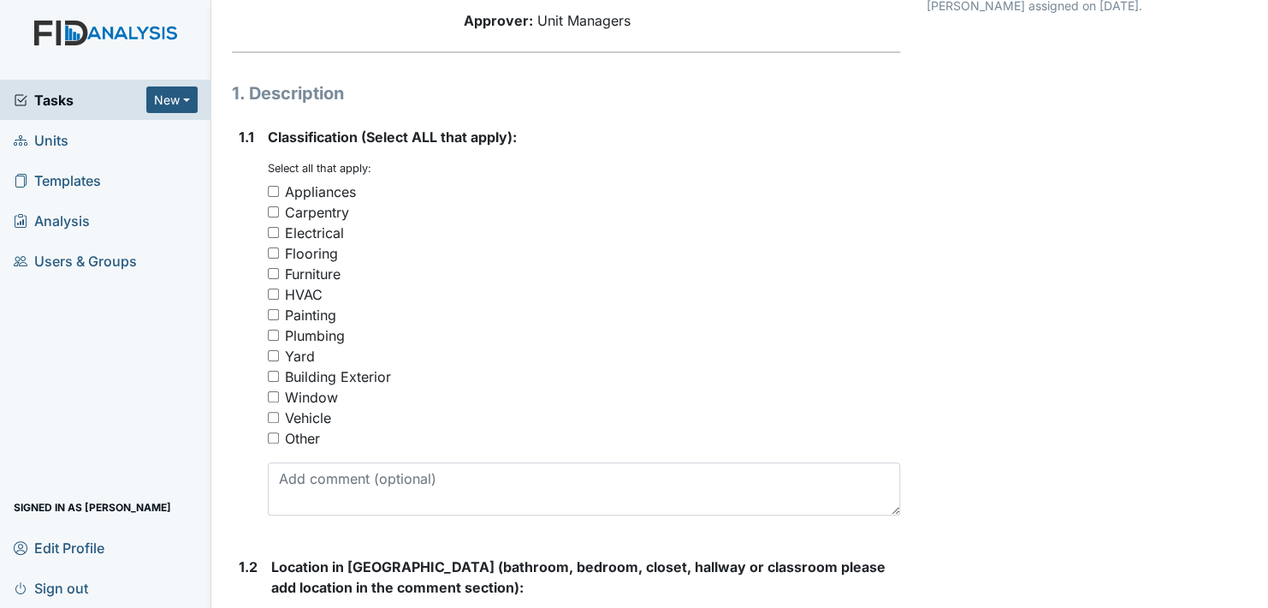
scroll to position [257, 0]
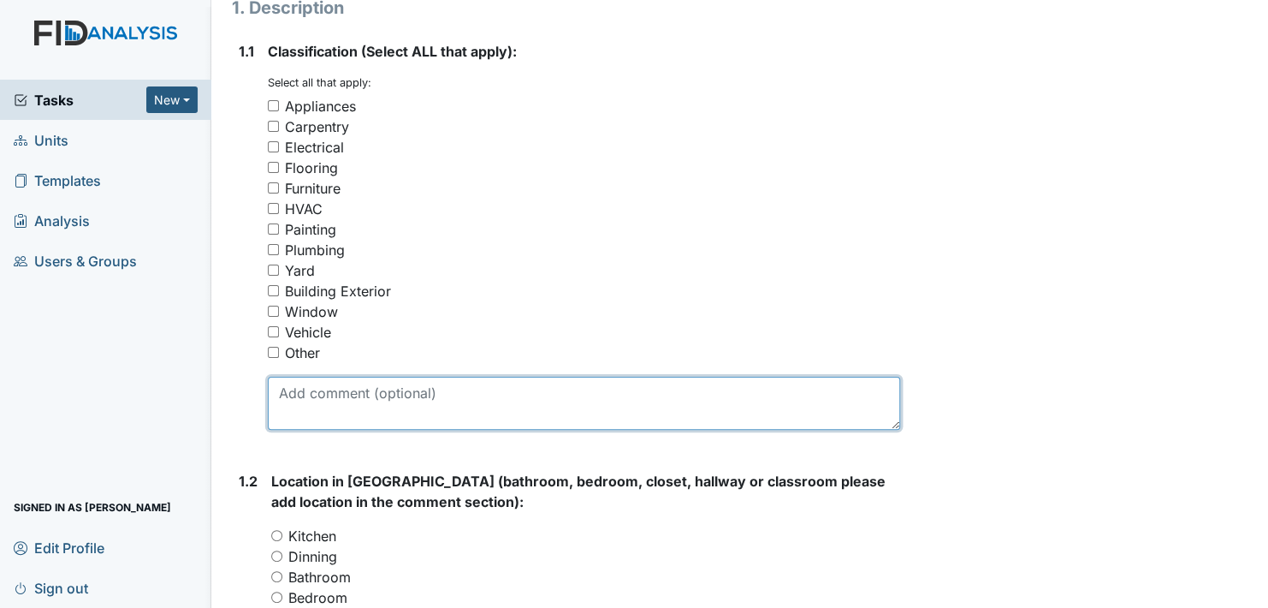
click at [347, 396] on textarea at bounding box center [584, 403] width 632 height 53
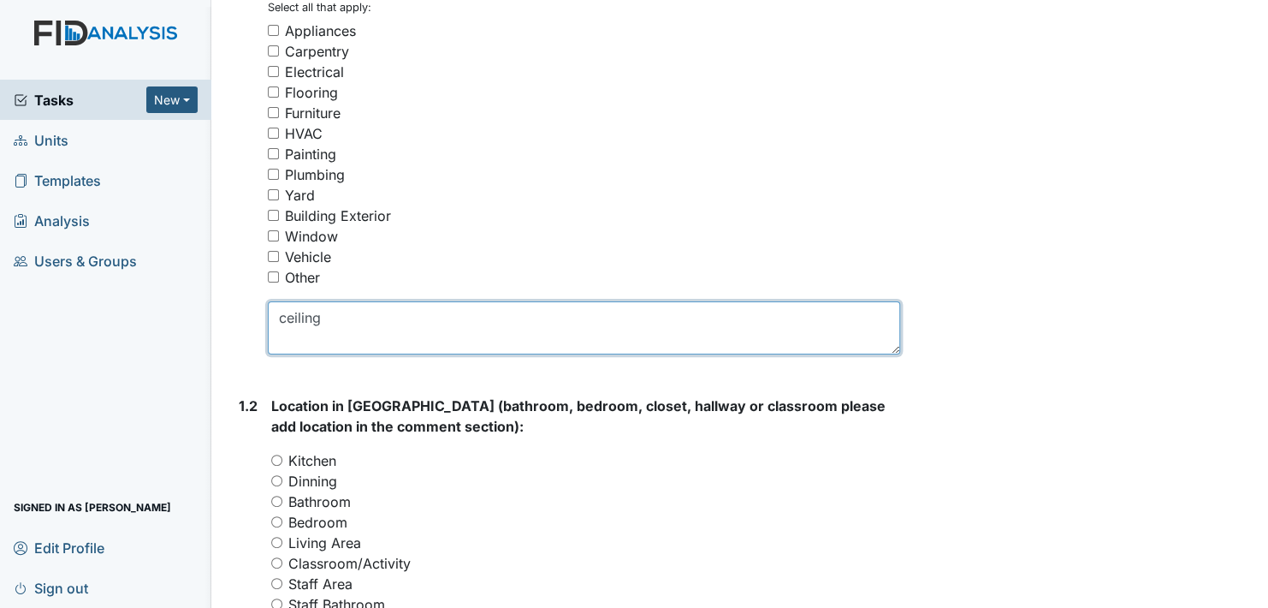
scroll to position [342, 0]
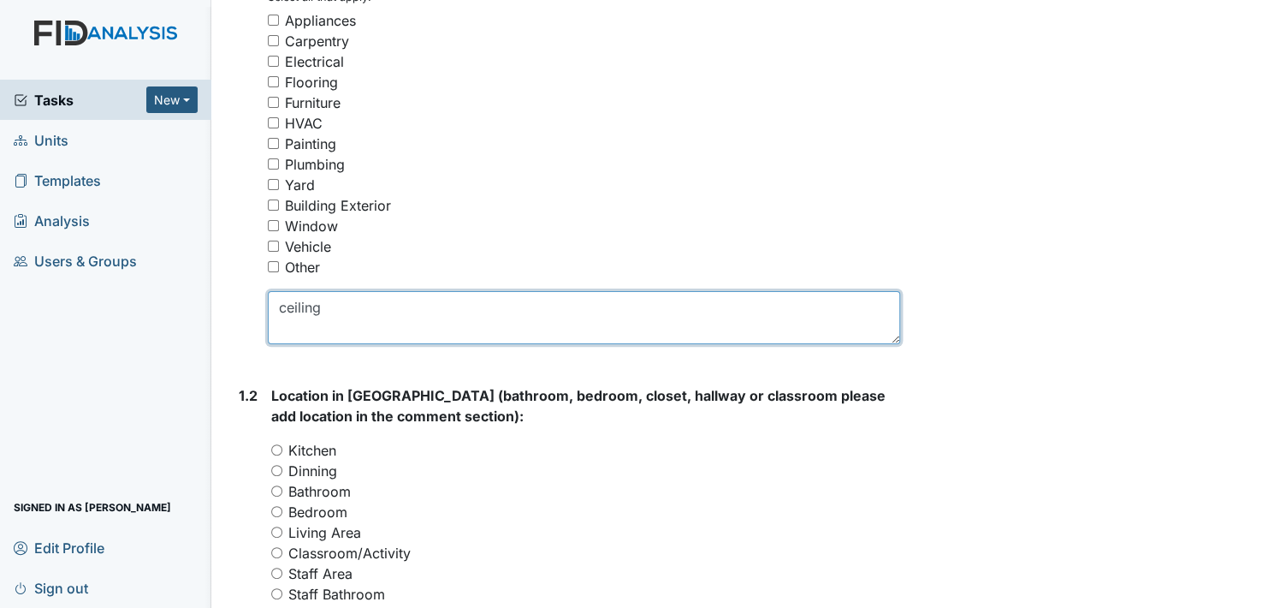
type textarea "ceiling"
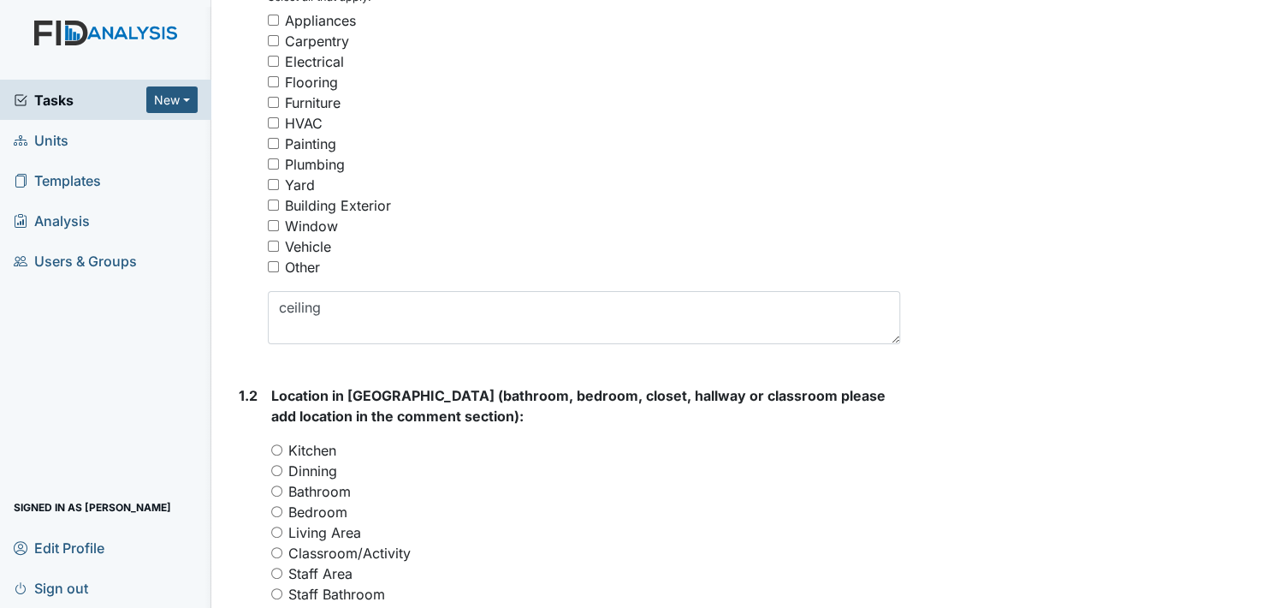
click at [270, 264] on input "Other" at bounding box center [273, 266] width 11 height 11
checkbox input "true"
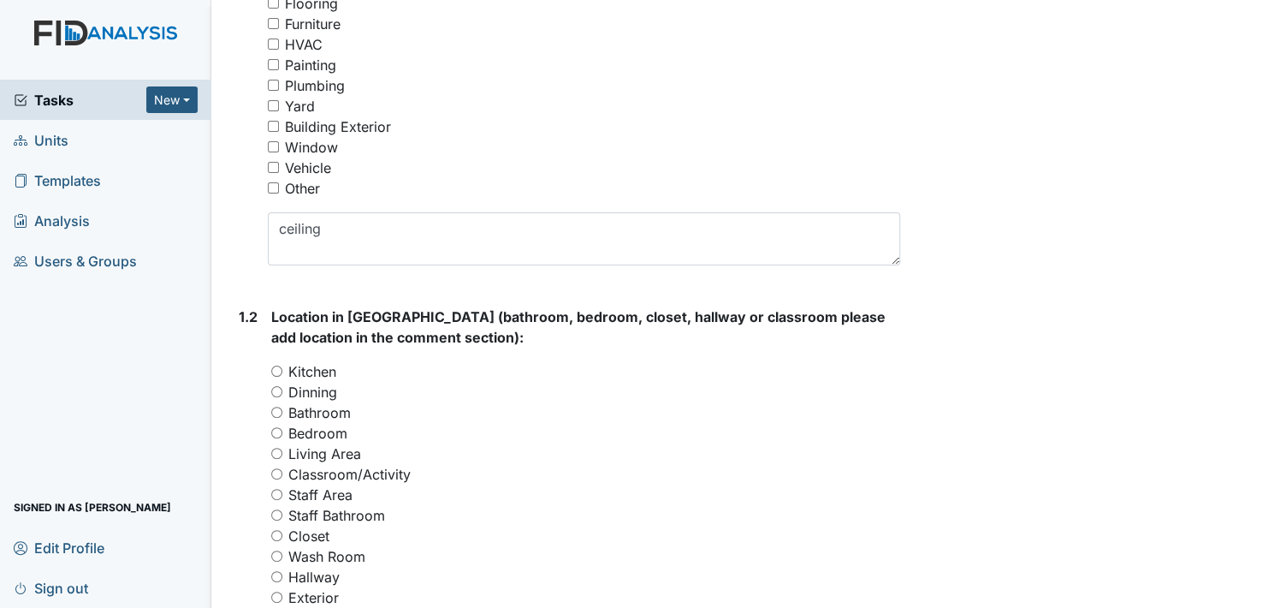
scroll to position [513, 0]
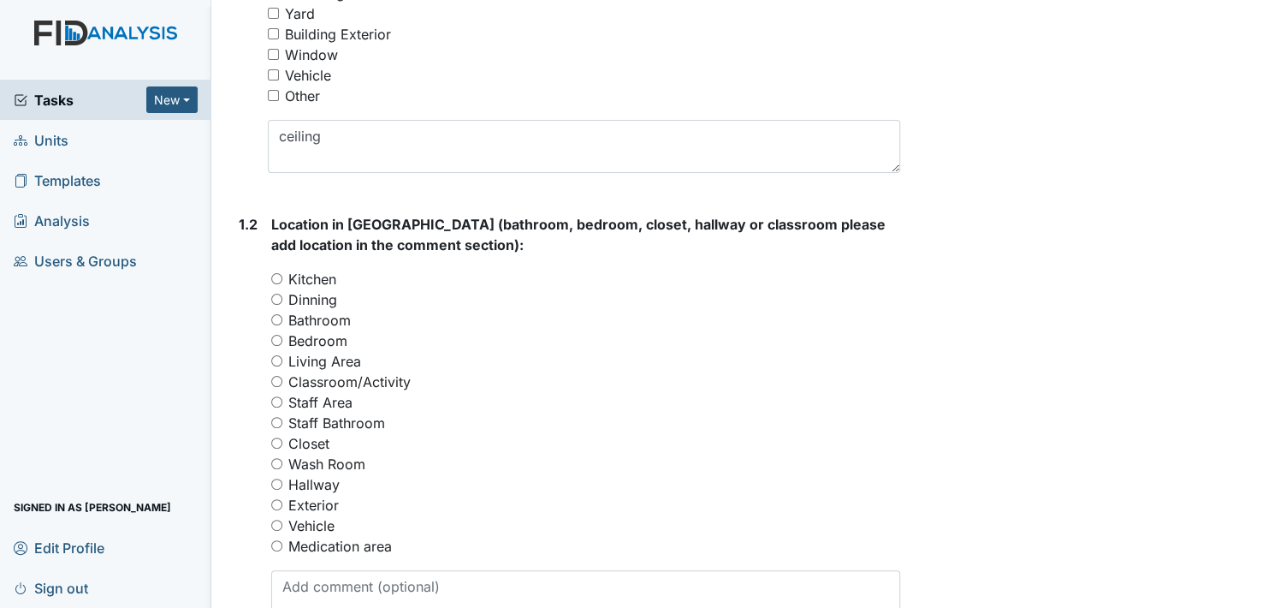
click at [276, 483] on input "Hallway" at bounding box center [276, 483] width 11 height 11
radio input "true"
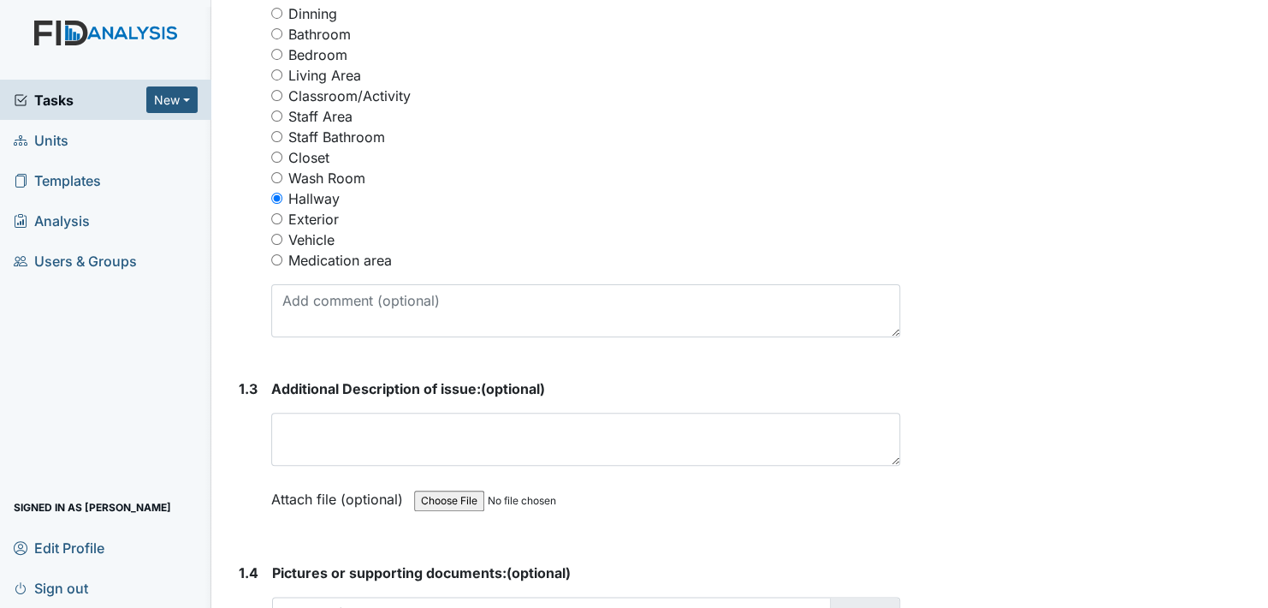
scroll to position [856, 0]
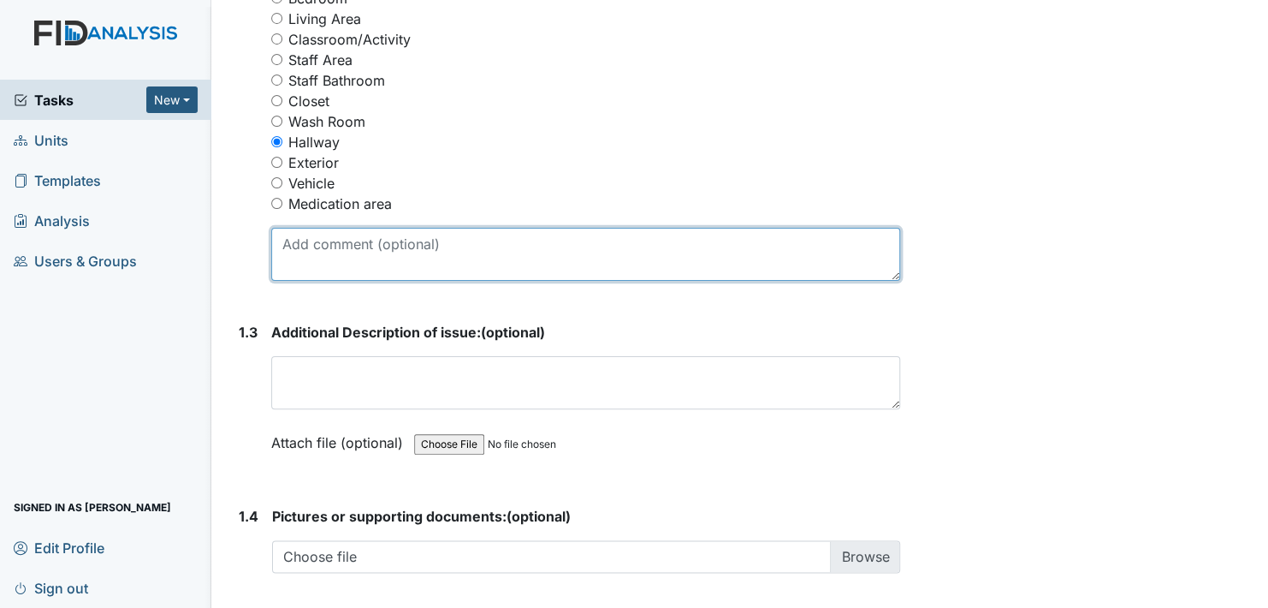
click at [359, 241] on textarea at bounding box center [585, 254] width 629 height 53
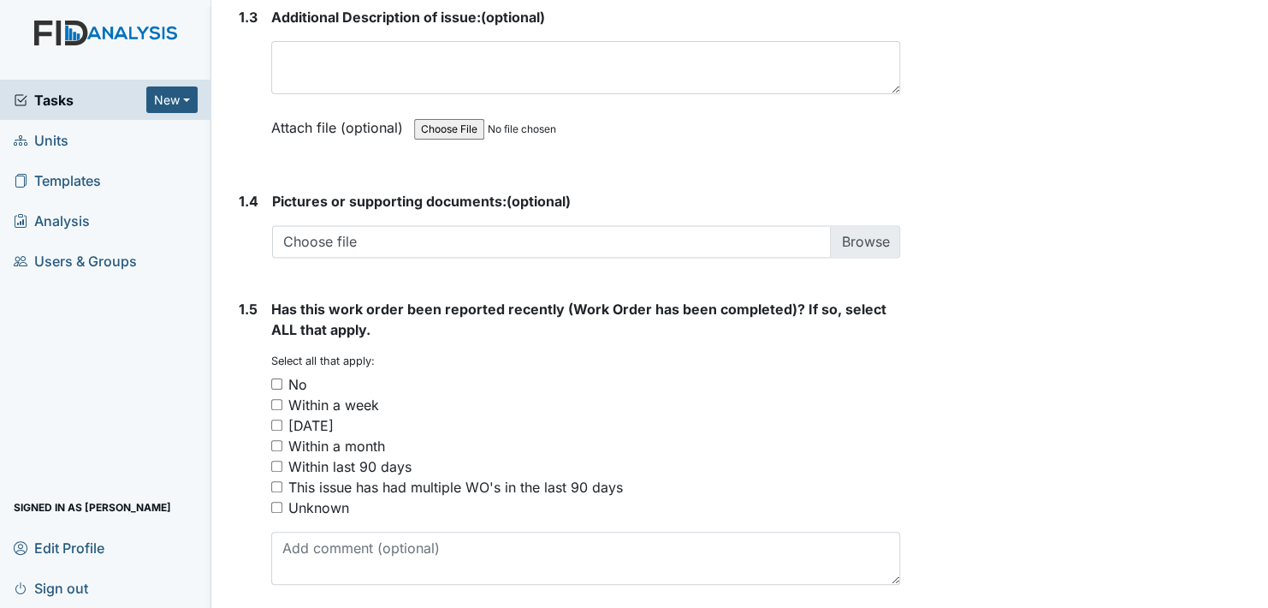
scroll to position [1198, 0]
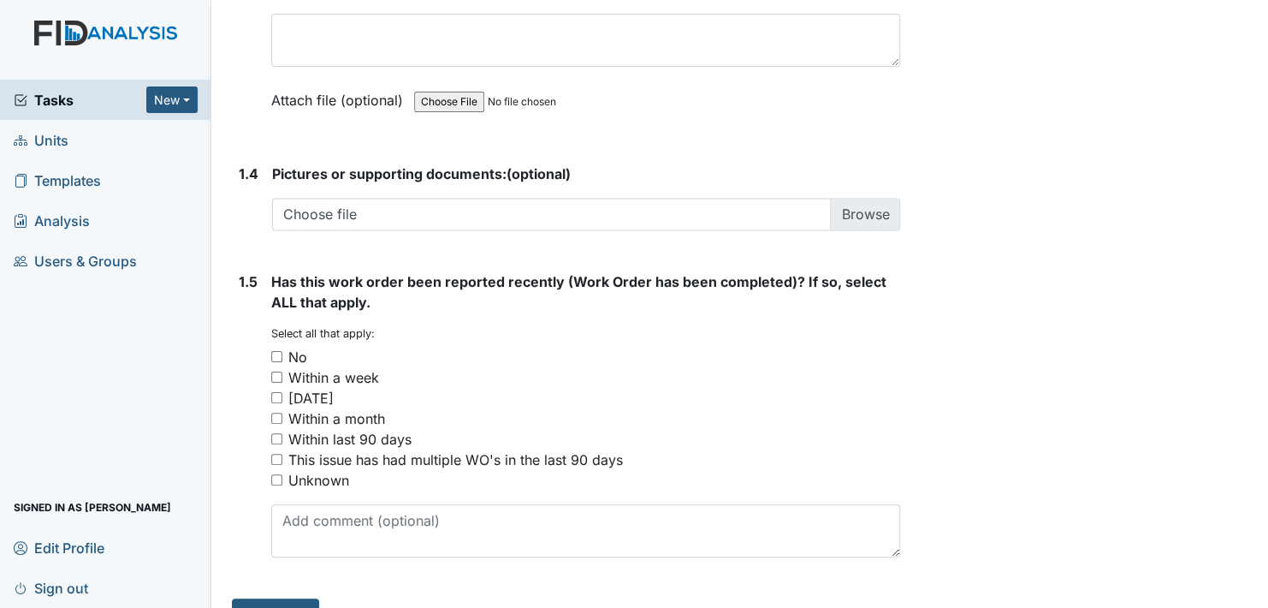
type textarea "Stains in ceiling near med room door"
drag, startPoint x: 276, startPoint y: 354, endPoint x: 305, endPoint y: 341, distance: 32.6
click at [277, 351] on input "No" at bounding box center [276, 356] width 11 height 11
checkbox input "true"
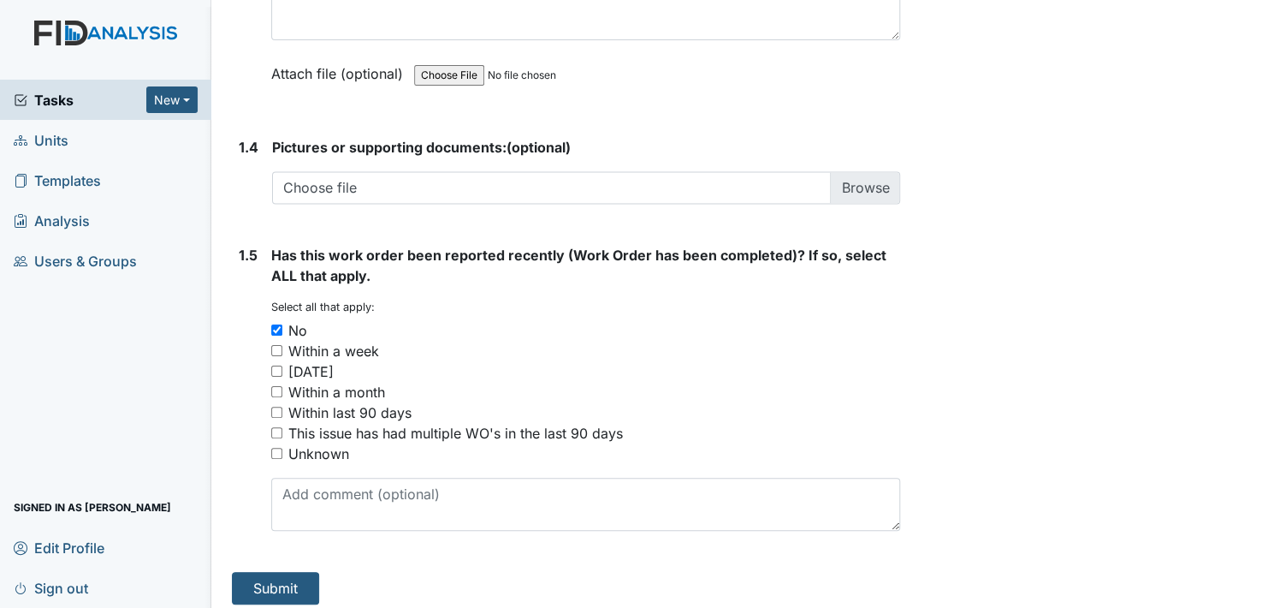
scroll to position [1232, 0]
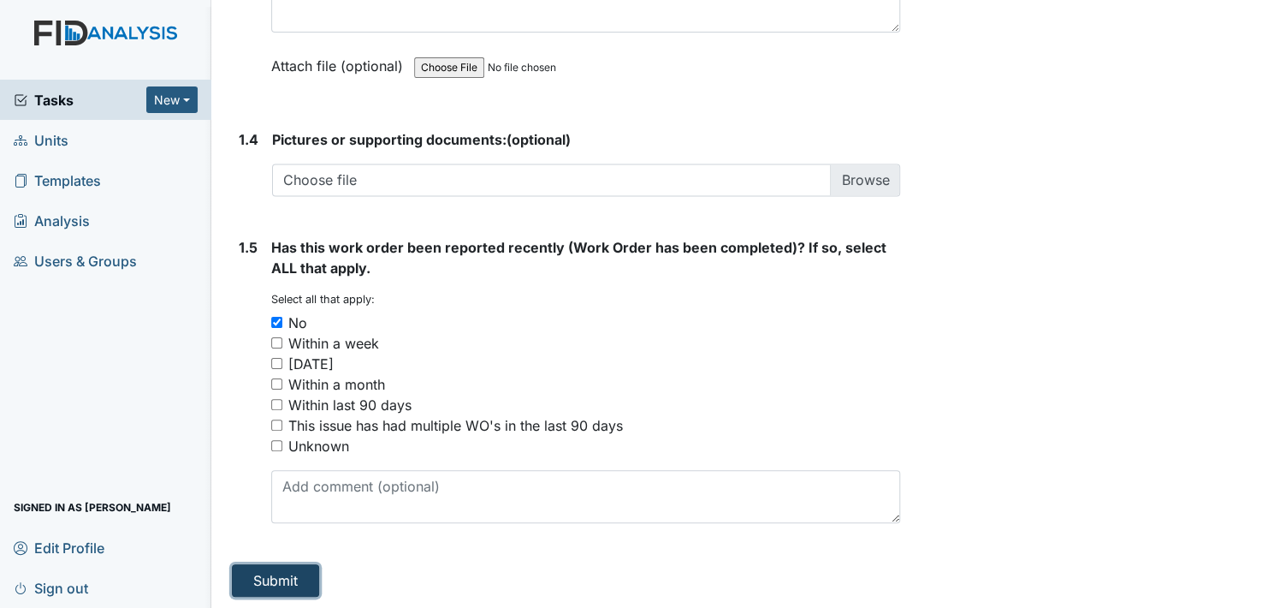
click at [280, 574] on button "Submit" at bounding box center [275, 580] width 87 height 33
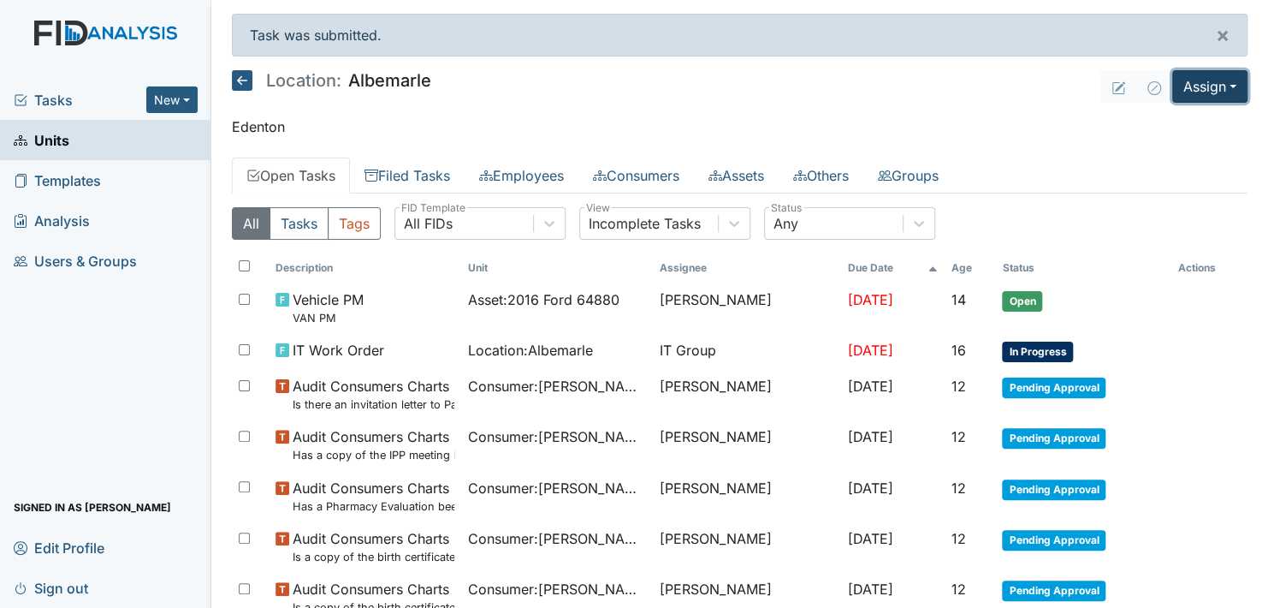
click at [1202, 86] on button "Assign" at bounding box center [1209, 86] width 75 height 33
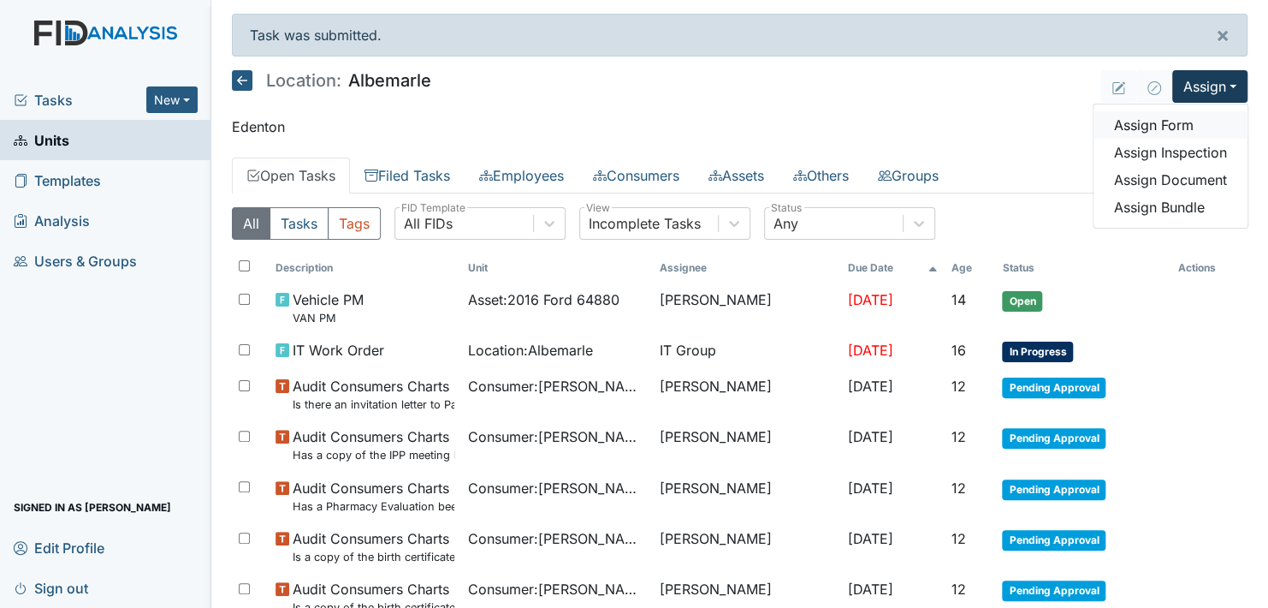
click at [1161, 118] on link "Assign Form" at bounding box center [1171, 124] width 154 height 27
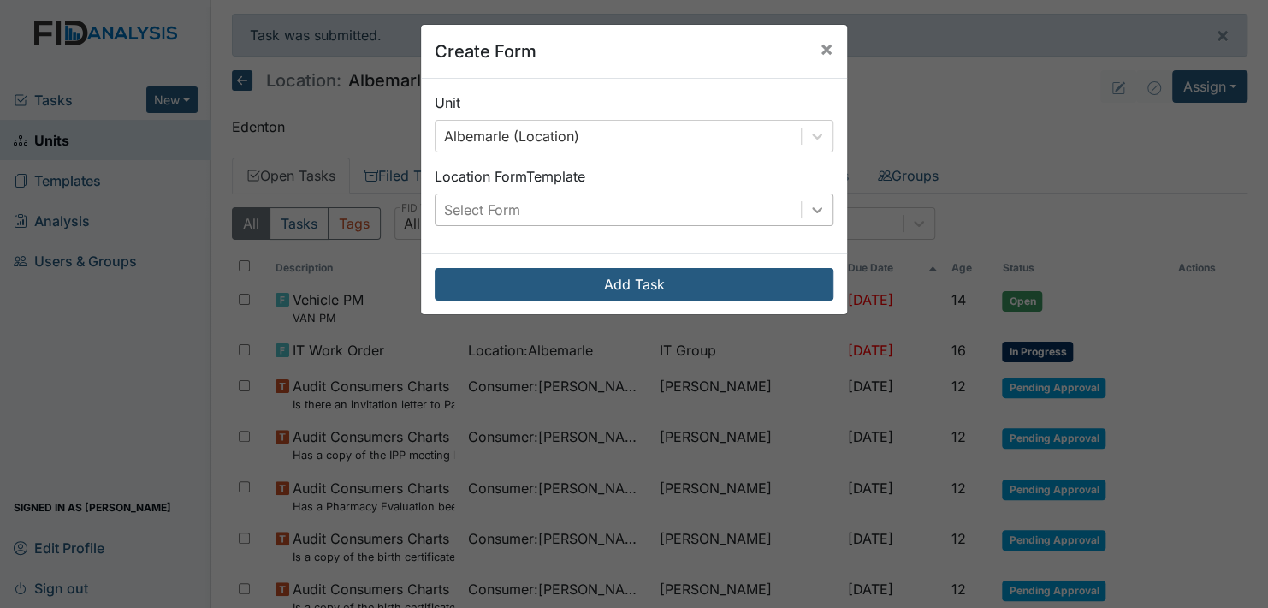
click at [815, 205] on icon at bounding box center [817, 209] width 17 height 17
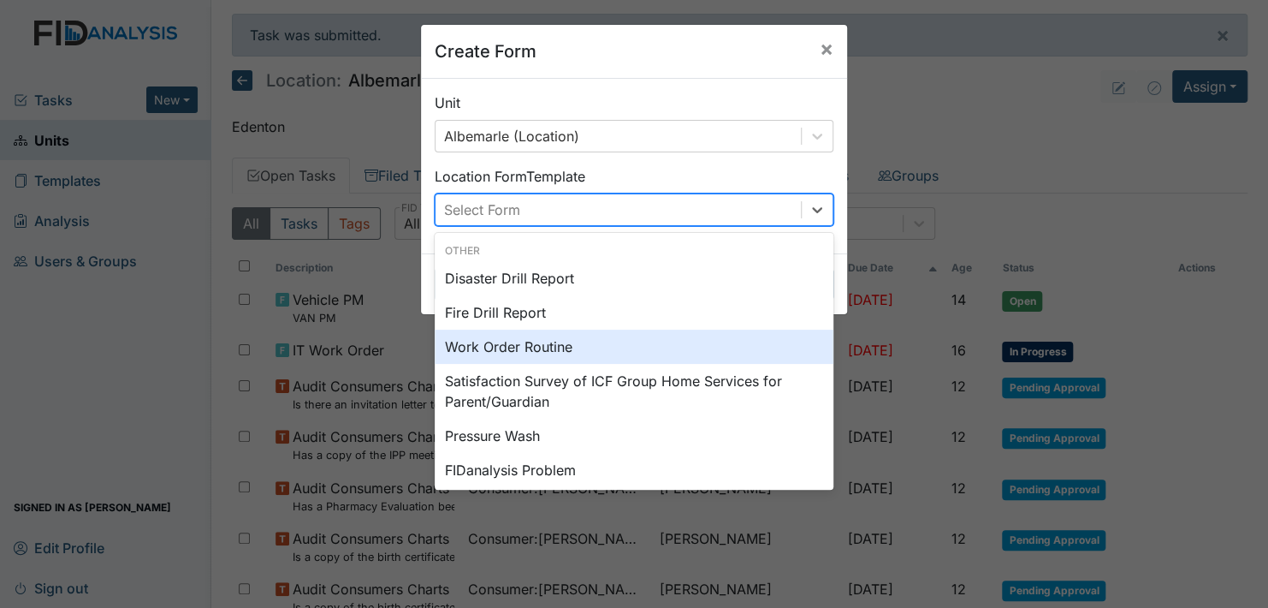
click at [516, 341] on div "Work Order Routine" at bounding box center [634, 346] width 399 height 34
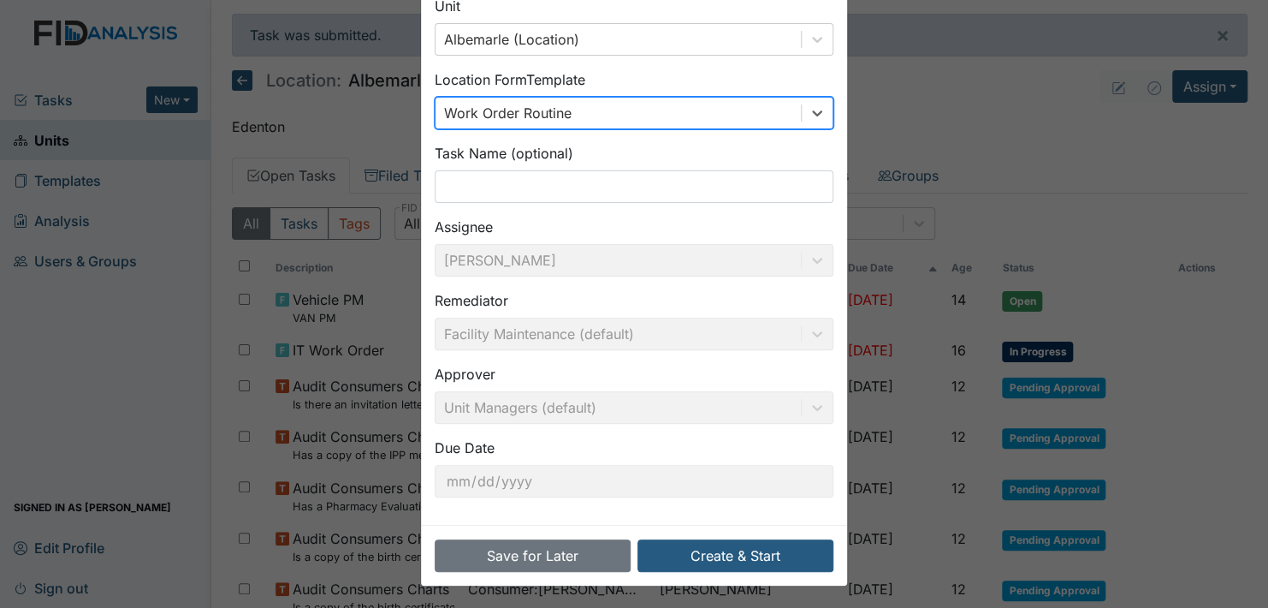
scroll to position [98, 0]
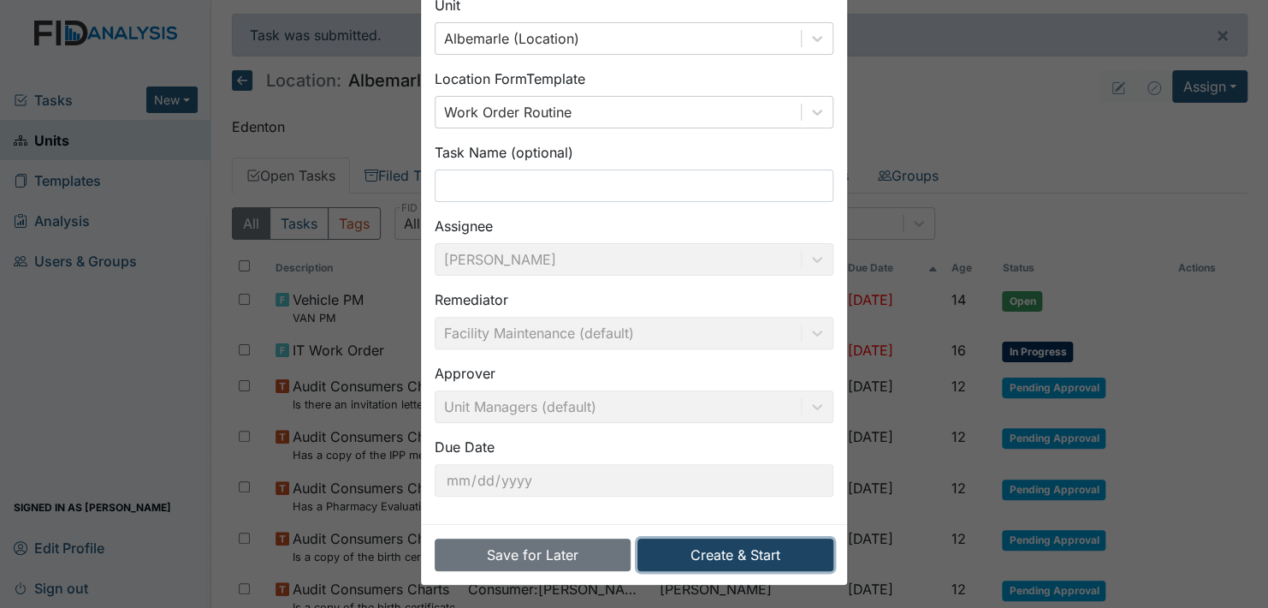
click at [709, 548] on button "Create & Start" at bounding box center [736, 554] width 196 height 33
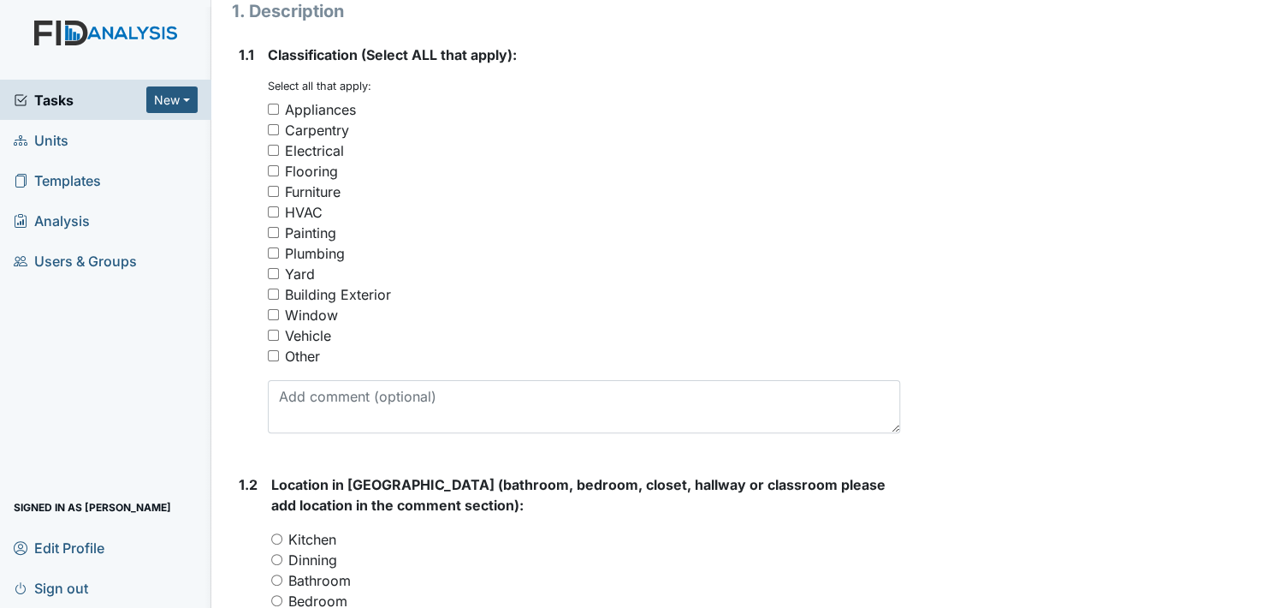
scroll to position [257, 0]
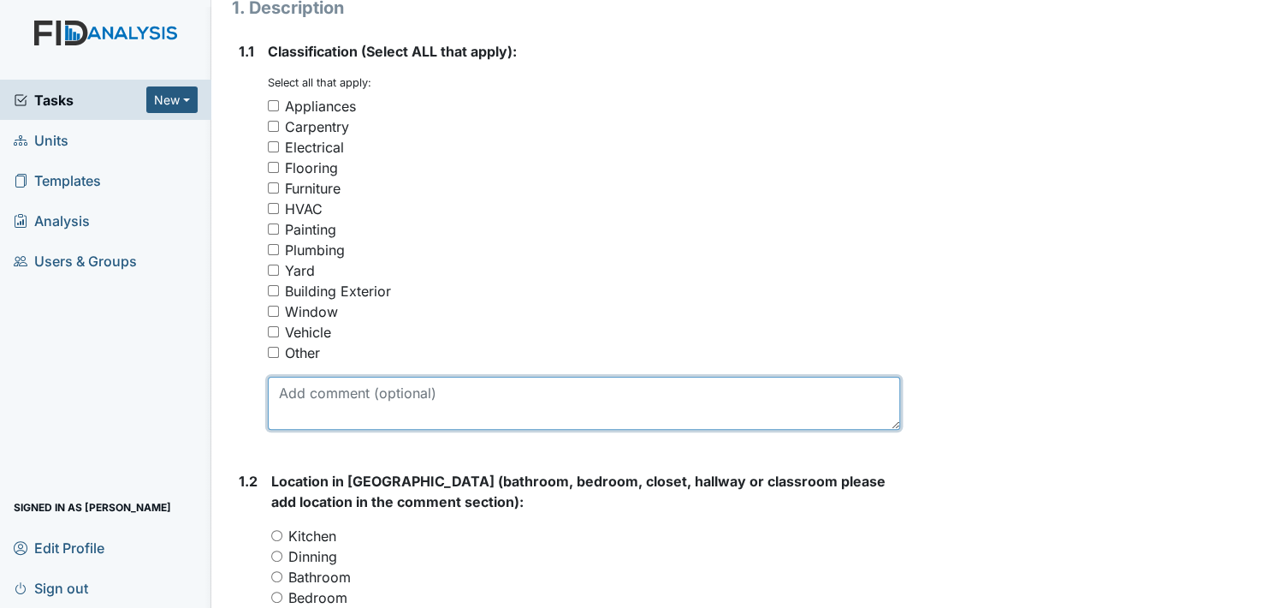
click at [322, 392] on textarea at bounding box center [584, 403] width 632 height 53
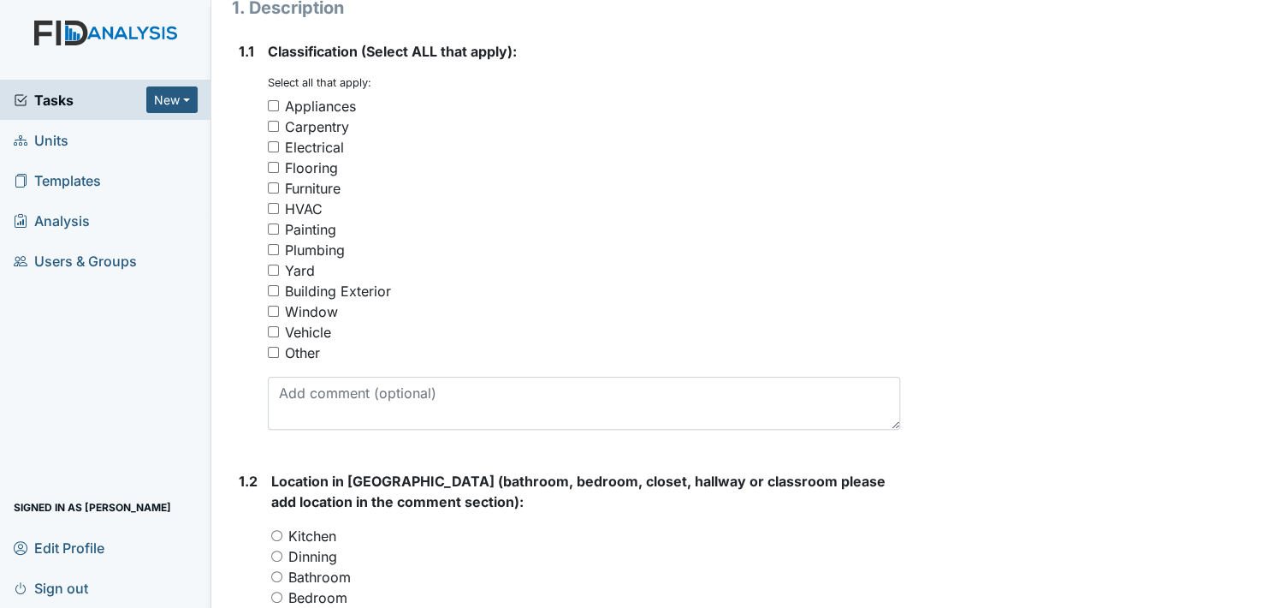
click at [271, 353] on input "Other" at bounding box center [273, 352] width 11 height 11
click at [276, 347] on input "Other" at bounding box center [273, 352] width 11 height 11
checkbox input "true"
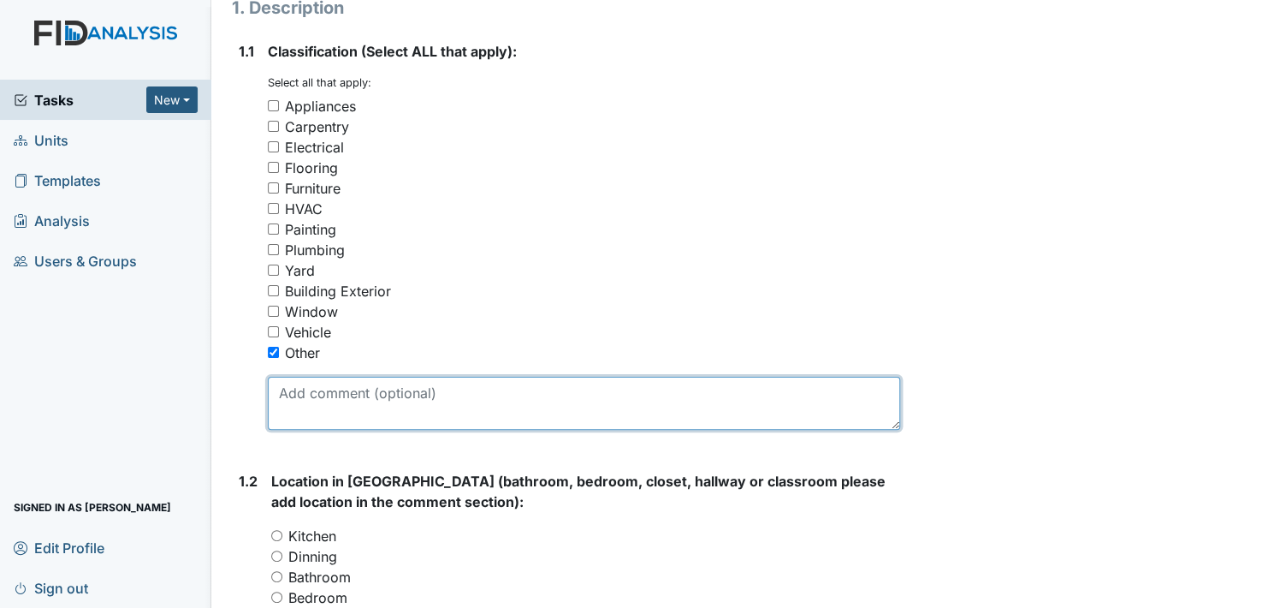
click at [329, 418] on textarea at bounding box center [584, 403] width 632 height 53
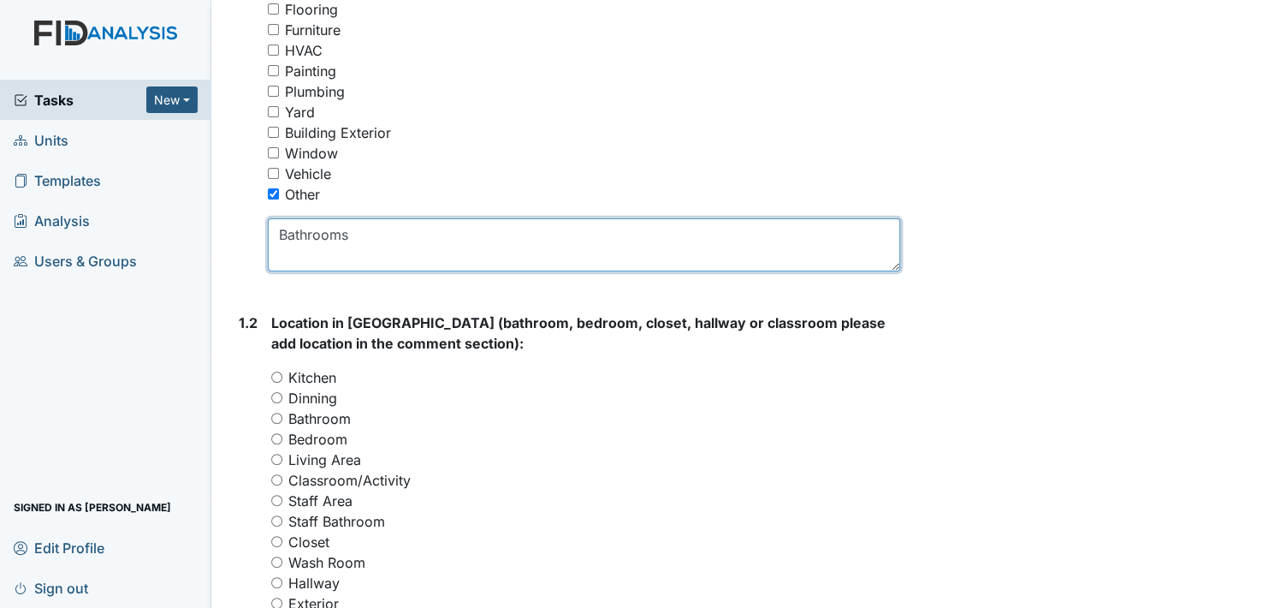
scroll to position [428, 0]
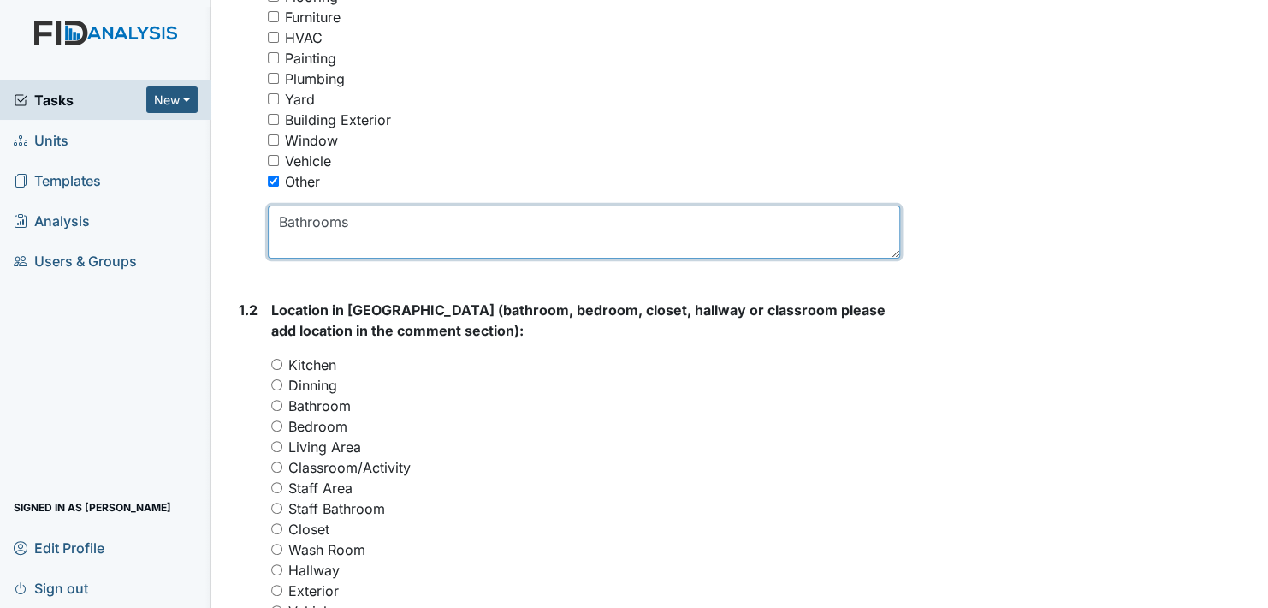
type textarea "Bathrooms"
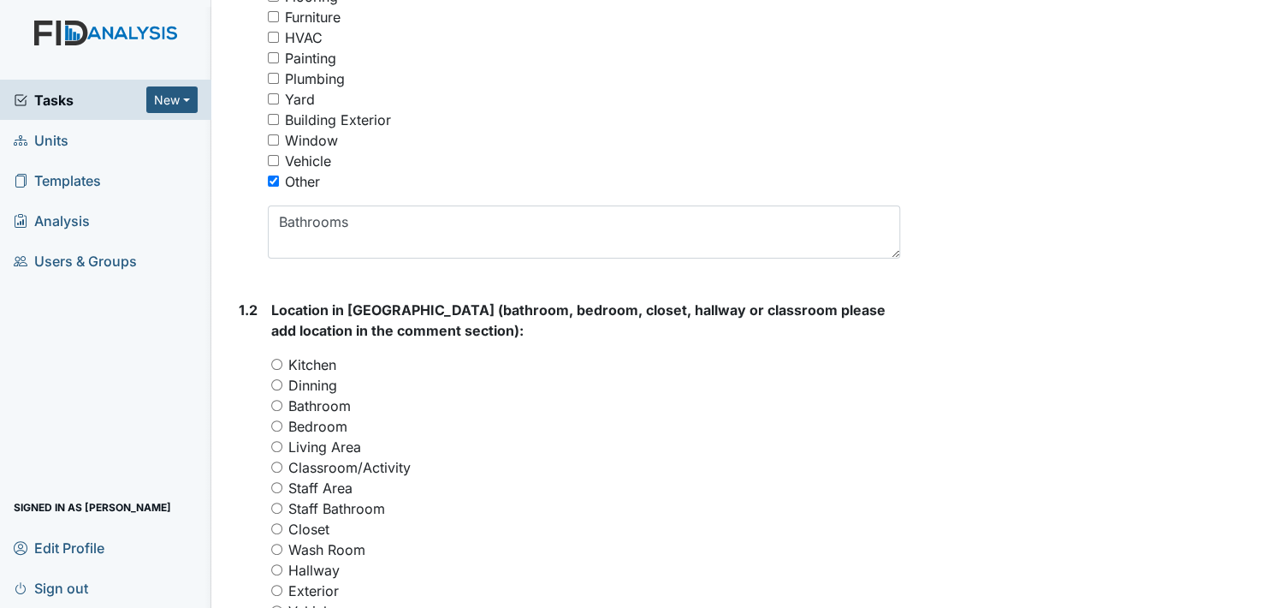
drag, startPoint x: 279, startPoint y: 403, endPoint x: 311, endPoint y: 410, distance: 32.4
click at [279, 404] on input "Bathroom" at bounding box center [276, 405] width 11 height 11
radio input "true"
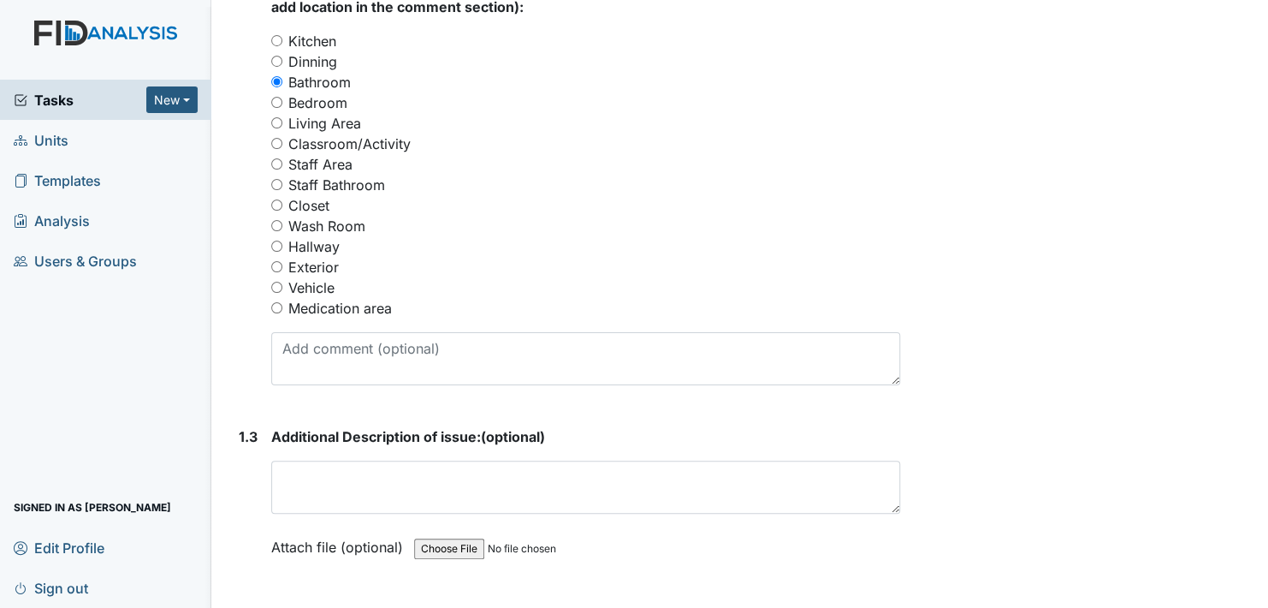
scroll to position [770, 0]
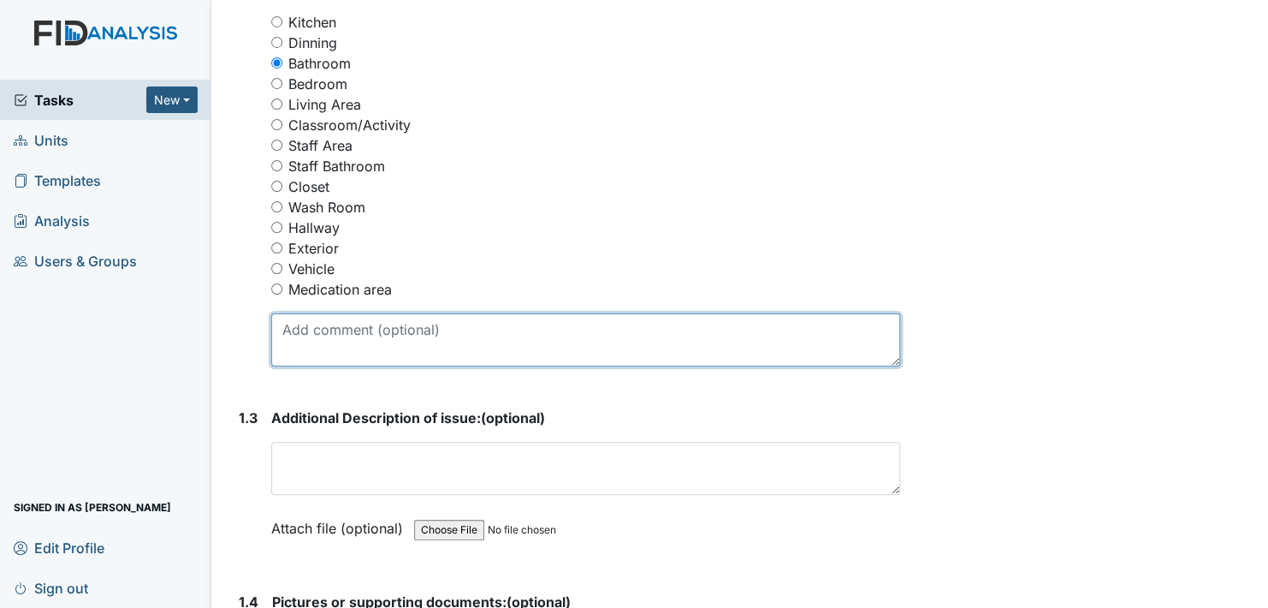
click at [354, 334] on textarea at bounding box center [585, 339] width 629 height 53
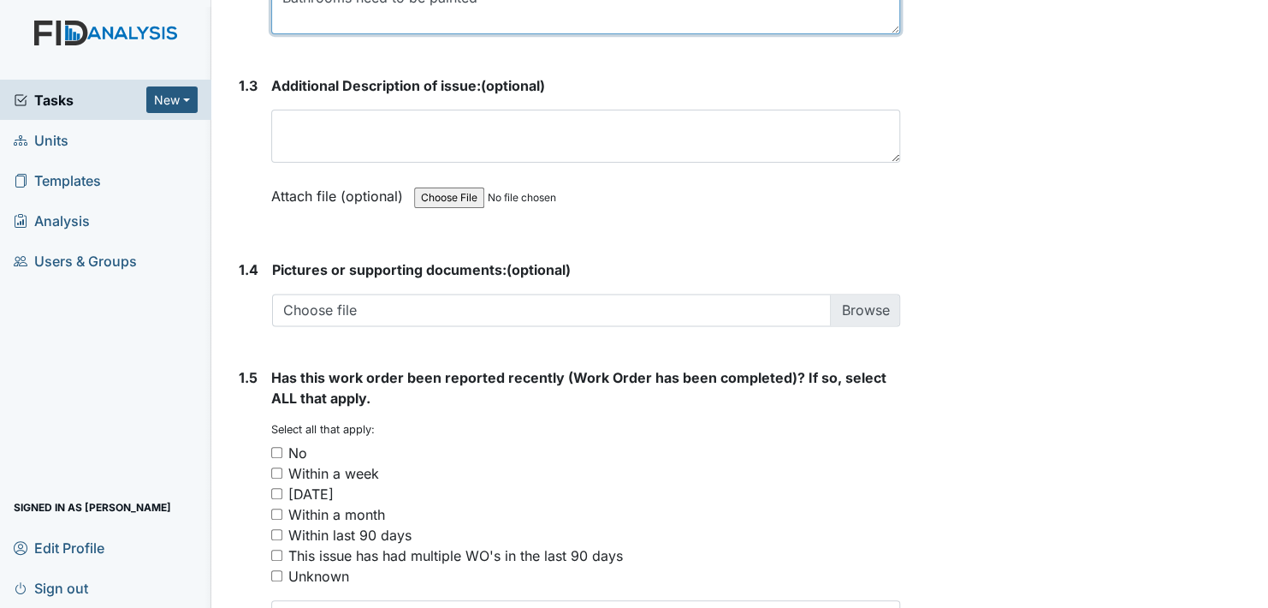
scroll to position [1112, 0]
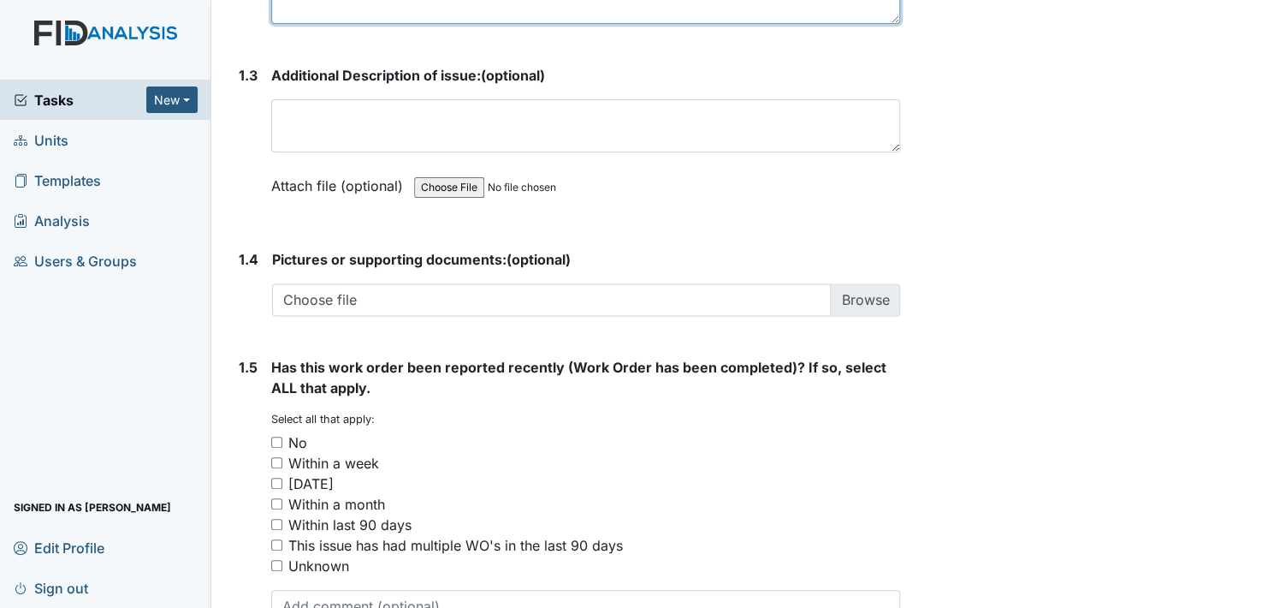
type textarea "Bathrooms need to be painted"
click at [278, 444] on input "No" at bounding box center [276, 441] width 11 height 11
checkbox input "true"
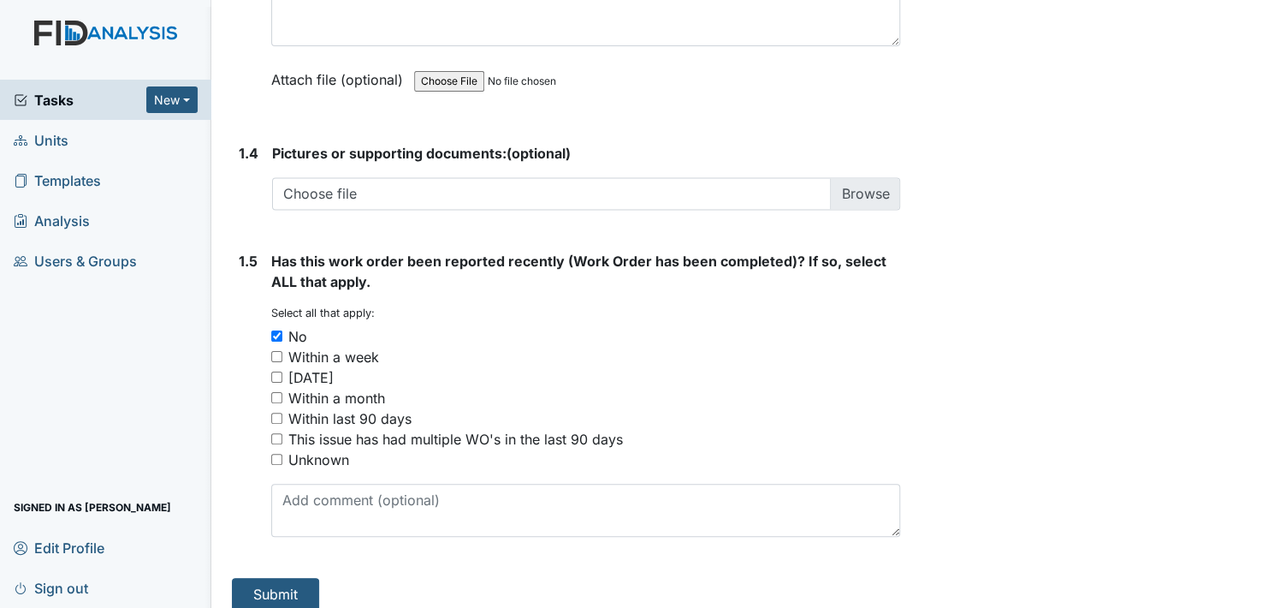
scroll to position [1232, 0]
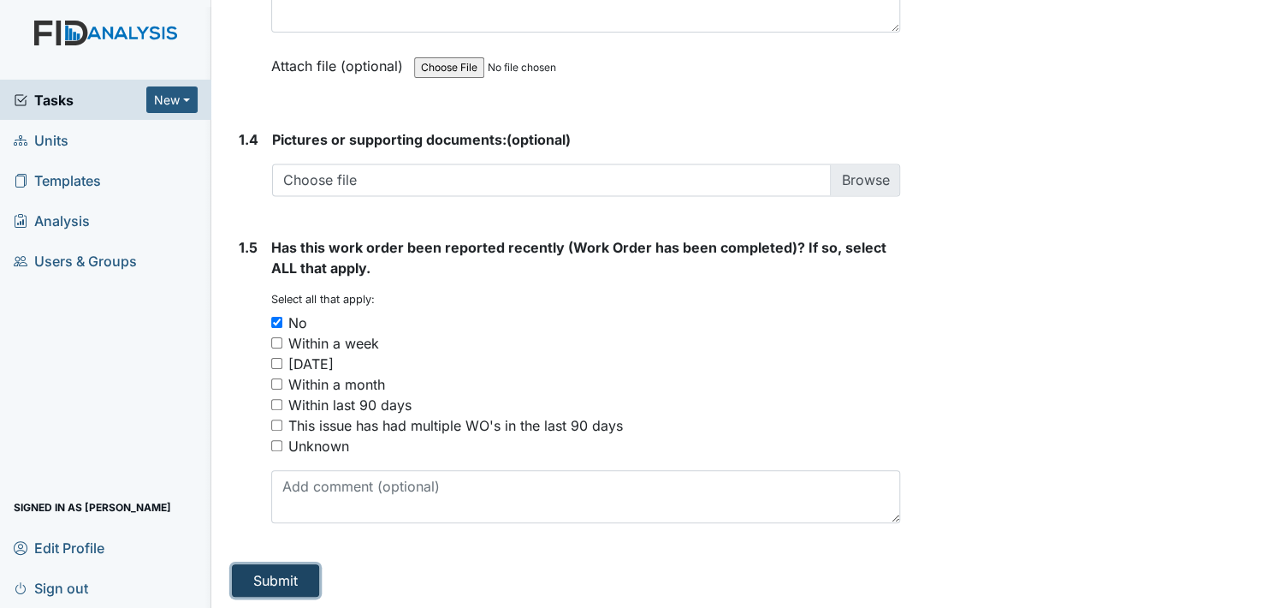
click at [275, 570] on button "Submit" at bounding box center [275, 580] width 87 height 33
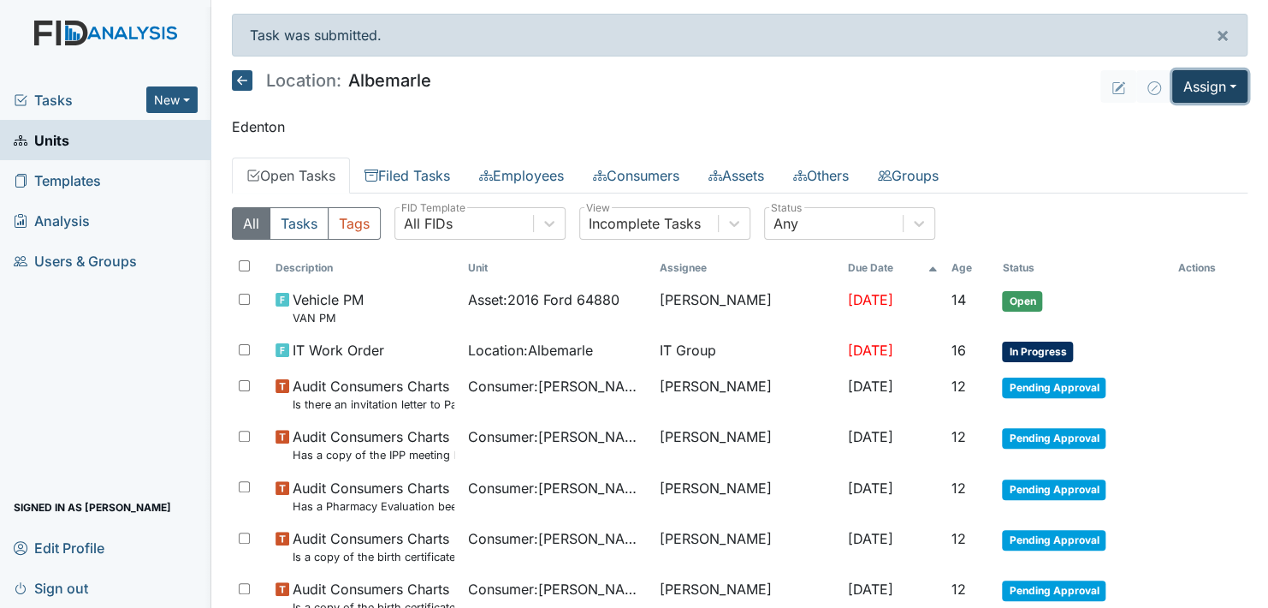
click at [1209, 90] on button "Assign" at bounding box center [1209, 86] width 75 height 33
click at [983, 116] on p "Edenton" at bounding box center [740, 126] width 1016 height 21
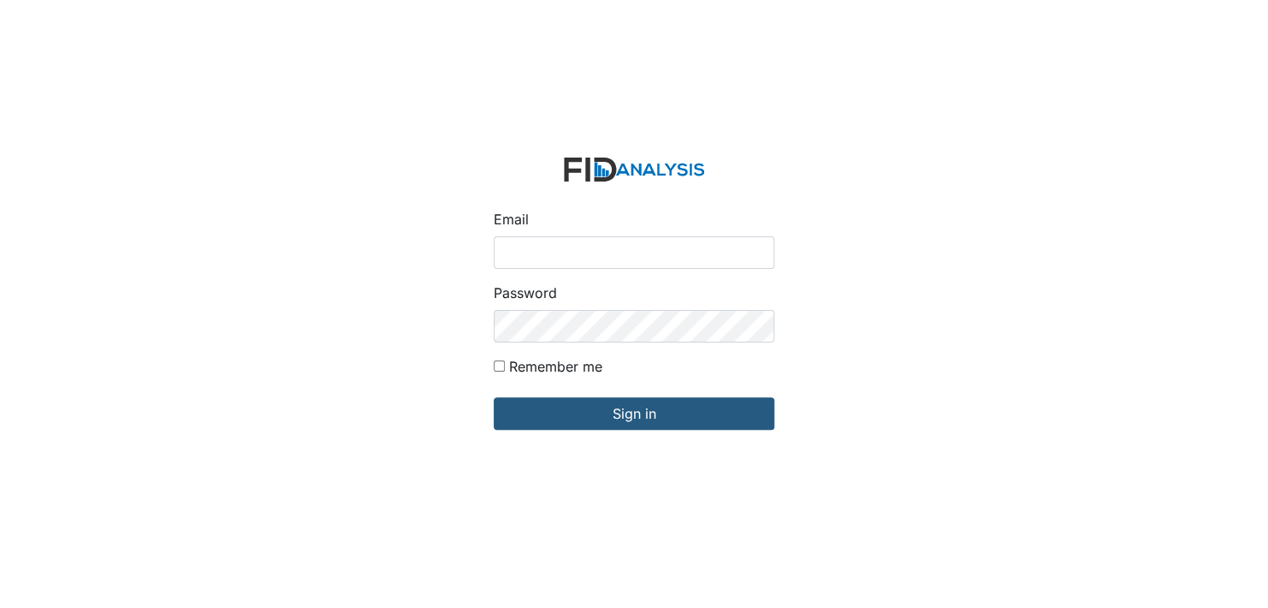
click at [562, 253] on input "Email" at bounding box center [634, 252] width 281 height 33
type input "[EMAIL_ADDRESS][DOMAIN_NAME]"
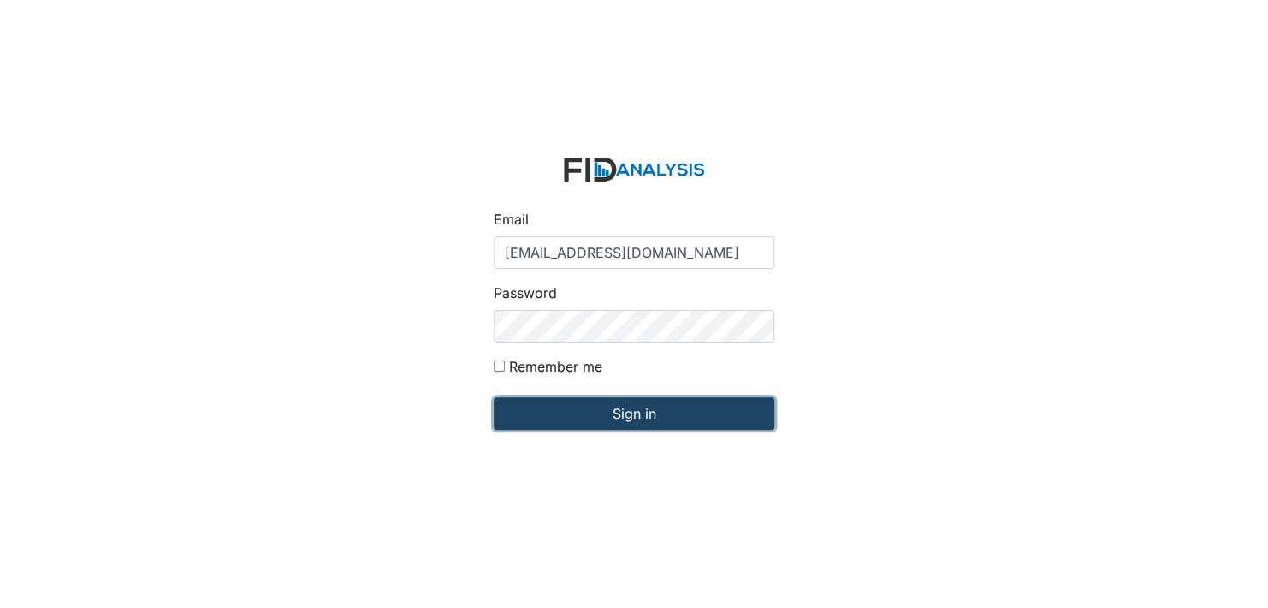
click at [603, 412] on input "Sign in" at bounding box center [634, 413] width 281 height 33
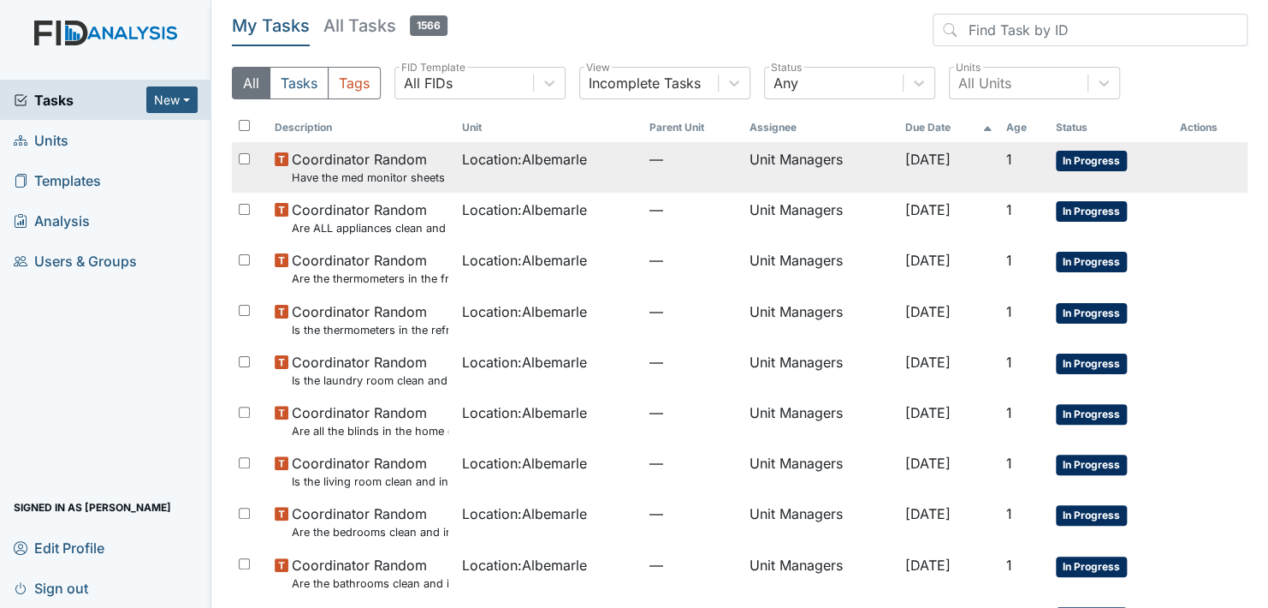
click at [1096, 159] on span "In Progress" at bounding box center [1091, 161] width 71 height 21
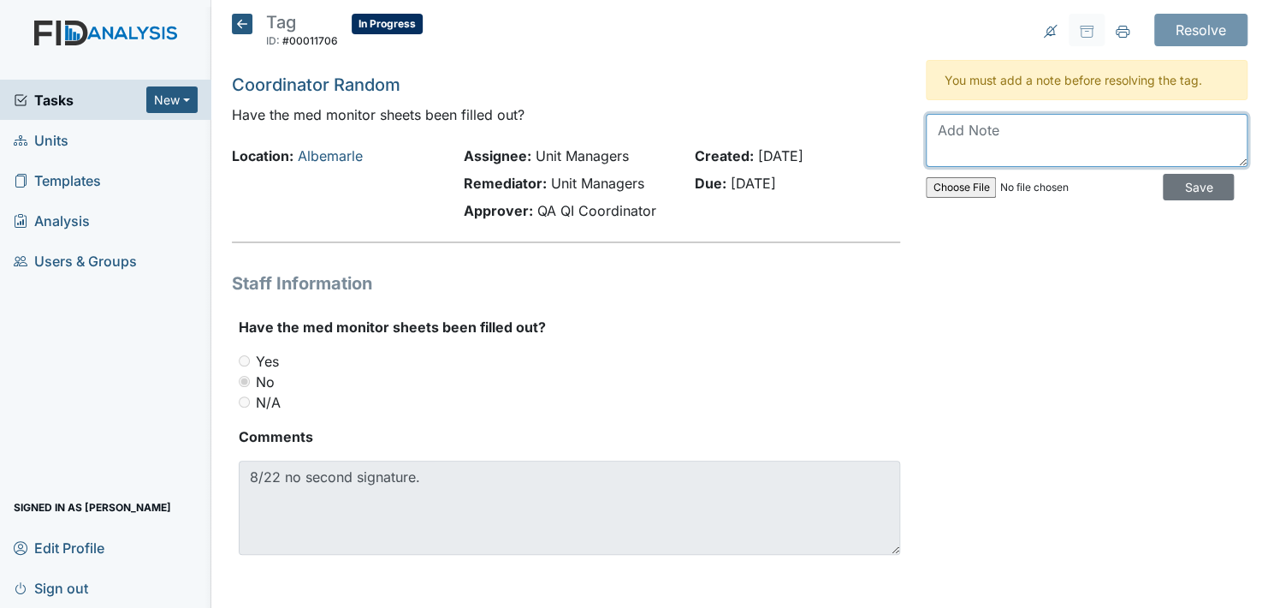
click at [973, 132] on textarea at bounding box center [1087, 140] width 322 height 53
type textarea "y"
type textarea "Y"
type textarea "Signature has been added Hab Manager will monitor on a weekly basis."
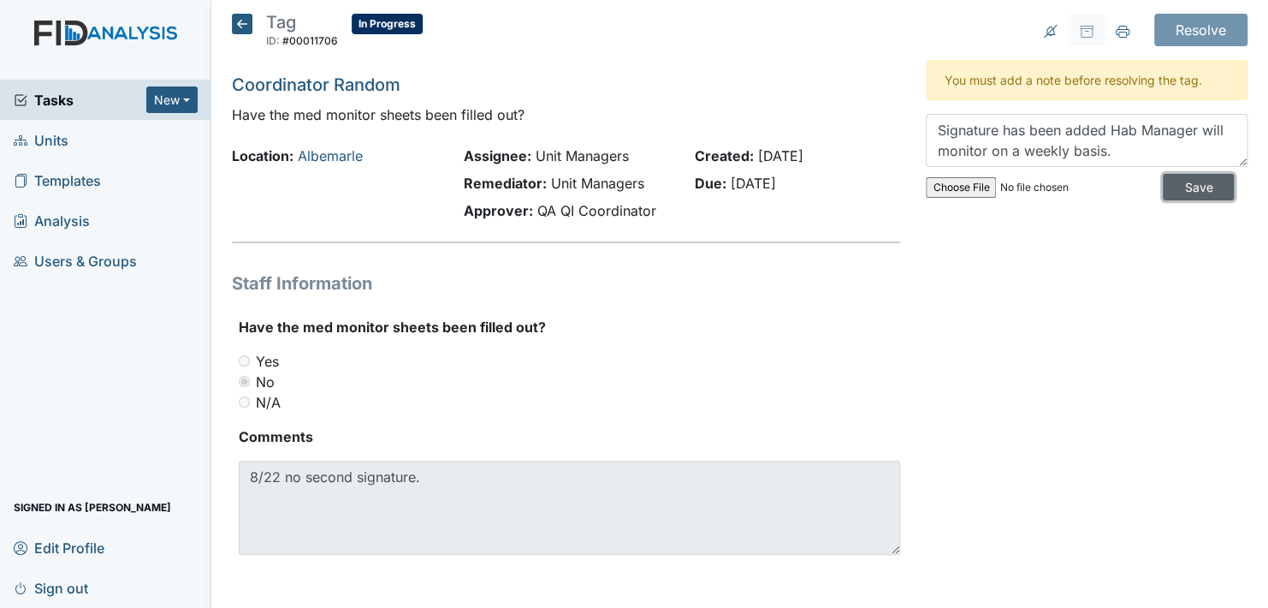
click at [1180, 181] on input "Save" at bounding box center [1198, 187] width 71 height 27
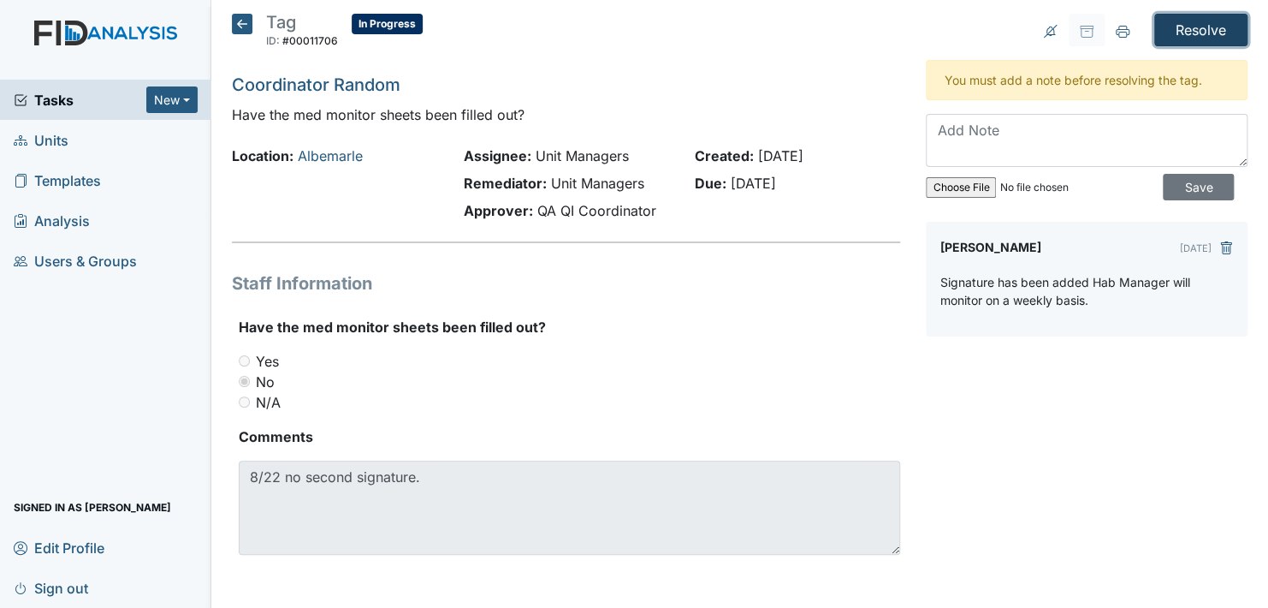
click at [1194, 26] on input "Resolve" at bounding box center [1200, 30] width 93 height 33
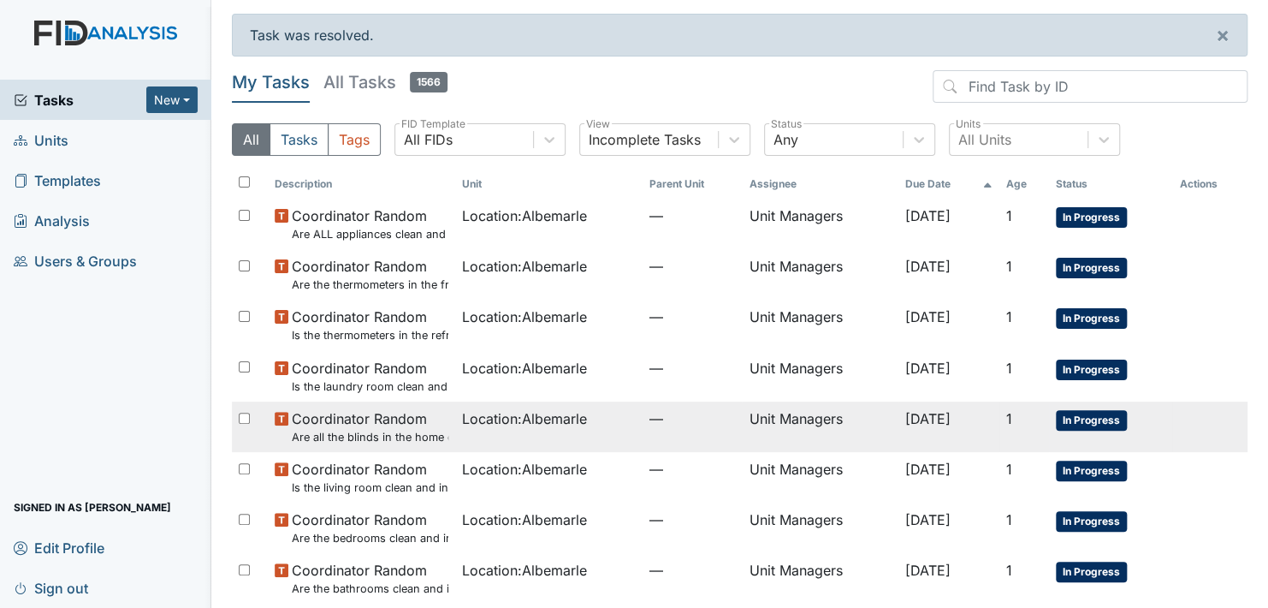
click at [1077, 412] on span "In Progress" at bounding box center [1091, 420] width 71 height 21
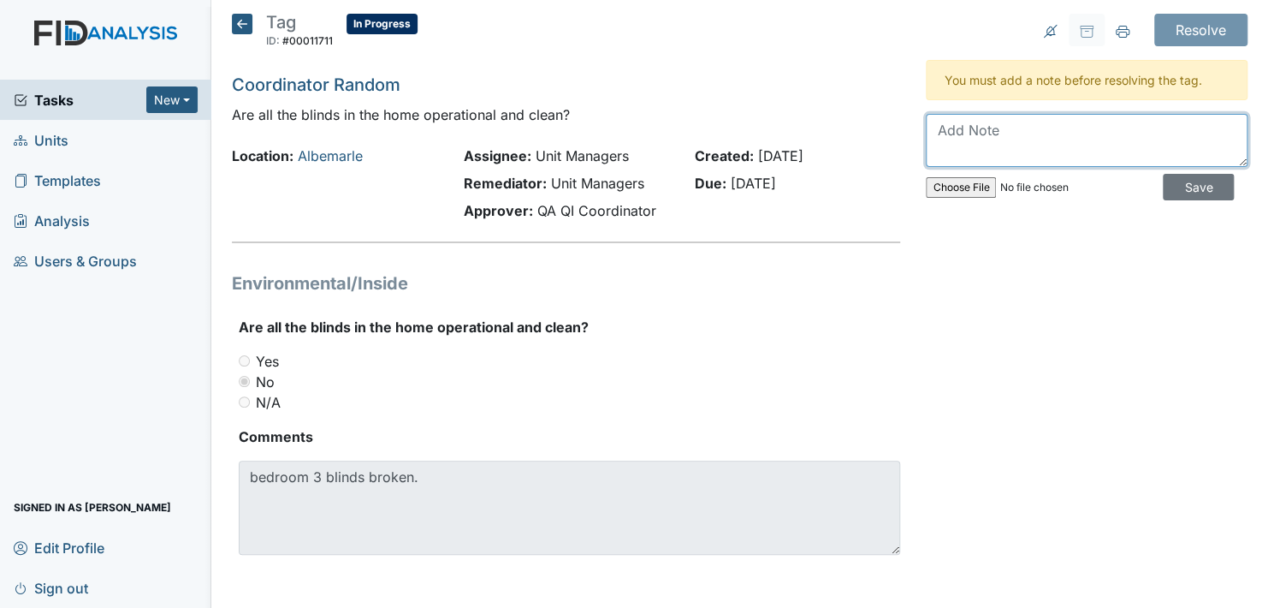
click at [972, 130] on textarea at bounding box center [1087, 140] width 322 height 53
type textarea "Work order completed on [DATE]"
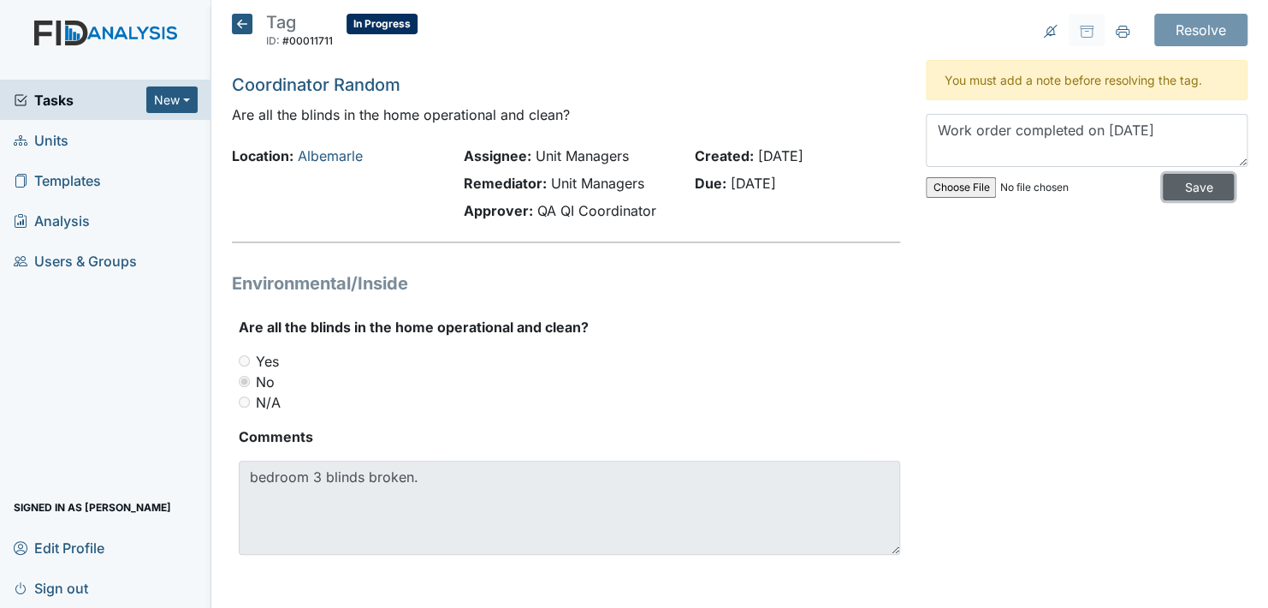
click at [1185, 187] on input "Save" at bounding box center [1198, 187] width 71 height 27
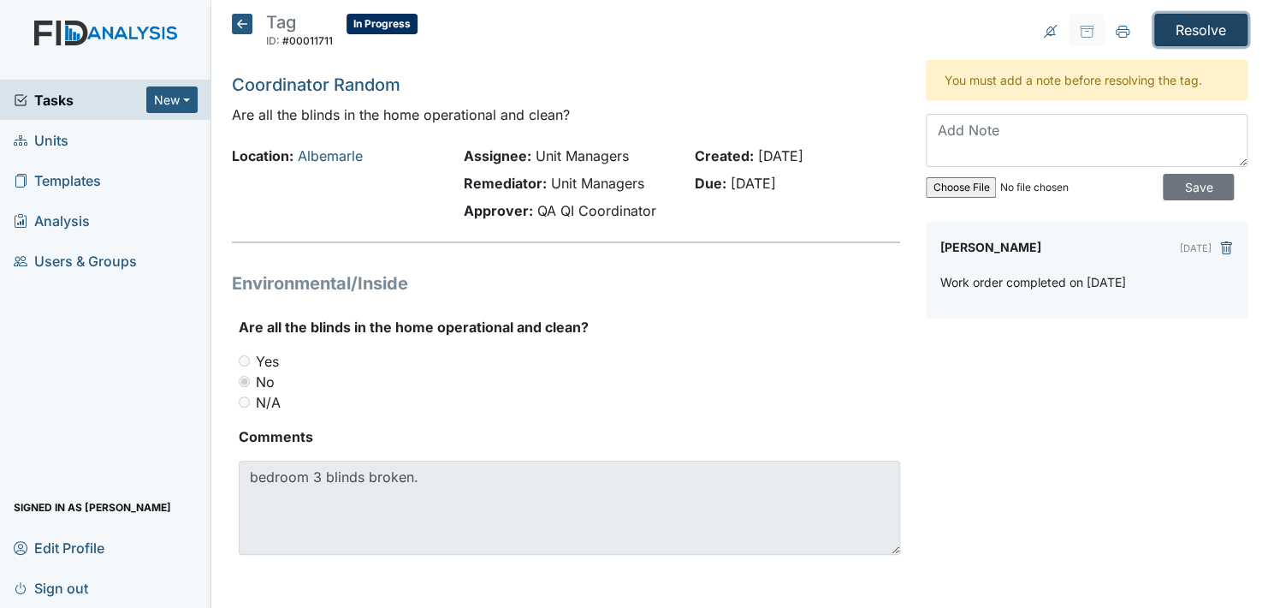
click at [1202, 29] on input "Resolve" at bounding box center [1200, 30] width 93 height 33
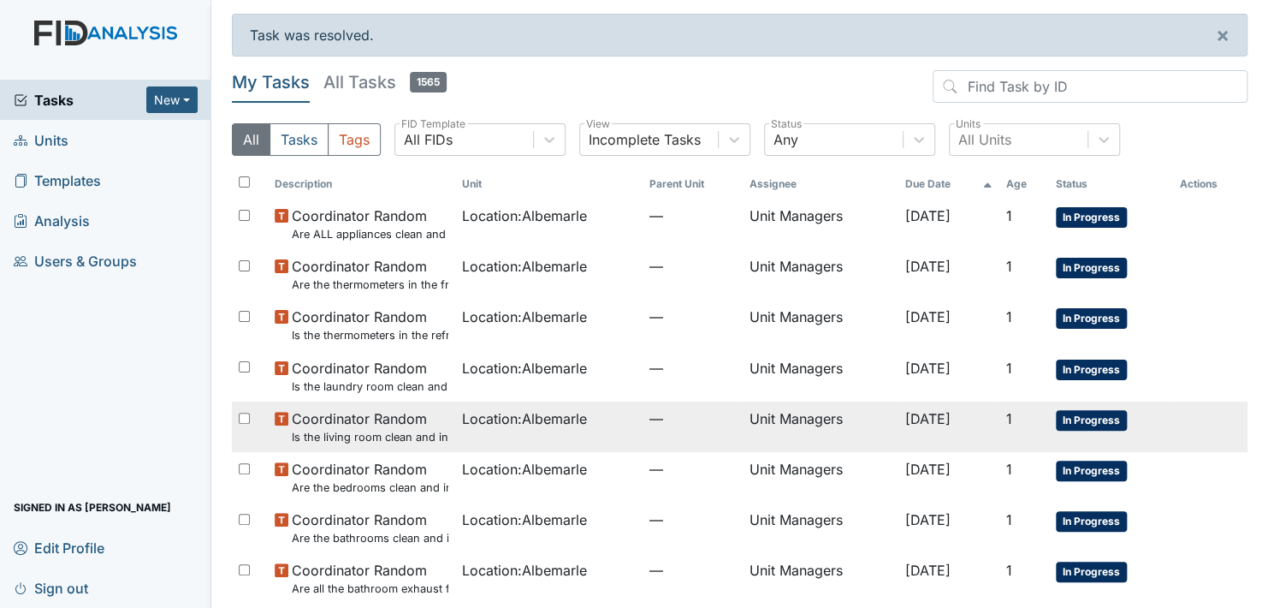
click at [1096, 422] on span "In Progress" at bounding box center [1091, 420] width 71 height 21
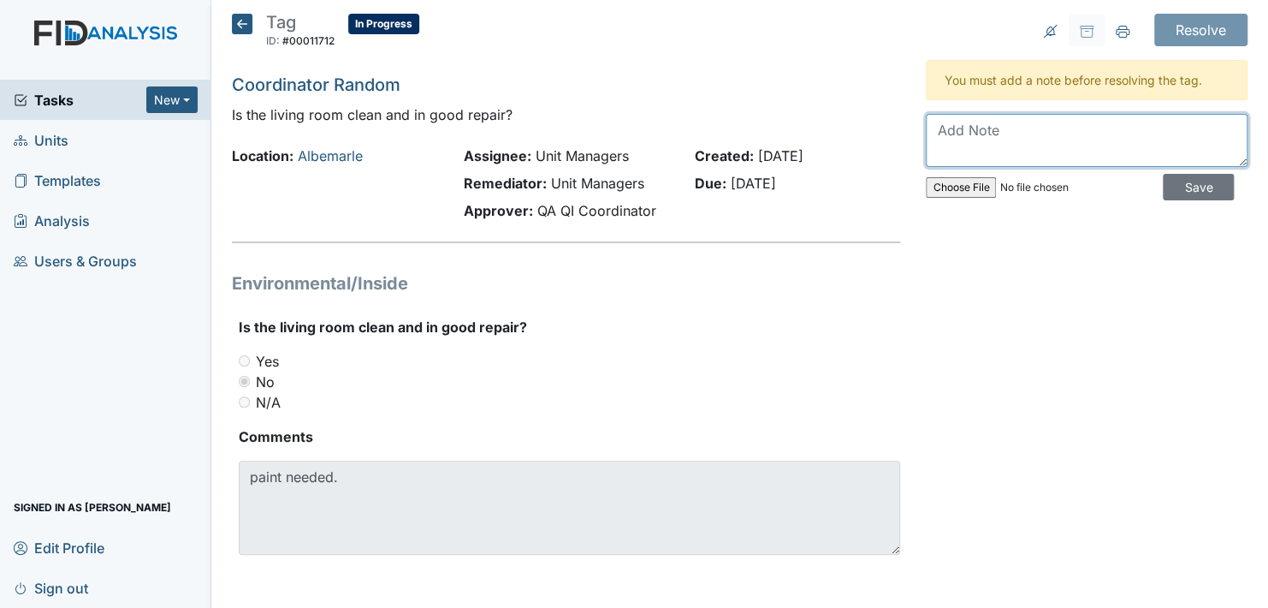
click at [1047, 138] on textarea at bounding box center [1087, 140] width 322 height 53
type textarea "Work order completed 9/3/2025"
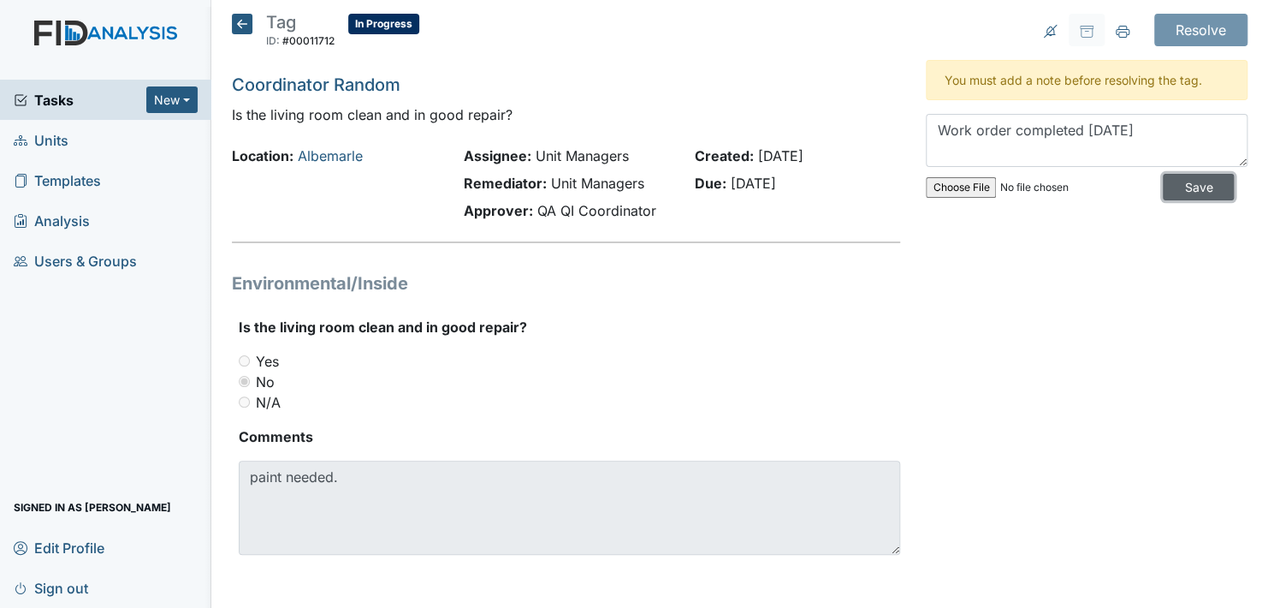
click at [1182, 187] on input "Save" at bounding box center [1198, 187] width 71 height 27
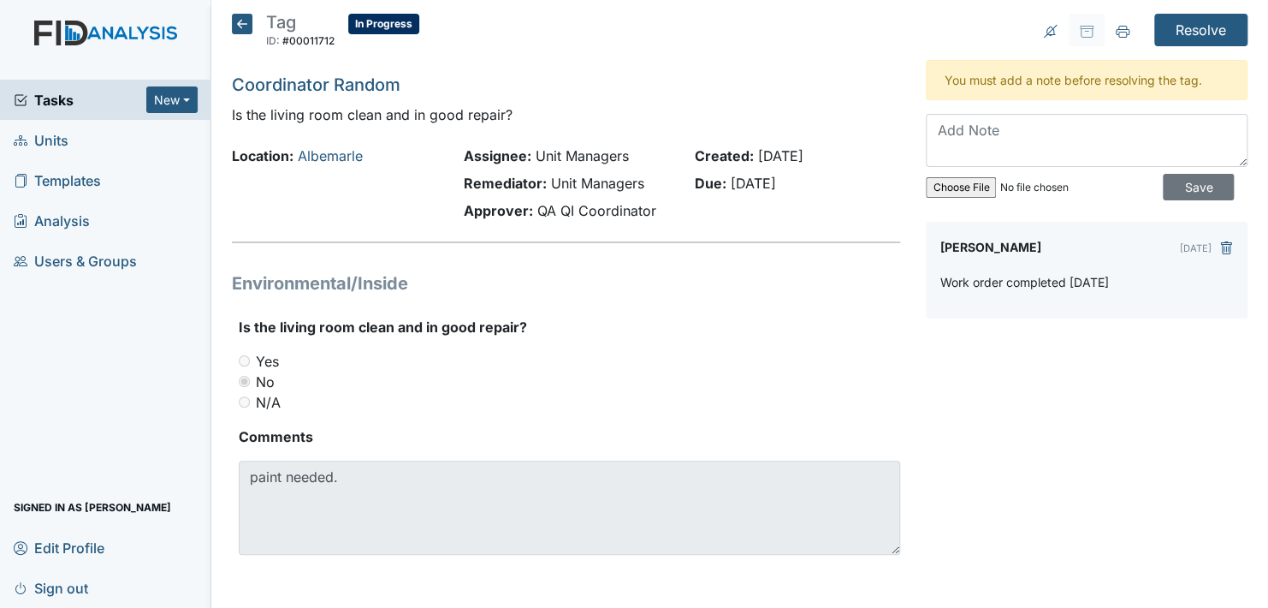
click at [237, 19] on icon at bounding box center [242, 24] width 21 height 21
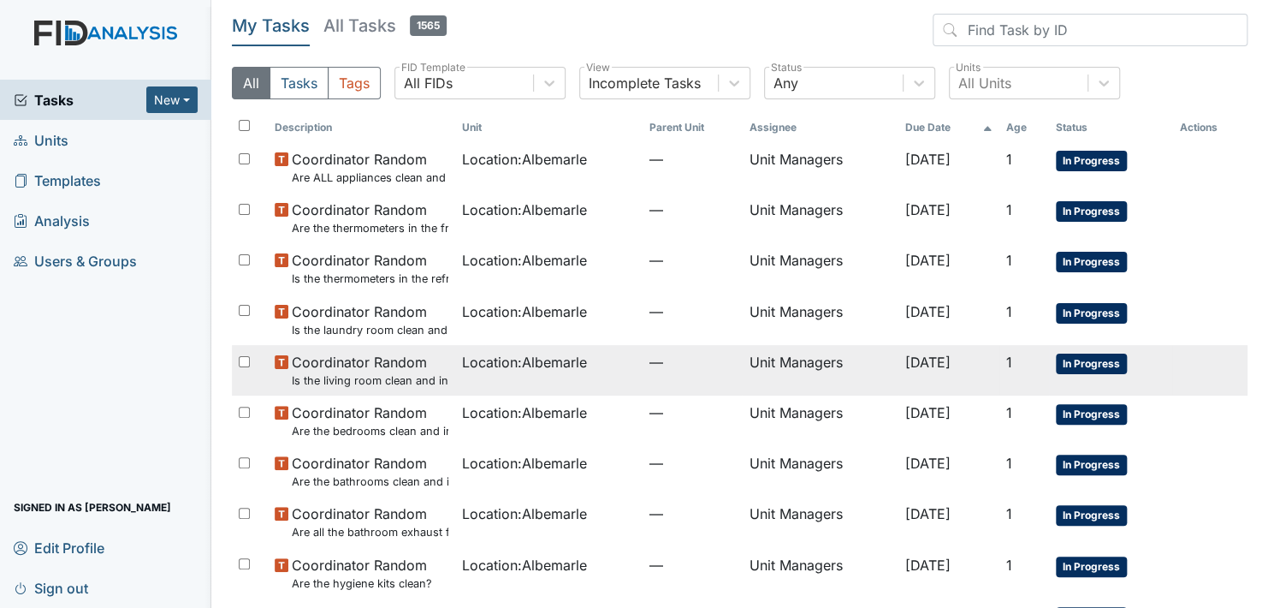
click at [1094, 361] on span "In Progress" at bounding box center [1091, 363] width 71 height 21
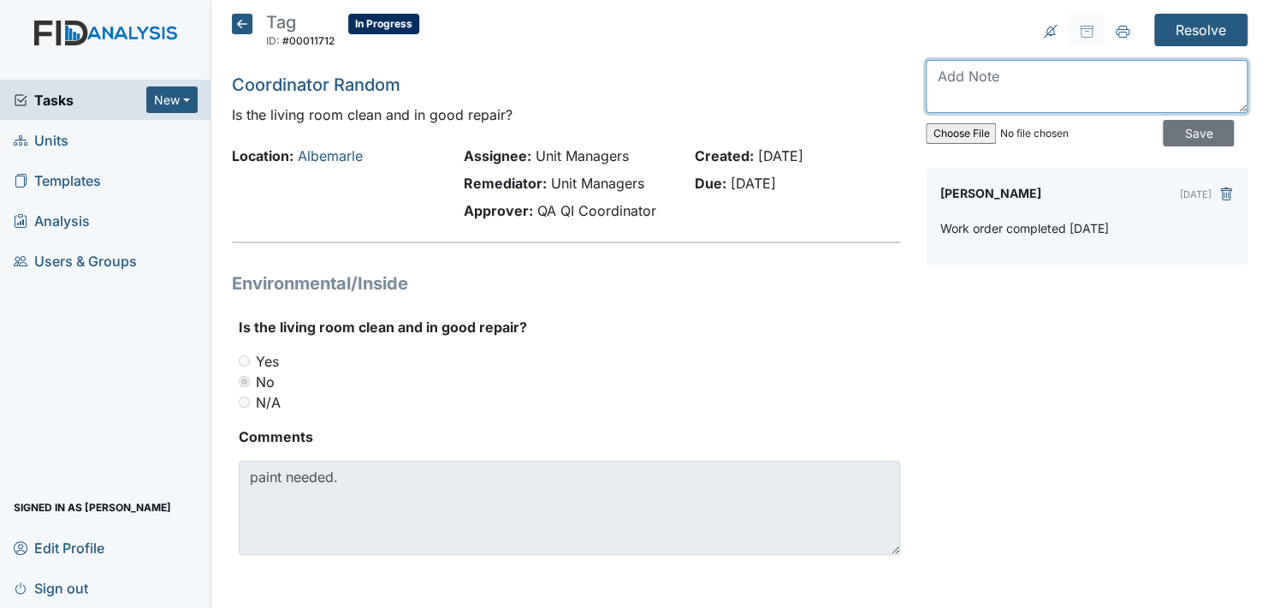
click at [939, 88] on textarea at bounding box center [1087, 86] width 322 height 53
type textarea "W"
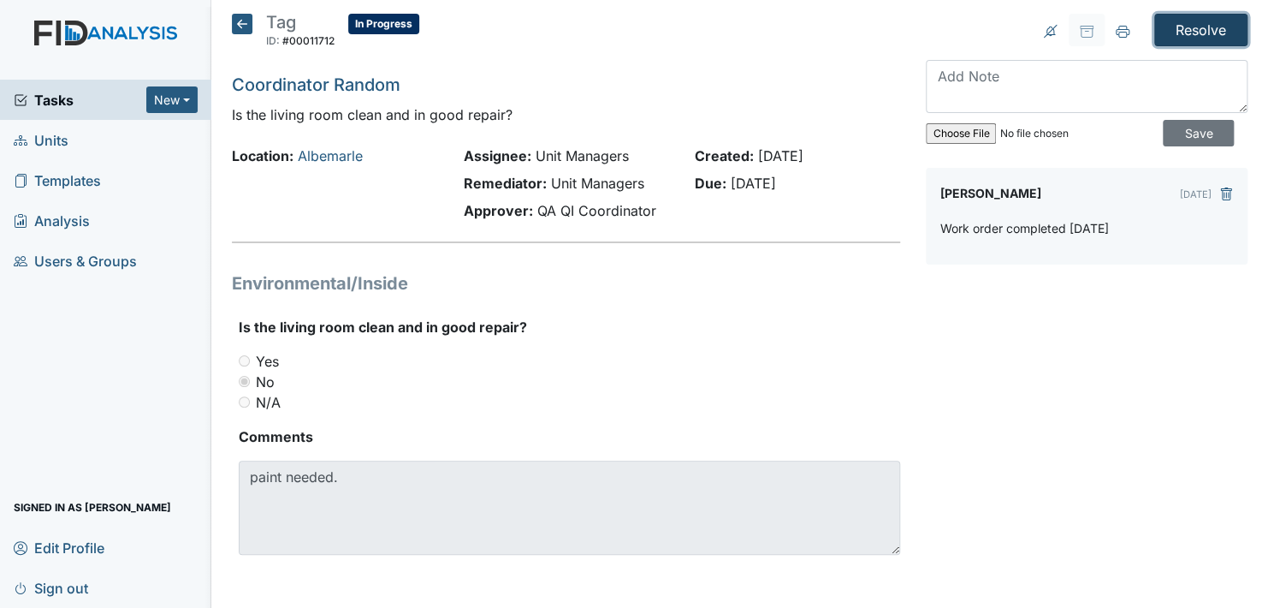
click at [1199, 24] on input "Resolve" at bounding box center [1200, 30] width 93 height 33
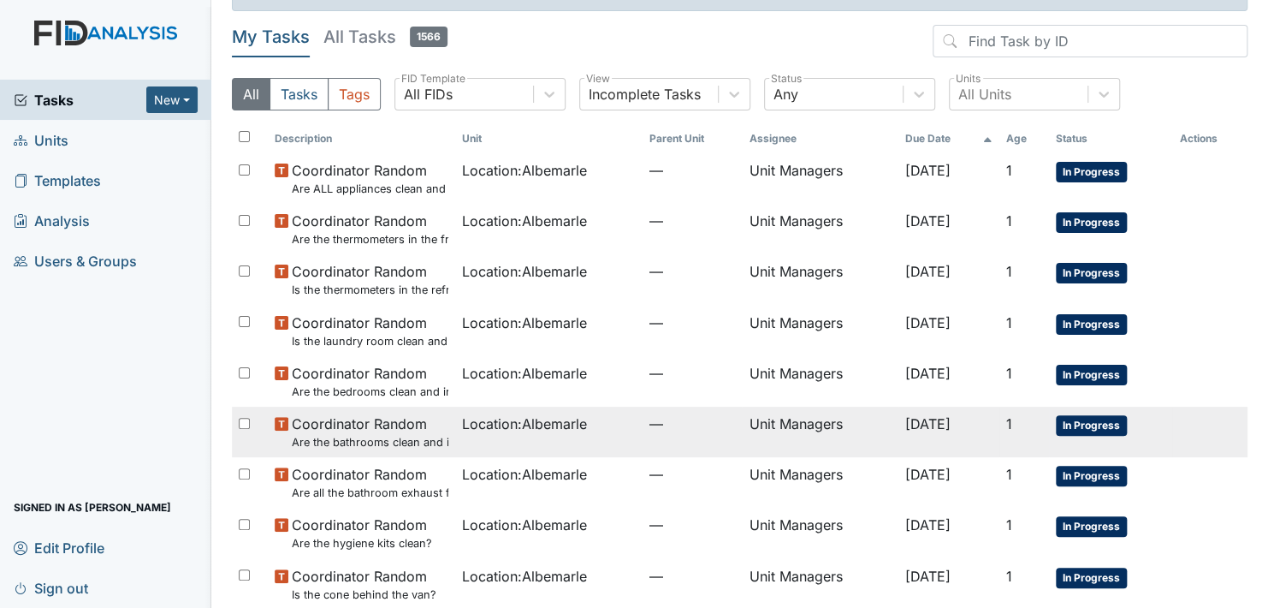
scroll to position [86, 0]
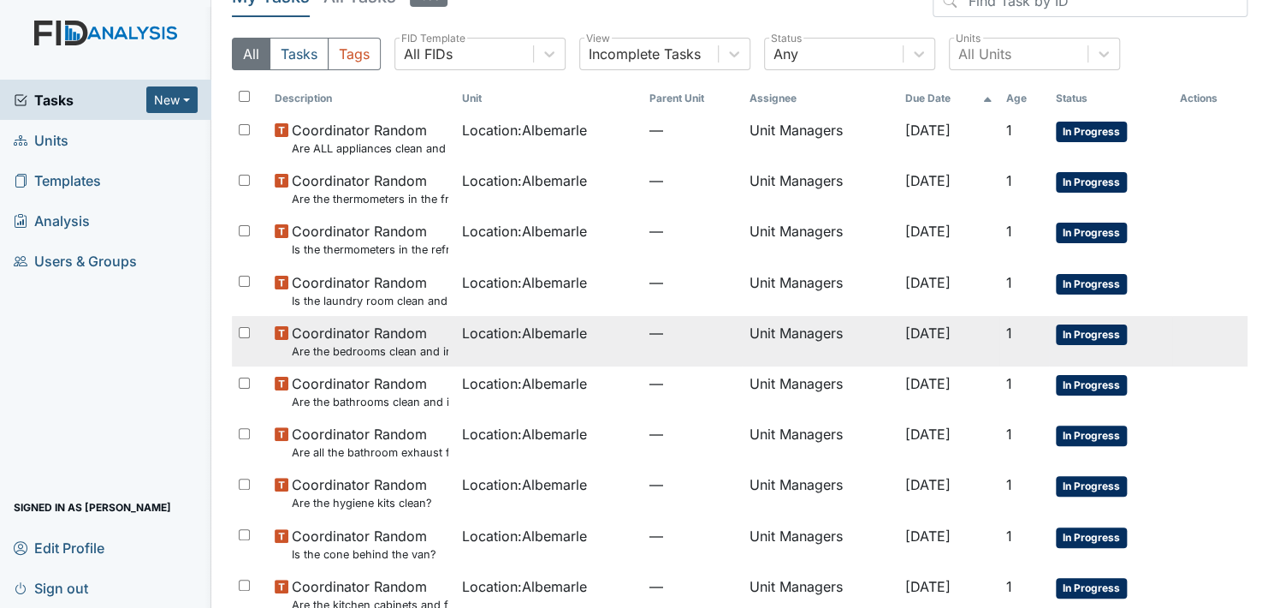
click at [1091, 337] on span "In Progress" at bounding box center [1091, 334] width 71 height 21
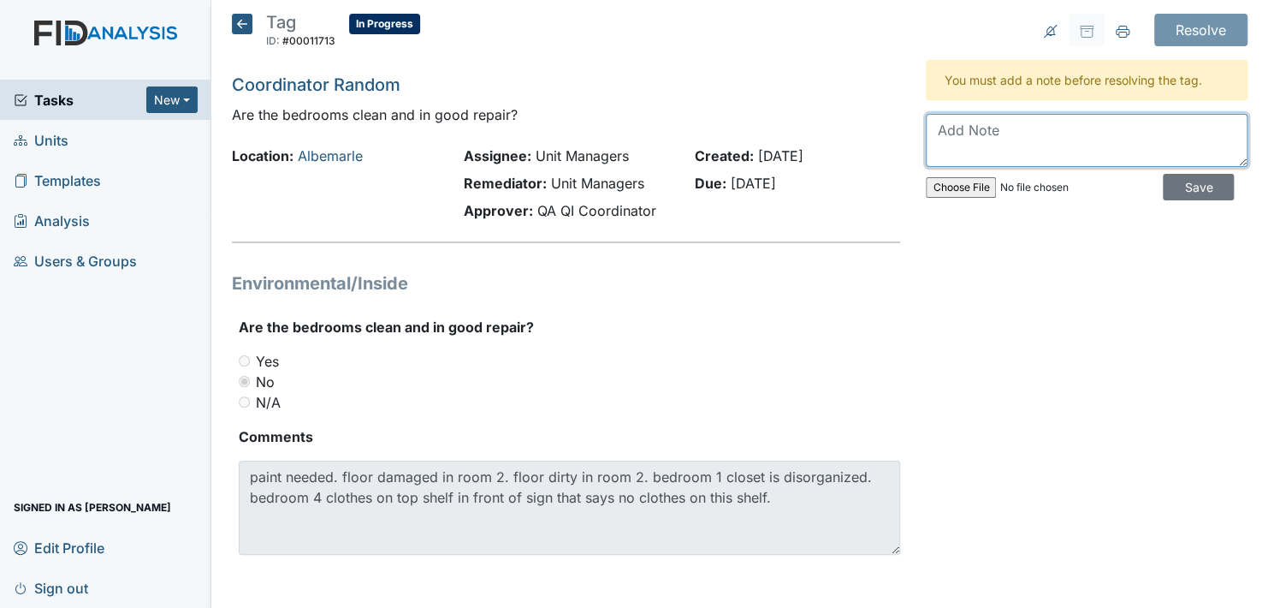
click at [937, 133] on textarea at bounding box center [1087, 140] width 322 height 53
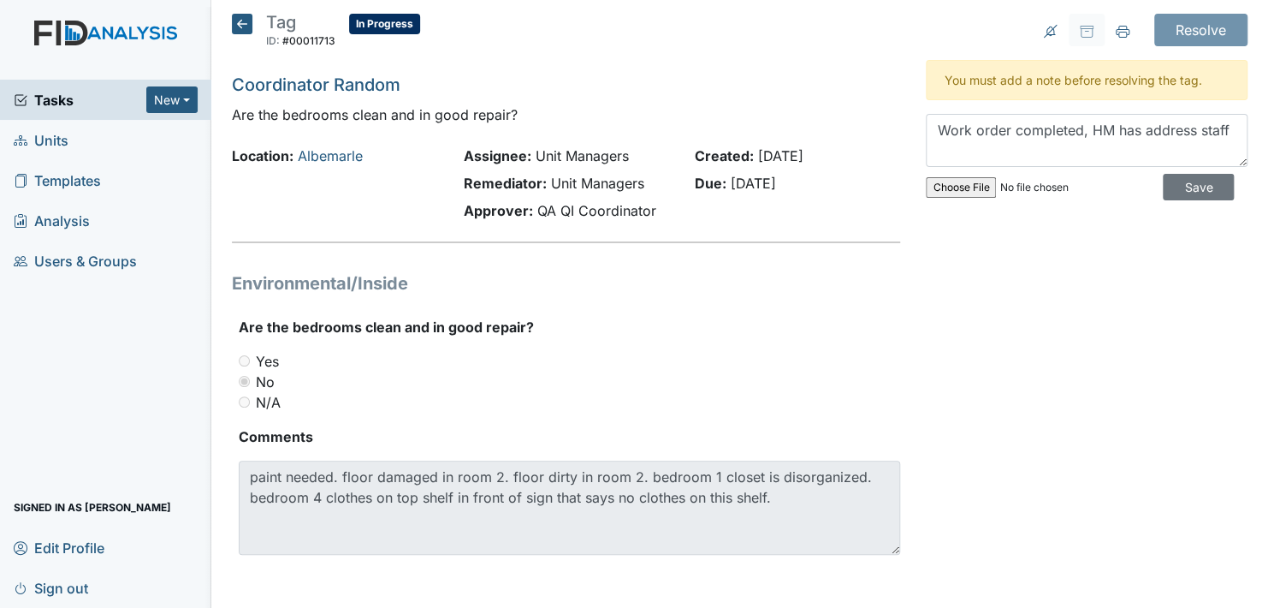
click at [1020, 338] on div "Resolve Archive Task × Are you sure you want to archive this task? It will appe…" at bounding box center [1086, 305] width 347 height 582
click at [948, 146] on textarea "Work order completed, HM has address staff" at bounding box center [1087, 140] width 322 height 53
click at [1225, 125] on textarea "Work order completed, HM has address staff" at bounding box center [1087, 140] width 322 height 53
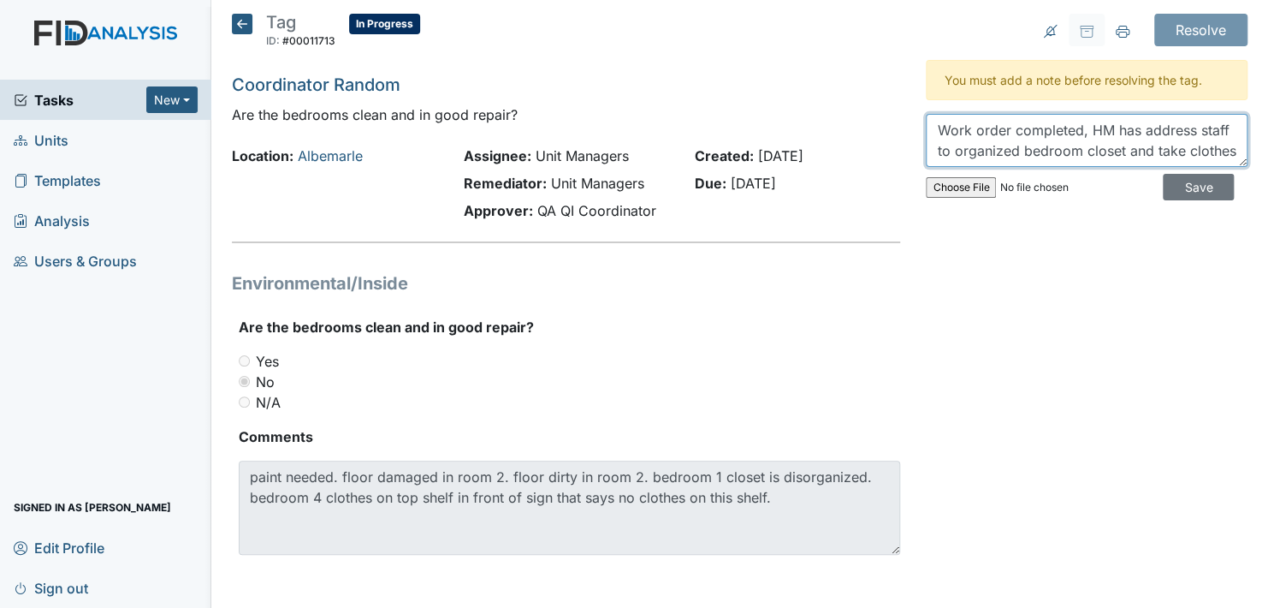
scroll to position [34, 0]
type textarea "Work order completed, HM has address staff to organized bedroom closet and take…"
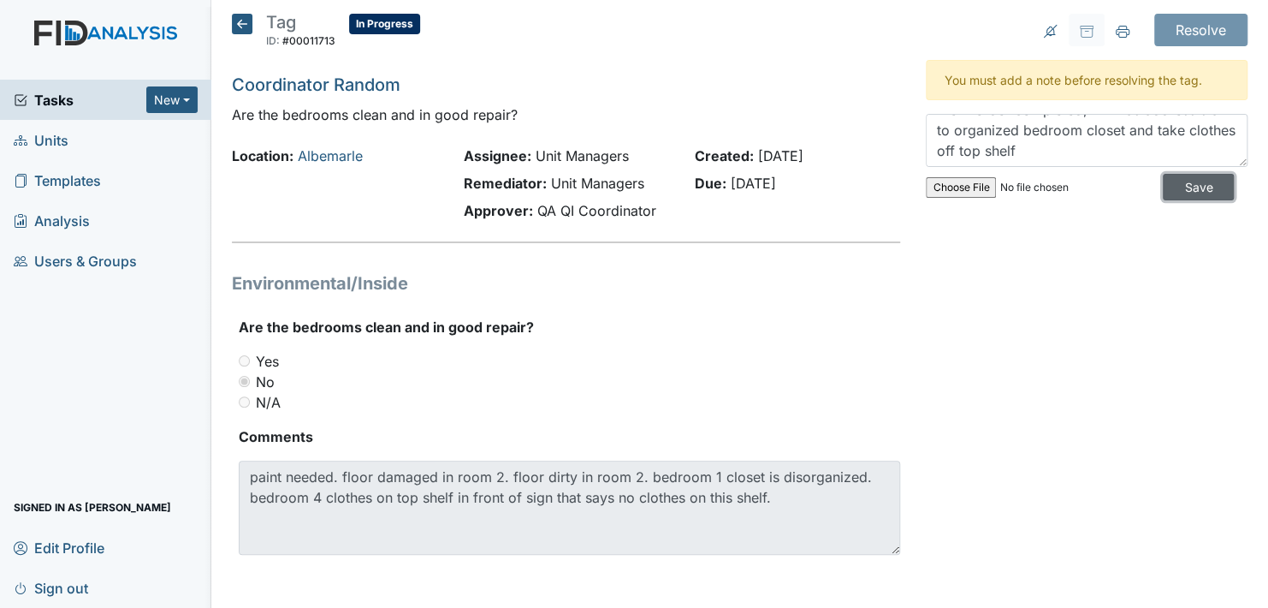
click at [1185, 187] on input "Save" at bounding box center [1198, 187] width 71 height 27
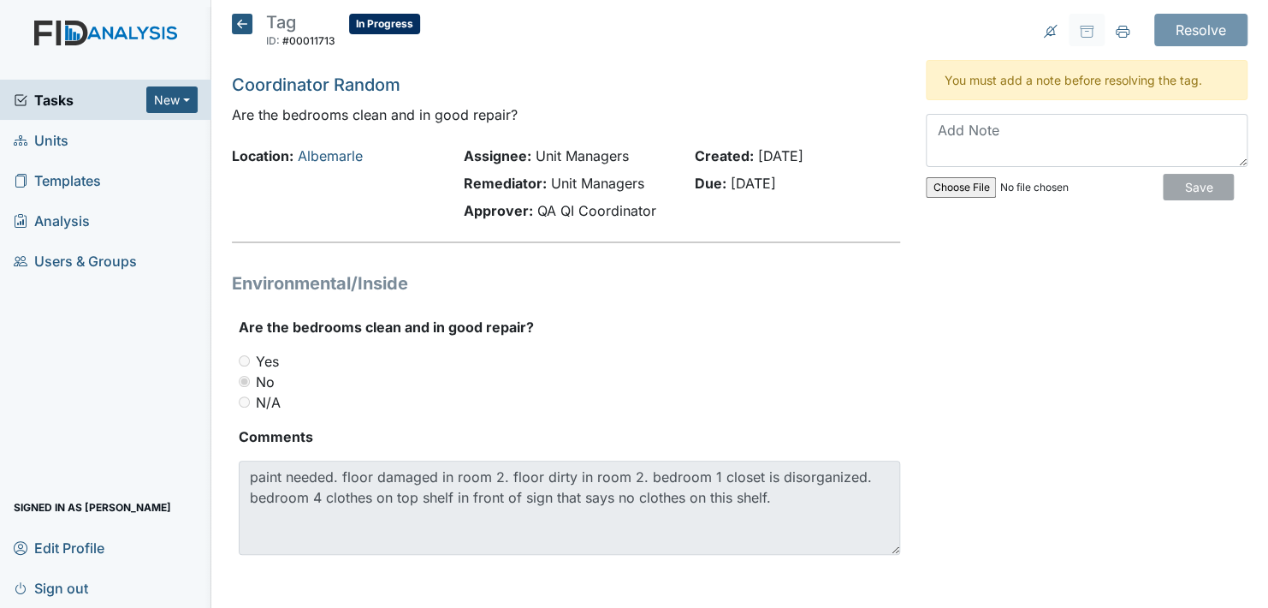
scroll to position [0, 0]
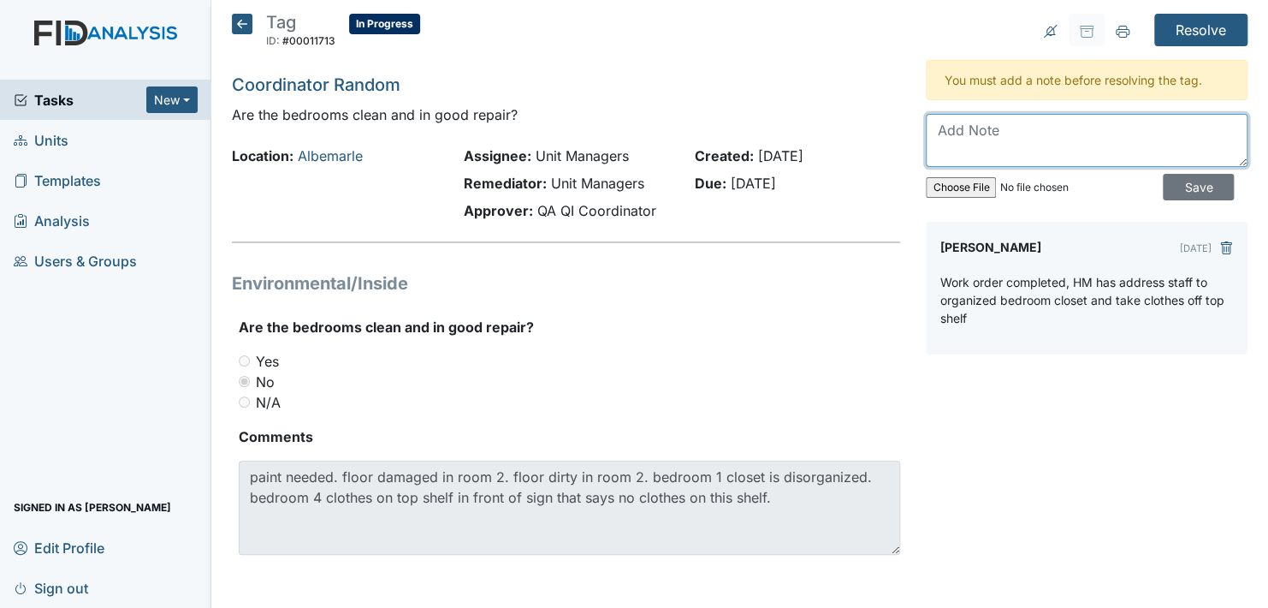
click at [984, 135] on textarea at bounding box center [1087, 140] width 322 height 53
type textarea "work order completed 9/3/2025"
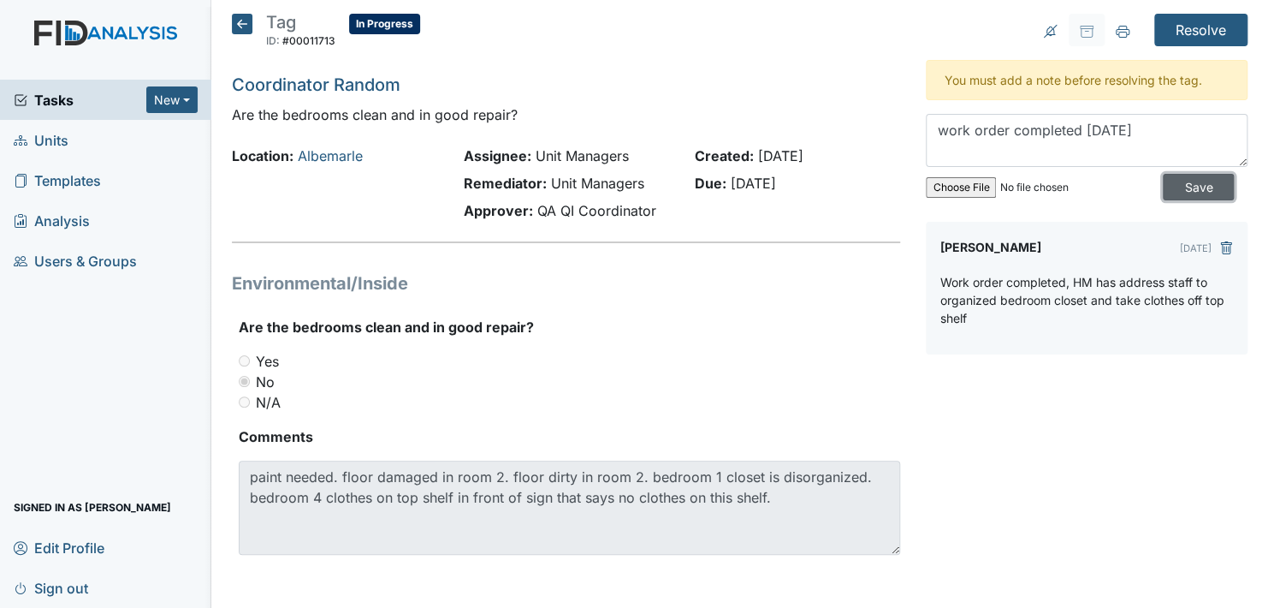
click at [1174, 187] on input "Save" at bounding box center [1198, 187] width 71 height 27
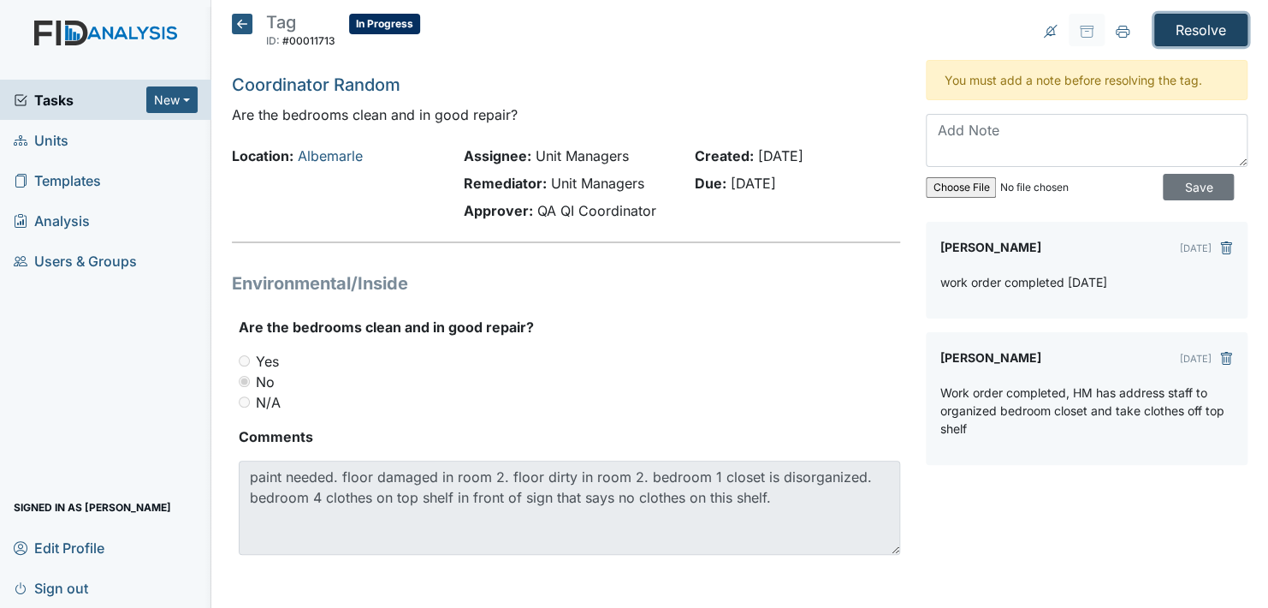
click at [1206, 24] on input "Resolve" at bounding box center [1200, 30] width 93 height 33
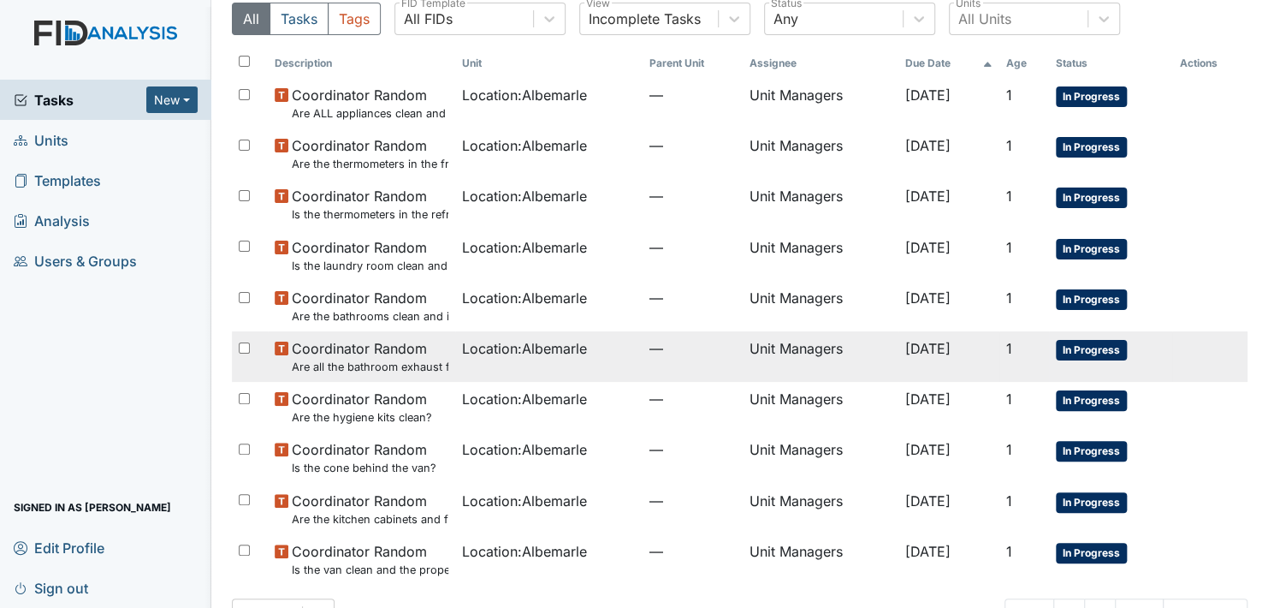
scroll to position [170, 0]
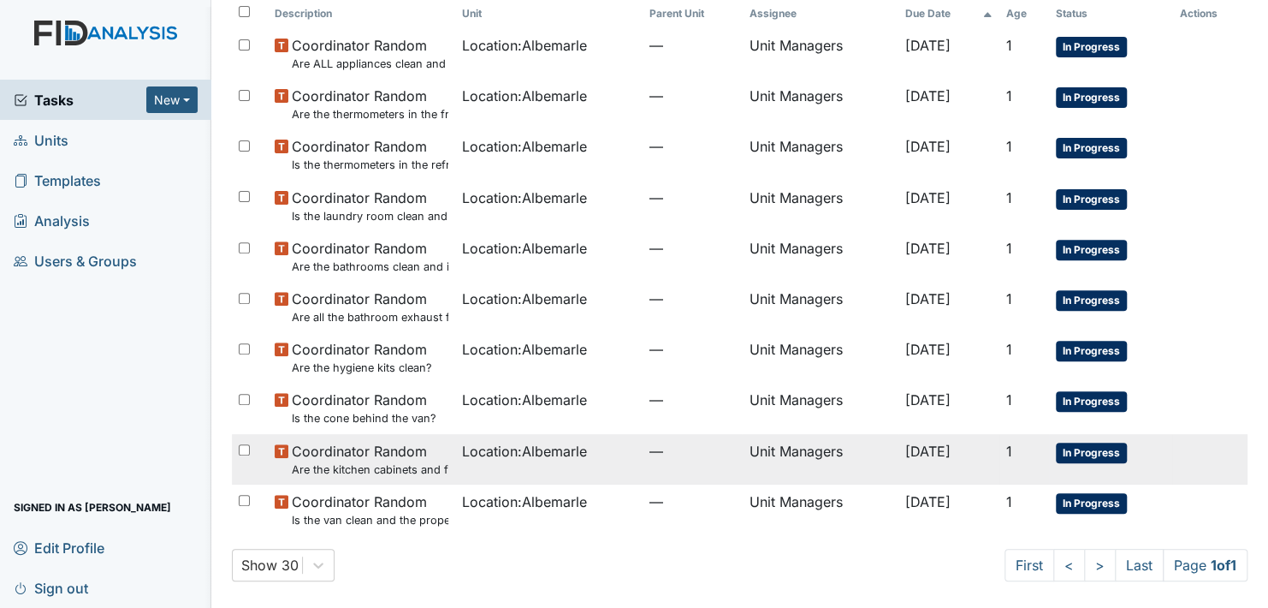
click at [1091, 448] on span "In Progress" at bounding box center [1091, 452] width 71 height 21
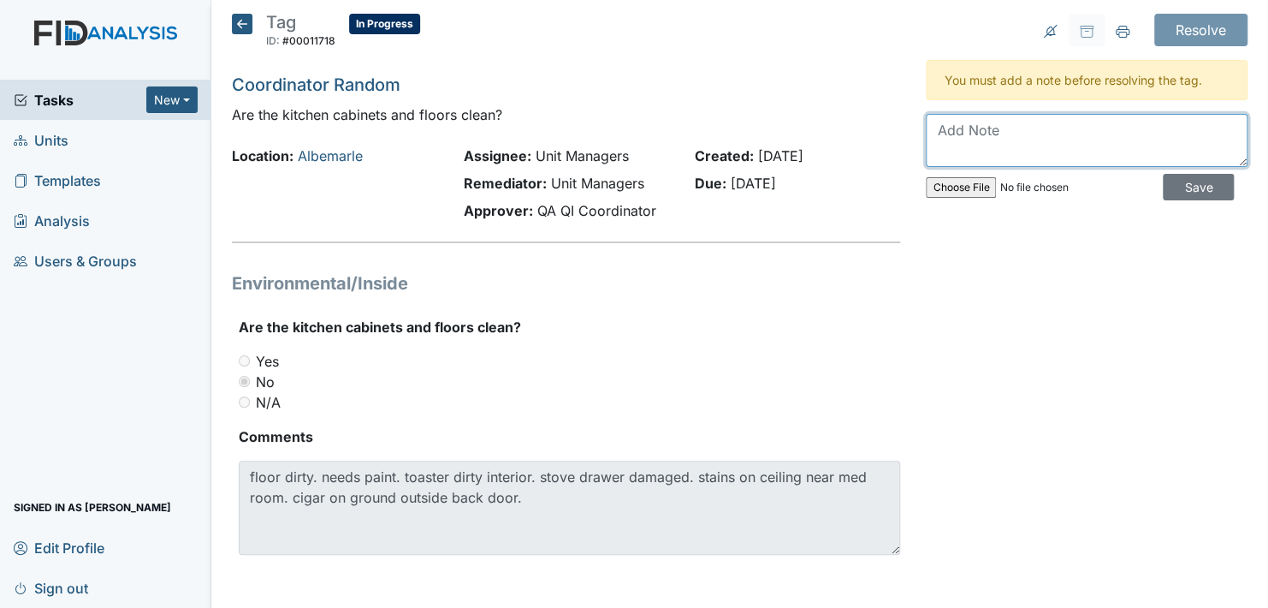
click at [955, 136] on textarea at bounding box center [1087, 140] width 322 height 53
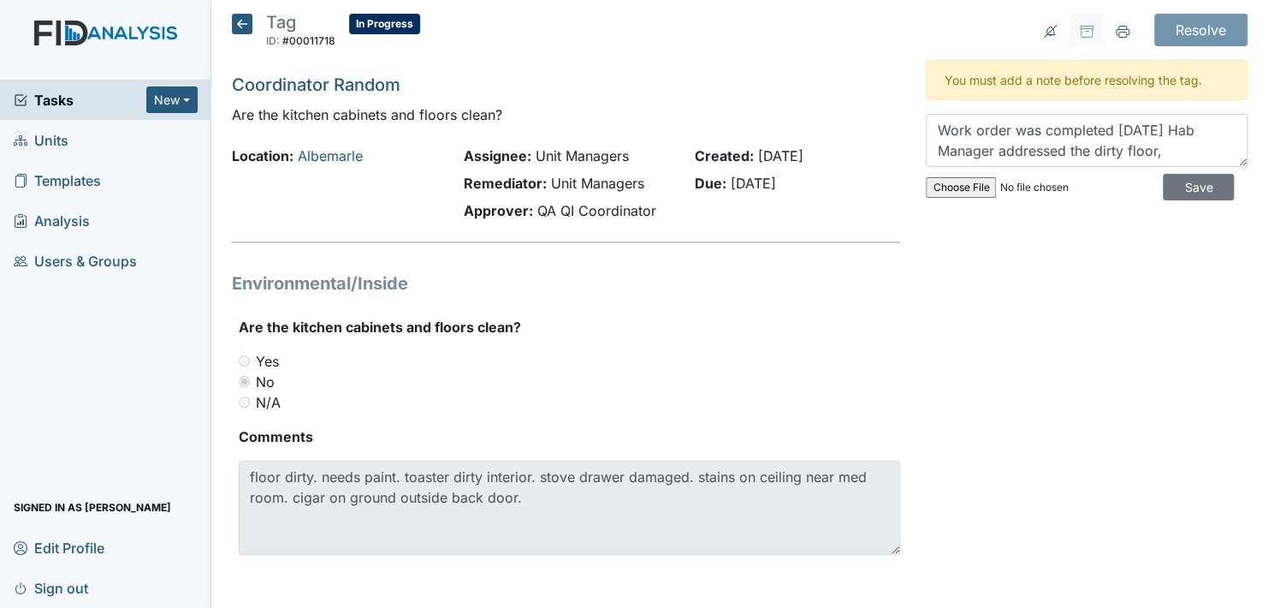
click at [1072, 300] on div "Resolve Archive Task × Are you sure you want to archive this task? It will appe…" at bounding box center [1086, 305] width 347 height 582
click at [1178, 145] on textarea "Work order was completed 9/3/2025 Hab Manager addressed the dirty floor," at bounding box center [1087, 140] width 322 height 53
click at [1083, 341] on div "Resolve Archive Task × Are you sure you want to archive this task? It will appe…" at bounding box center [1086, 305] width 347 height 582
click at [1214, 149] on textarea "Work order was completed 9/3/2025 Hab Manager addressed the dirty floor, interi…" at bounding box center [1087, 140] width 322 height 53
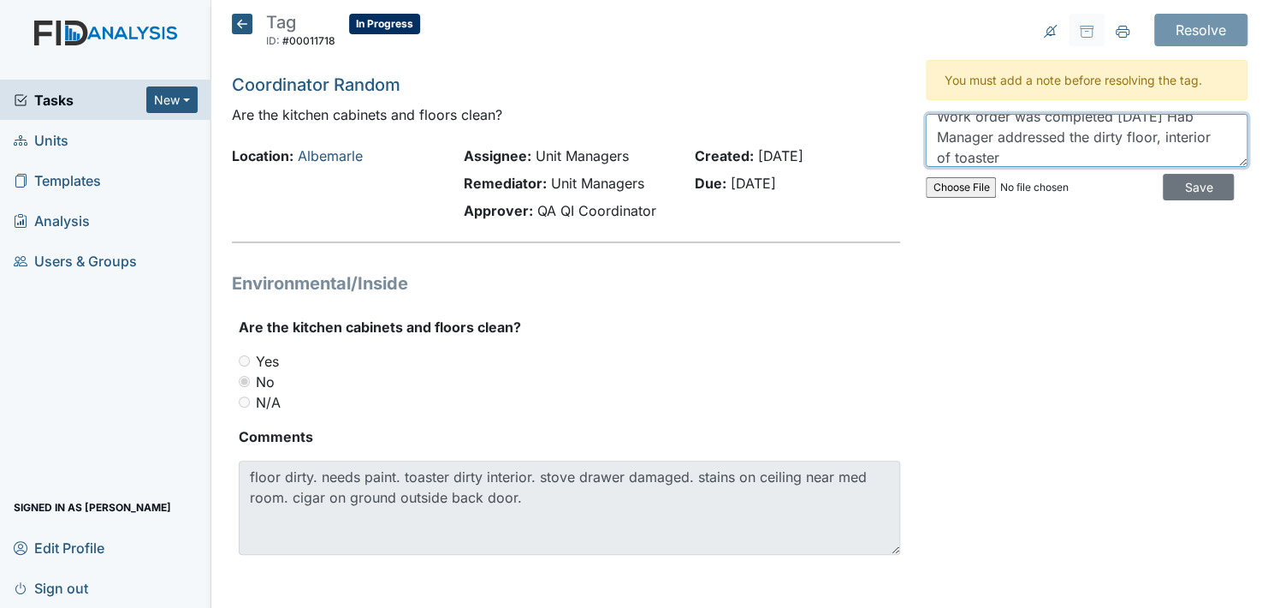
click at [1219, 150] on textarea "Work order was completed 9/3/2025 Hab Manager addressed the dirty floor, interi…" at bounding box center [1087, 140] width 322 height 53
click at [1219, 151] on textarea "Work order was completed 9/3/2025 Hab Manager addressed the dirty floor, interi…" at bounding box center [1087, 140] width 322 height 53
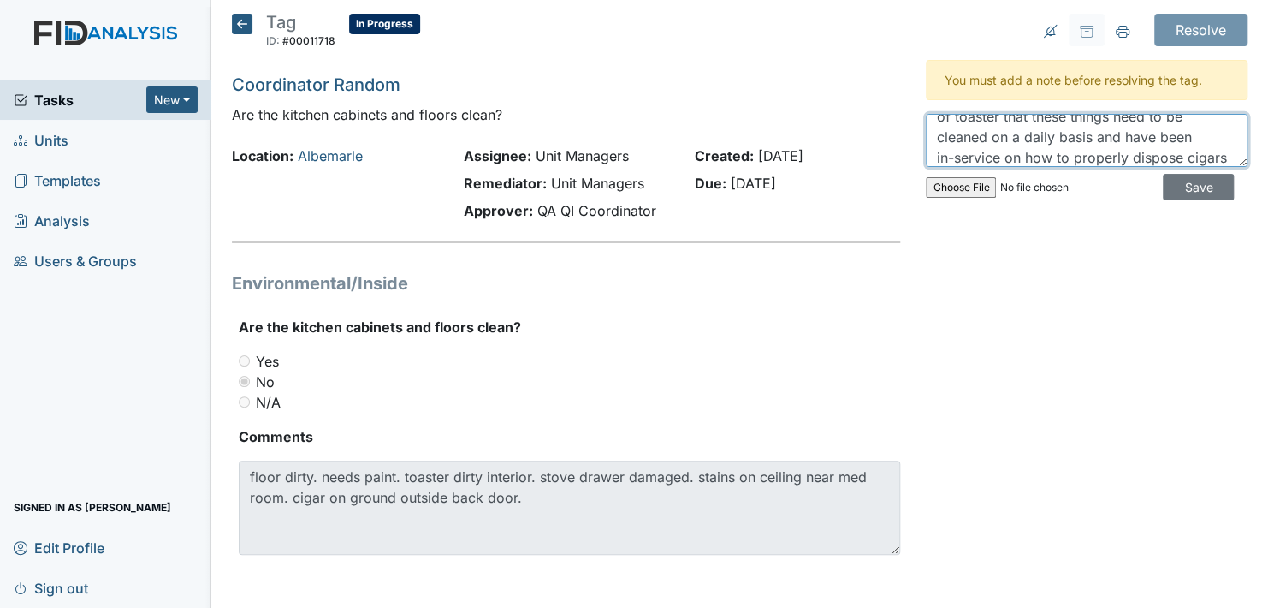
scroll to position [75, 0]
type textarea "Work order was completed 9/3/2025 Hab Manager addressed the dirty floor, interi…"
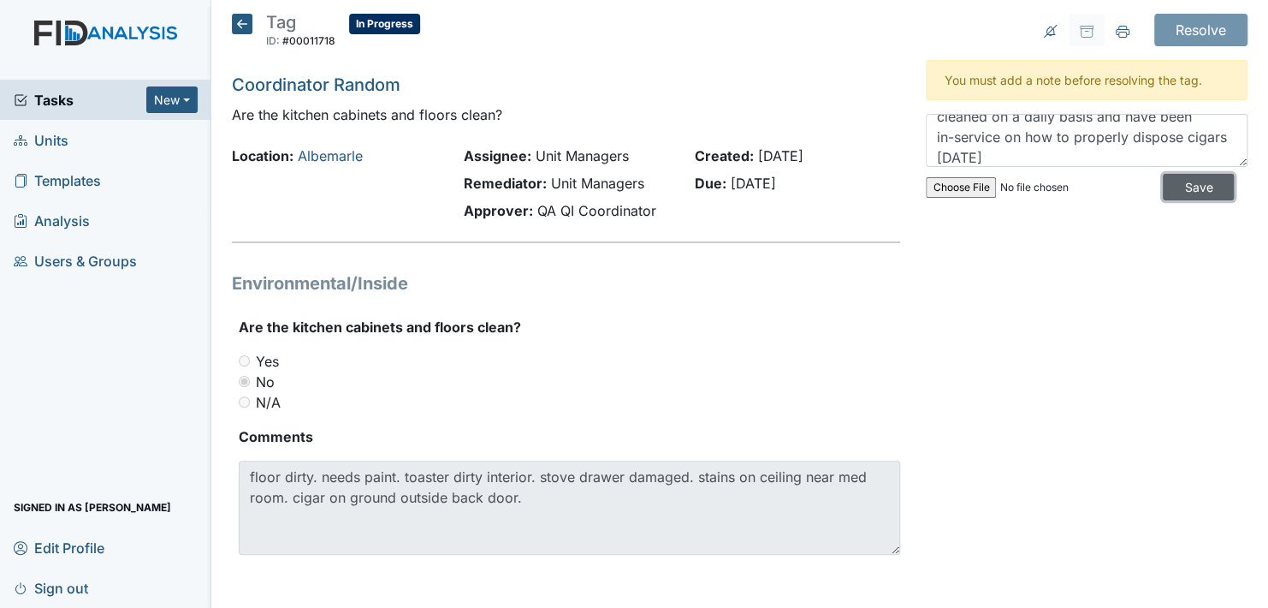
click at [1169, 187] on input "Save" at bounding box center [1198, 187] width 71 height 27
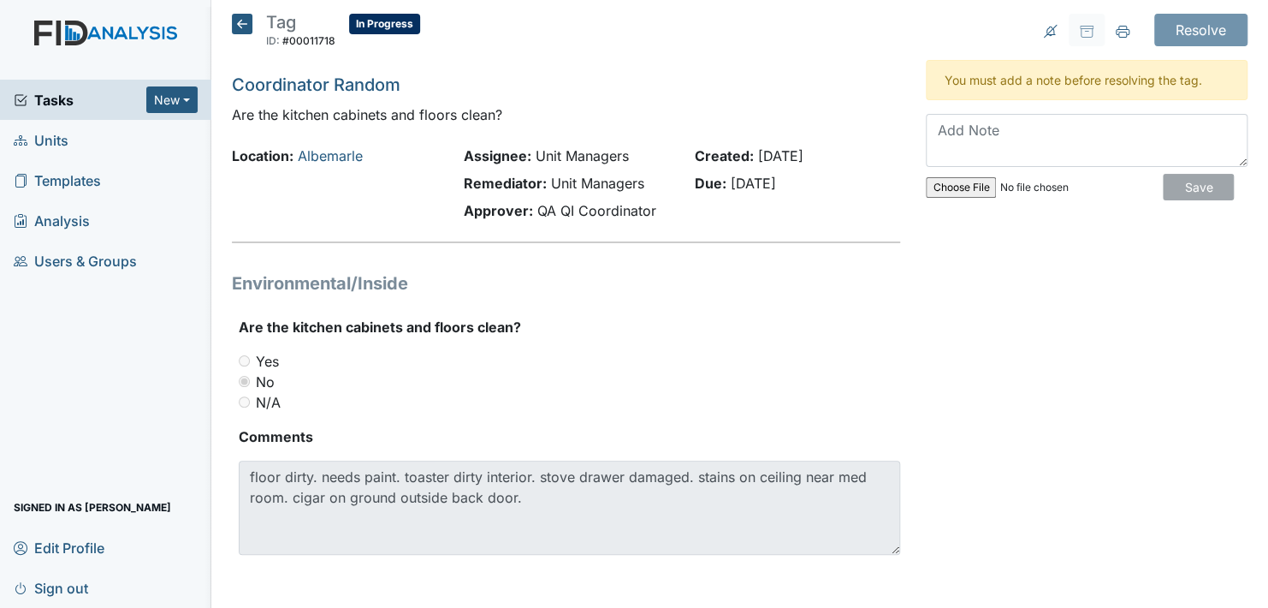
scroll to position [0, 0]
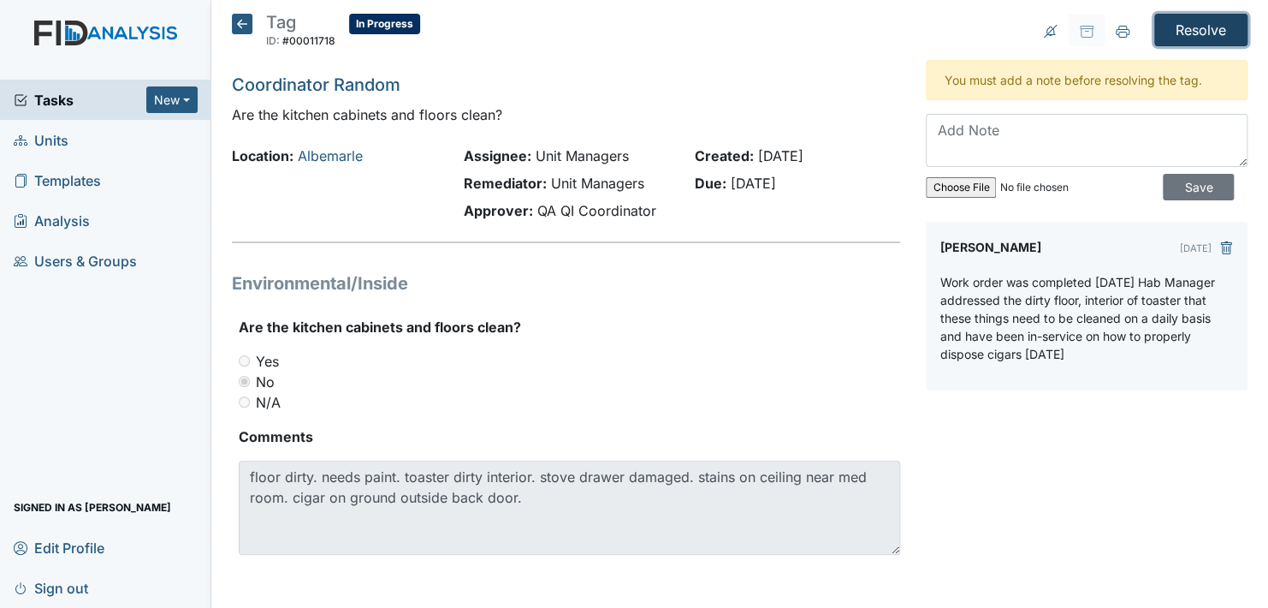
click at [1182, 29] on input "Resolve" at bounding box center [1200, 30] width 93 height 33
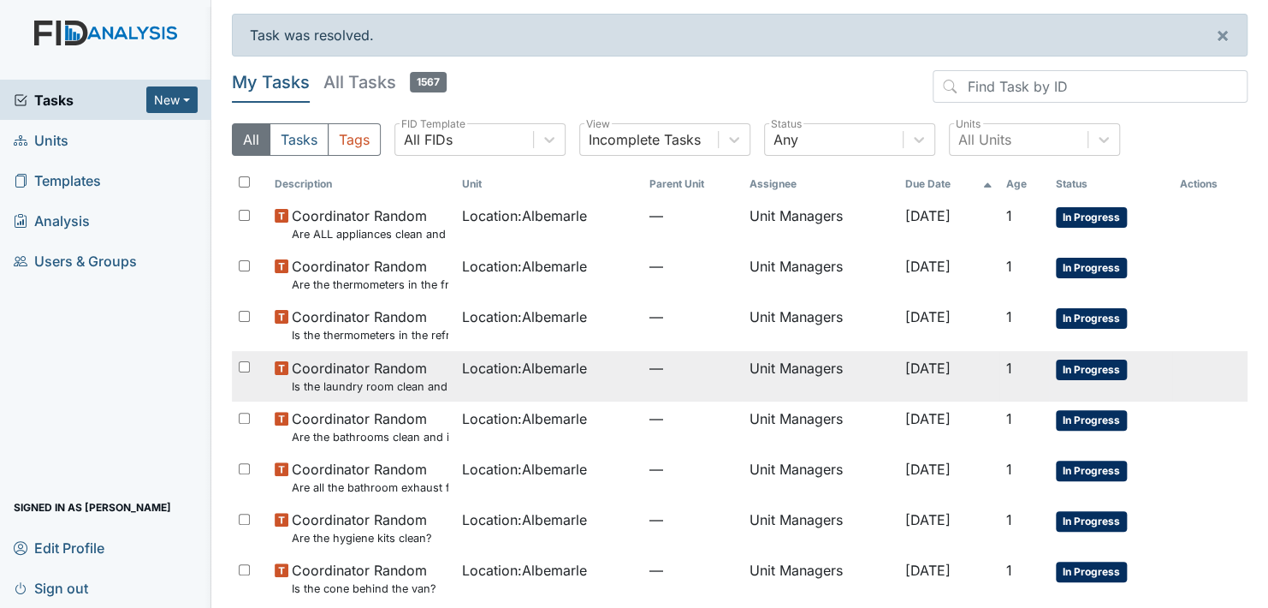
click at [1089, 369] on span "In Progress" at bounding box center [1091, 369] width 71 height 21
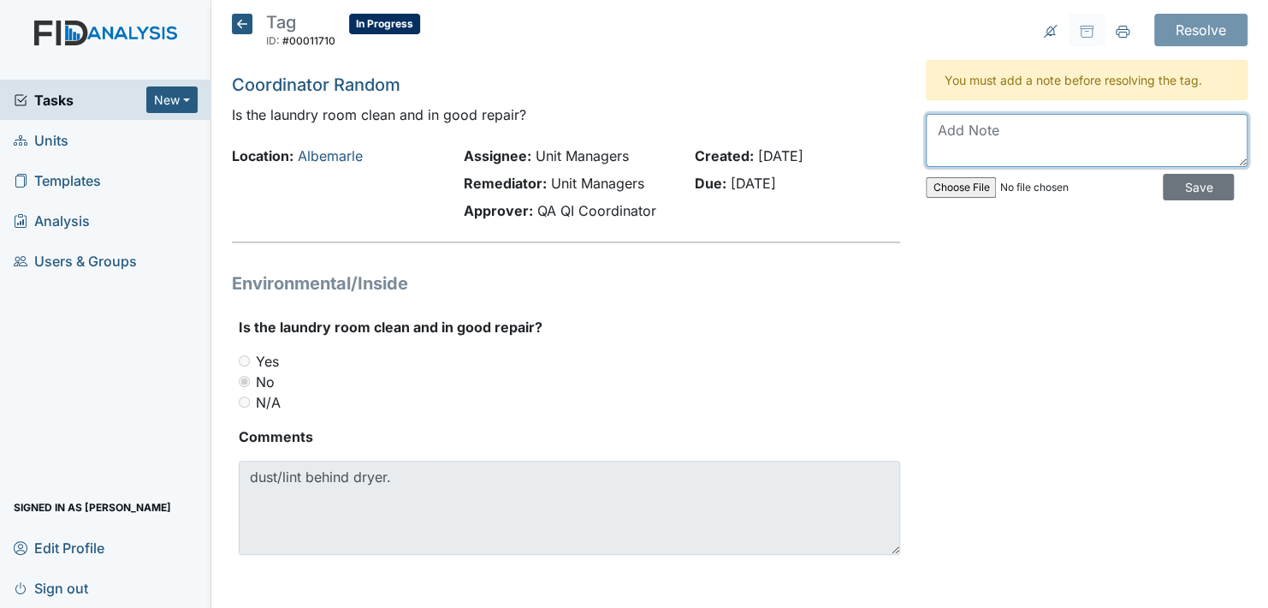
click at [972, 133] on textarea at bounding box center [1087, 140] width 322 height 53
type textarea "d"
type textarea "D"
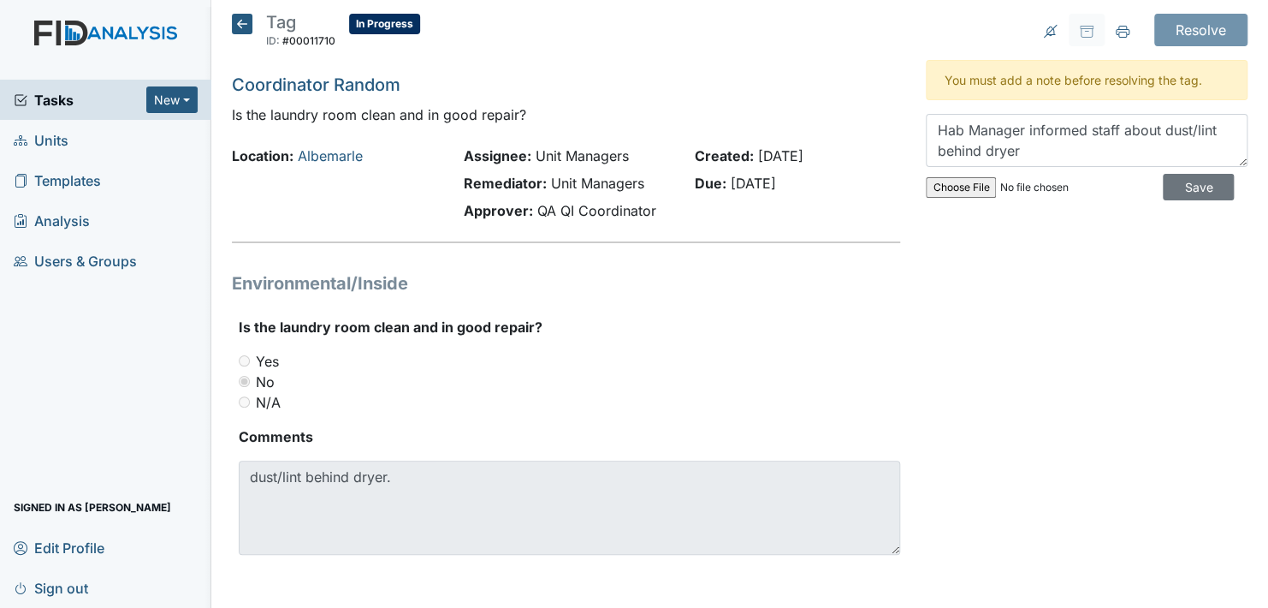
click at [988, 307] on div "Resolve Archive Task × Are you sure you want to archive this task? It will appe…" at bounding box center [1086, 305] width 347 height 582
click at [1017, 147] on textarea "Hab Manager informed staff about dust/lint behind dryer" at bounding box center [1087, 140] width 322 height 53
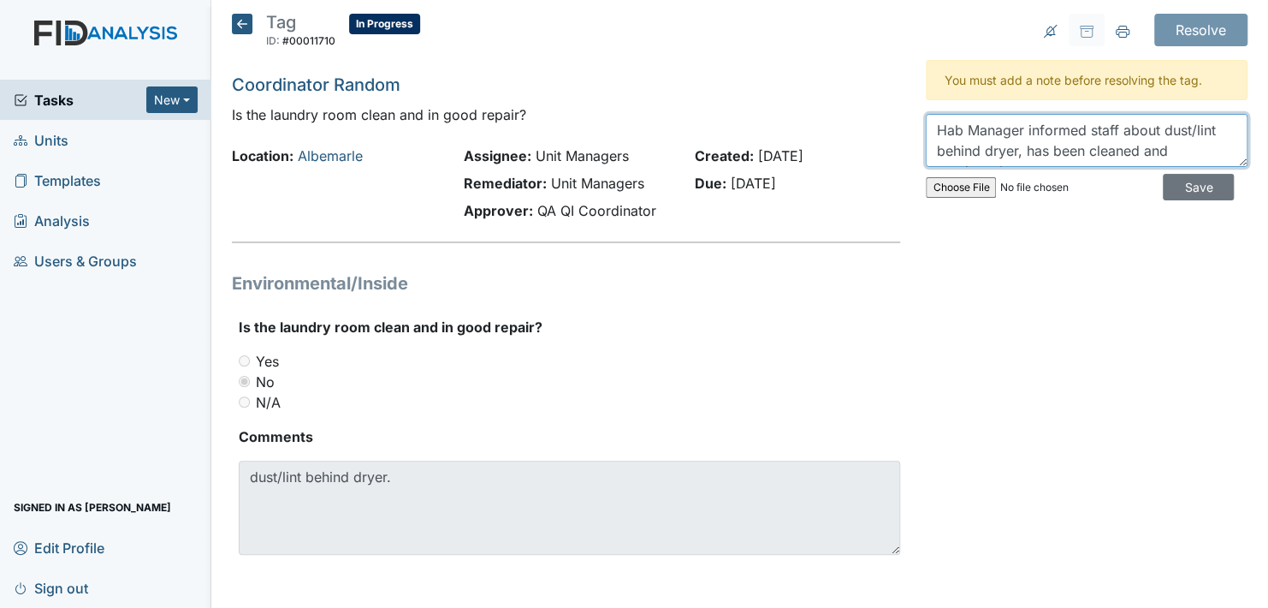
scroll to position [14, 0]
click at [928, 159] on textarea "Hab Manager informed staff about dust/lint behind dryer, has been cleaned and m…" at bounding box center [1087, 140] width 322 height 53
click at [1017, 153] on textarea "Hab Manager informed staff about dust/lint behind dryer, has been cleaned and w…" at bounding box center [1087, 140] width 322 height 53
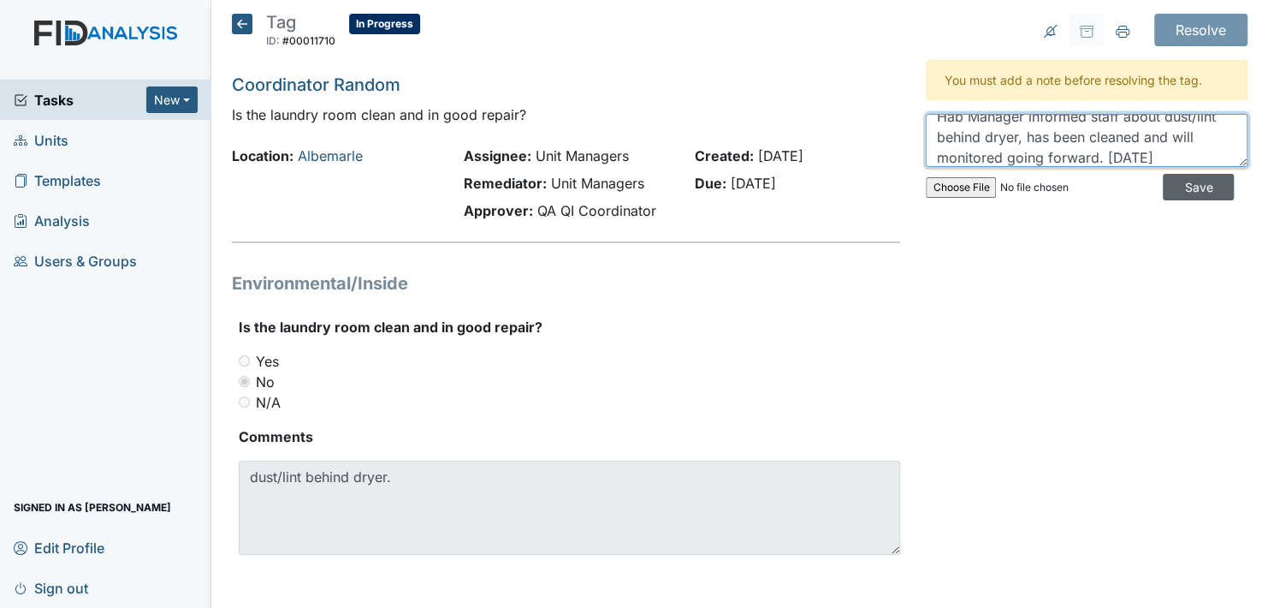
type textarea "Hab Manager informed staff about dust/lint behind dryer, has been cleaned and w…"
click at [1170, 187] on input "Save" at bounding box center [1198, 187] width 71 height 27
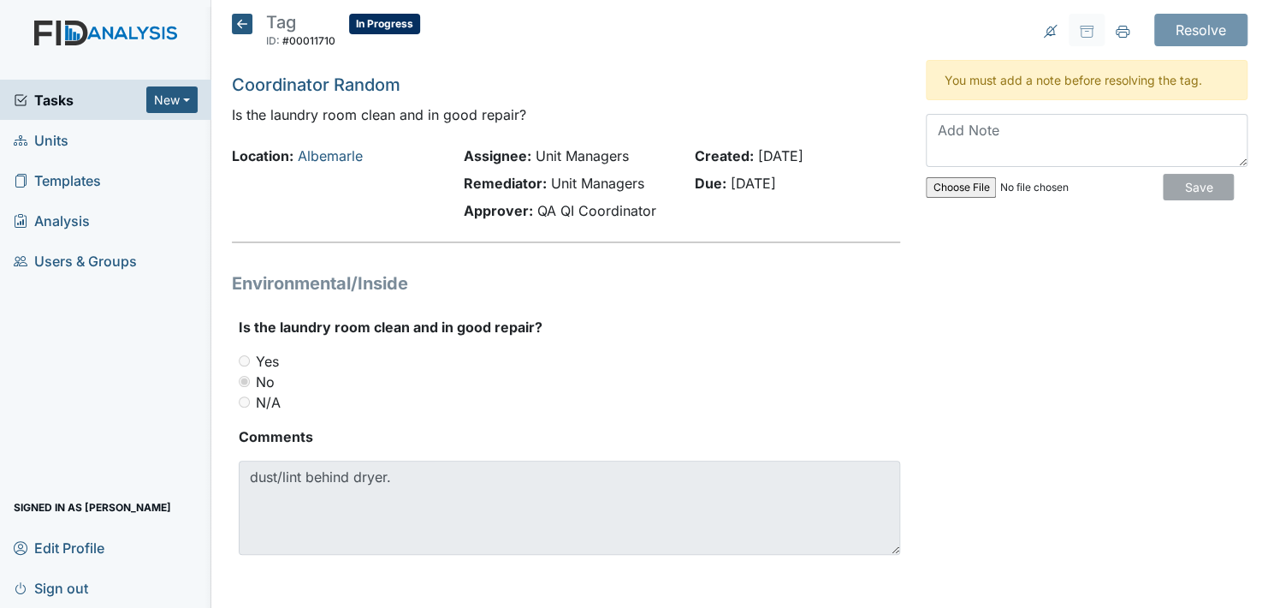
scroll to position [0, 0]
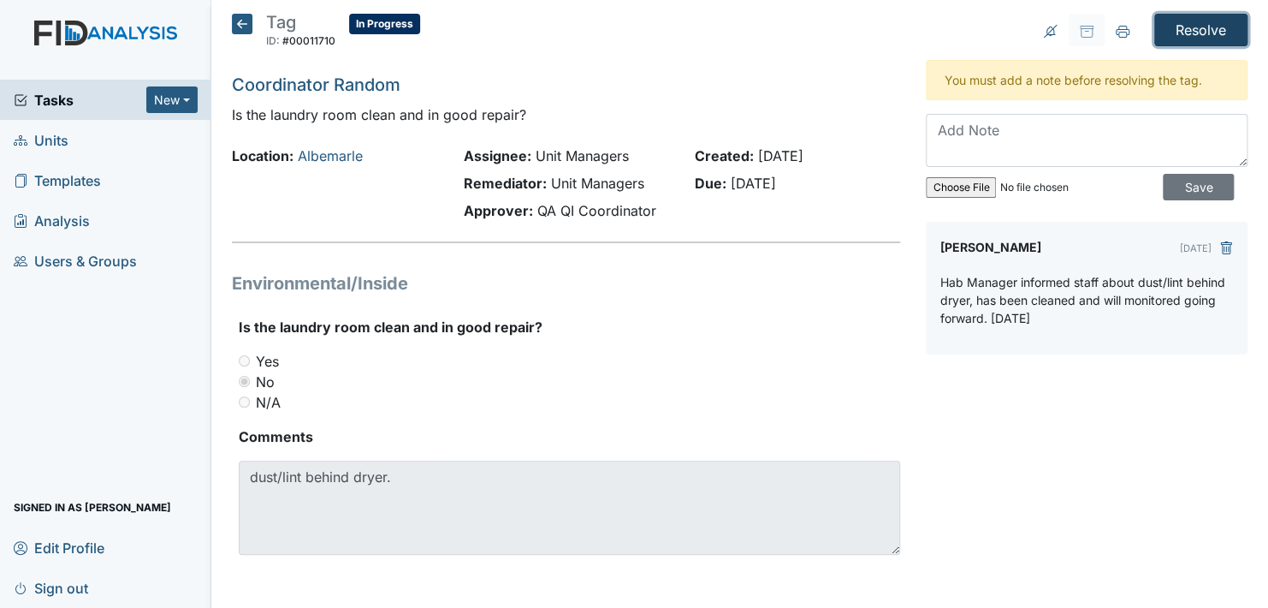
click at [1195, 24] on input "Resolve" at bounding box center [1200, 30] width 93 height 33
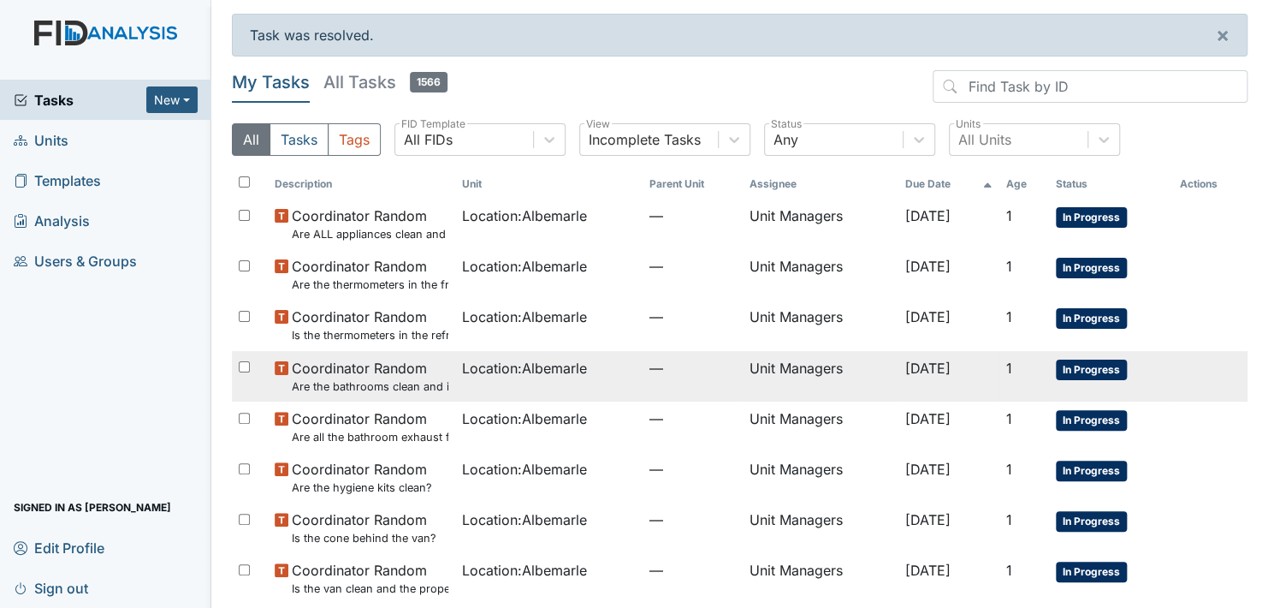
click at [1083, 365] on span "In Progress" at bounding box center [1091, 369] width 71 height 21
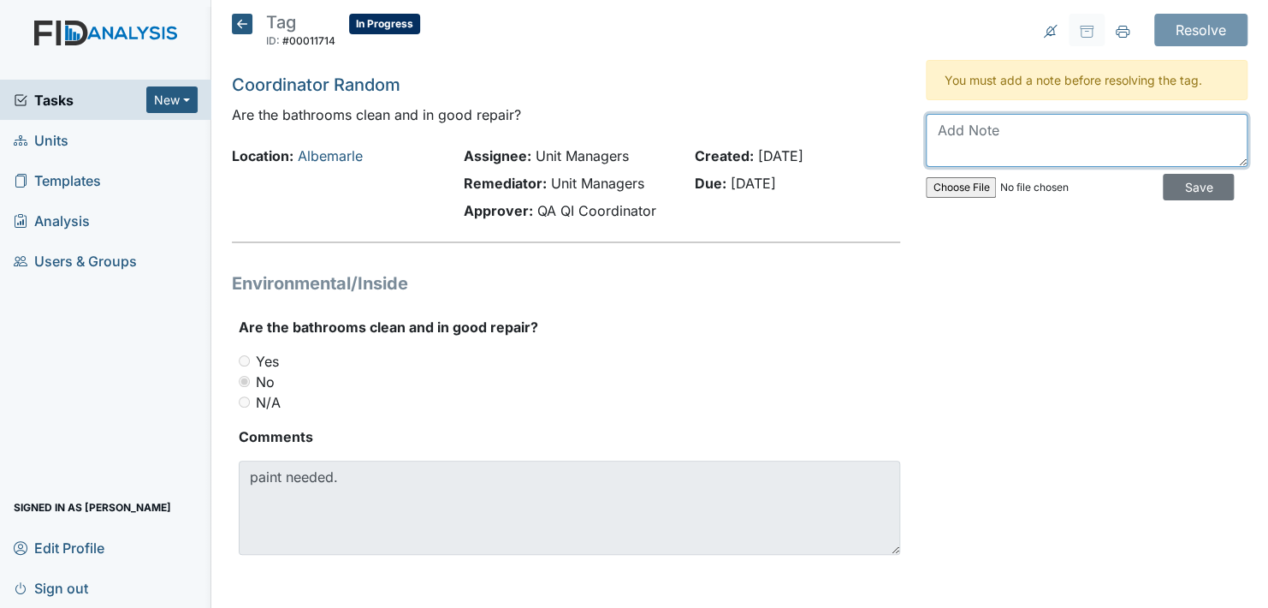
click at [1009, 132] on textarea at bounding box center [1087, 140] width 322 height 53
type textarea "Work order submitted. [DATE]"
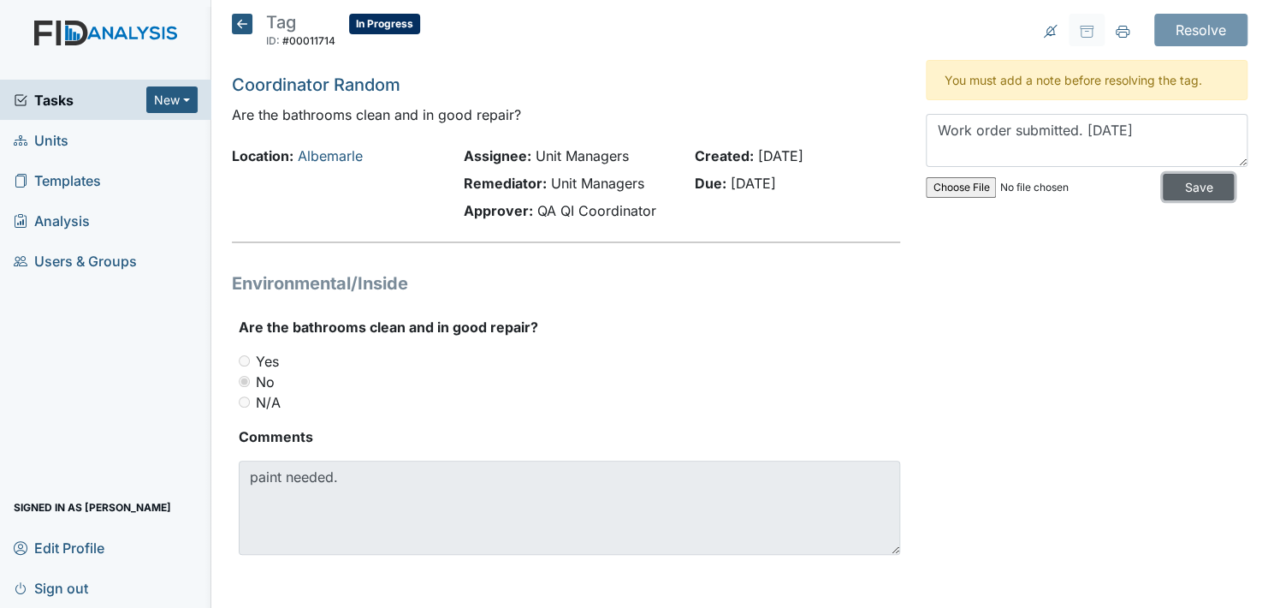
click at [1177, 184] on input "Save" at bounding box center [1198, 187] width 71 height 27
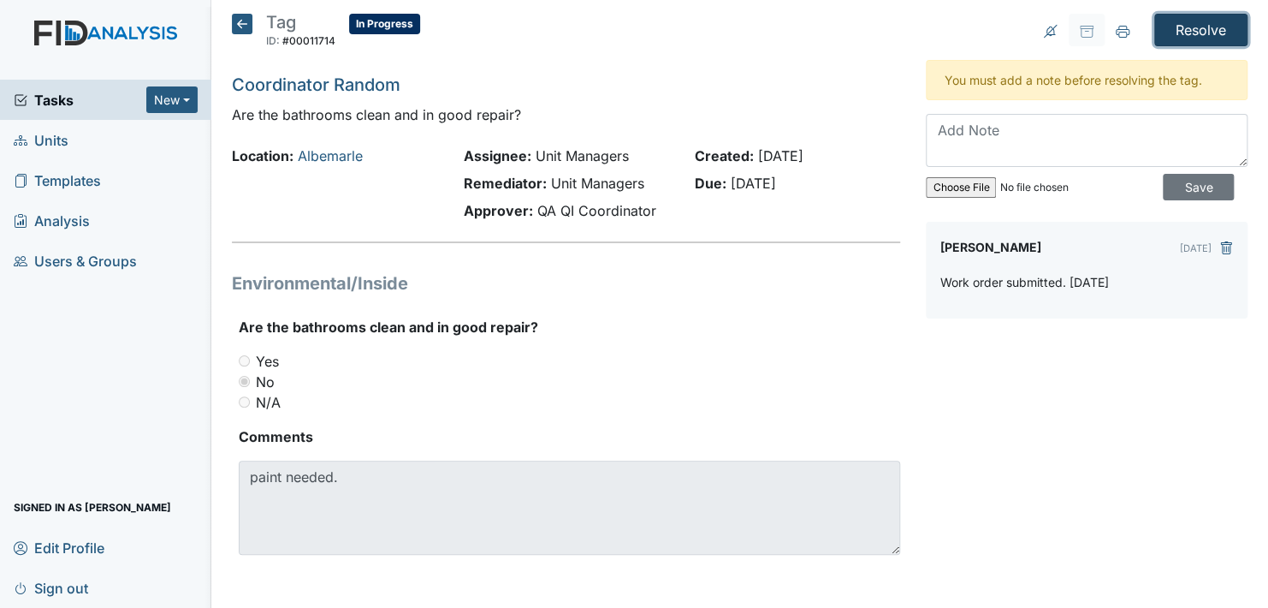
click at [1179, 29] on input "Resolve" at bounding box center [1200, 30] width 93 height 33
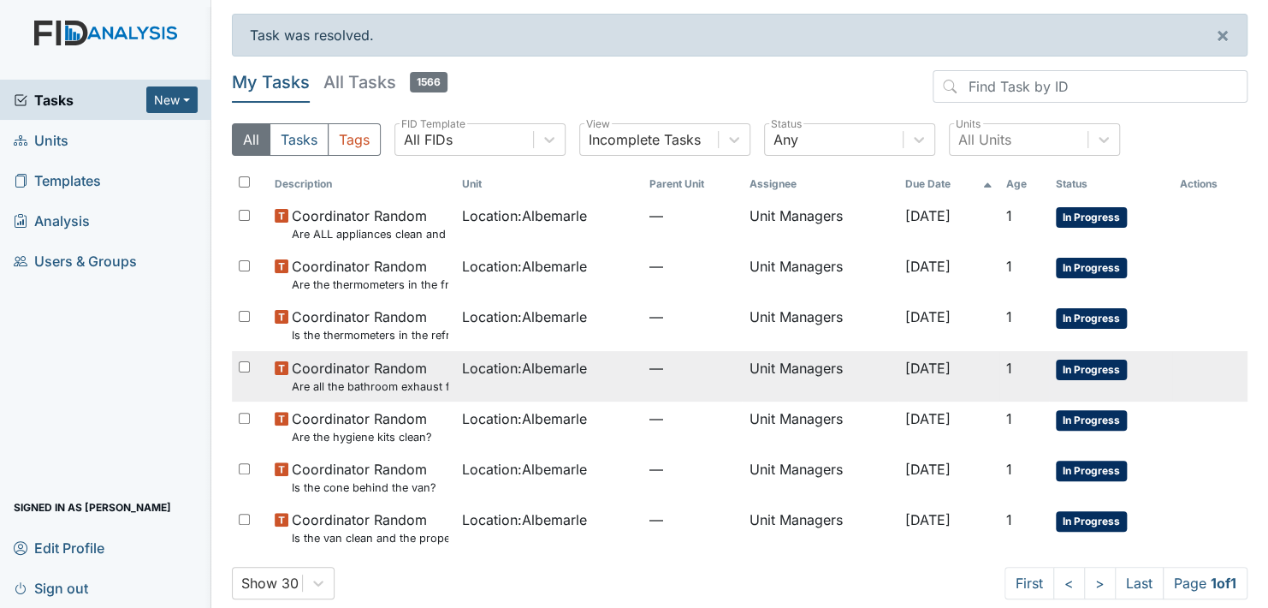
click at [1081, 362] on span "In Progress" at bounding box center [1091, 369] width 71 height 21
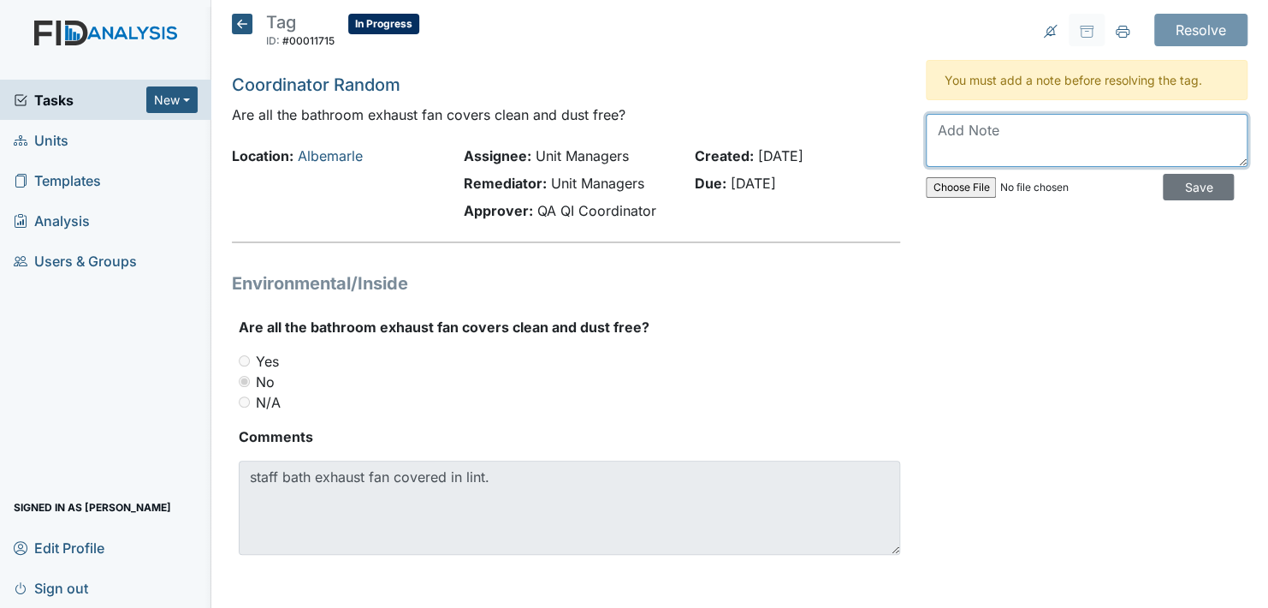
click at [1014, 147] on textarea at bounding box center [1087, 140] width 322 height 53
type textarea "Work ordered submitted. 9\3\2025"
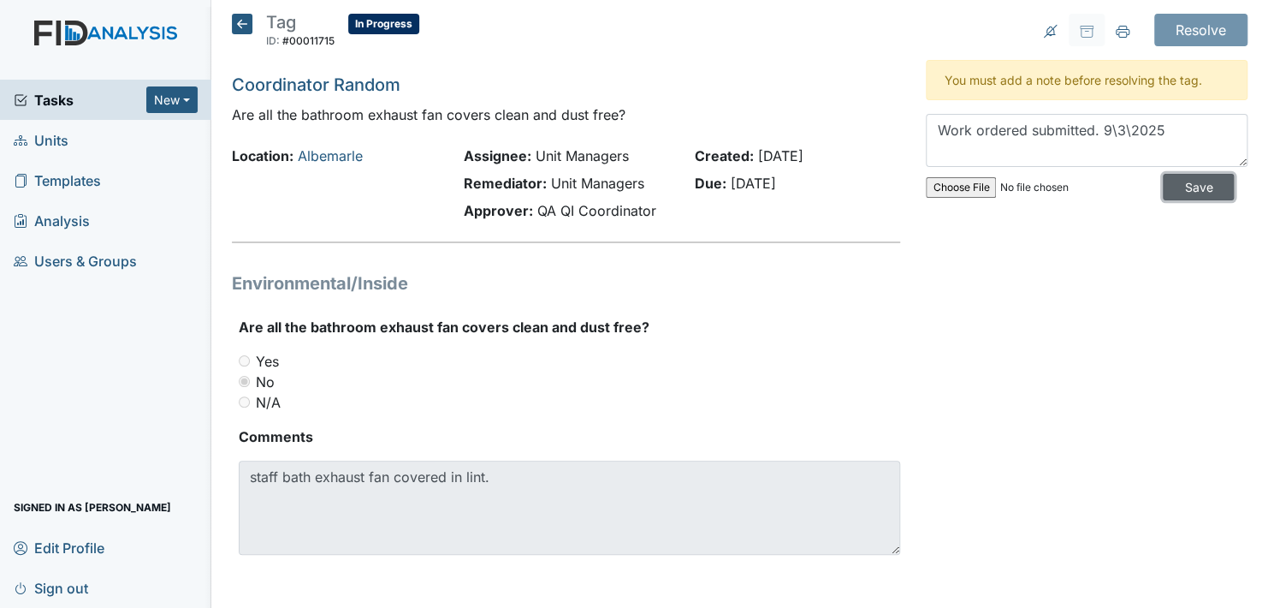
click at [1189, 185] on input "Save" at bounding box center [1198, 187] width 71 height 27
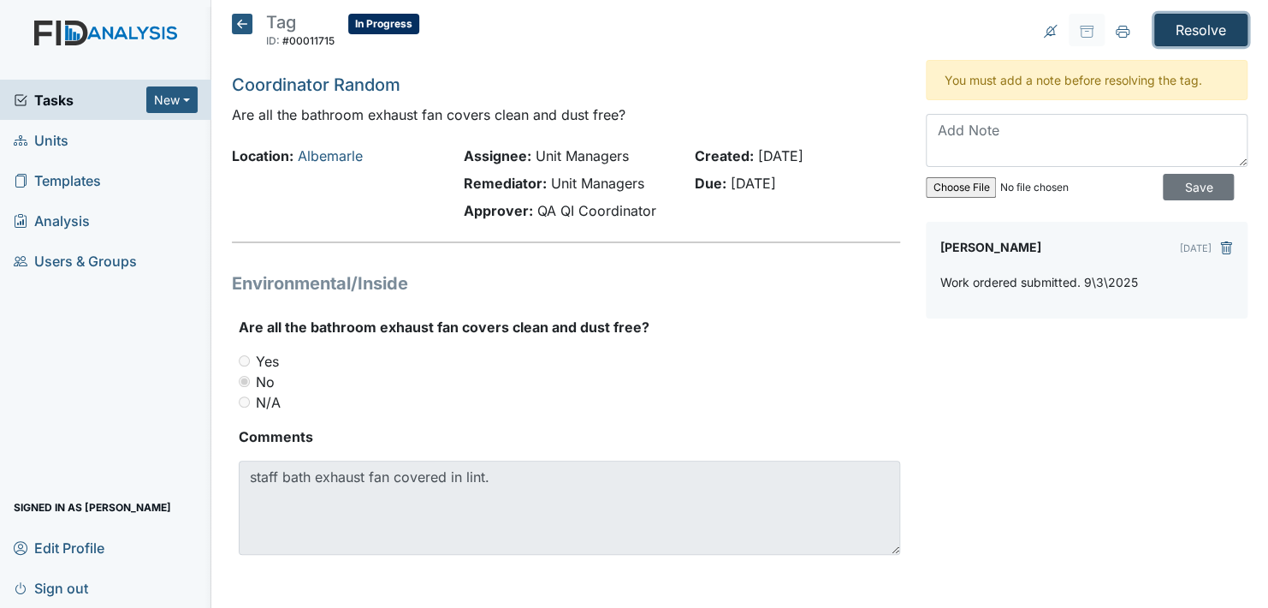
click at [1178, 29] on input "Resolve" at bounding box center [1200, 30] width 93 height 33
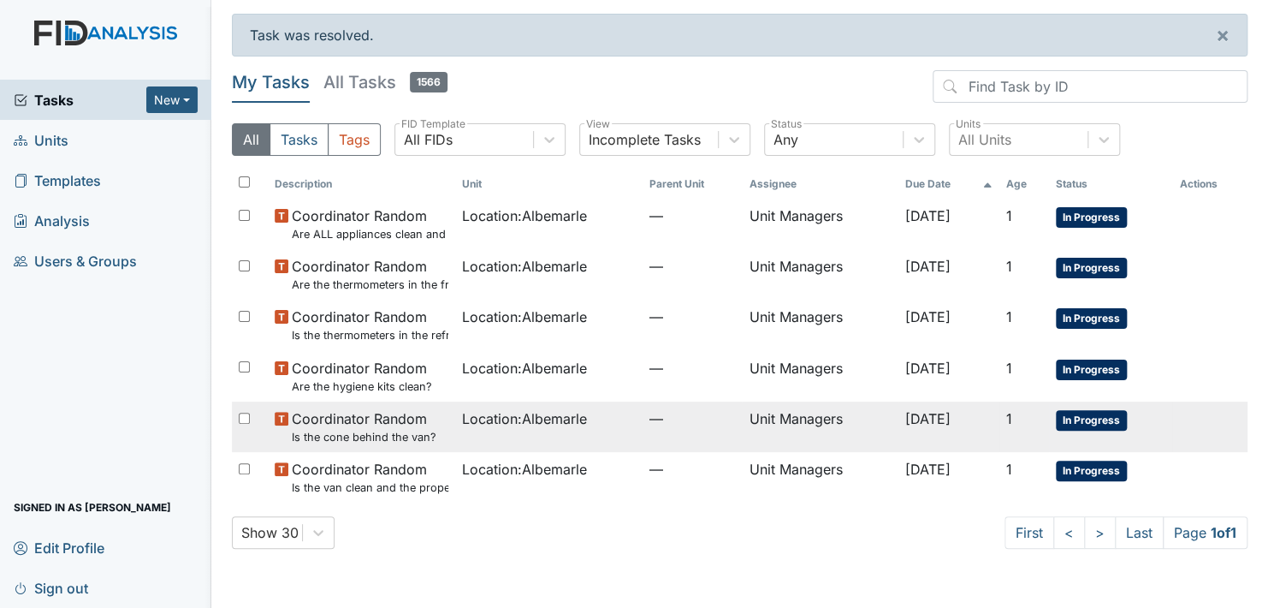
click at [1117, 415] on span "In Progress" at bounding box center [1091, 420] width 71 height 21
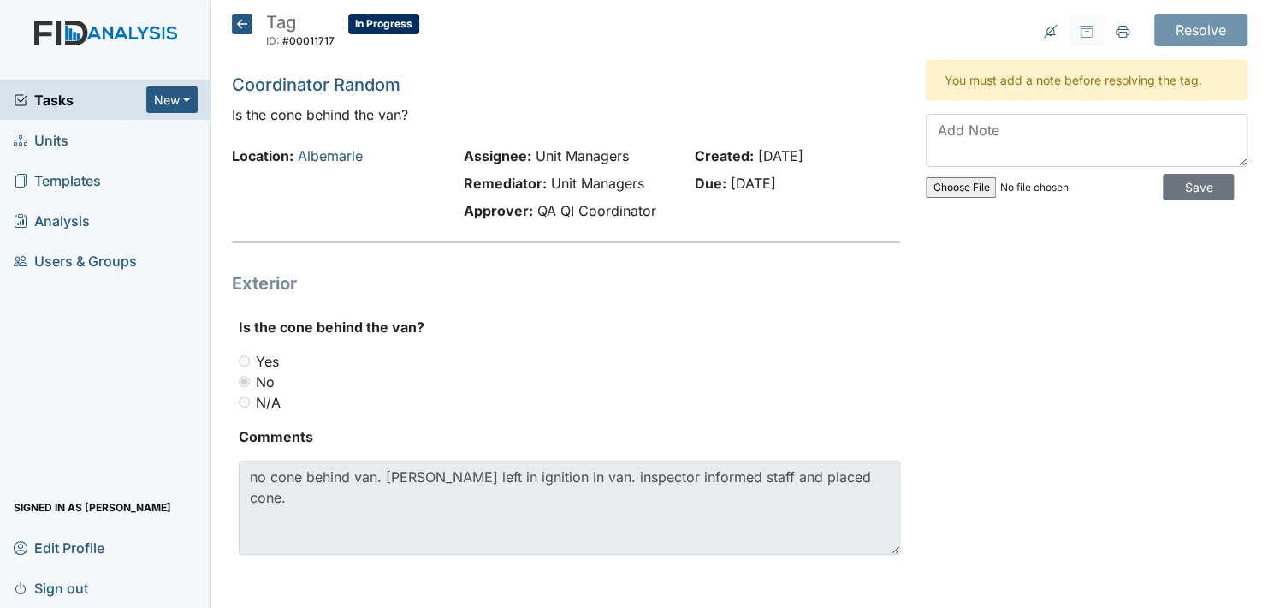
click at [851, 298] on div "Exterior Is the cone behind the van? You must select one of the below options. …" at bounding box center [566, 419] width 668 height 298
click at [990, 136] on textarea at bounding box center [1087, 140] width 322 height 53
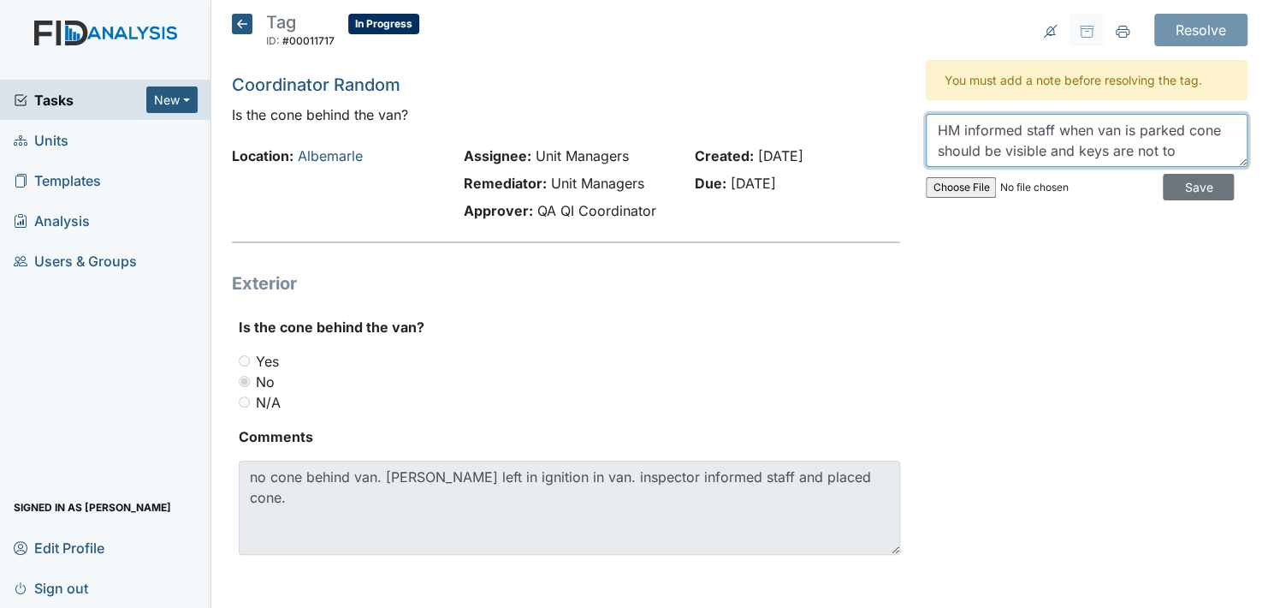
click at [1021, 153] on textarea "HM informed staff when van is parked cone should be visible and keys are not to" at bounding box center [1087, 140] width 322 height 53
click at [1181, 151] on textarea "HM informed staff when van is parked cone should be visible, and keys are not to" at bounding box center [1087, 140] width 322 height 53
type textarea "HM informed staff when van is parked cone should be visible, and keys are not t…"
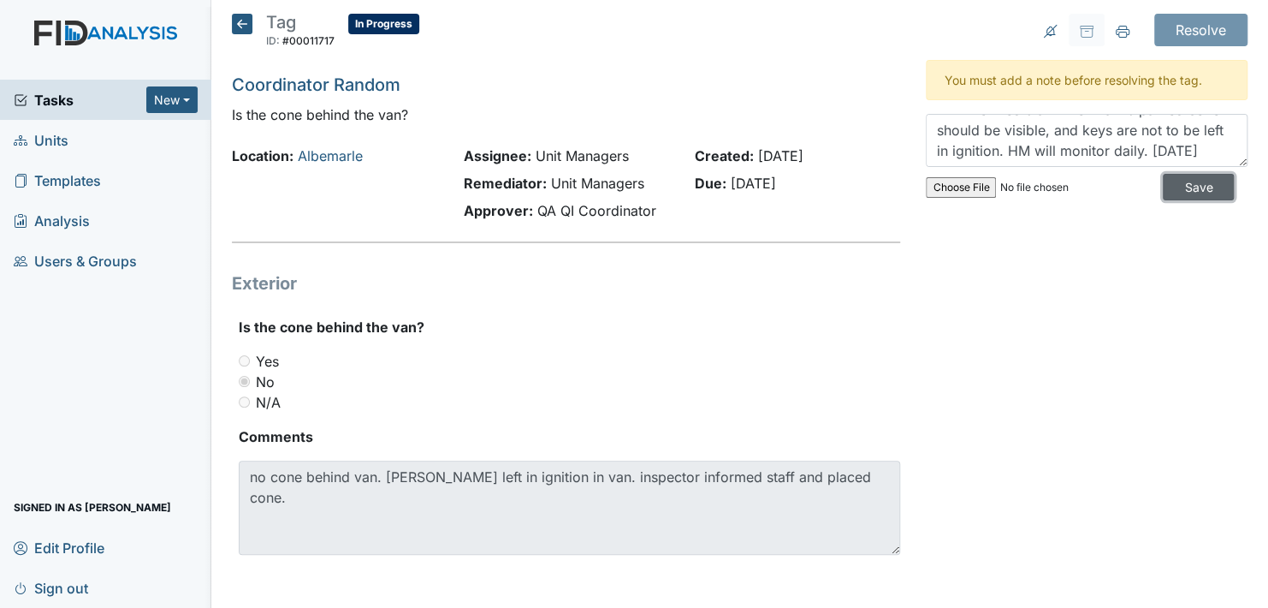
click at [1172, 187] on input "Save" at bounding box center [1198, 187] width 71 height 27
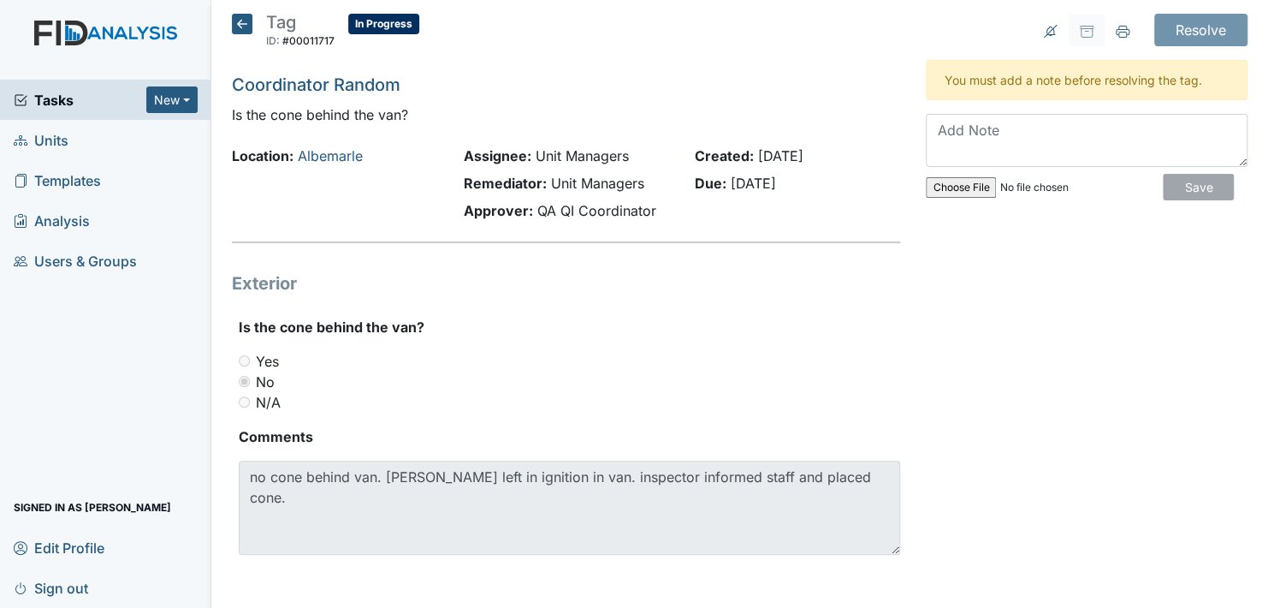
scroll to position [0, 0]
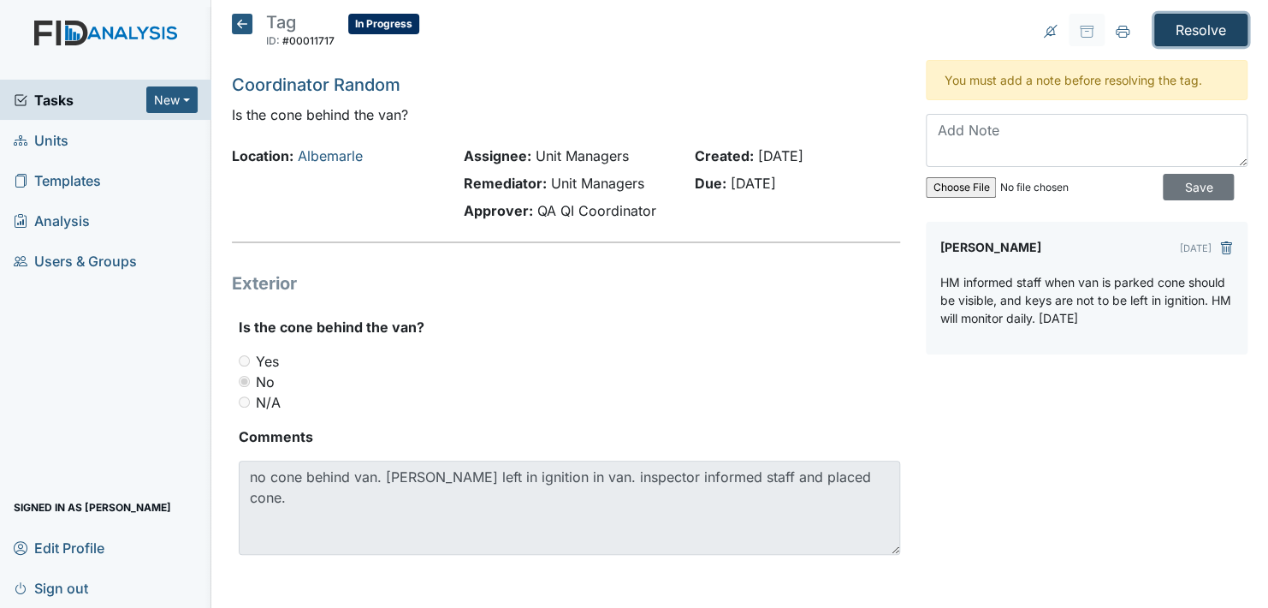
click at [1195, 25] on input "Resolve" at bounding box center [1200, 30] width 93 height 33
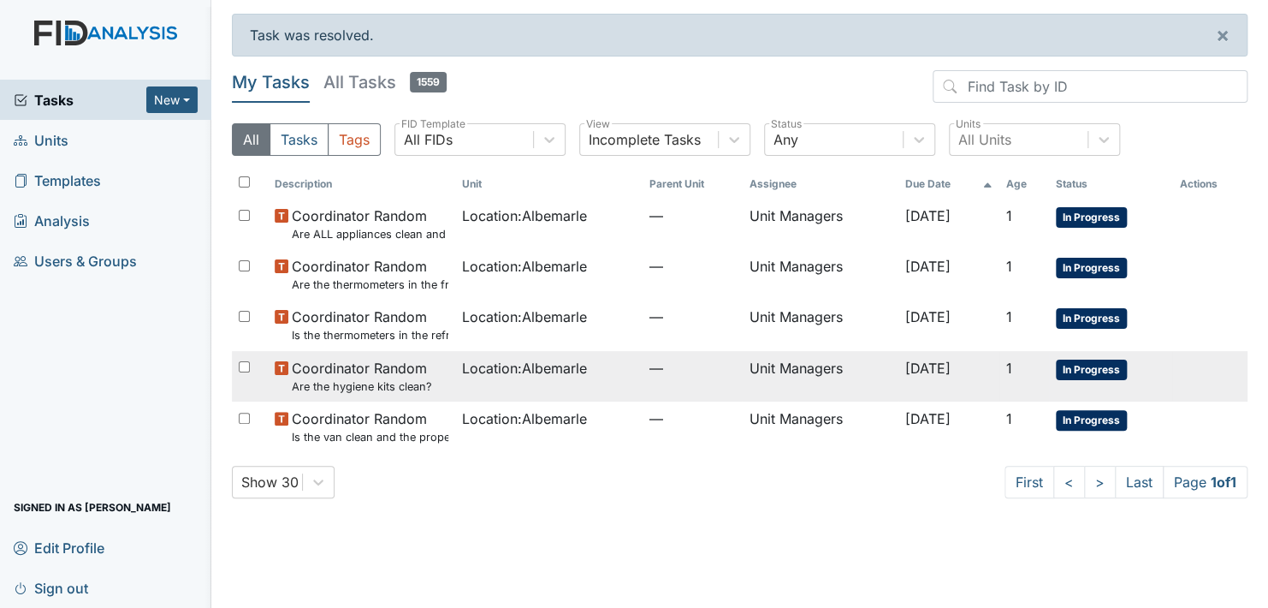
click at [1103, 368] on span "In Progress" at bounding box center [1091, 369] width 71 height 21
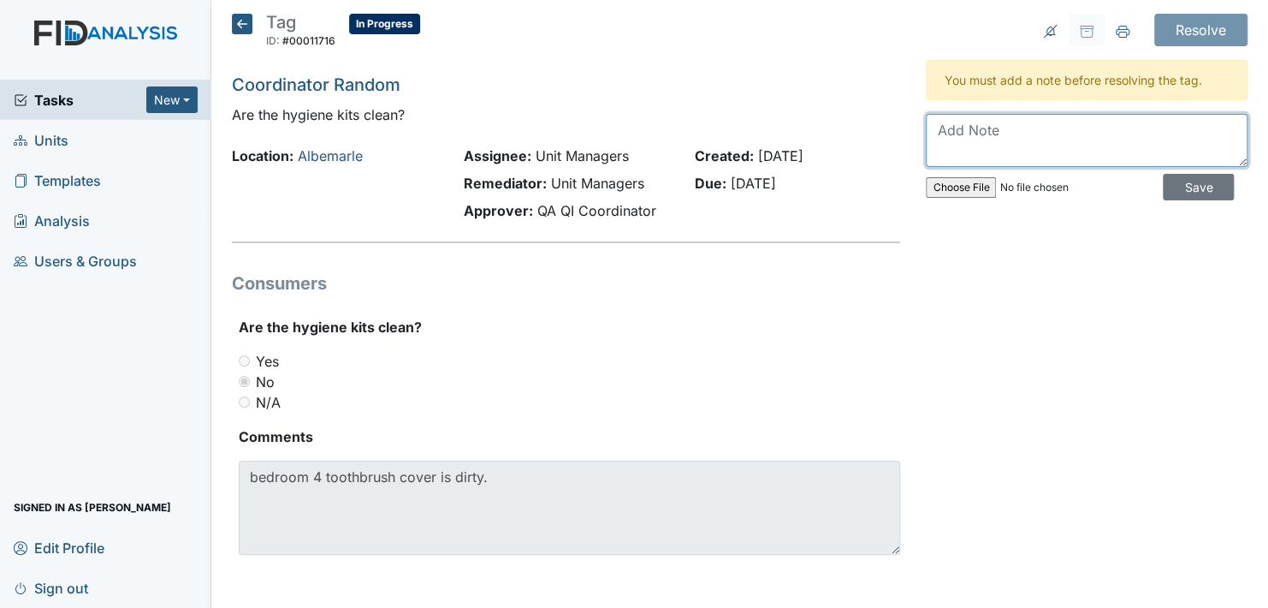
click at [979, 130] on textarea at bounding box center [1087, 140] width 322 height 53
type textarea "H"
type textarea "T"
click at [1030, 135] on textarea "Hygiene kits" at bounding box center [1087, 140] width 322 height 53
type textarea "Hygiene kits were cleaned. HM will monitor weekly home inspection [DATE]"
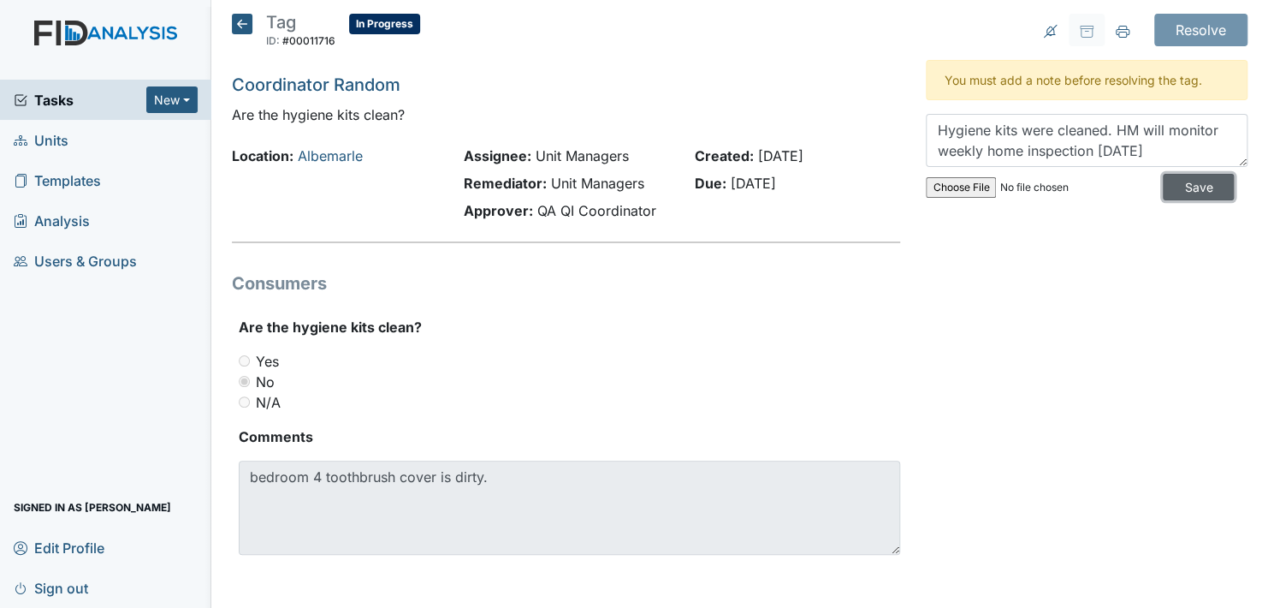
click at [1184, 187] on input "Save" at bounding box center [1198, 187] width 71 height 27
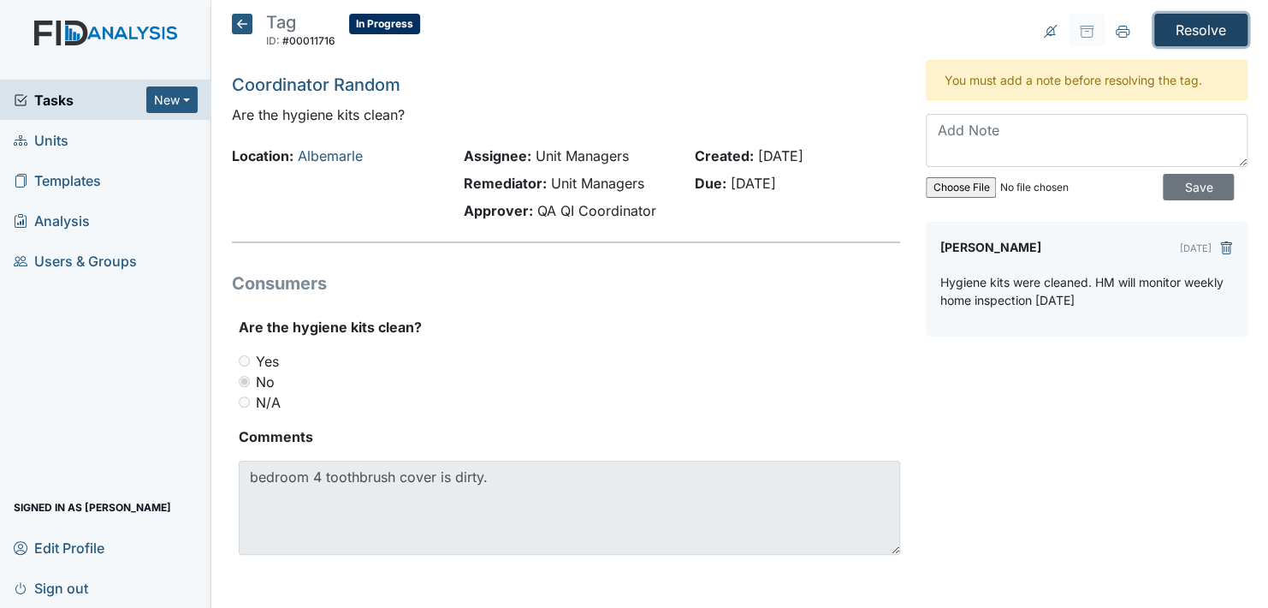
click at [1185, 26] on input "Resolve" at bounding box center [1200, 30] width 93 height 33
